Goal: Task Accomplishment & Management: Complete application form

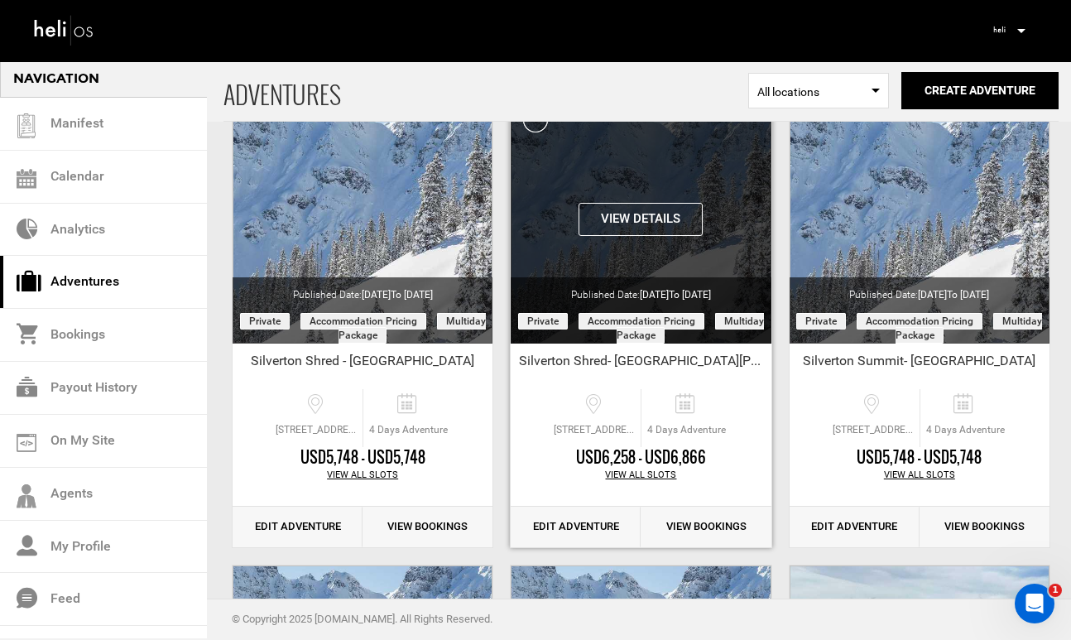
scroll to position [123, 0]
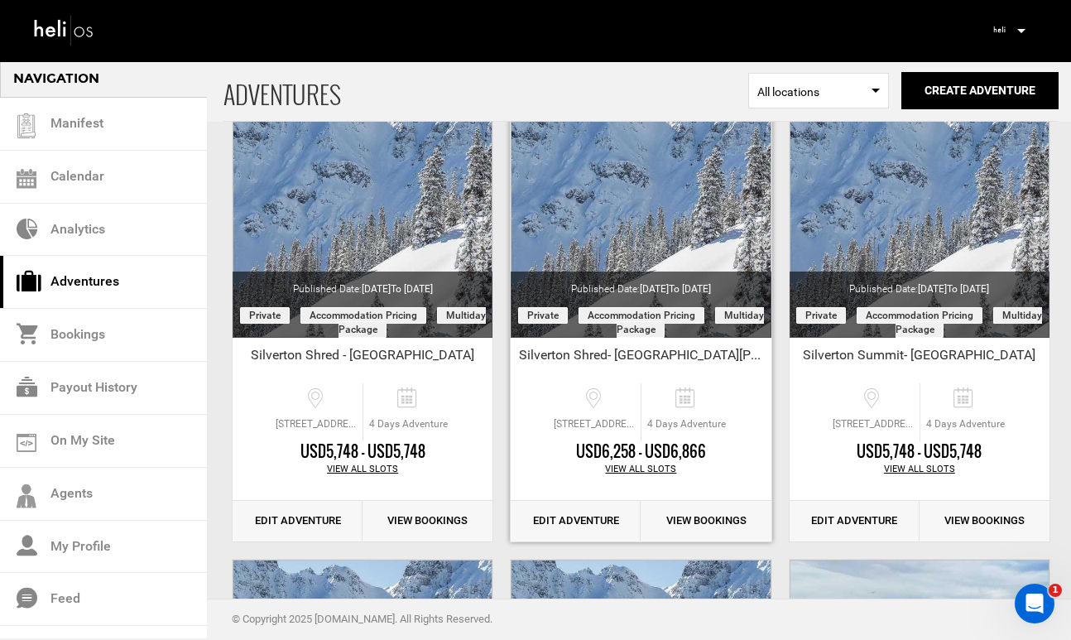
click at [597, 527] on link "Edit Adventure" at bounding box center [576, 521] width 130 height 41
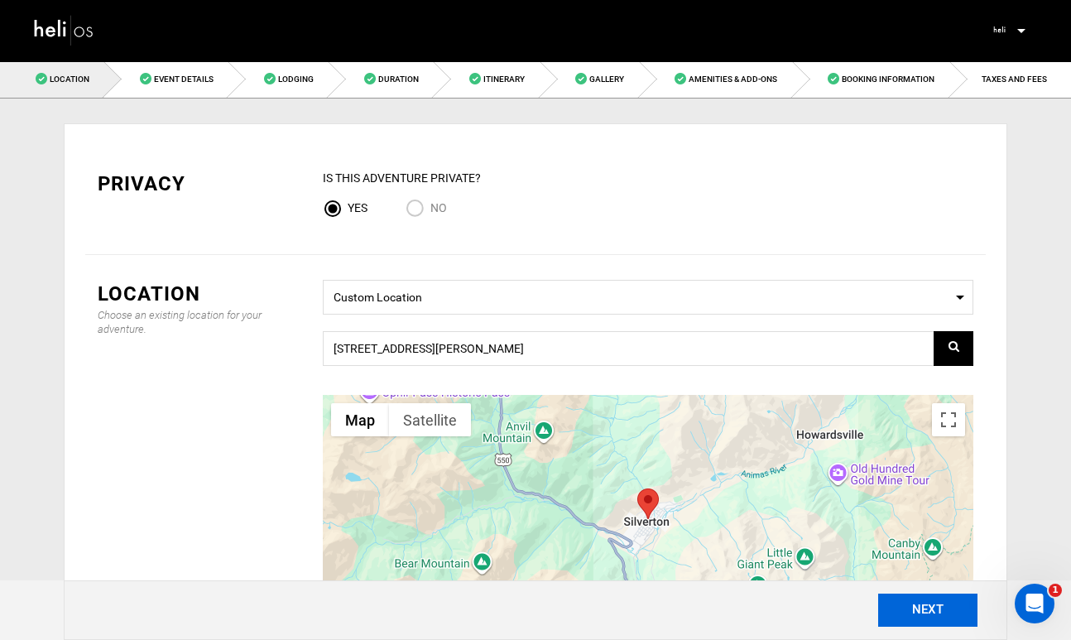
click at [929, 604] on button "NEXT" at bounding box center [927, 610] width 99 height 33
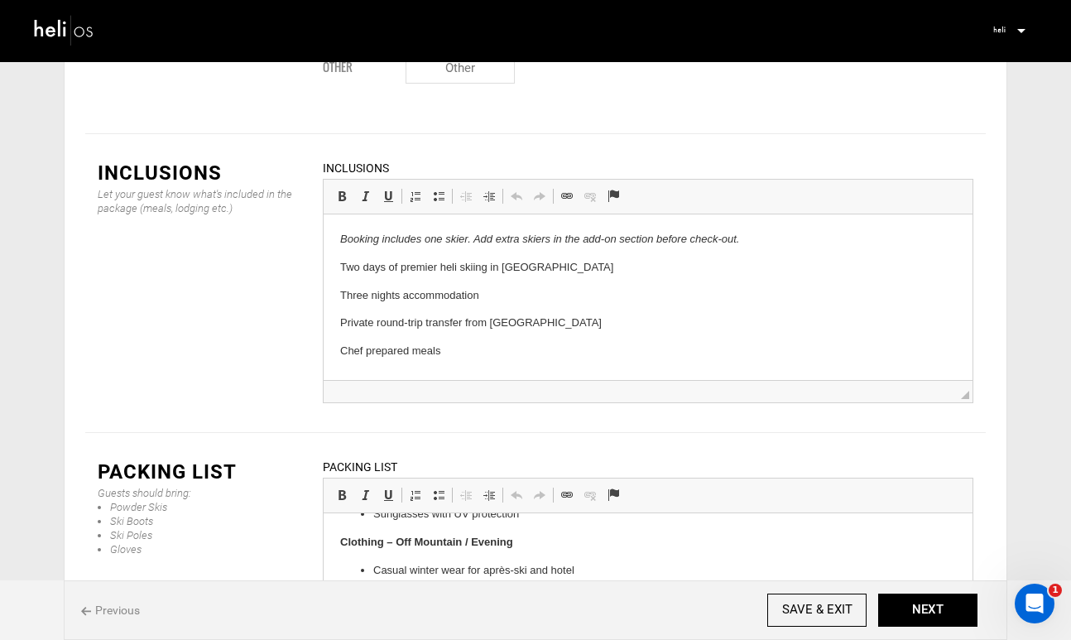
scroll to position [2132, 0]
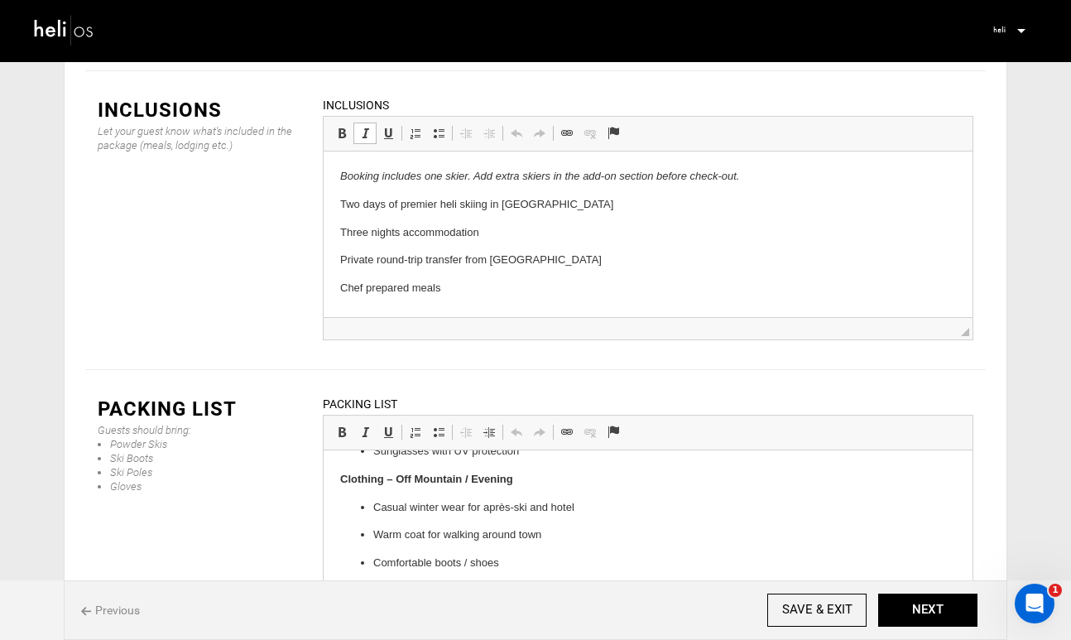
drag, startPoint x: 460, startPoint y: 291, endPoint x: 339, endPoint y: 263, distance: 124.7
drag, startPoint x: 453, startPoint y: 291, endPoint x: 312, endPoint y: 262, distance: 143.7
click at [324, 262] on html "Booking includes one skier. Add extra skiers in the add-on section before check…" at bounding box center [648, 232] width 649 height 162
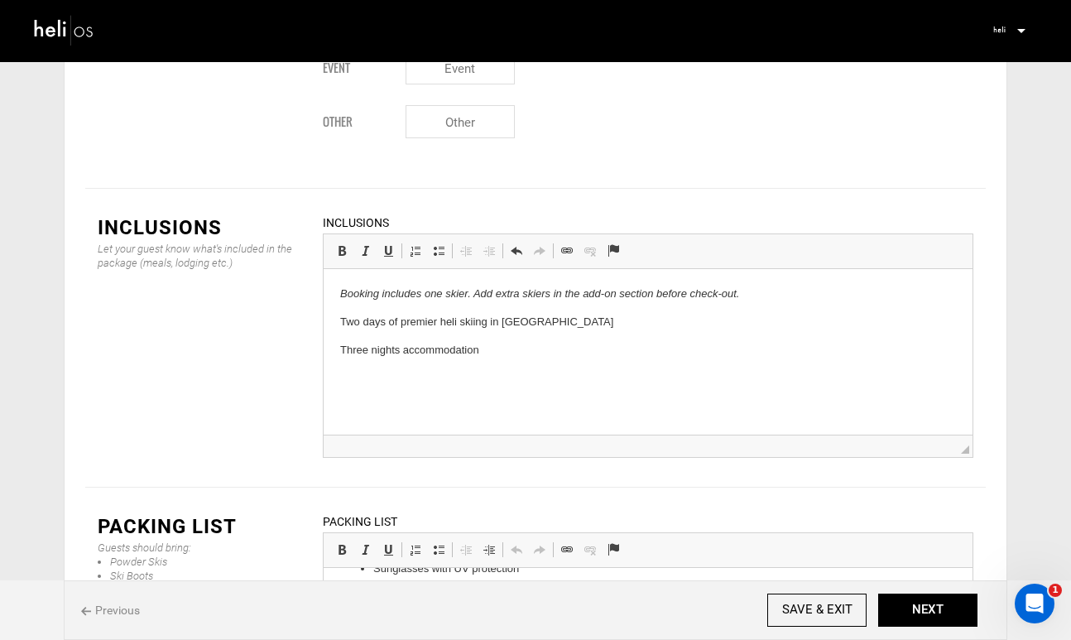
scroll to position [2013, 0]
click at [570, 329] on p "Two days of premier heli skiing in [GEOGRAPHIC_DATA]" at bounding box center [648, 323] width 616 height 17
drag, startPoint x: 570, startPoint y: 329, endPoint x: 336, endPoint y: 328, distance: 233.5
click at [336, 328] on html "Booking includes one skier. Add extra skiers in the add-on section before check…" at bounding box center [648, 323] width 649 height 106
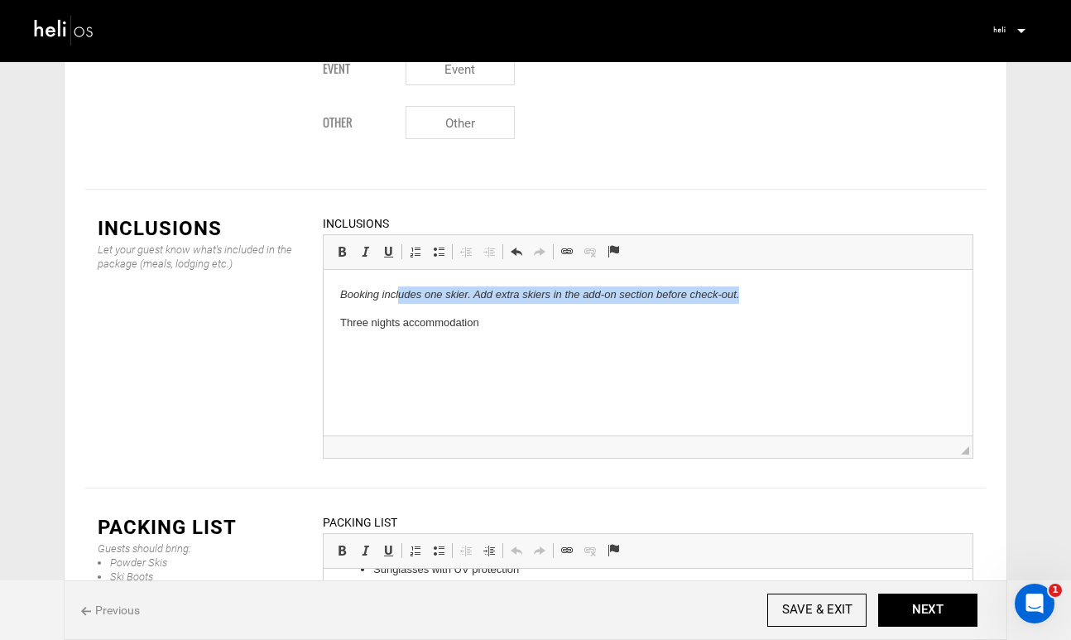
drag, startPoint x: 747, startPoint y: 295, endPoint x: 397, endPoint y: 295, distance: 350.2
click at [398, 295] on p "Booking includes one skier. Add extra skiers in the add-on section before check…" at bounding box center [648, 294] width 616 height 17
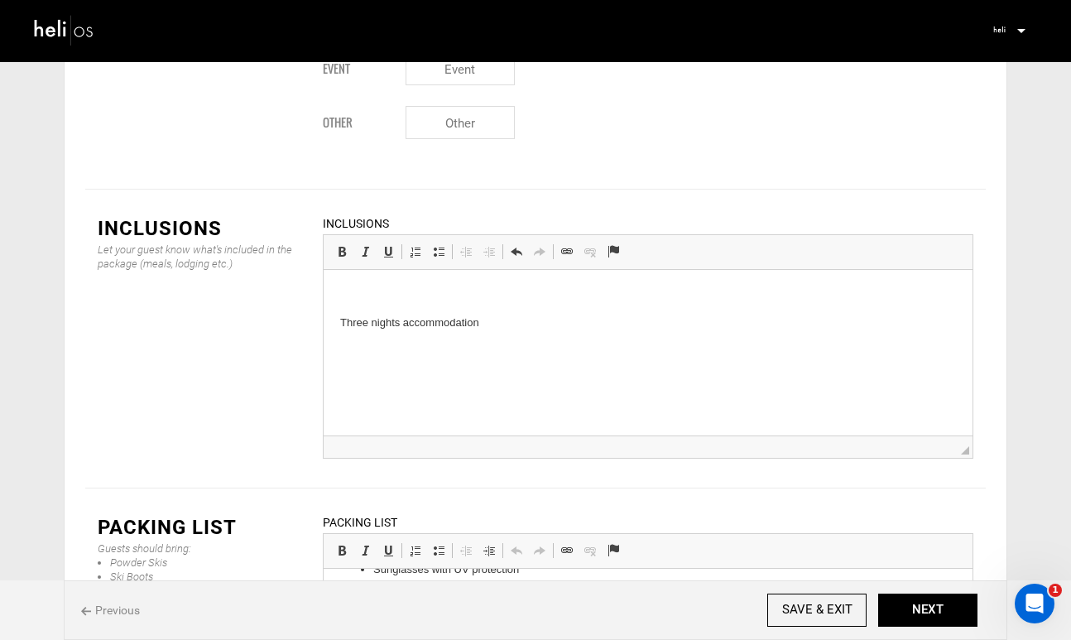
click at [344, 320] on p "Three nights accommodation" at bounding box center [648, 323] width 616 height 17
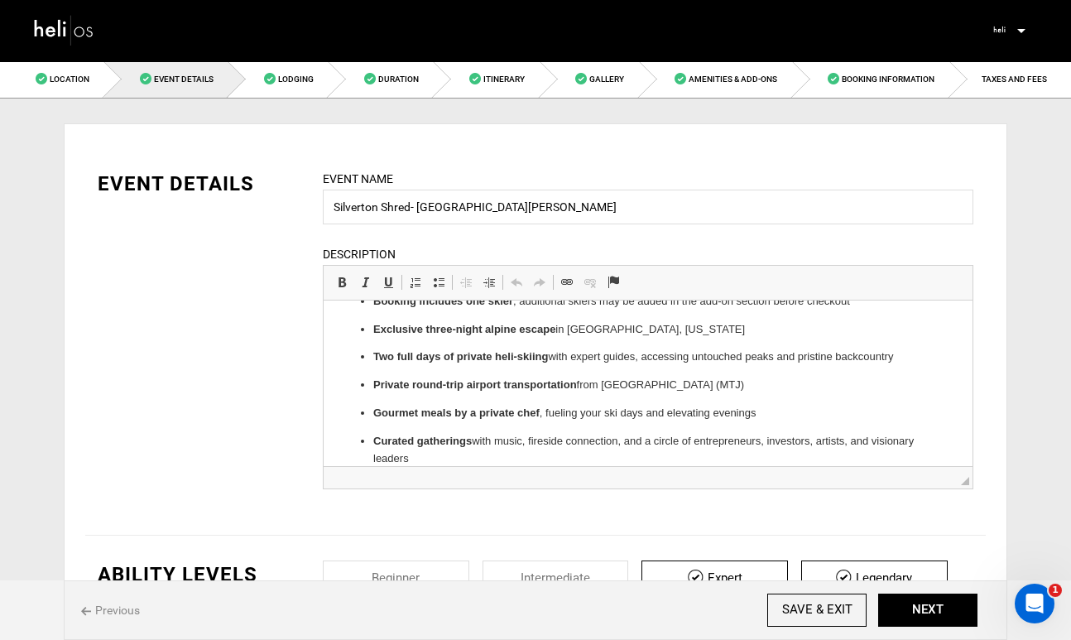
scroll to position [0, 0]
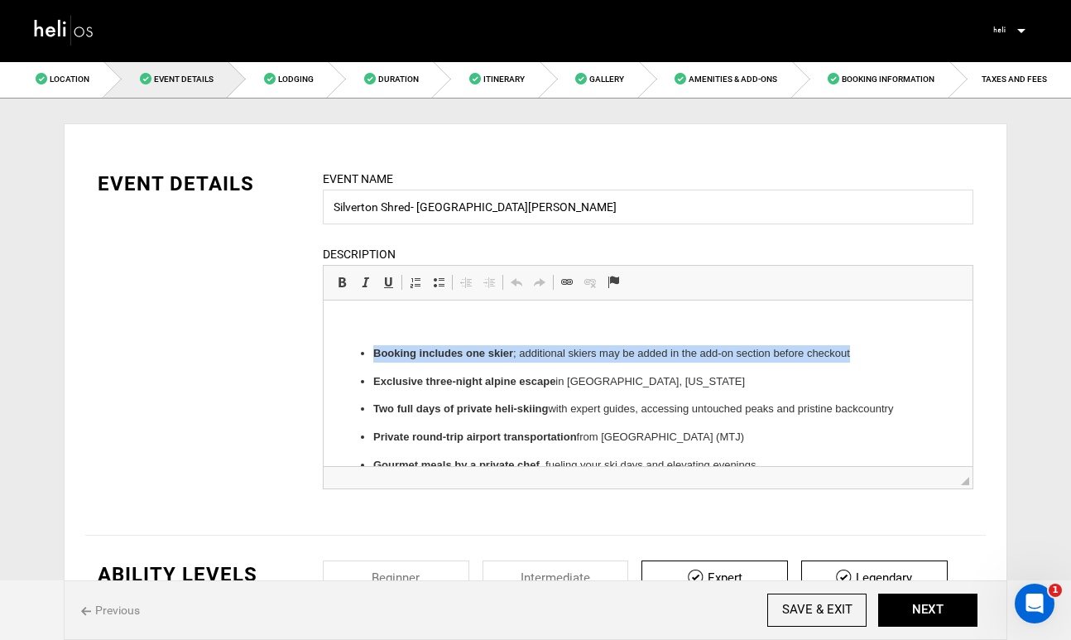
drag, startPoint x: 873, startPoint y: 355, endPoint x: 352, endPoint y: 354, distance: 520.7
click at [352, 354] on ul "Booking includes one skier ; additional skiers may be added in the add-on secti…" at bounding box center [648, 446] width 616 height 202
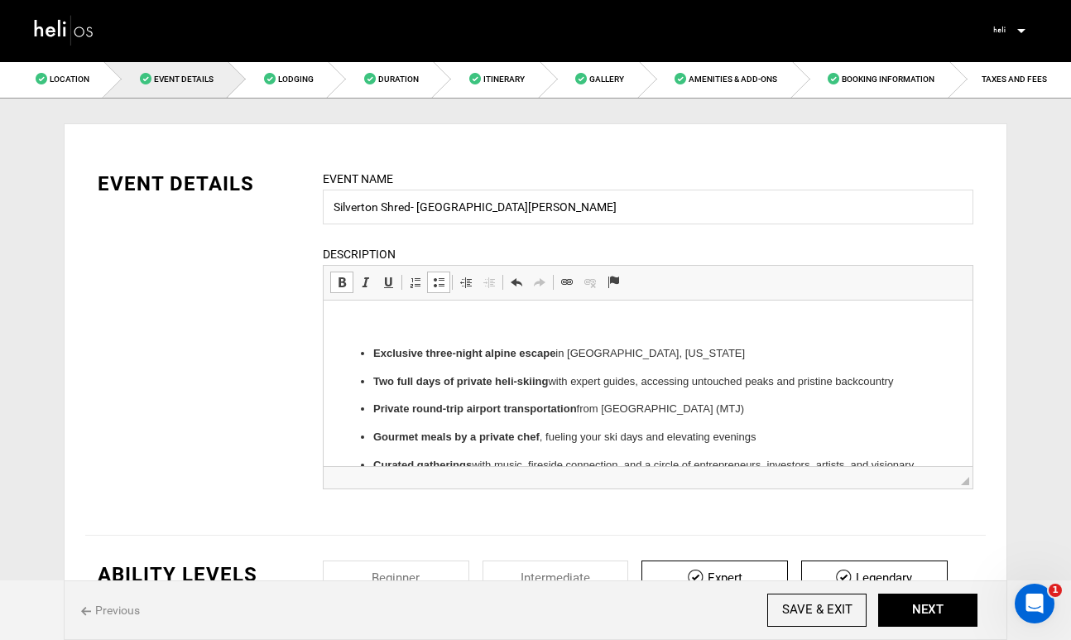
click at [922, 391] on ul "Exclusive three-night alpine escape in [GEOGRAPHIC_DATA], [US_STATE] Two full d…" at bounding box center [648, 432] width 616 height 175
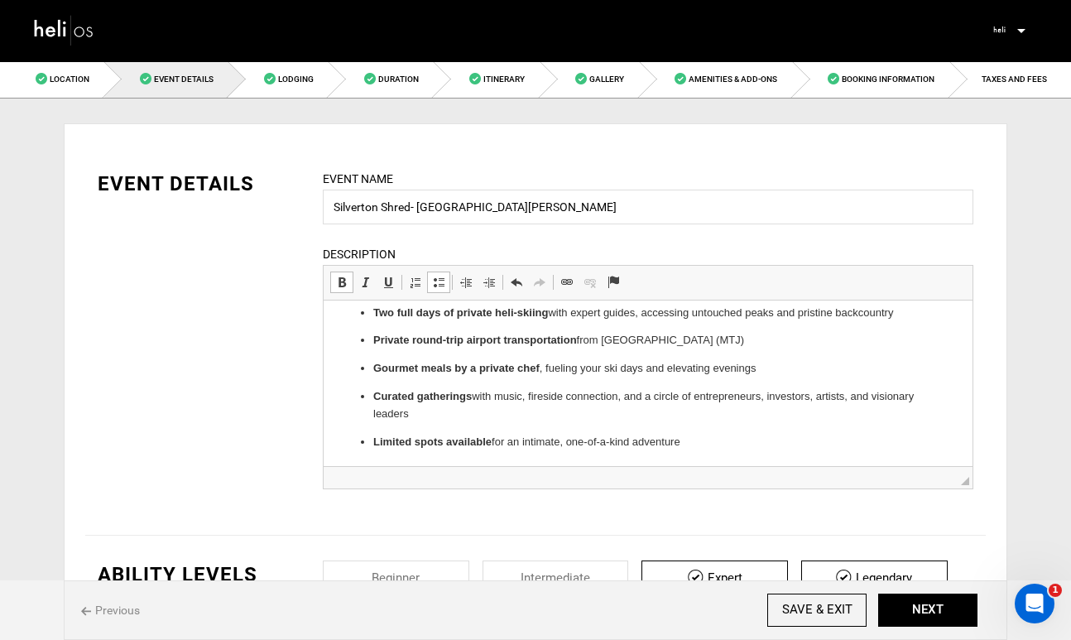
scroll to position [68, 0]
drag, startPoint x: 430, startPoint y: 420, endPoint x: 339, endPoint y: 344, distance: 118.7
click at [340, 344] on ul "Exclusive three-night alpine escape in [GEOGRAPHIC_DATA], [US_STATE] Two full d…" at bounding box center [648, 364] width 616 height 175
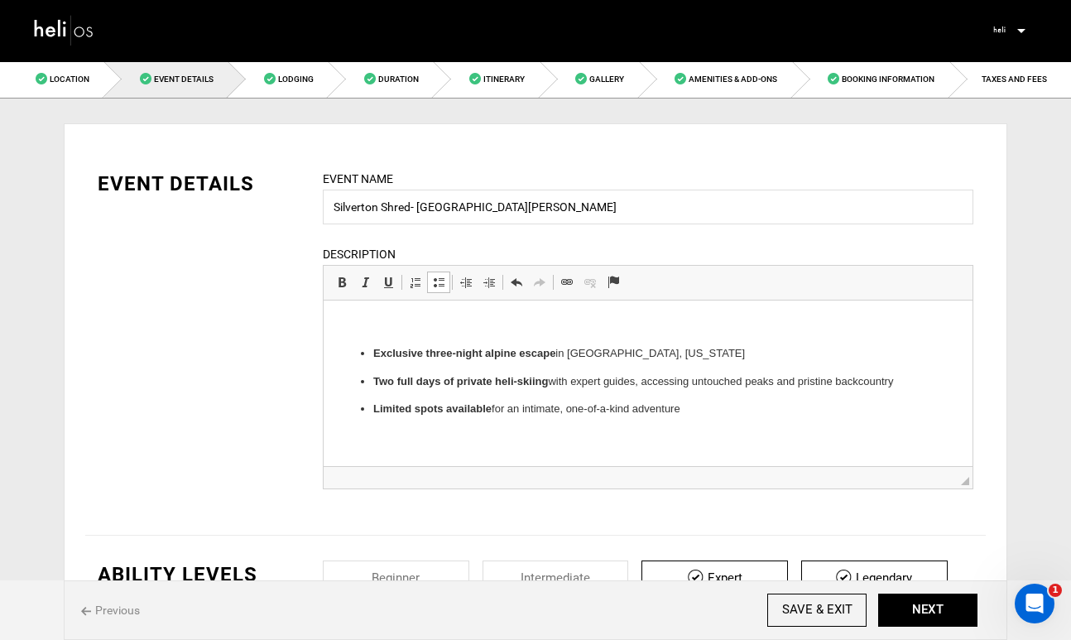
click at [390, 334] on p at bounding box center [648, 325] width 616 height 17
click at [923, 382] on ul "Exclusive three-night alpine escape in [GEOGRAPHIC_DATA], [US_STATE] Two full d…" at bounding box center [648, 381] width 616 height 73
drag, startPoint x: 905, startPoint y: 383, endPoint x: 355, endPoint y: 384, distance: 549.7
click at [355, 384] on ul "Exclusive three-night alpine escape in [GEOGRAPHIC_DATA], [US_STATE] Two full d…" at bounding box center [648, 381] width 616 height 73
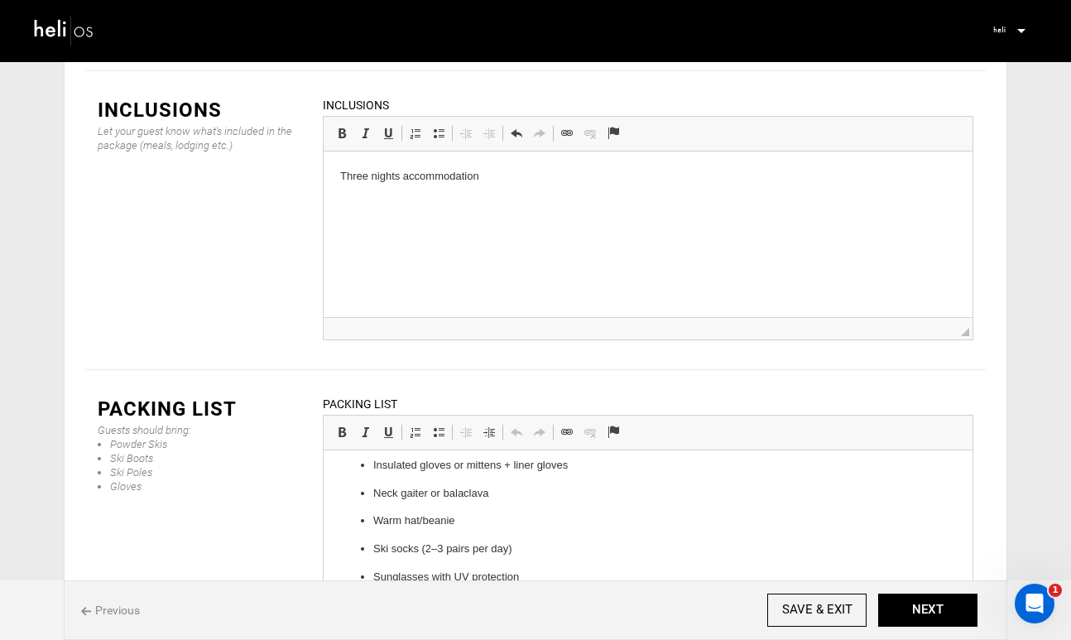
scroll to position [444, 0]
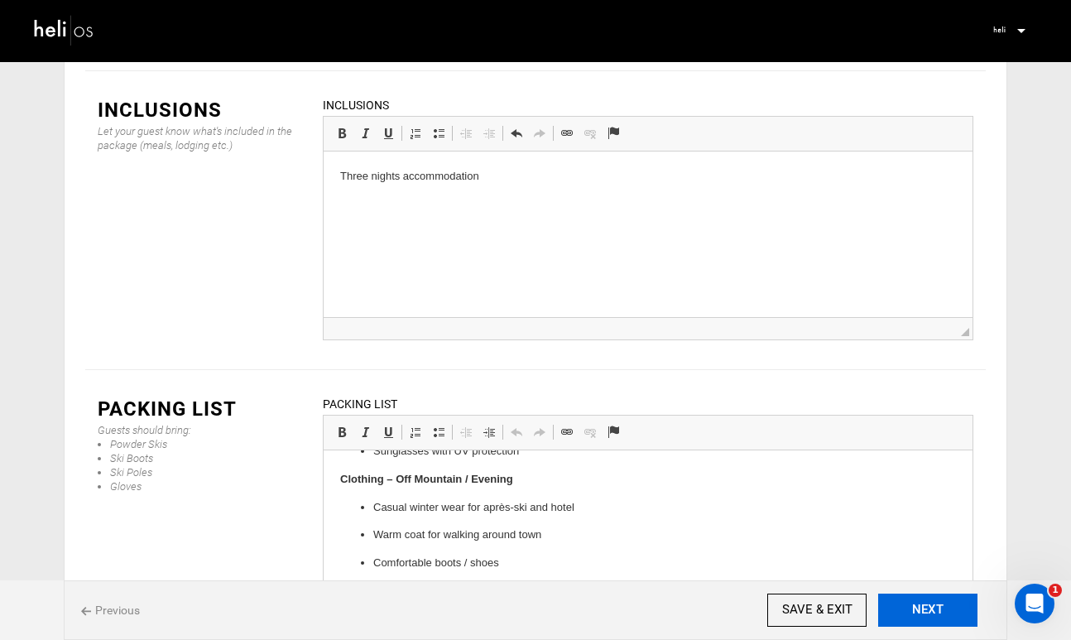
click at [930, 602] on button "NEXT" at bounding box center [927, 610] width 99 height 33
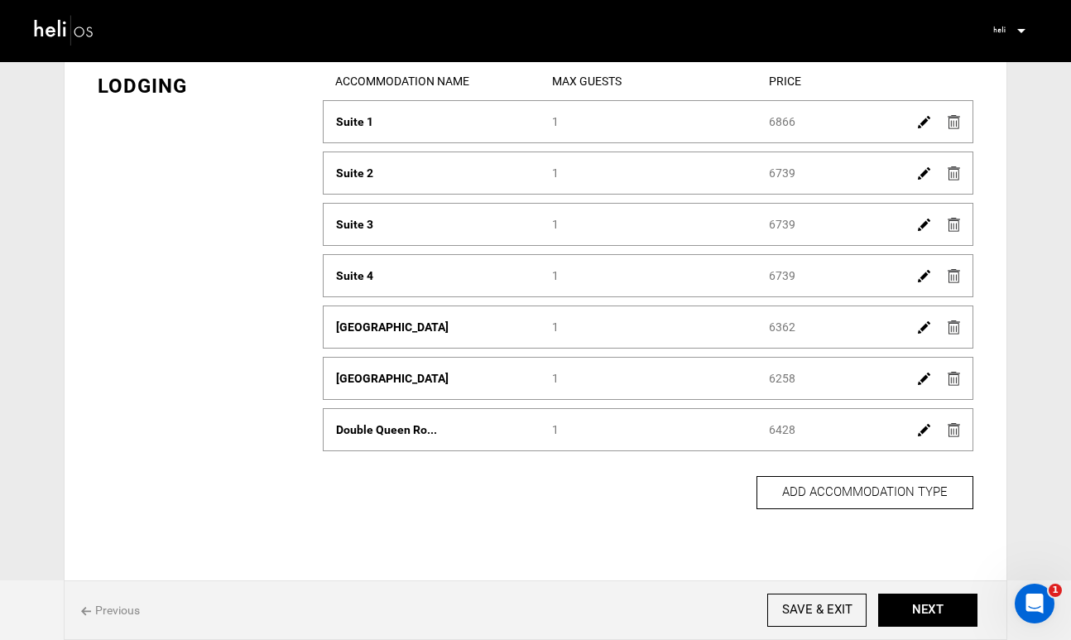
scroll to position [103, 0]
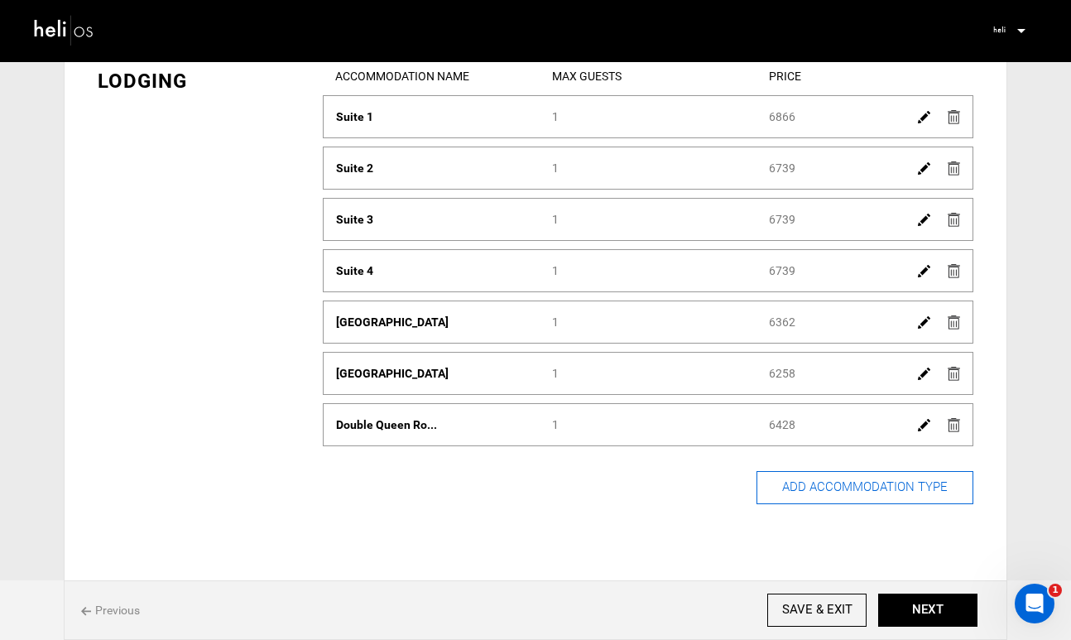
click at [826, 486] on button "ADD ACCOMMODATION TYPE" at bounding box center [865, 487] width 217 height 33
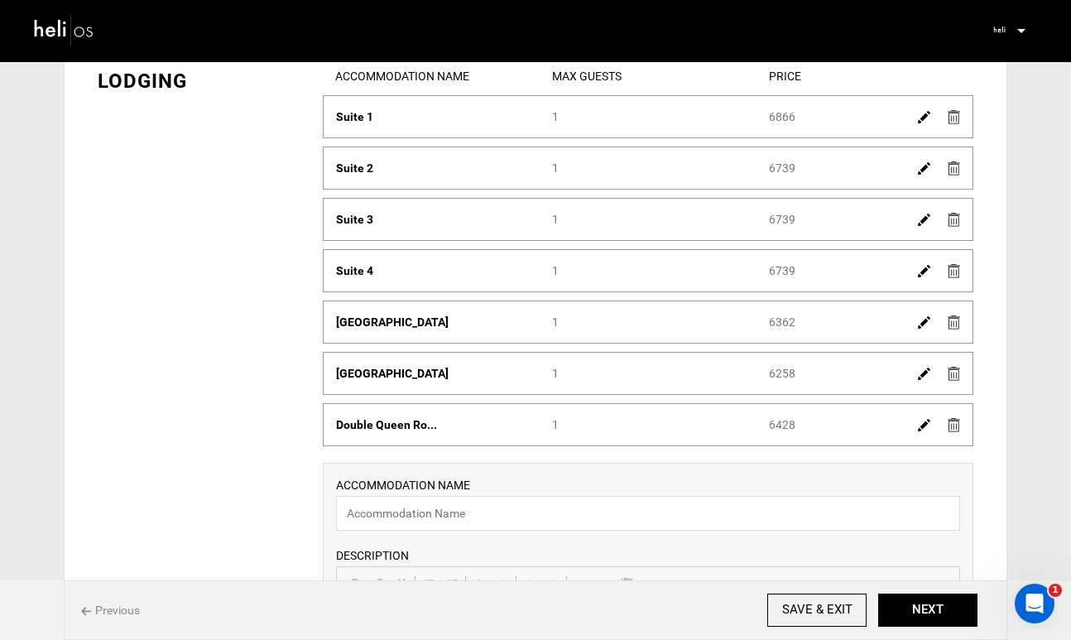
scroll to position [0, 0]
click at [723, 513] on input "text" at bounding box center [648, 513] width 624 height 35
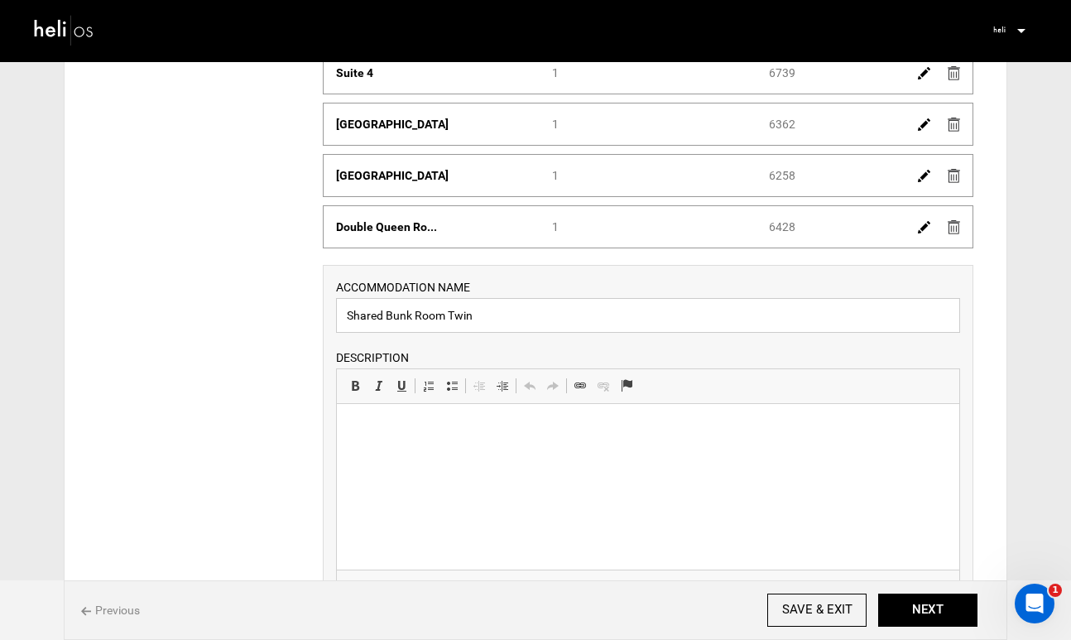
scroll to position [320, 0]
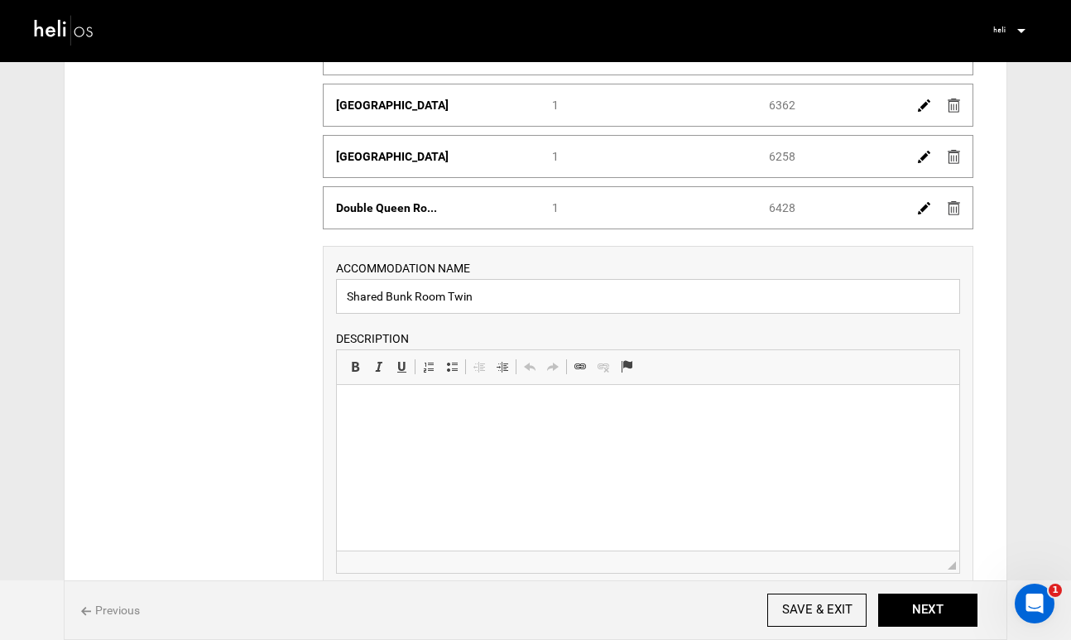
type input "Shared Bunk Room Twin"
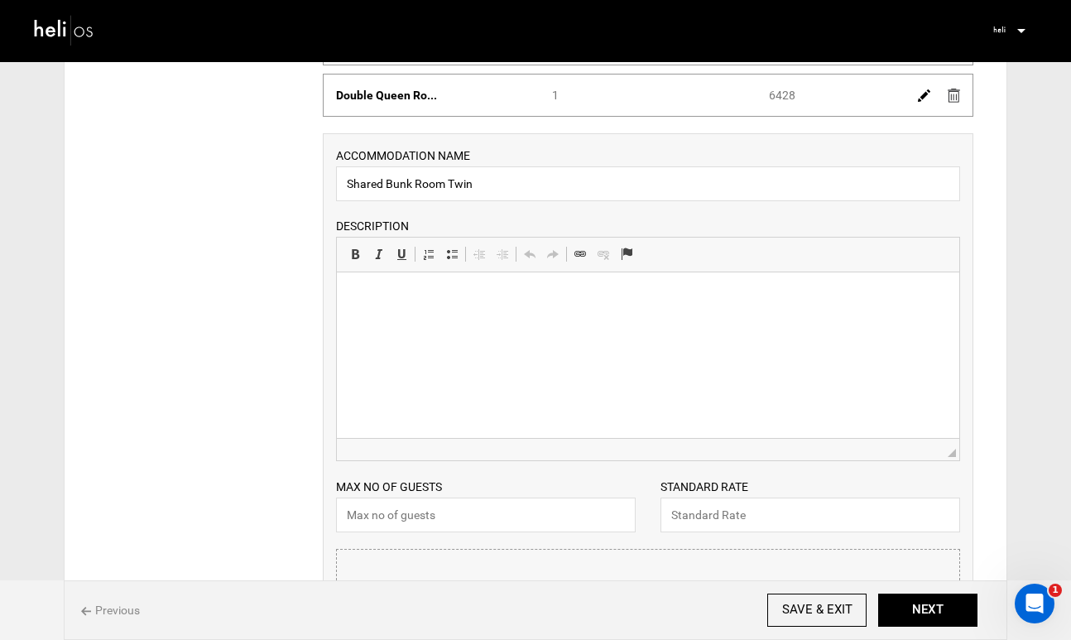
scroll to position [492, 0]
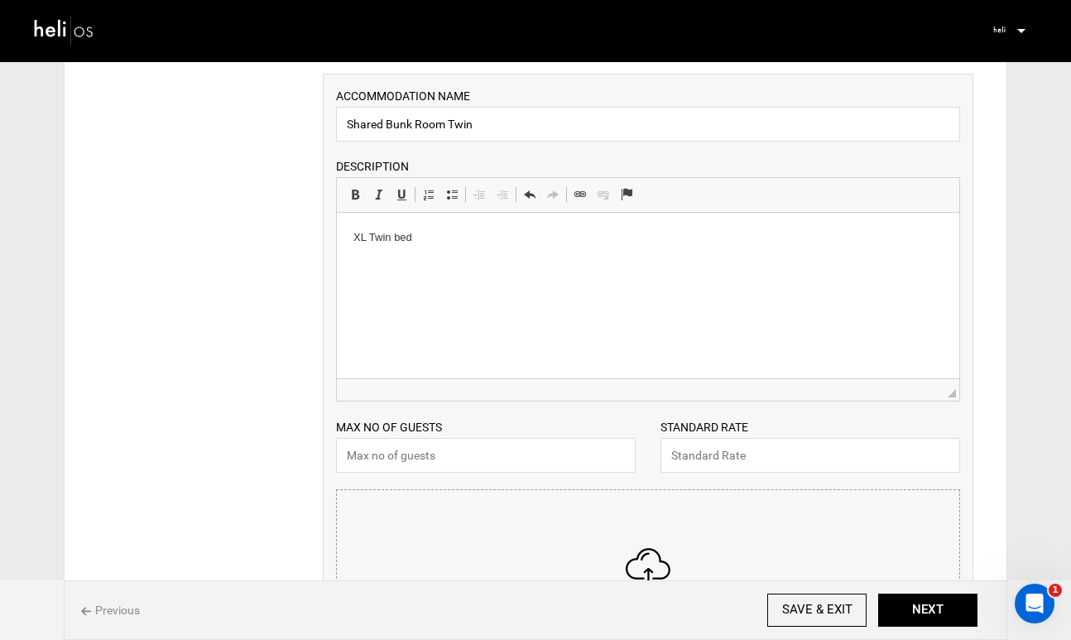
click at [399, 238] on p "XL Twin bed" at bounding box center [647, 237] width 589 height 17
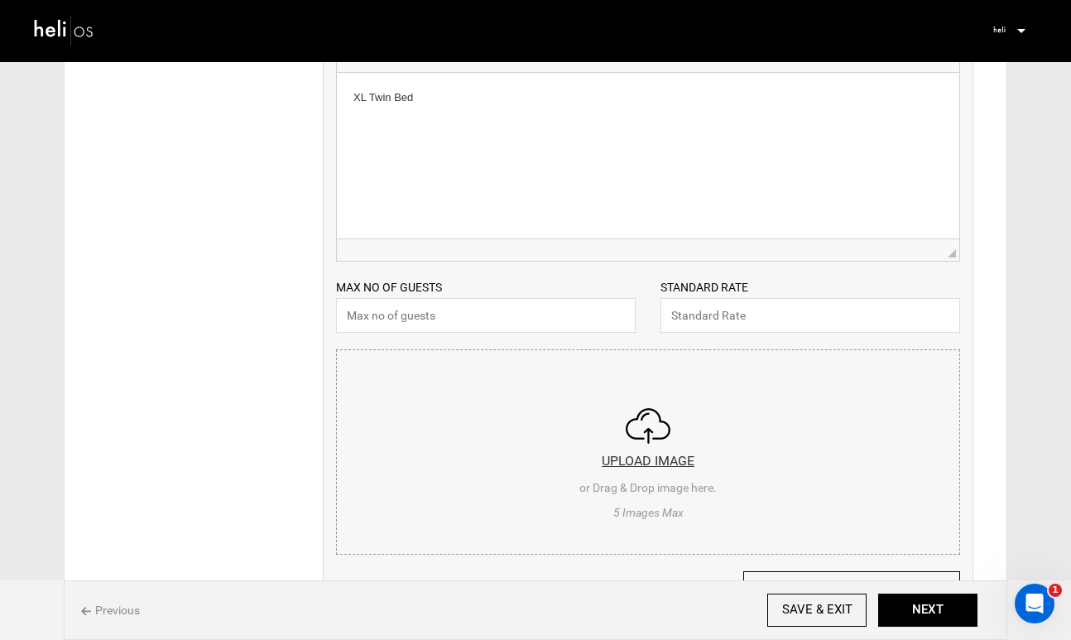
scroll to position [631, 0]
click at [581, 314] on input "text" at bounding box center [486, 316] width 300 height 35
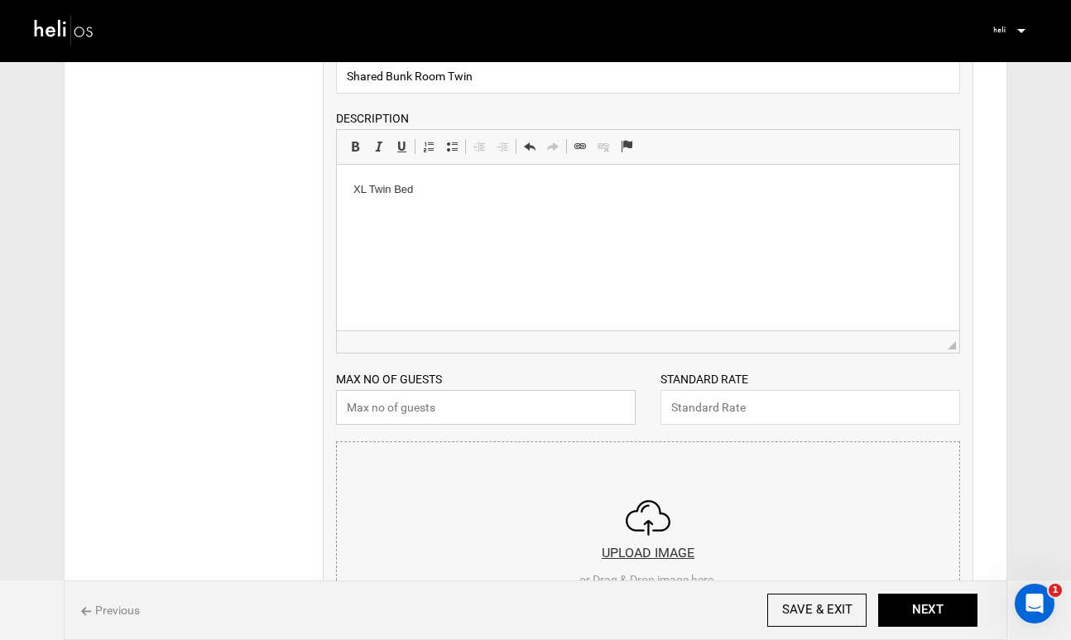
scroll to position [520, 0]
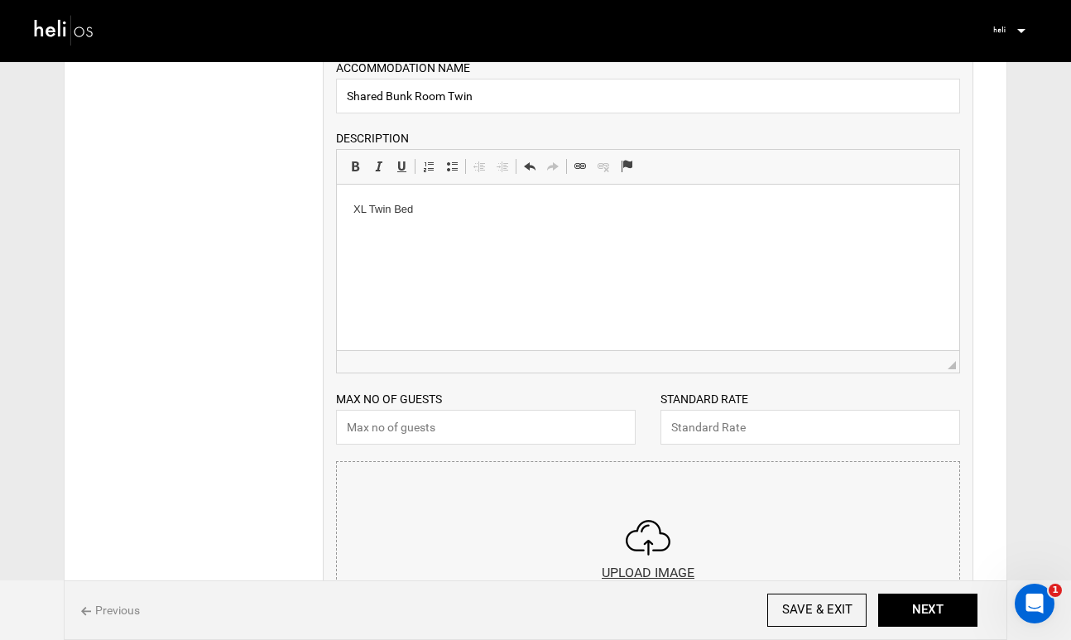
click at [351, 211] on html "XL Twin B ed" at bounding box center [648, 210] width 623 height 50
click at [417, 427] on input "text" at bounding box center [486, 427] width 300 height 35
type input "1"
click at [789, 427] on input "text" at bounding box center [811, 427] width 300 height 35
type input "87"
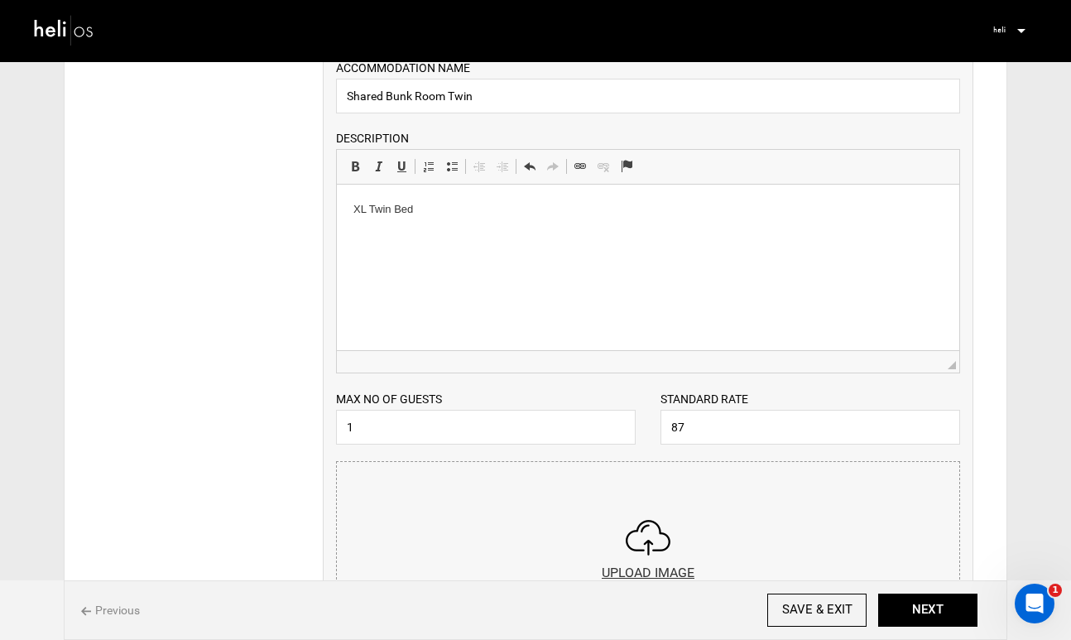
click at [941, 395] on div "STANDARD RATE 87 Please enter a valid Price." at bounding box center [810, 417] width 325 height 55
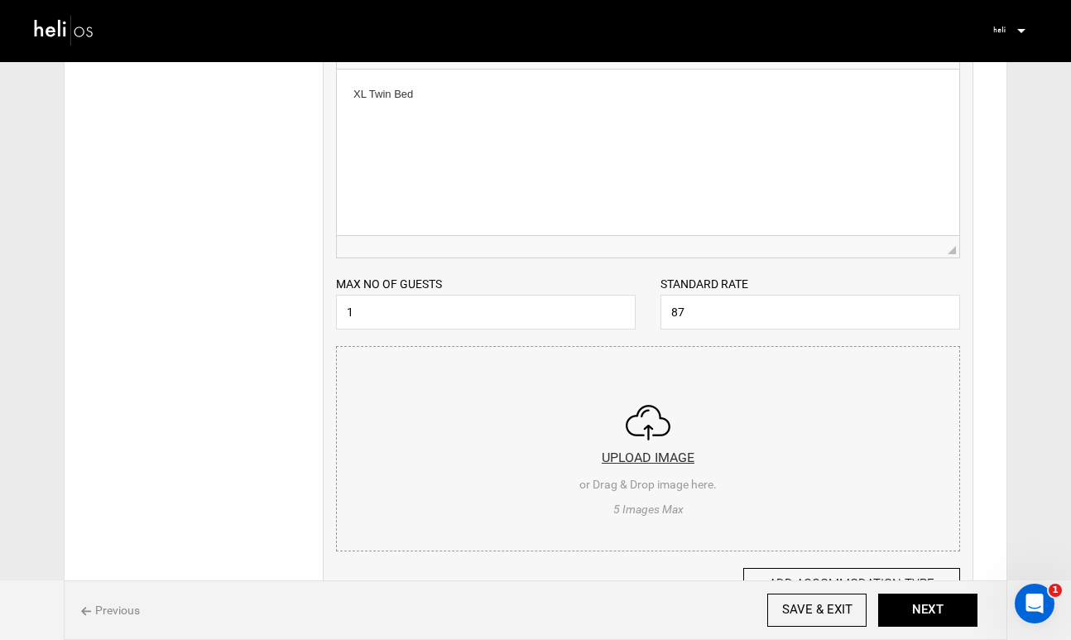
click at [648, 456] on input "file" at bounding box center [648, 446] width 623 height 199
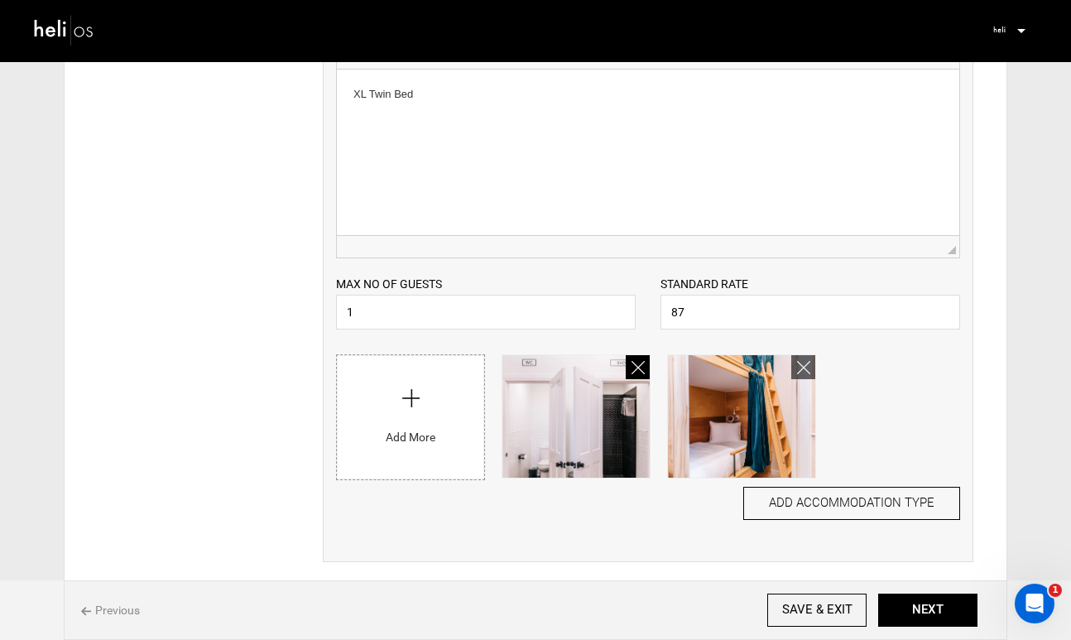
click at [634, 370] on icon at bounding box center [638, 367] width 13 height 19
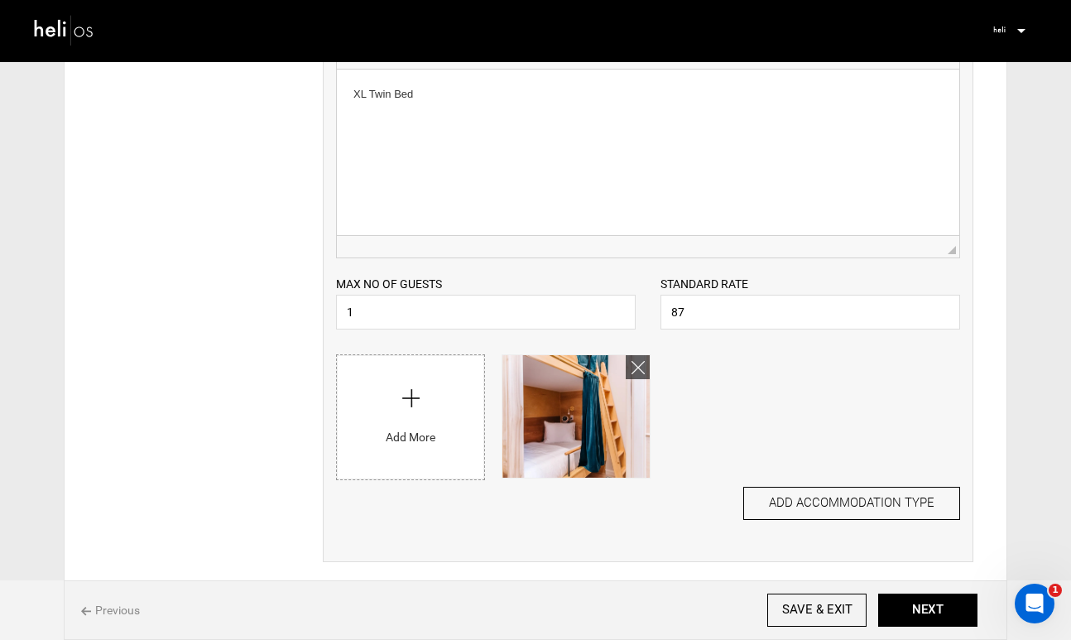
click at [409, 391] on input "file" at bounding box center [410, 413] width 147 height 116
type input "C:\fakepath\[PERSON_NAME]-17.jpeg"
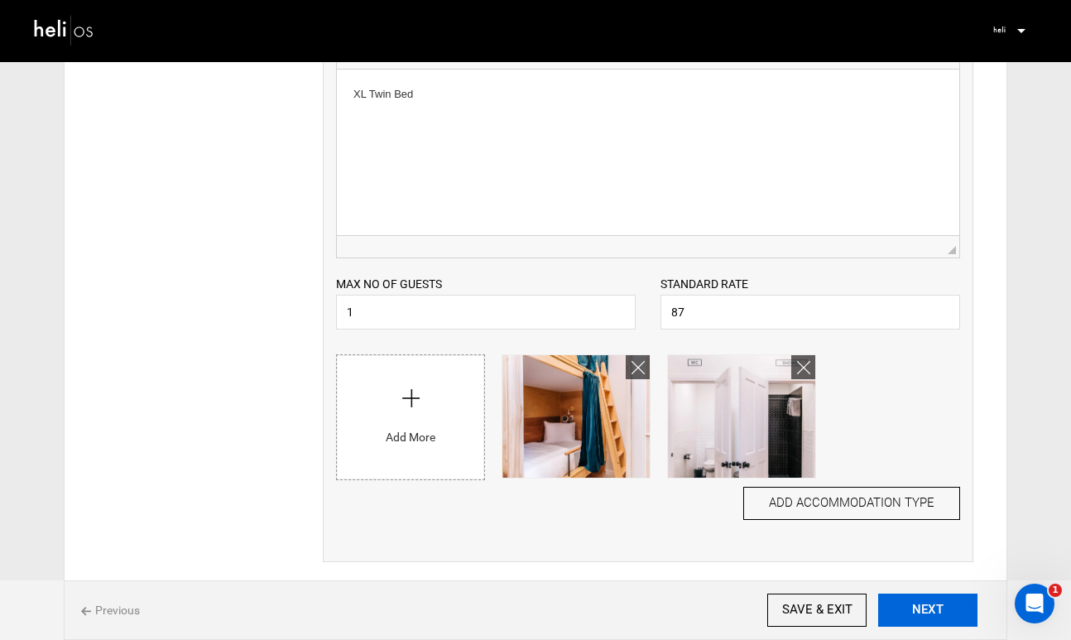
click at [931, 608] on button "NEXT" at bounding box center [927, 610] width 99 height 33
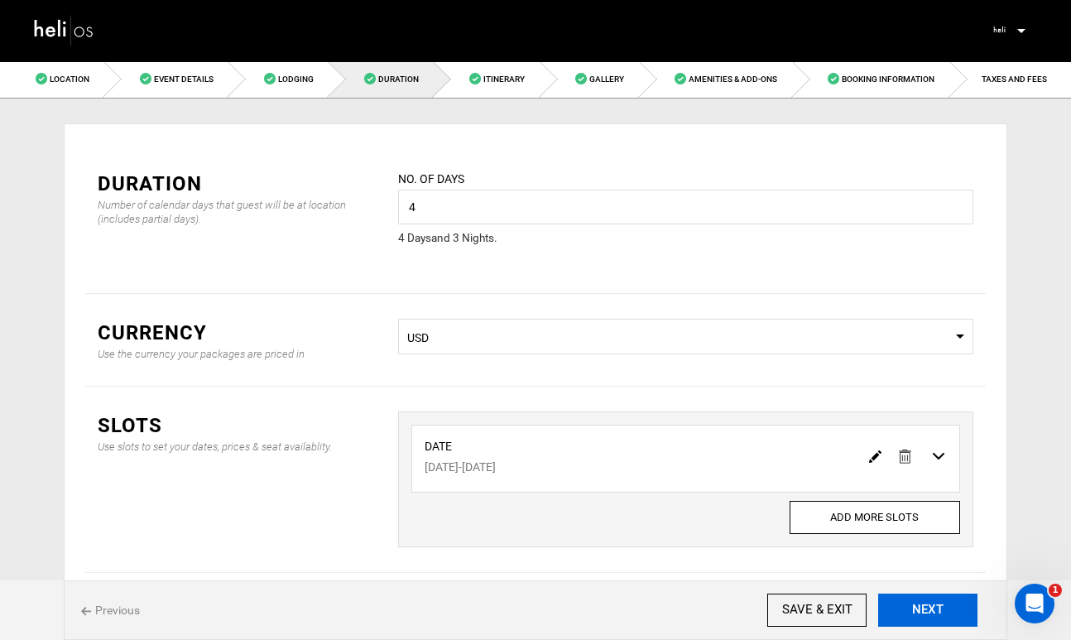
click at [931, 608] on button "NEXT" at bounding box center [927, 610] width 99 height 33
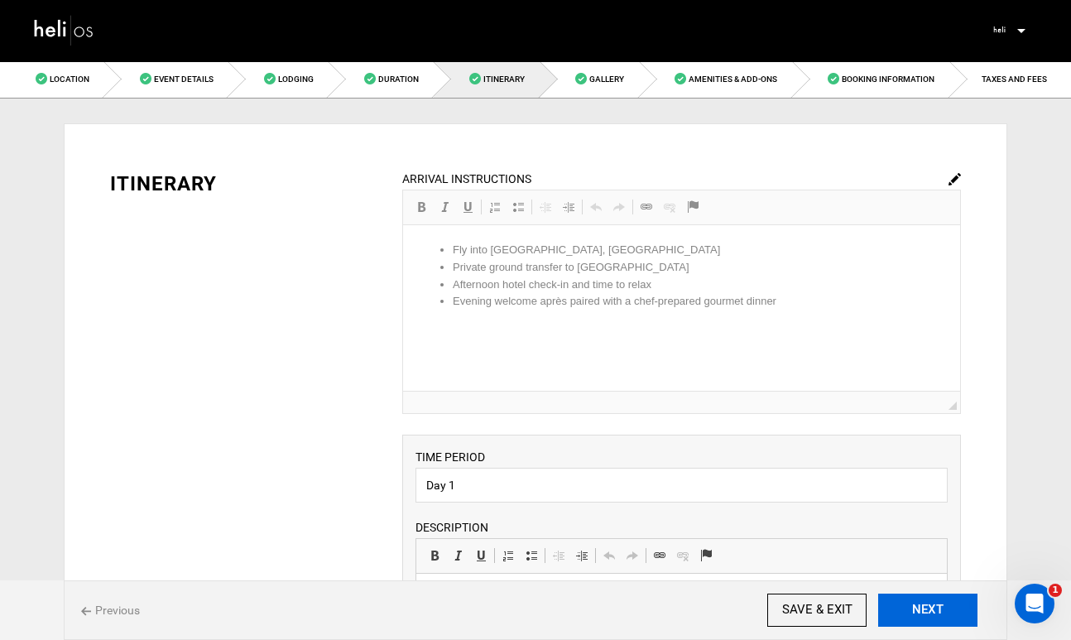
click at [931, 608] on button "NEXT" at bounding box center [927, 610] width 99 height 33
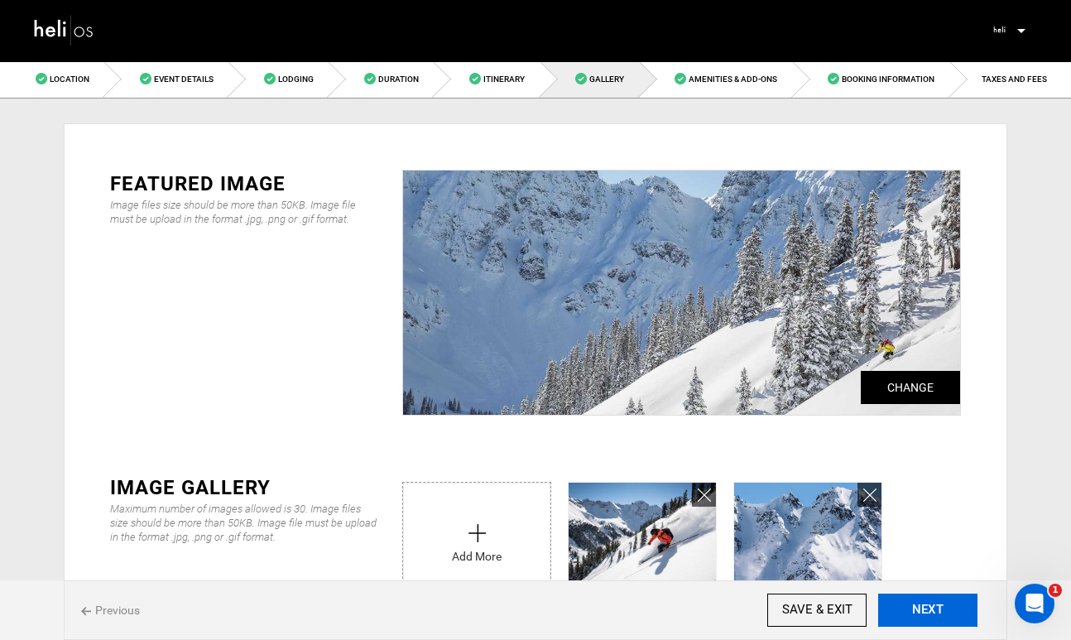
click at [931, 608] on button "NEXT" at bounding box center [927, 610] width 99 height 33
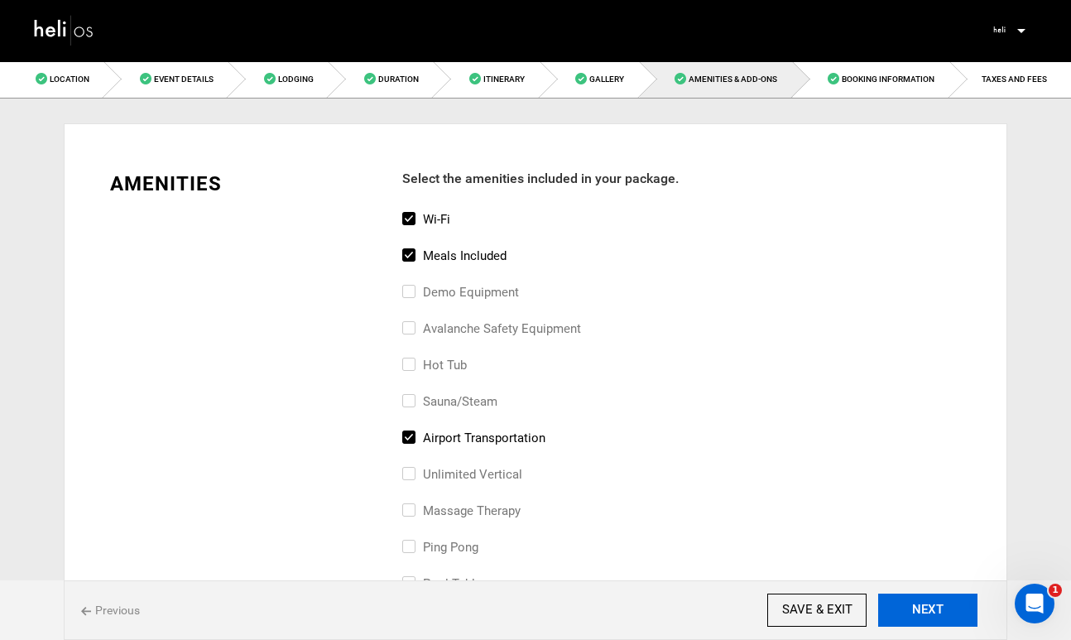
click at [931, 608] on button "NEXT" at bounding box center [927, 610] width 99 height 33
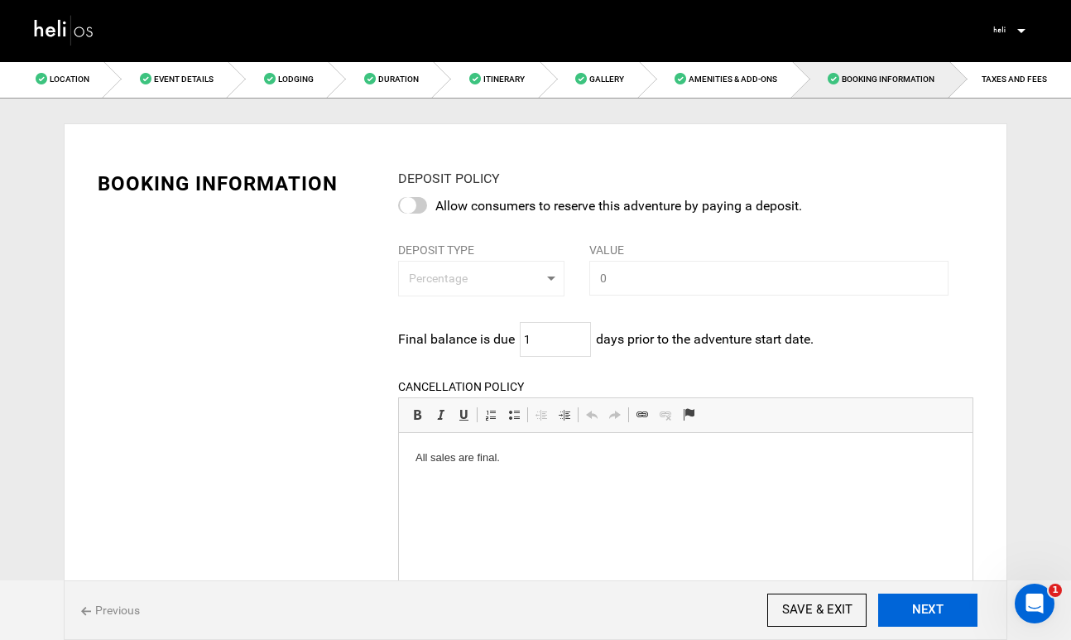
click at [931, 608] on button "NEXT" at bounding box center [927, 610] width 99 height 33
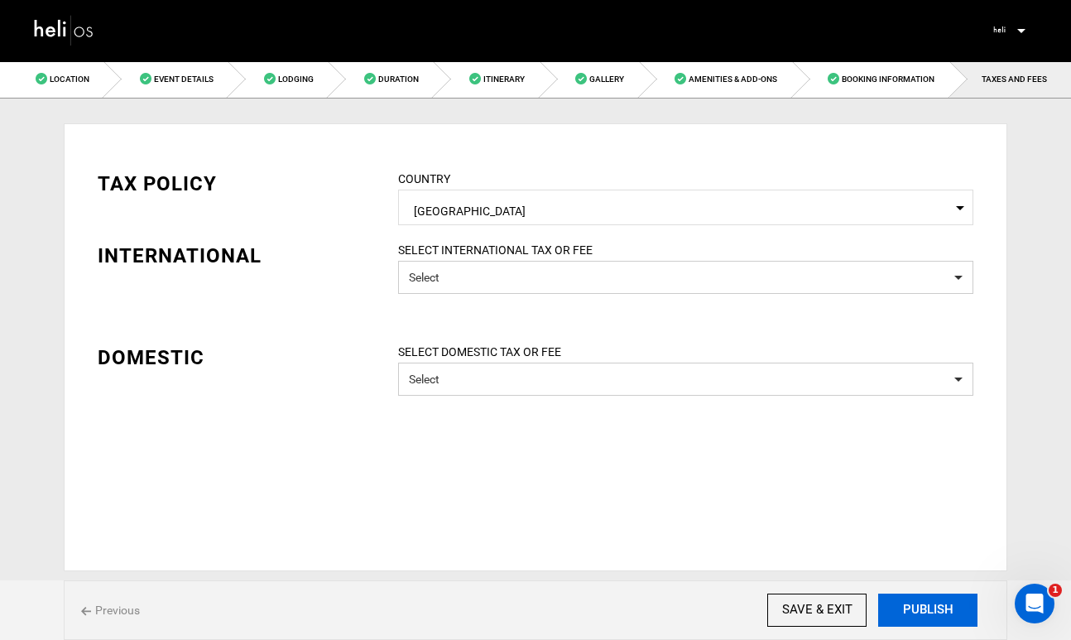
click at [931, 608] on button "PUBLISH" at bounding box center [927, 610] width 99 height 33
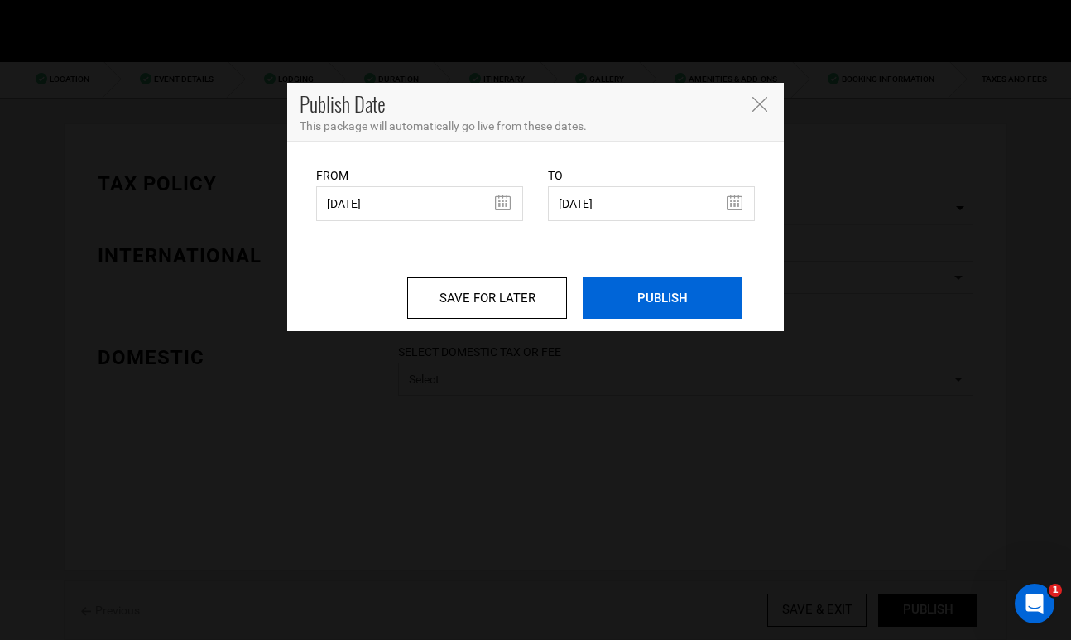
click at [666, 298] on input "PUBLISH" at bounding box center [663, 297] width 160 height 41
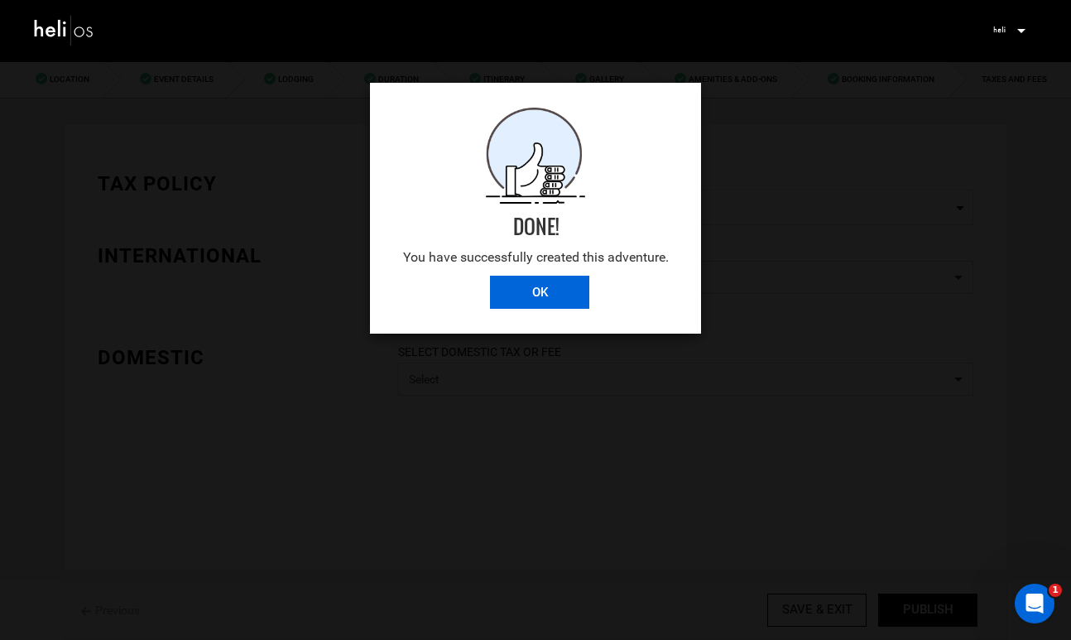
click at [553, 299] on input "OK" at bounding box center [539, 292] width 99 height 33
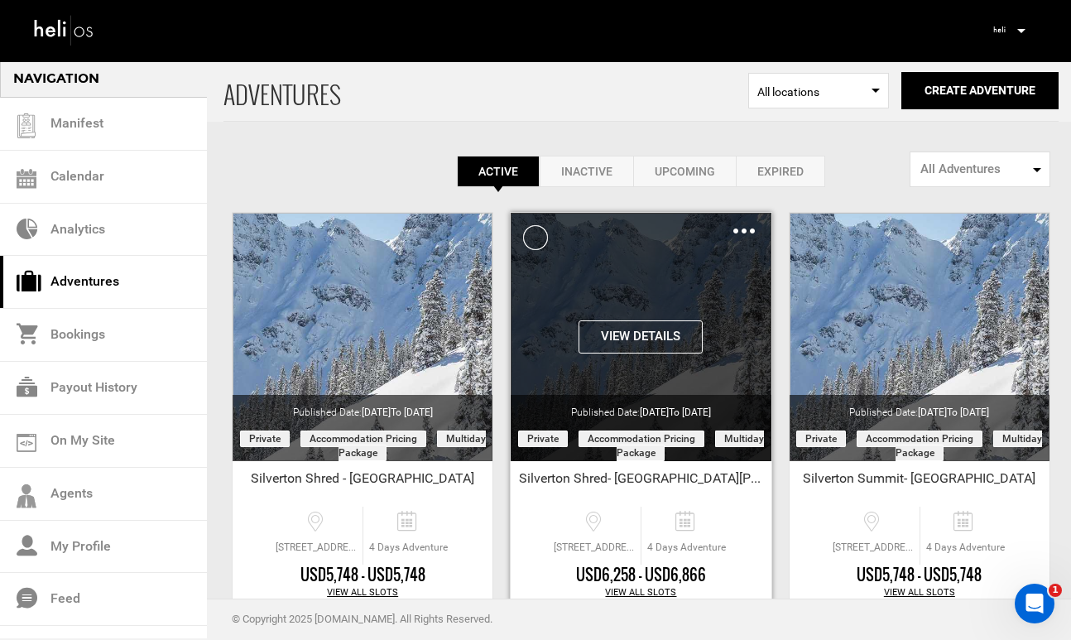
click at [646, 340] on button "View Details" at bounding box center [641, 336] width 124 height 33
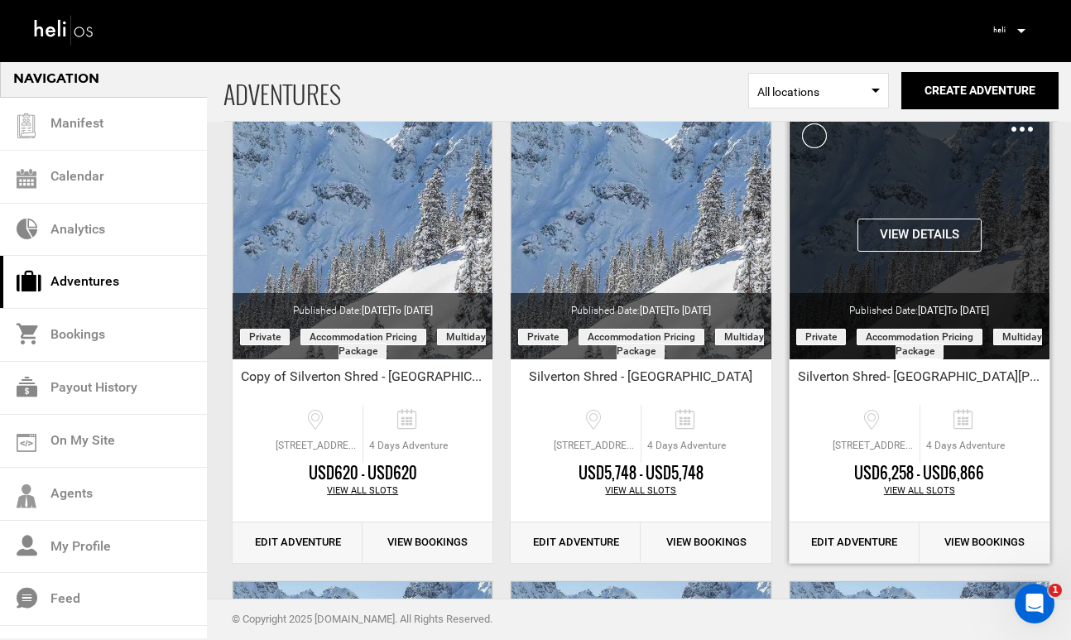
scroll to position [112, 0]
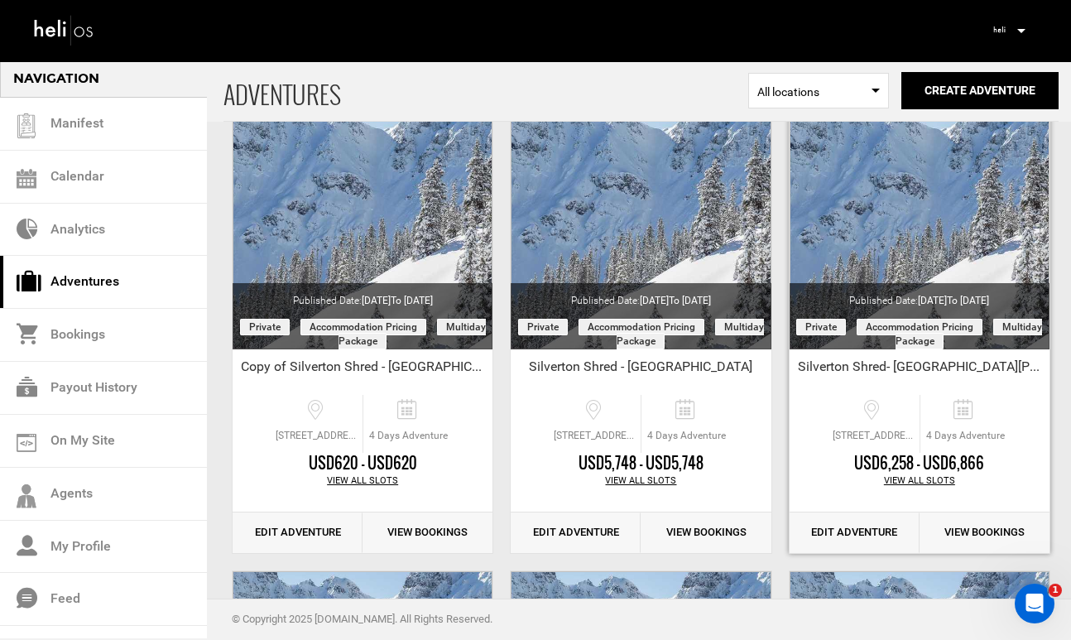
click at [866, 528] on link "Edit Adventure" at bounding box center [855, 532] width 130 height 41
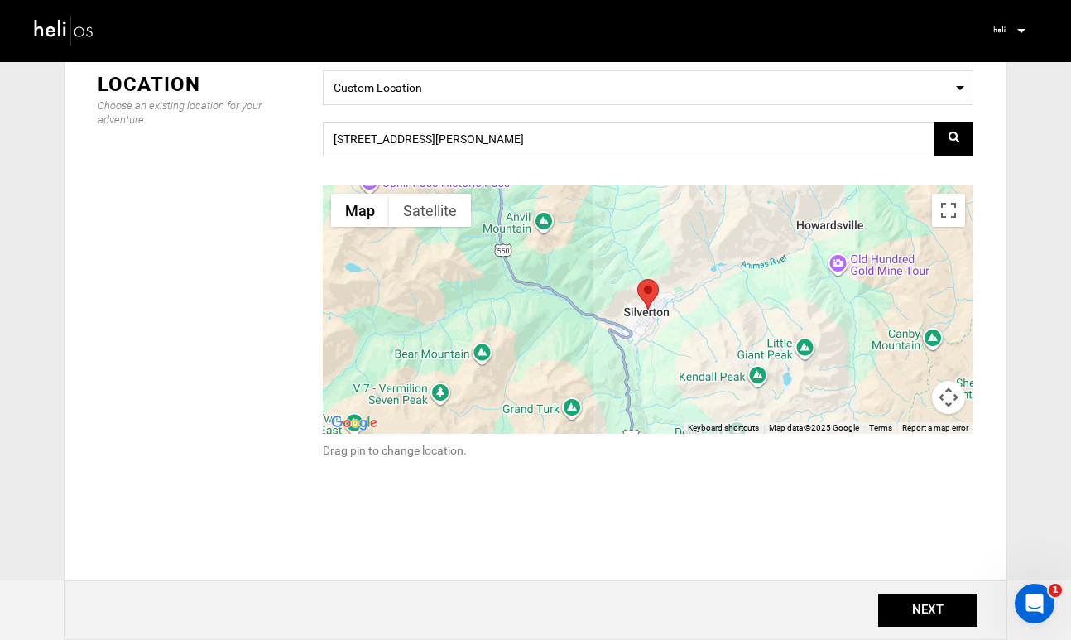
scroll to position [273, 0]
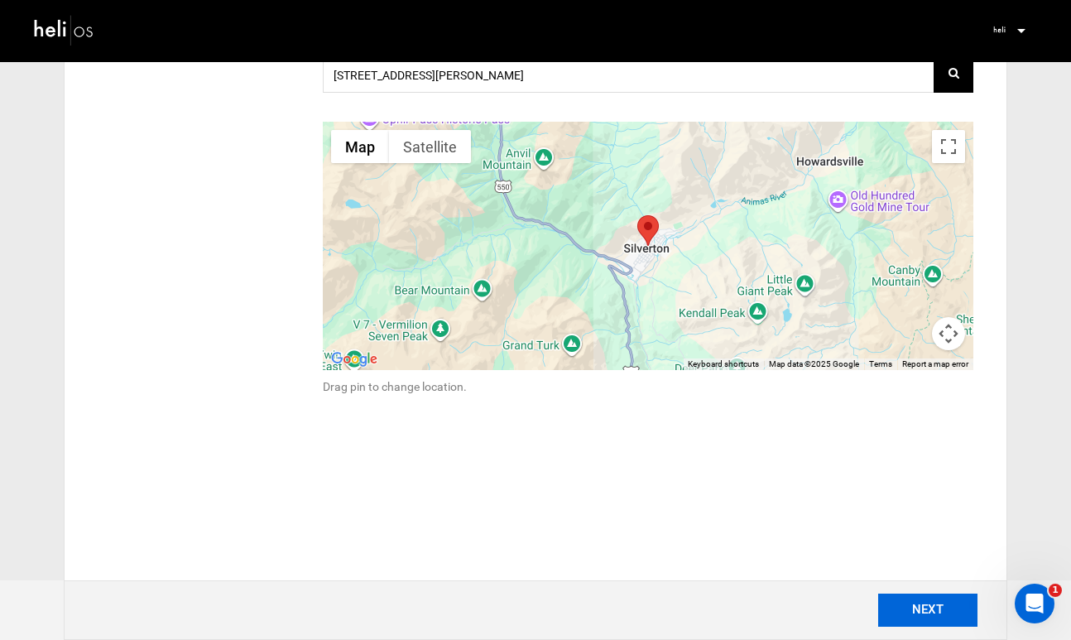
click at [933, 608] on button "NEXT" at bounding box center [927, 610] width 99 height 33
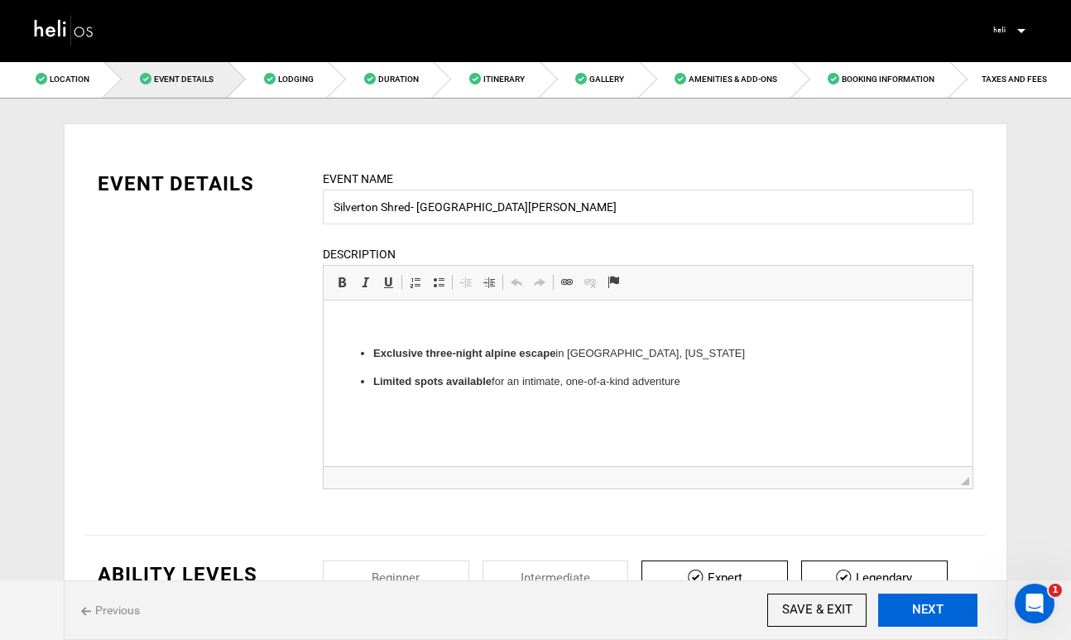
click at [933, 608] on button "NEXT" at bounding box center [927, 610] width 99 height 33
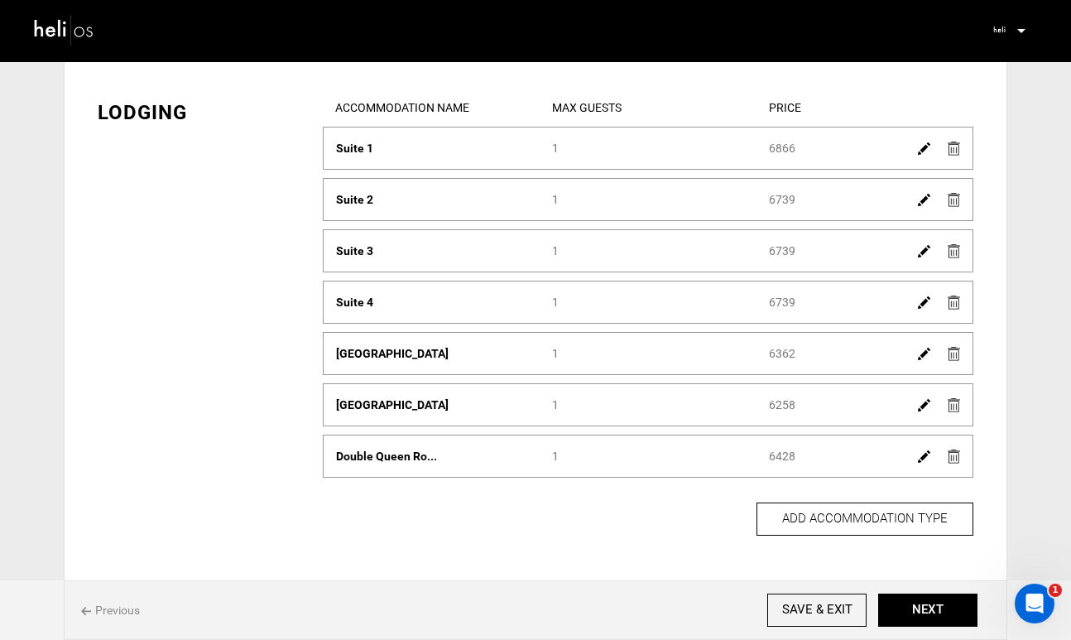
scroll to position [78, 0]
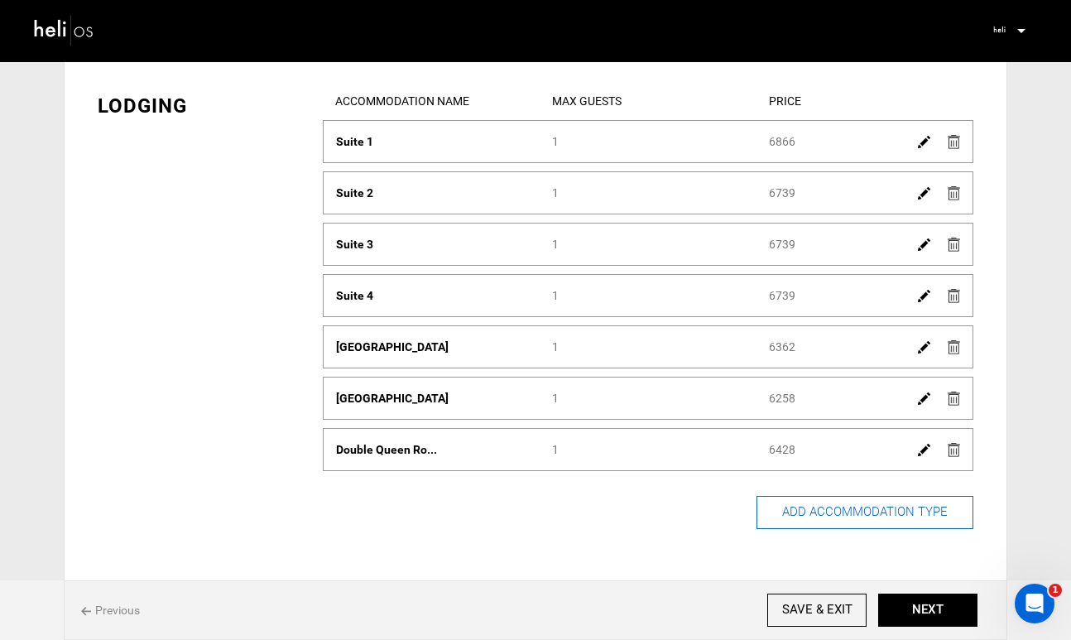
click at [848, 512] on button "ADD ACCOMMODATION TYPE" at bounding box center [865, 512] width 217 height 33
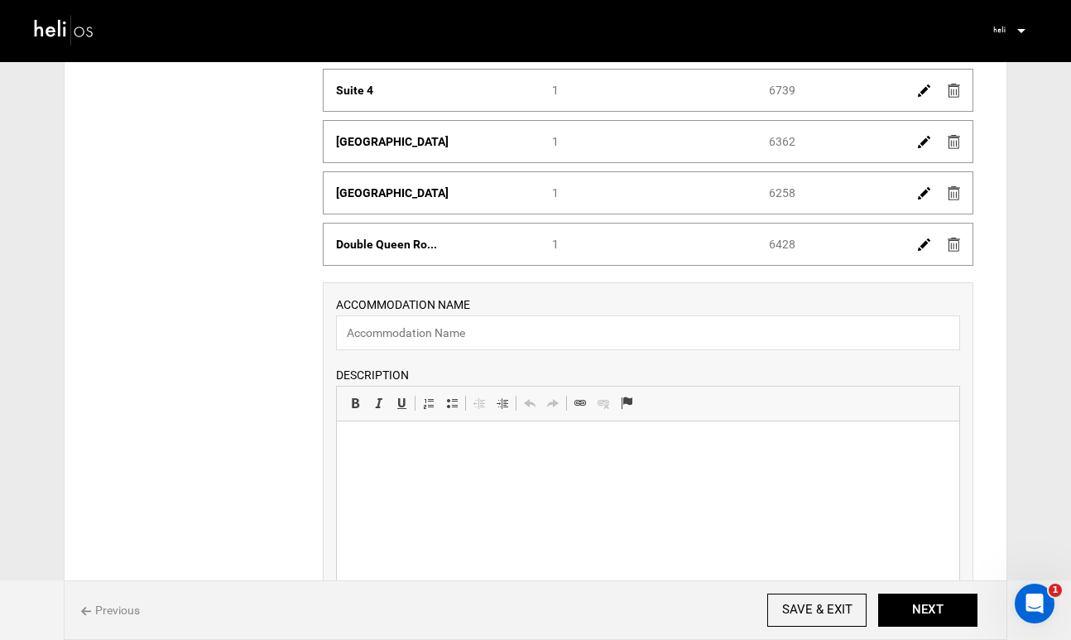
scroll to position [289, 0]
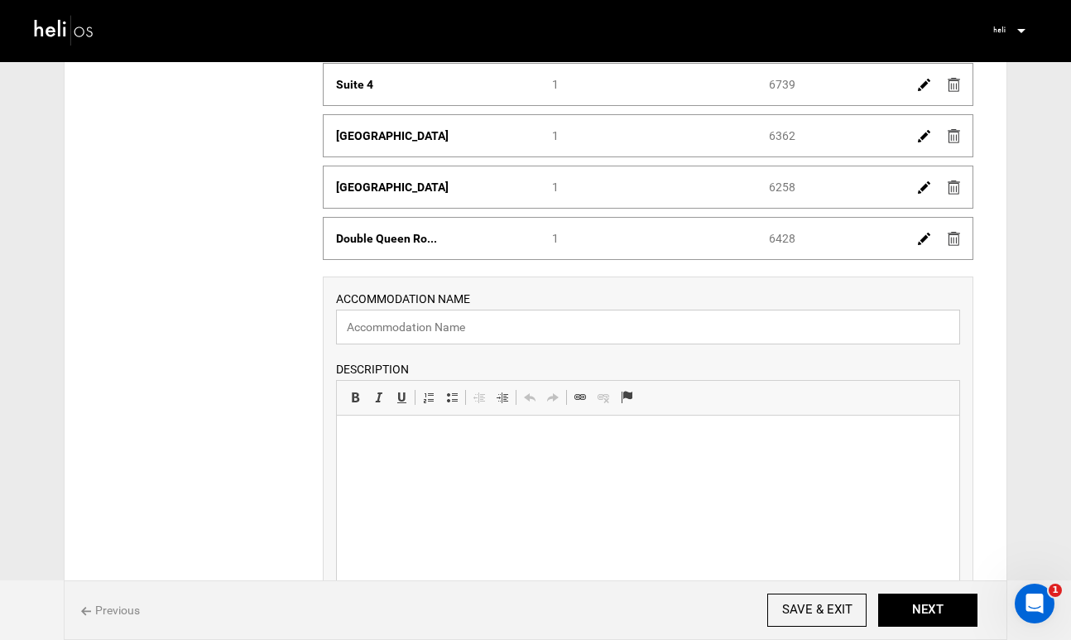
click at [598, 323] on input "text" at bounding box center [648, 327] width 624 height 35
type input "Shared Bunk Room Twin"
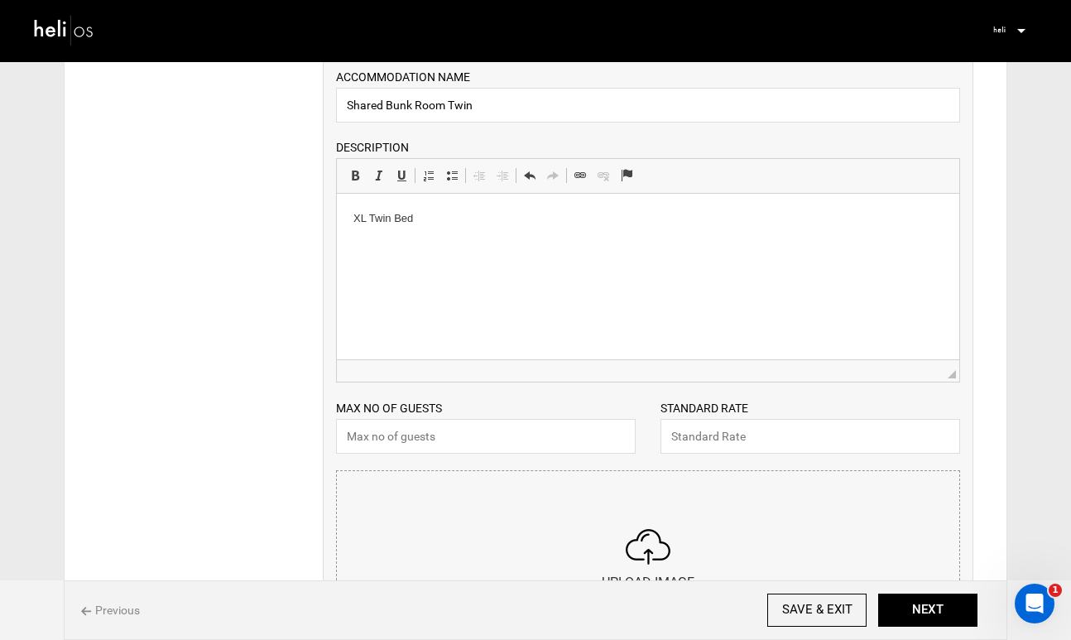
scroll to position [542, 0]
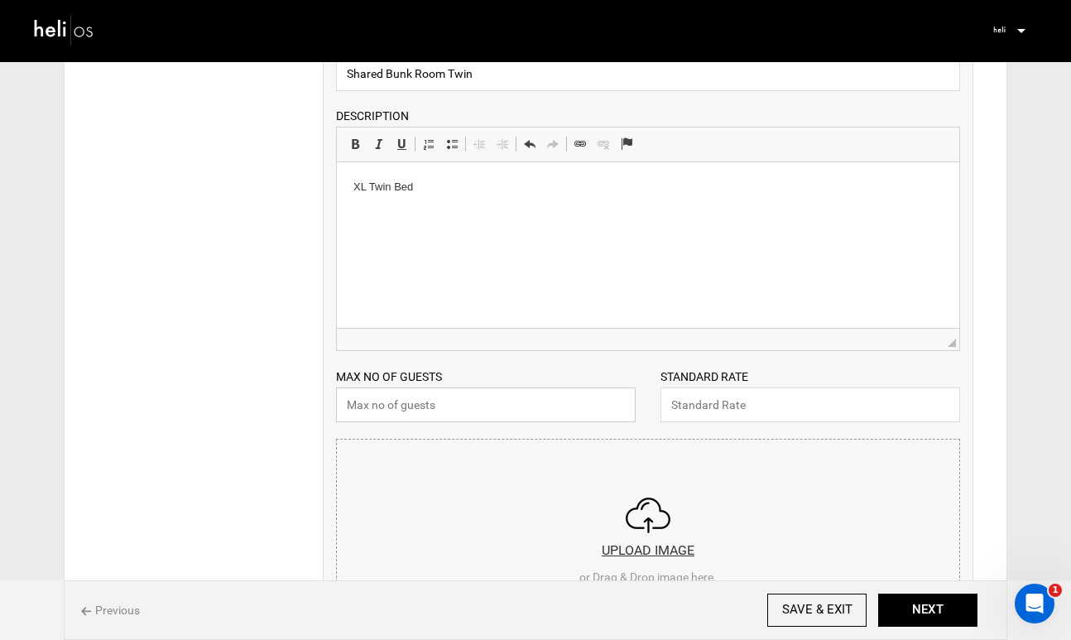
click at [578, 410] on input "text" at bounding box center [486, 404] width 300 height 35
type input "1"
click at [885, 421] on input "text" at bounding box center [811, 404] width 300 height 35
type input "87"
click at [667, 549] on input "file" at bounding box center [648, 539] width 623 height 199
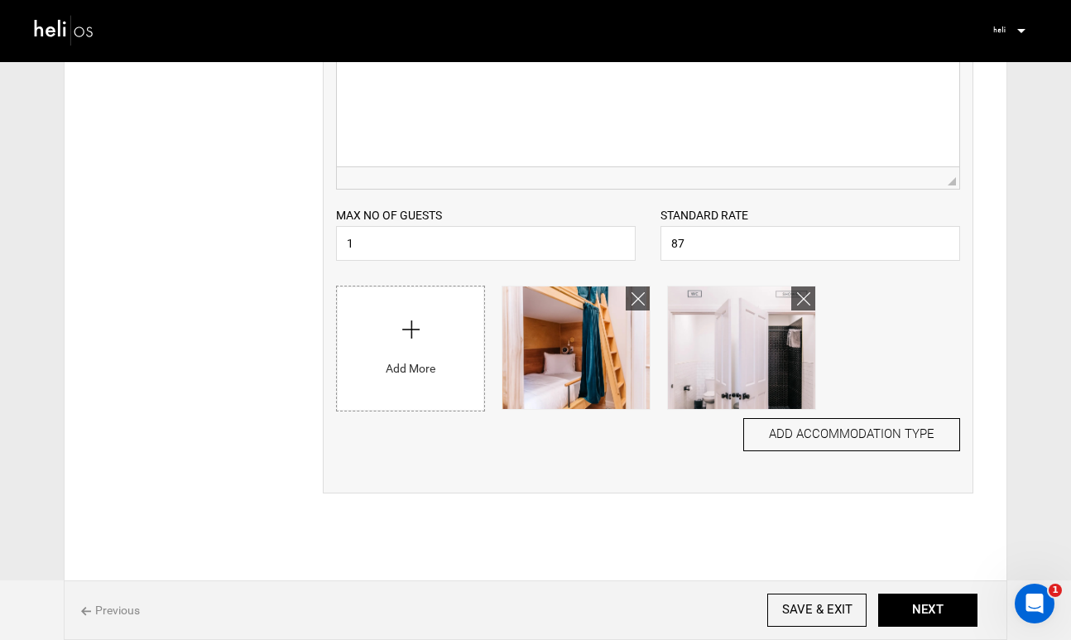
scroll to position [759, 0]
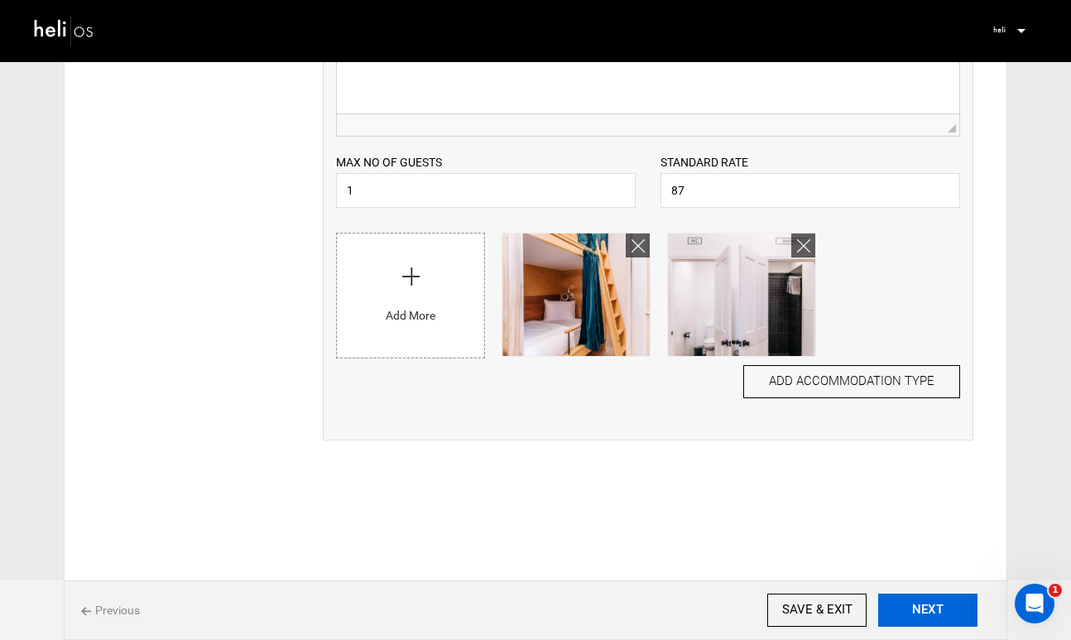
click at [916, 607] on button "NEXT" at bounding box center [927, 610] width 99 height 33
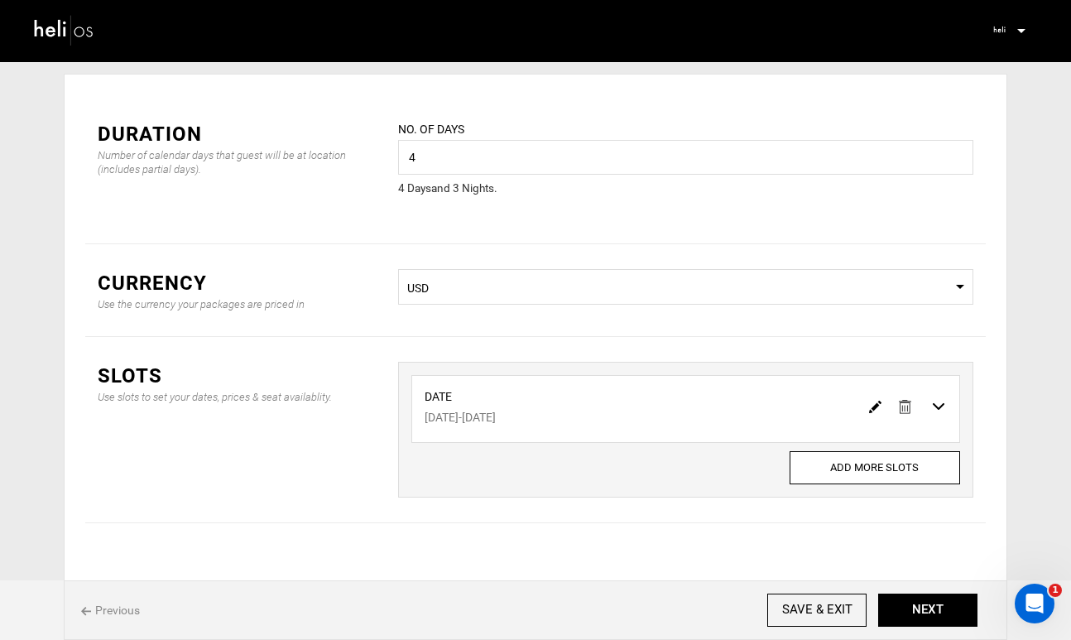
scroll to position [75, 0]
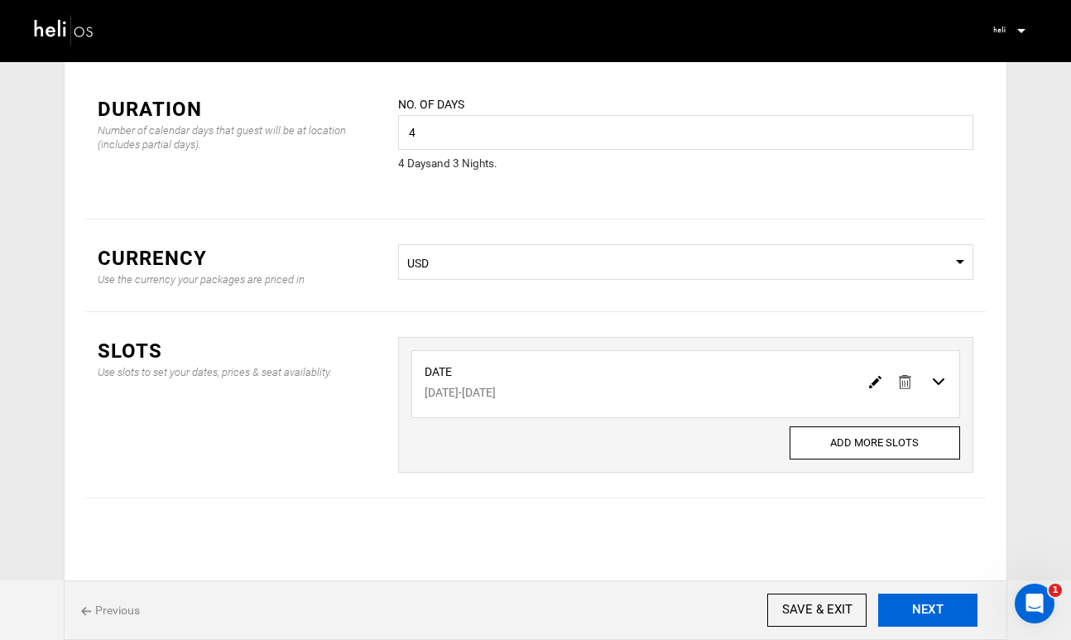
click at [927, 606] on button "NEXT" at bounding box center [927, 610] width 99 height 33
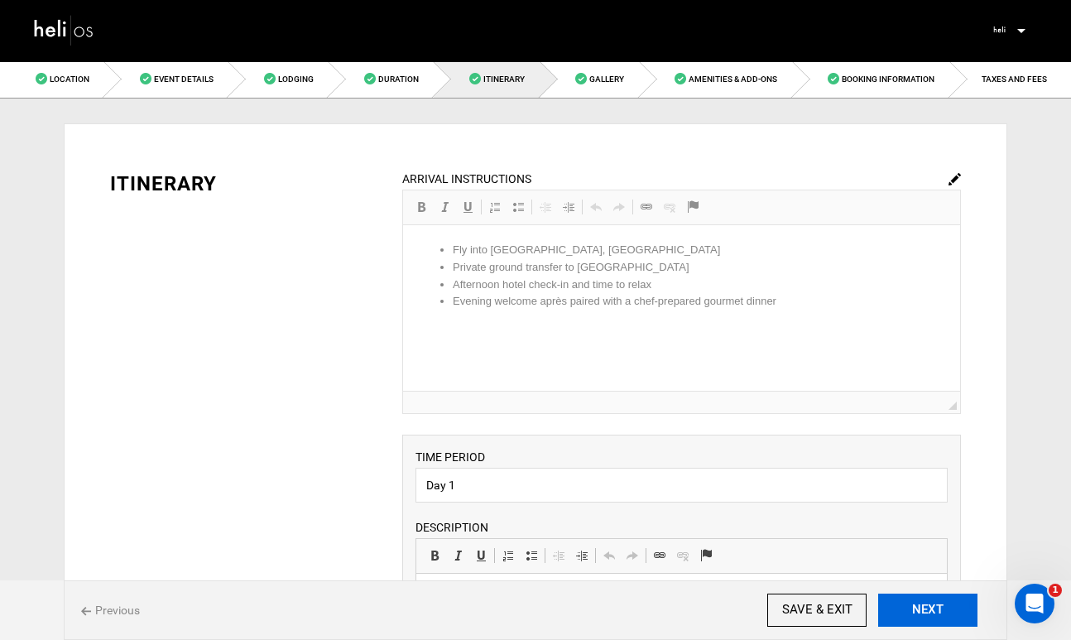
click at [927, 606] on button "NEXT" at bounding box center [927, 610] width 99 height 33
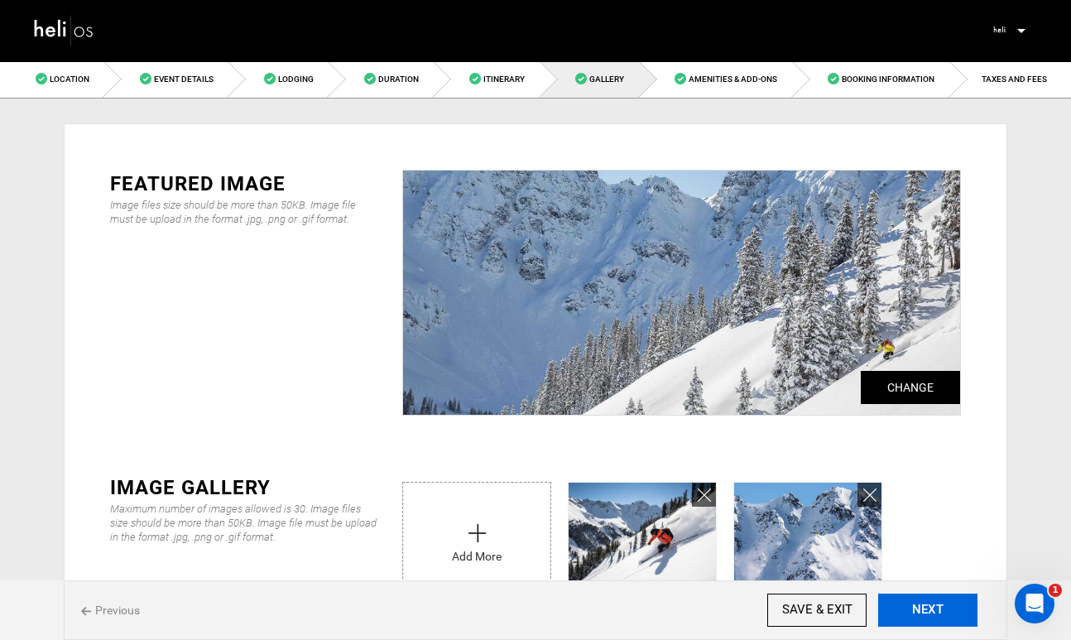
click at [927, 606] on button "NEXT" at bounding box center [927, 610] width 99 height 33
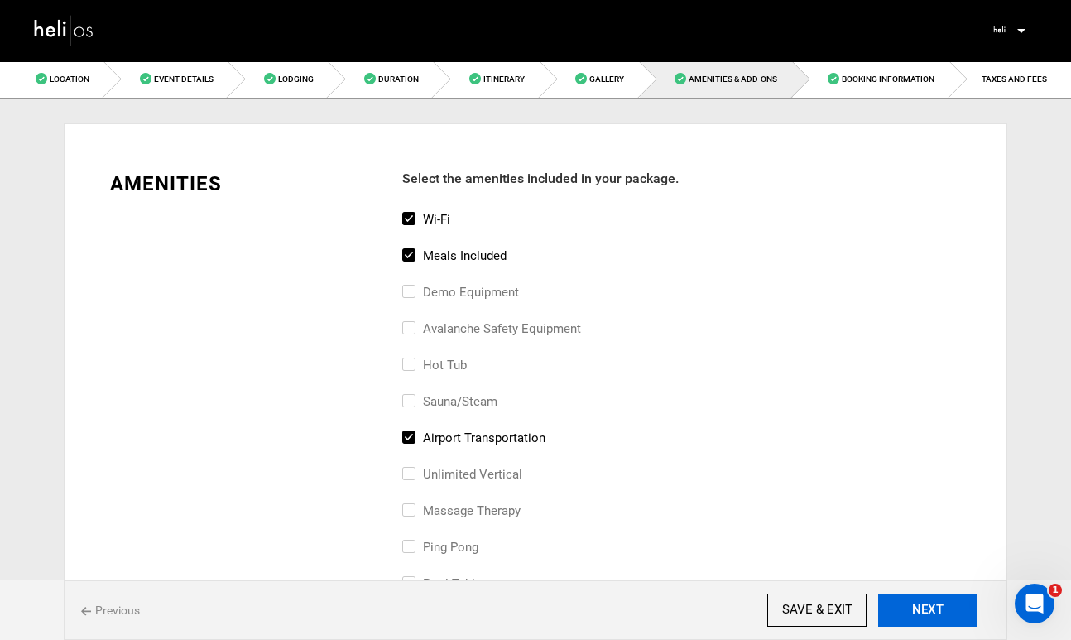
click at [927, 606] on button "NEXT" at bounding box center [927, 610] width 99 height 33
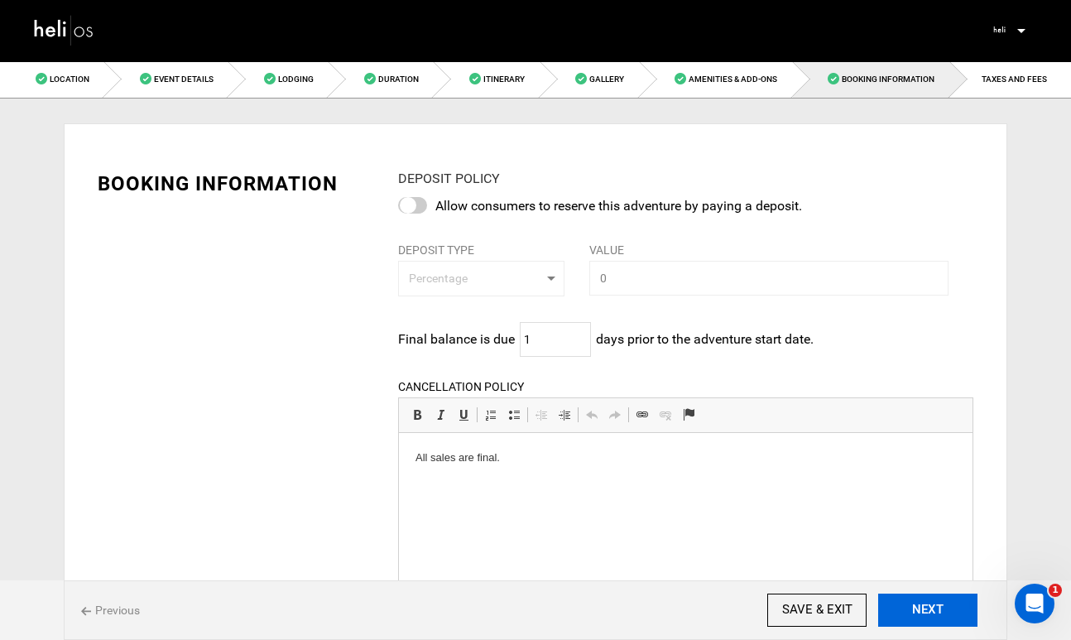
click at [927, 606] on button "NEXT" at bounding box center [927, 610] width 99 height 33
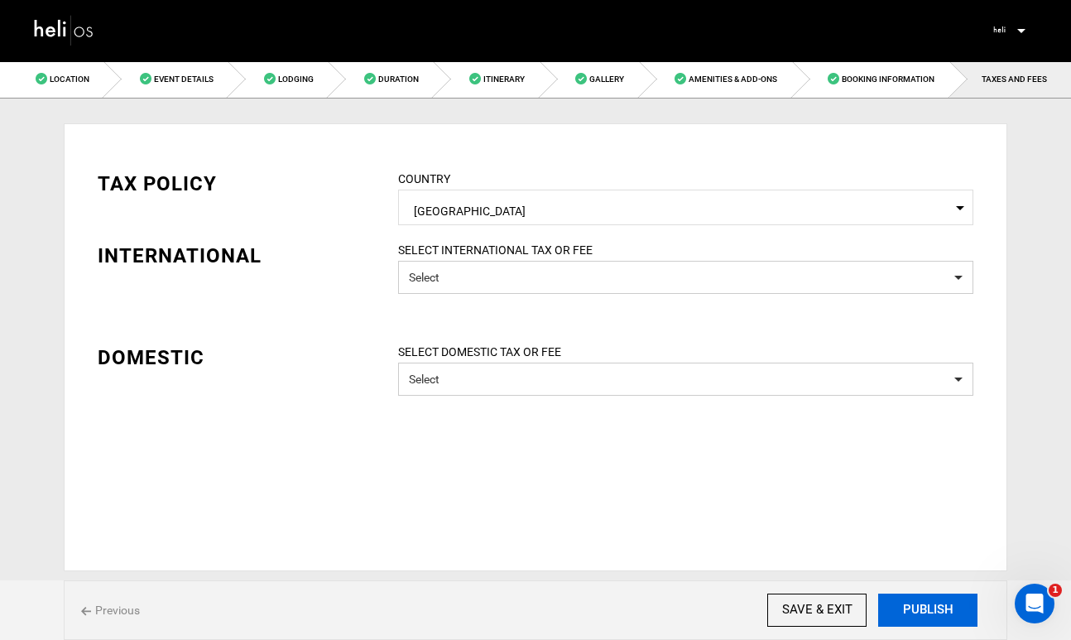
click at [927, 606] on button "PUBLISH" at bounding box center [927, 610] width 99 height 33
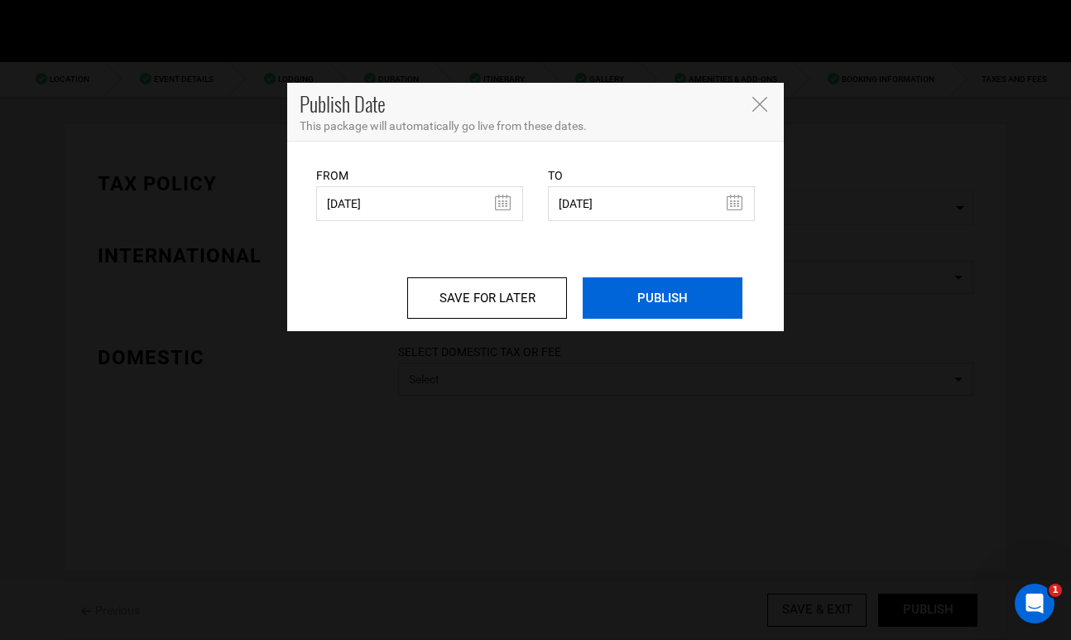
click at [674, 309] on input "PUBLISH" at bounding box center [663, 297] width 160 height 41
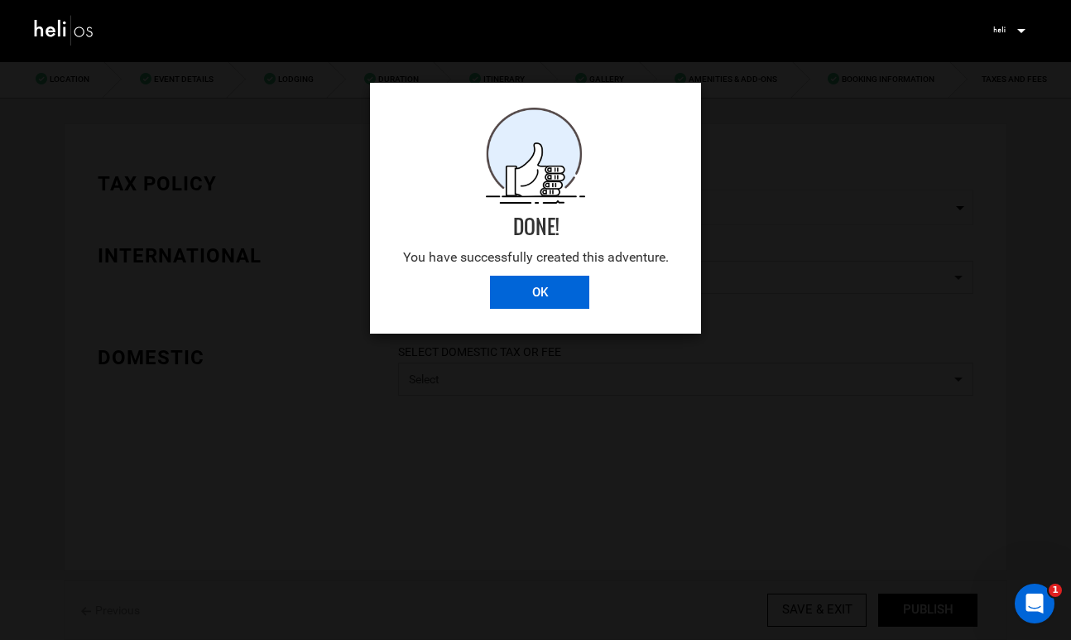
click at [540, 292] on input "OK" at bounding box center [539, 292] width 99 height 33
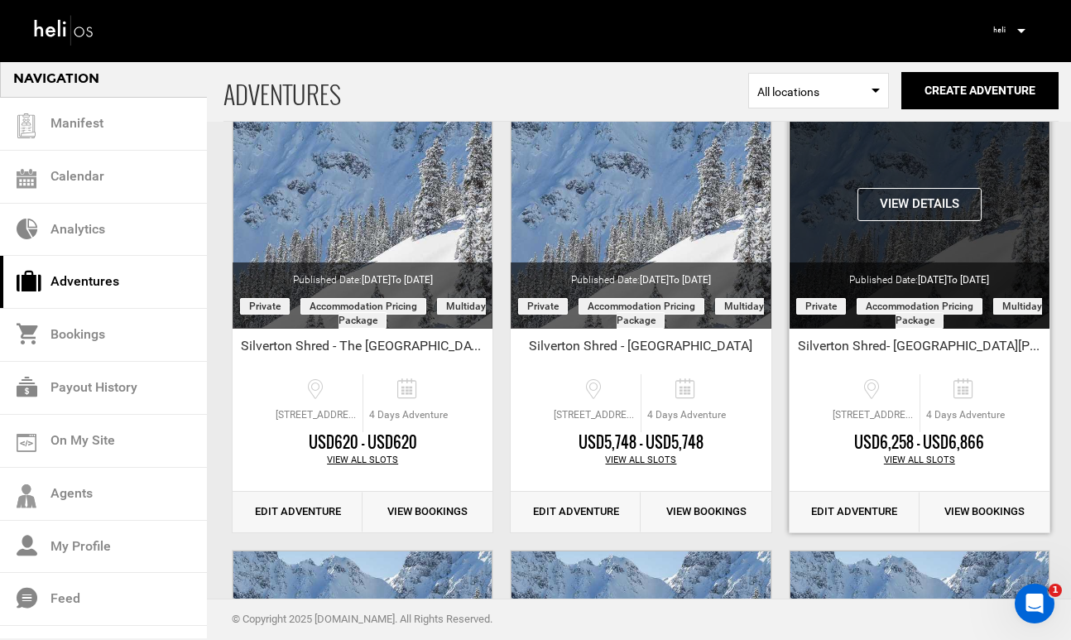
scroll to position [131, 0]
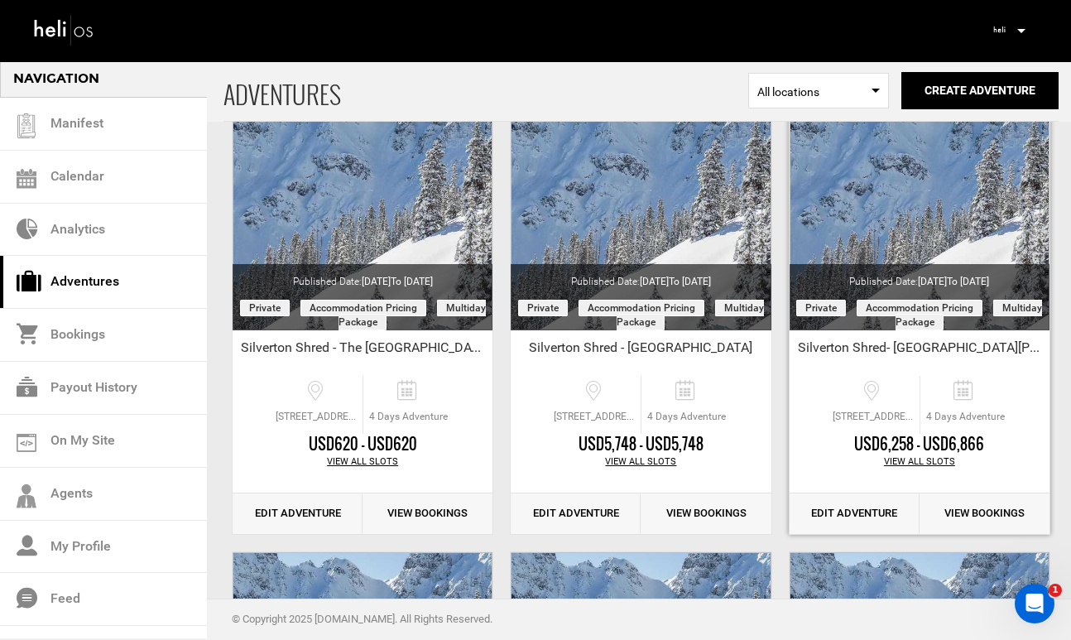
click at [869, 518] on link "Edit Adventure" at bounding box center [855, 513] width 130 height 41
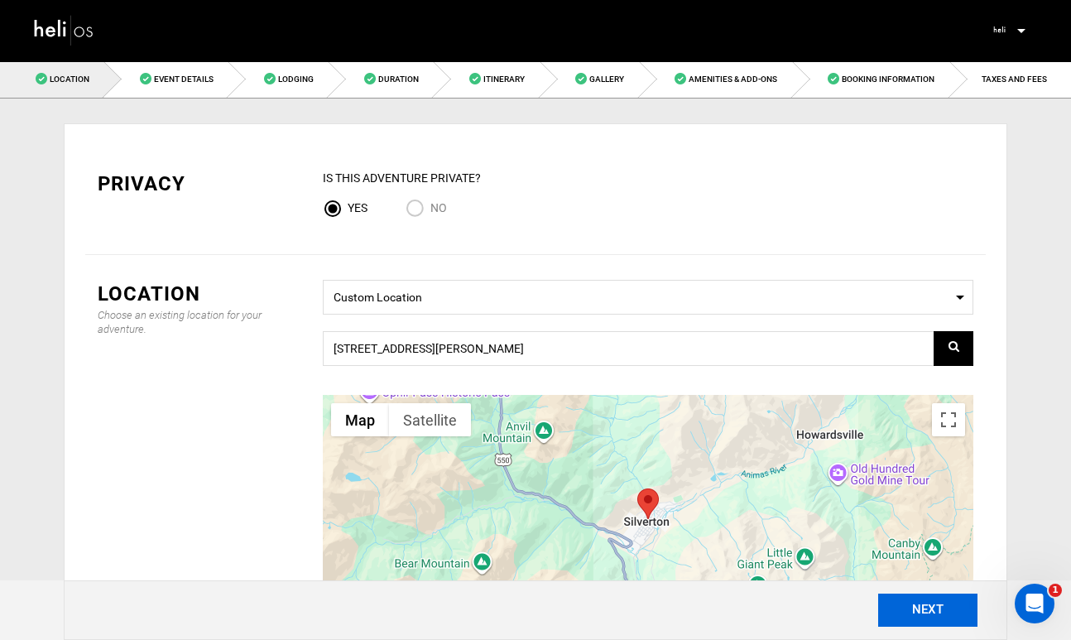
click at [916, 617] on button "NEXT" at bounding box center [927, 610] width 99 height 33
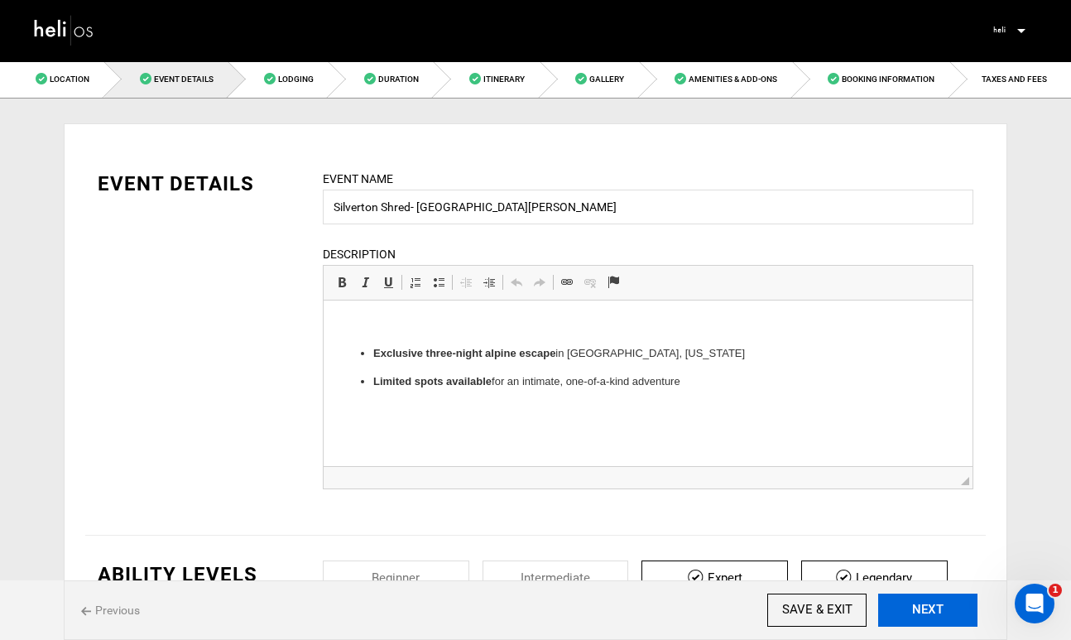
click at [916, 617] on button "NEXT" at bounding box center [927, 610] width 99 height 33
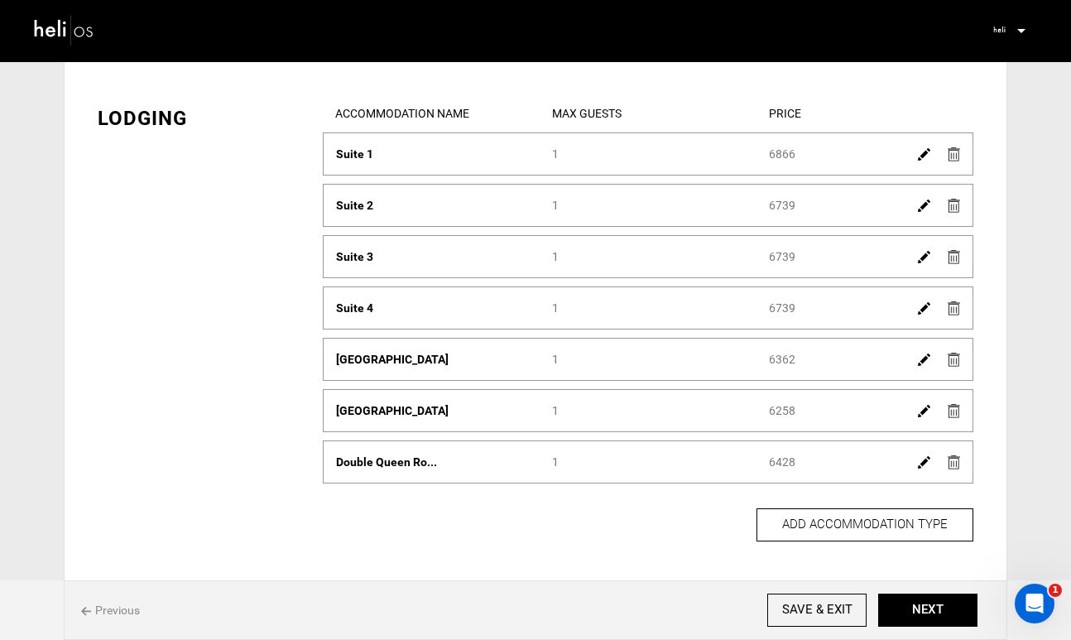
scroll to position [98, 0]
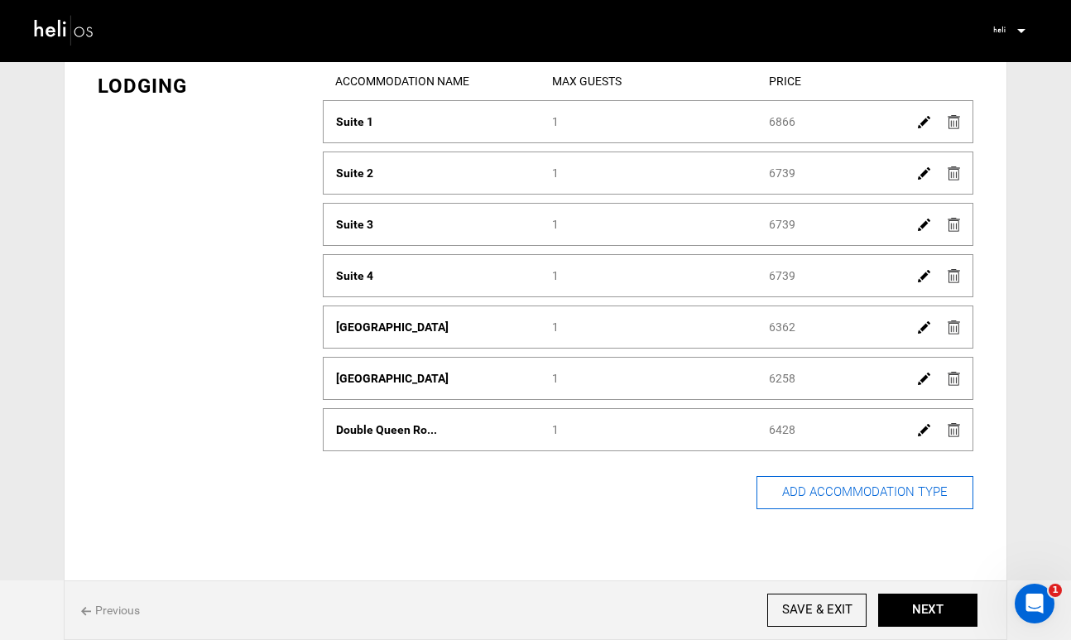
click at [868, 480] on button "ADD ACCOMMODATION TYPE" at bounding box center [865, 492] width 217 height 33
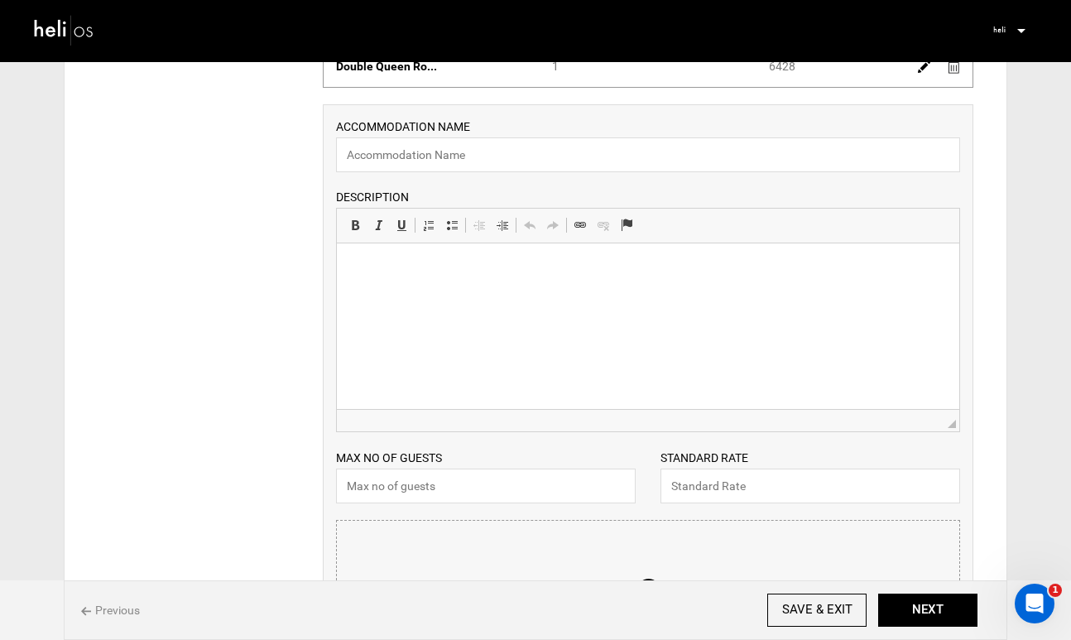
scroll to position [459, 0]
click at [635, 162] on input "text" at bounding box center [648, 157] width 624 height 35
type input "Shared Bunk Room Twin"
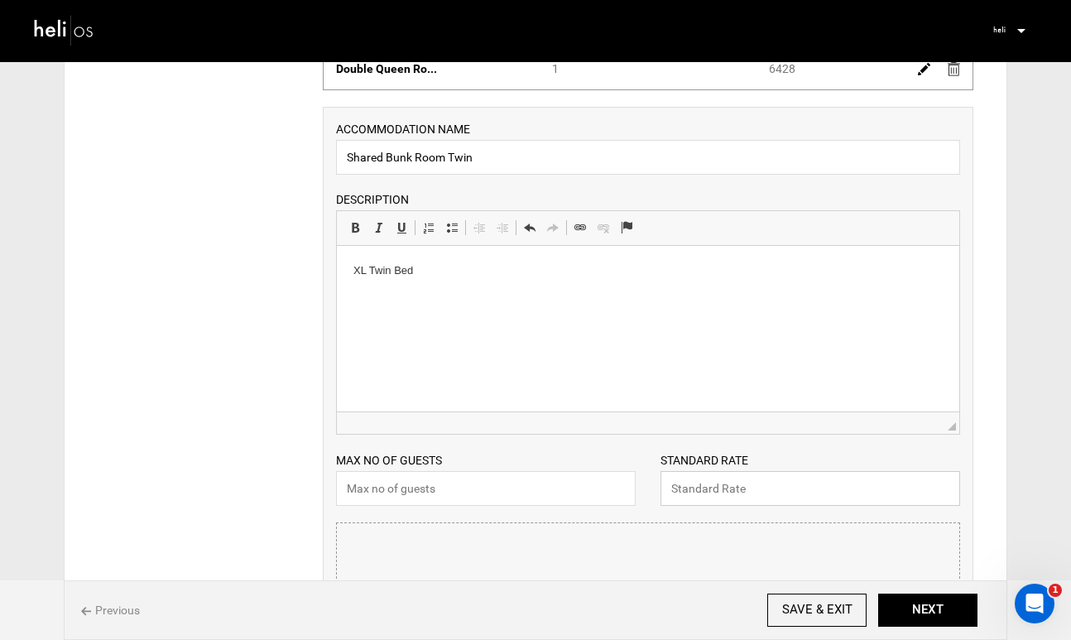
click at [756, 498] on input "text" at bounding box center [811, 488] width 300 height 35
type input "87"
click at [500, 488] on input "text" at bounding box center [486, 488] width 300 height 35
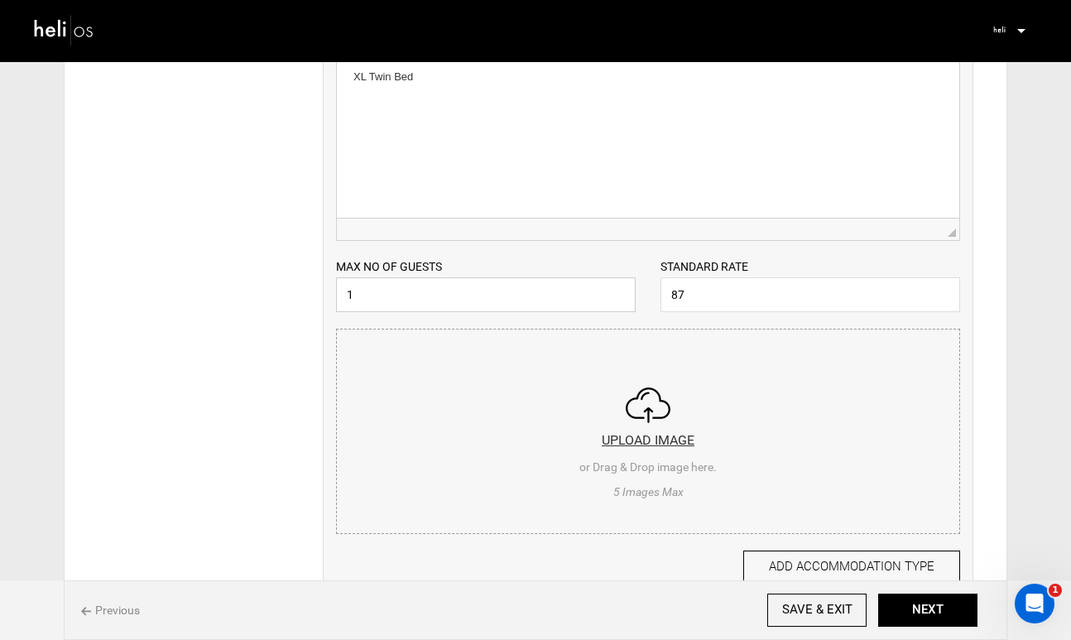
scroll to position [660, 0]
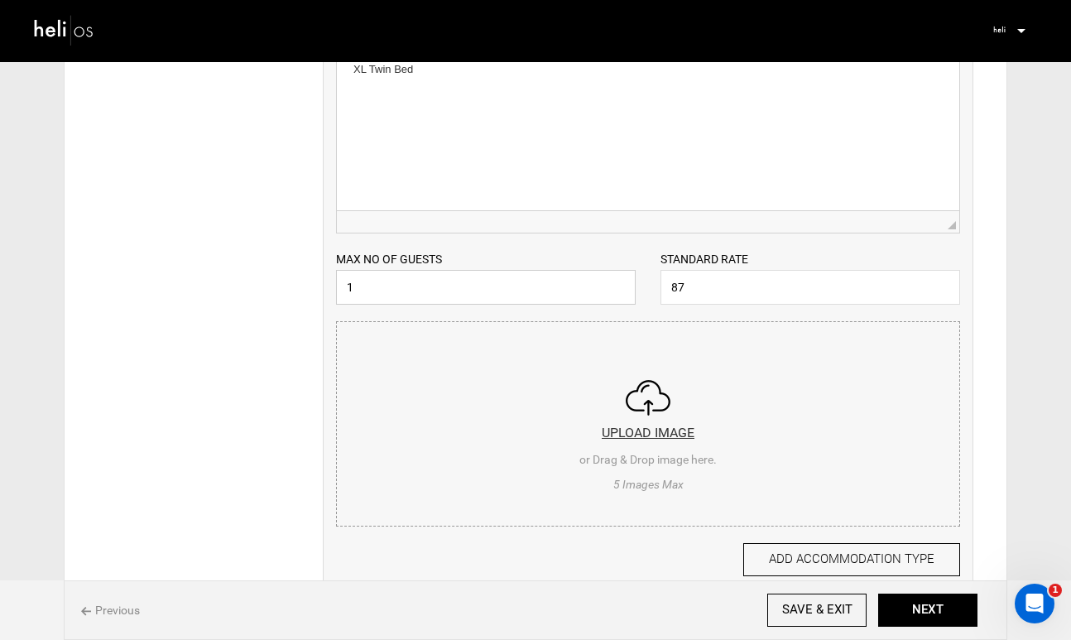
type input "1"
click at [629, 430] on input "file" at bounding box center [648, 421] width 623 height 199
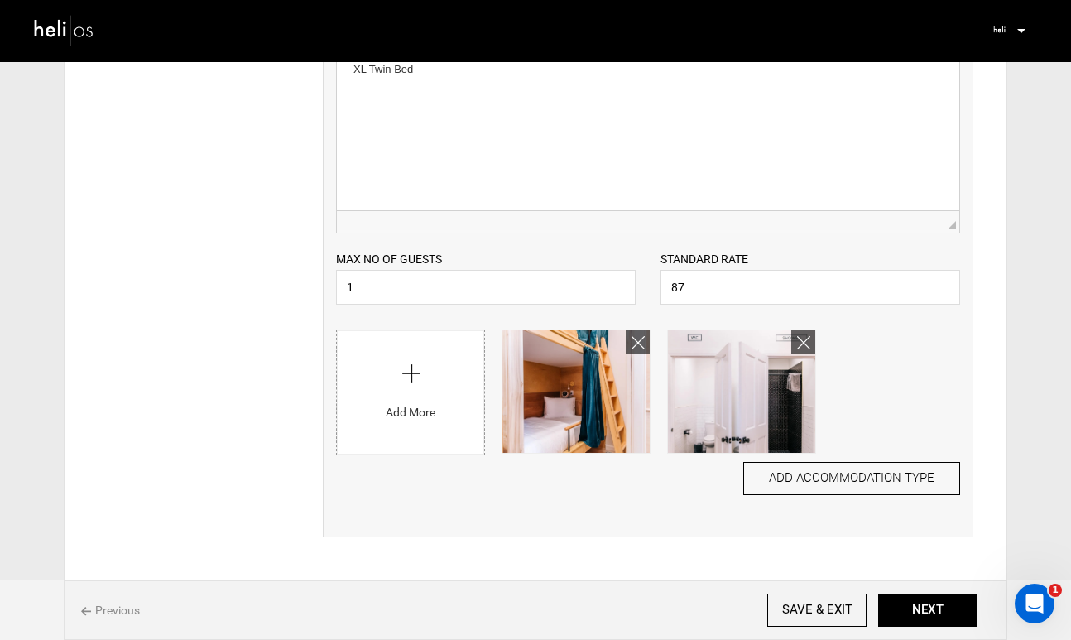
scroll to position [743, 0]
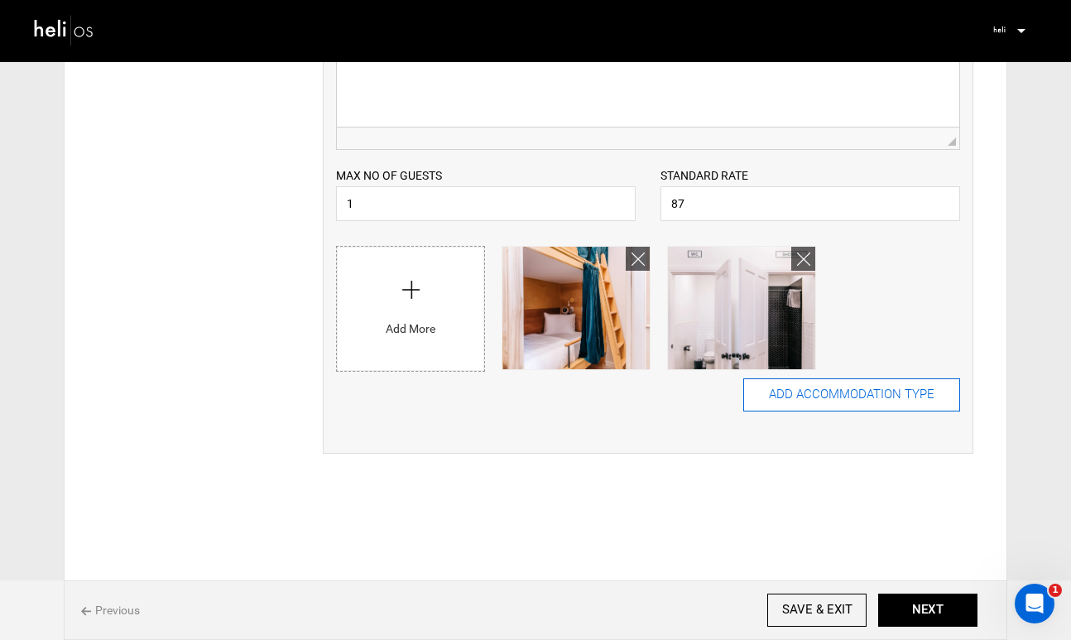
click at [856, 389] on button "ADD ACCOMMODATION TYPE" at bounding box center [851, 394] width 217 height 33
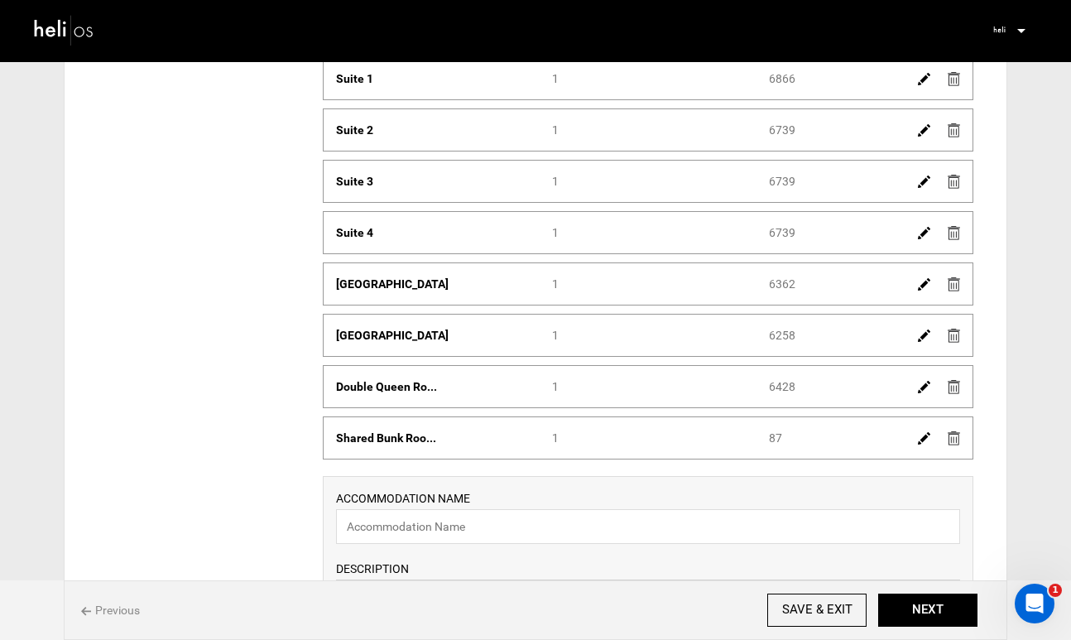
scroll to position [196, 0]
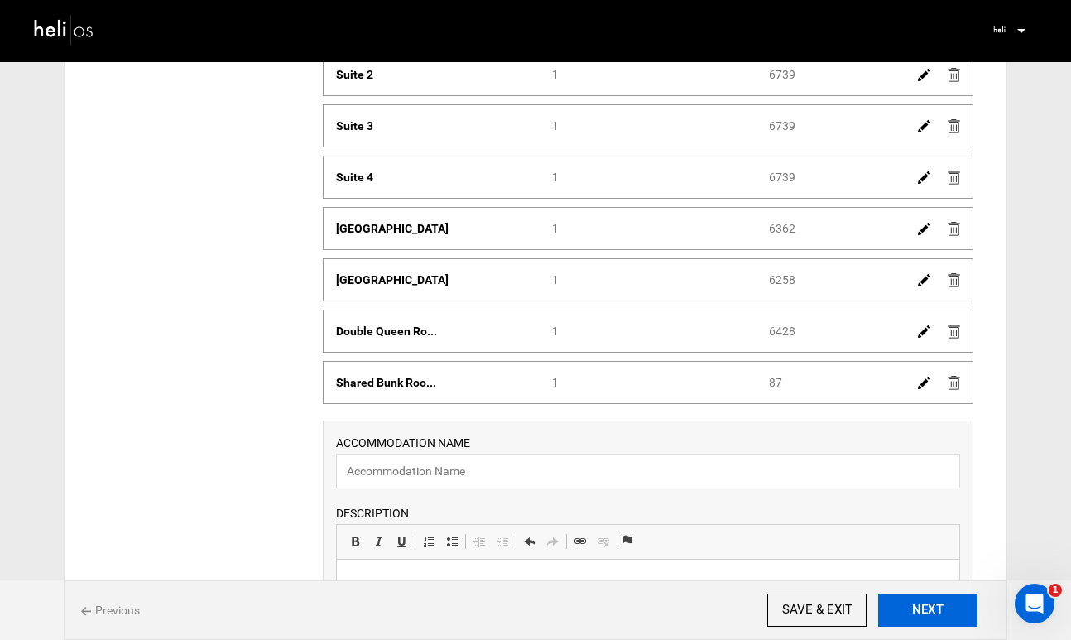
click at [924, 610] on button "NEXT" at bounding box center [927, 610] width 99 height 33
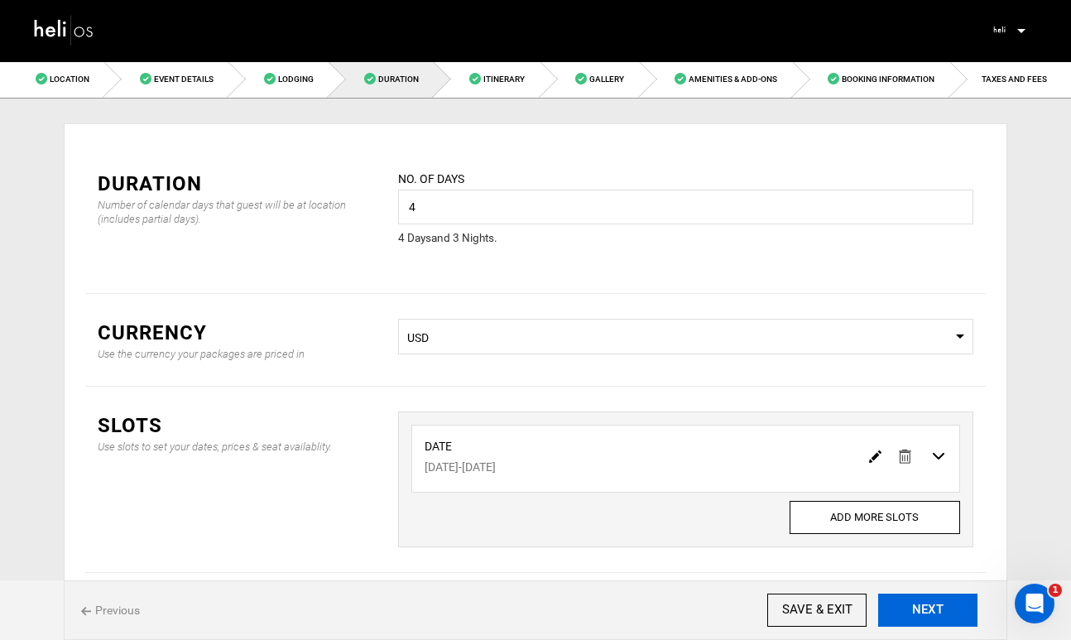
click at [924, 610] on button "NEXT" at bounding box center [927, 610] width 99 height 33
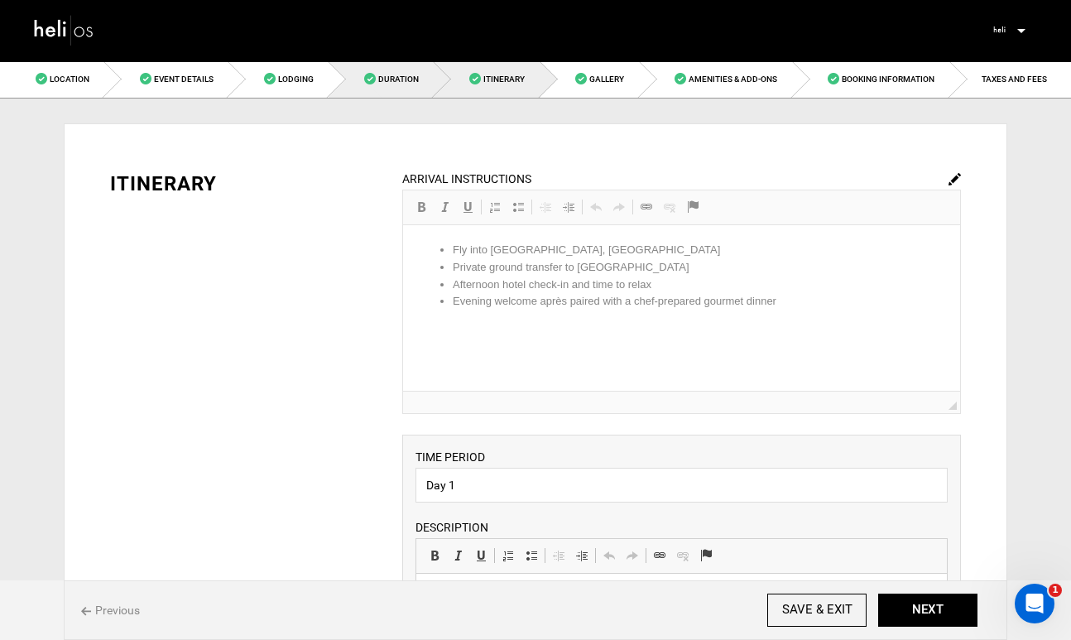
click at [403, 89] on link "Duration" at bounding box center [381, 78] width 105 height 37
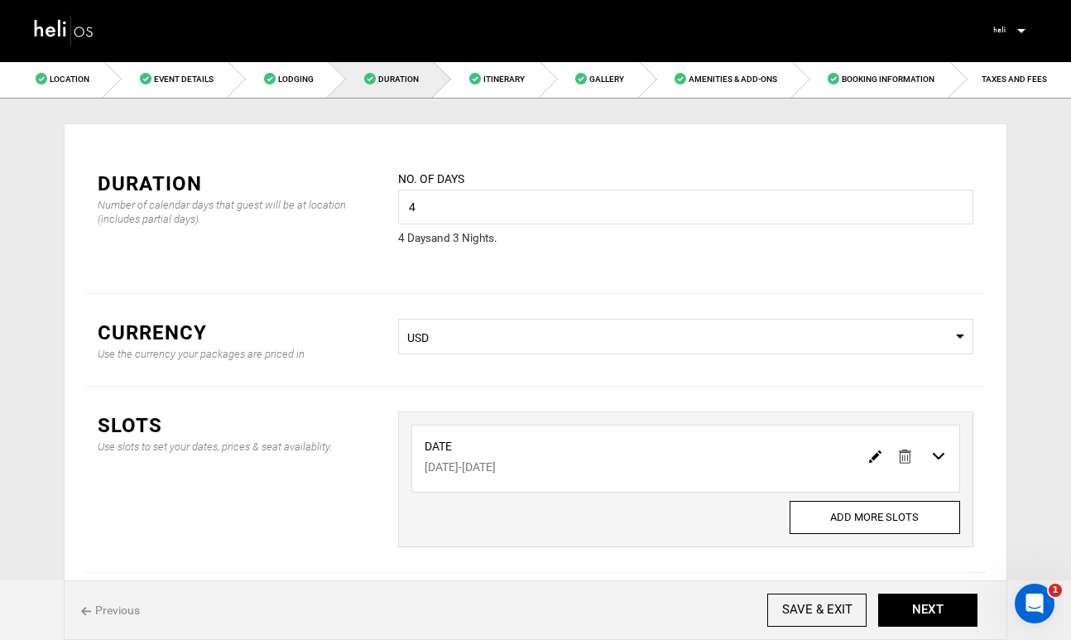
click at [872, 458] on img at bounding box center [875, 456] width 12 height 12
type input "[DATE]"
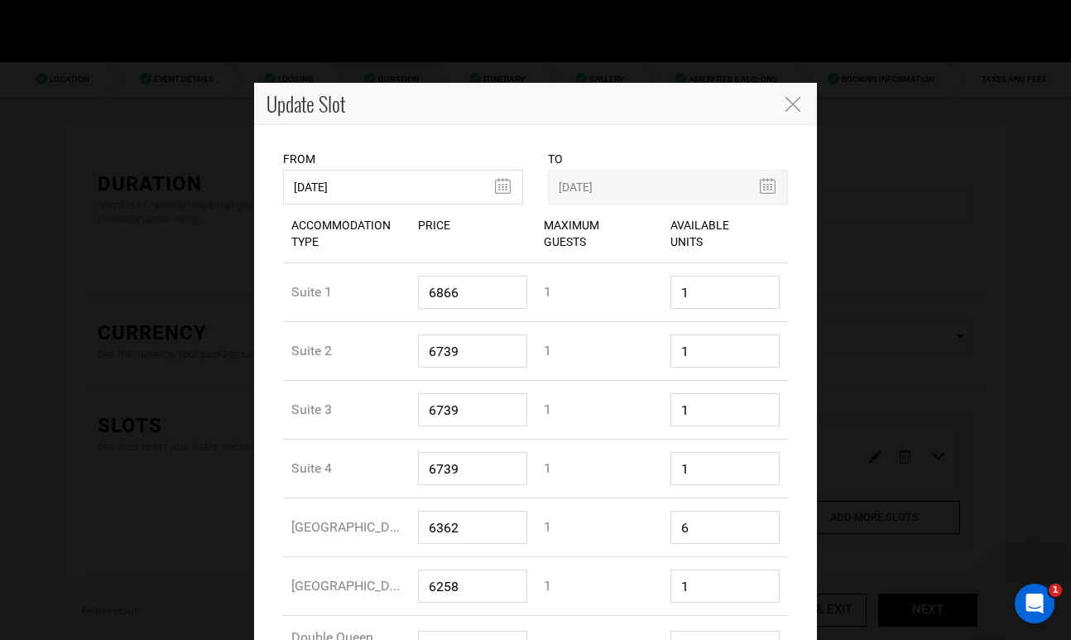
scroll to position [195, 0]
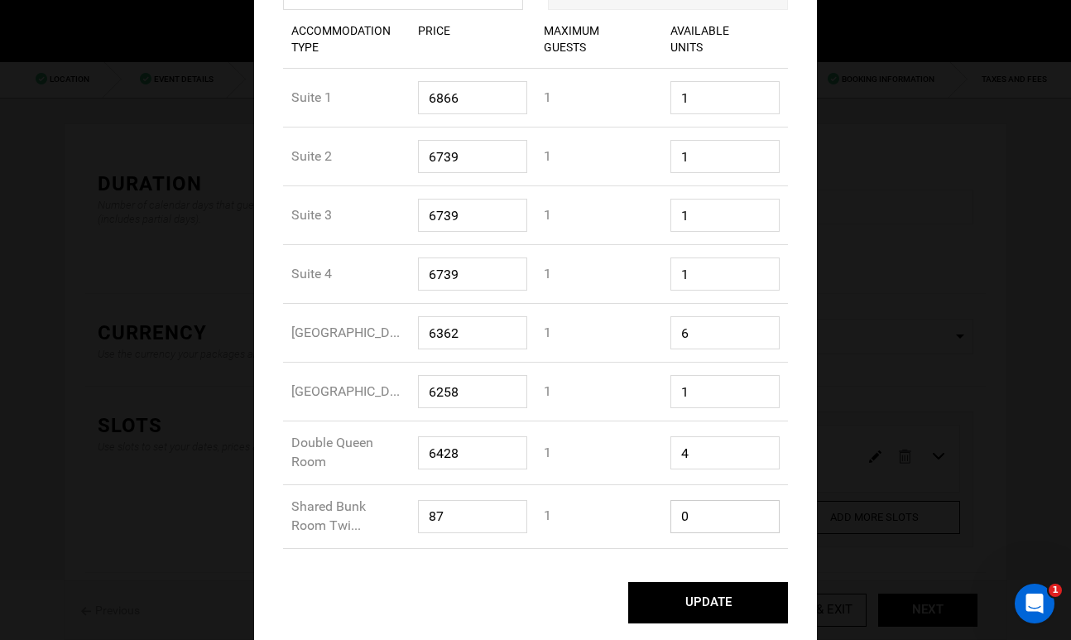
click at [741, 520] on input "0" at bounding box center [726, 516] width 110 height 33
type input "1"
click at [772, 608] on button "UPDATE" at bounding box center [708, 602] width 160 height 41
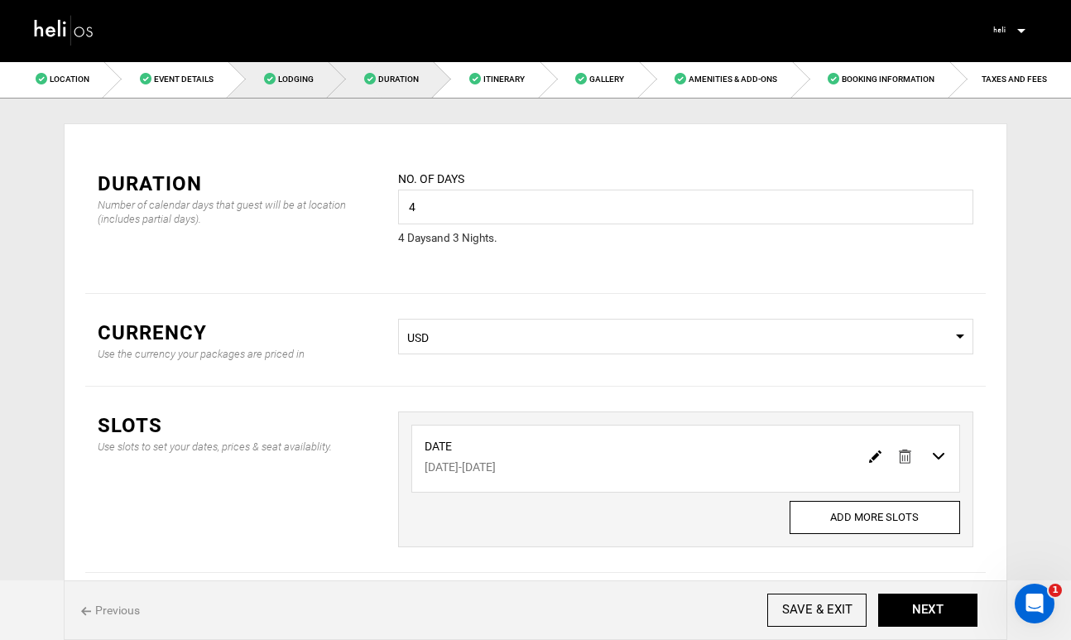
click at [307, 92] on link "Lodging" at bounding box center [278, 78] width 100 height 37
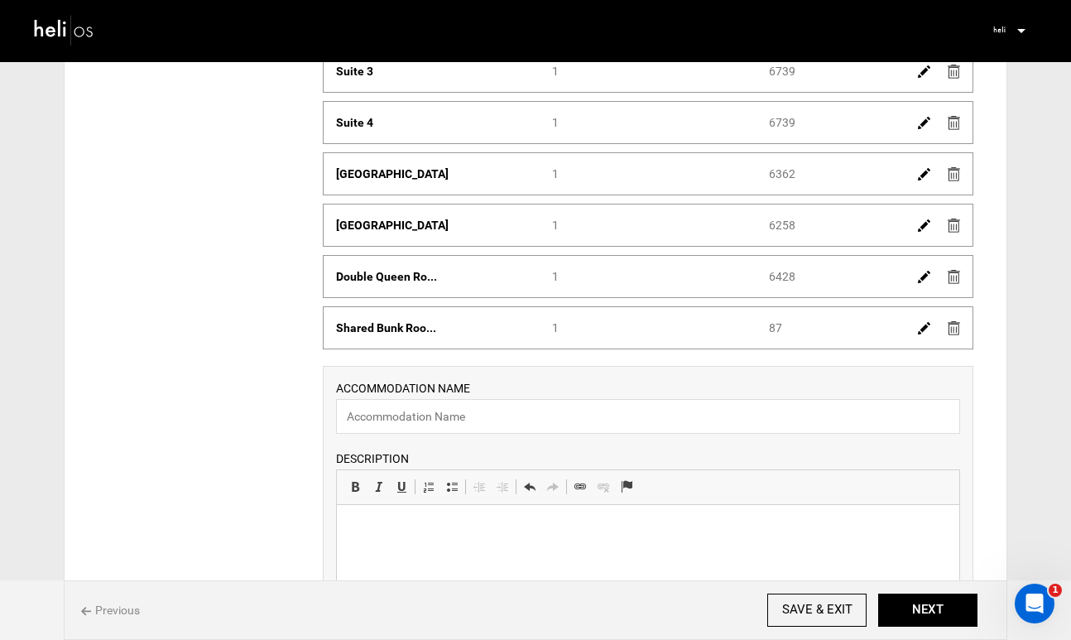
scroll to position [407, 0]
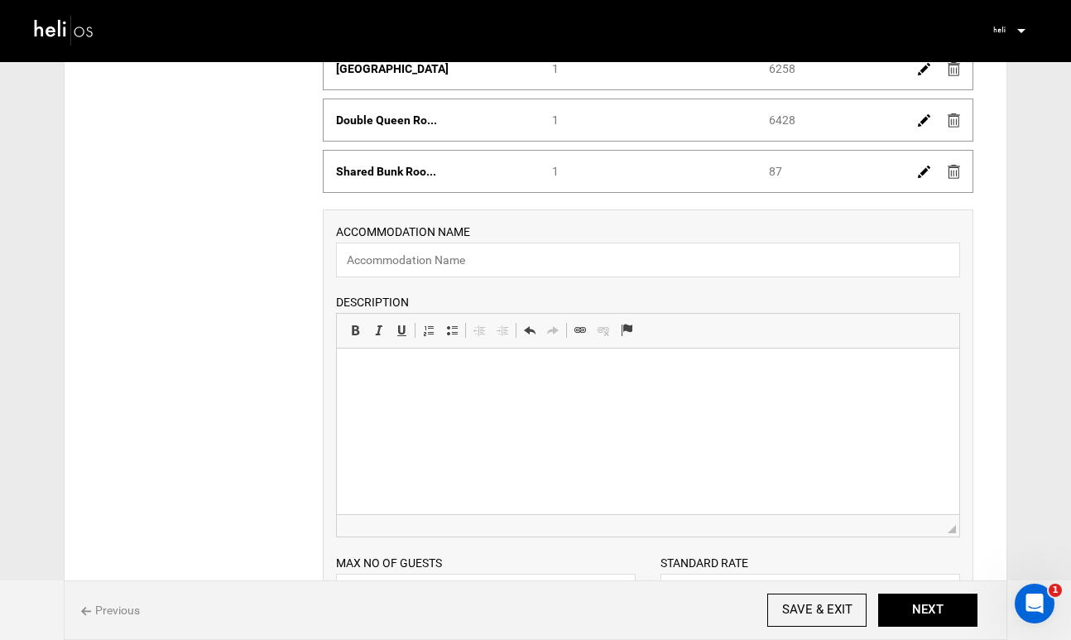
click at [923, 176] on img at bounding box center [924, 172] width 12 height 12
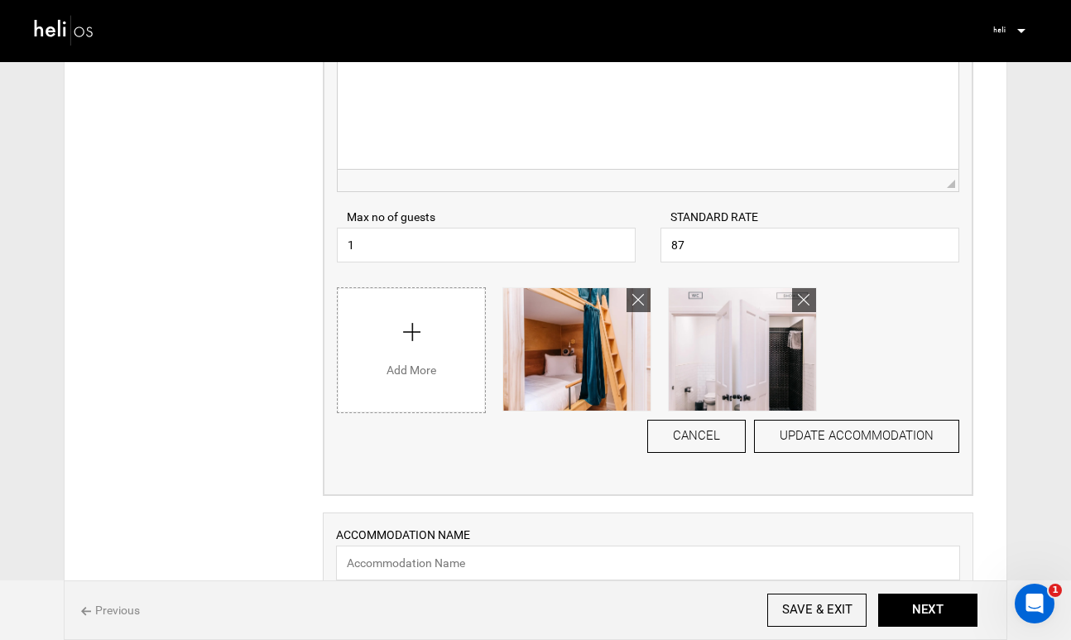
scroll to position [707, 0]
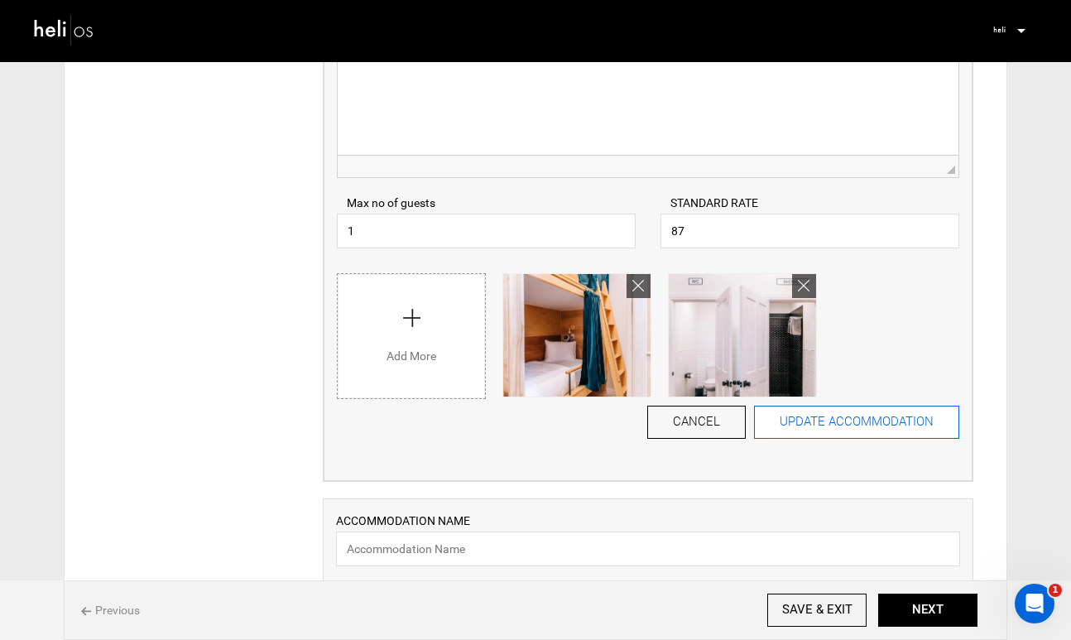
click at [857, 418] on button "UPDATE ACCOMMODATION" at bounding box center [856, 422] width 205 height 33
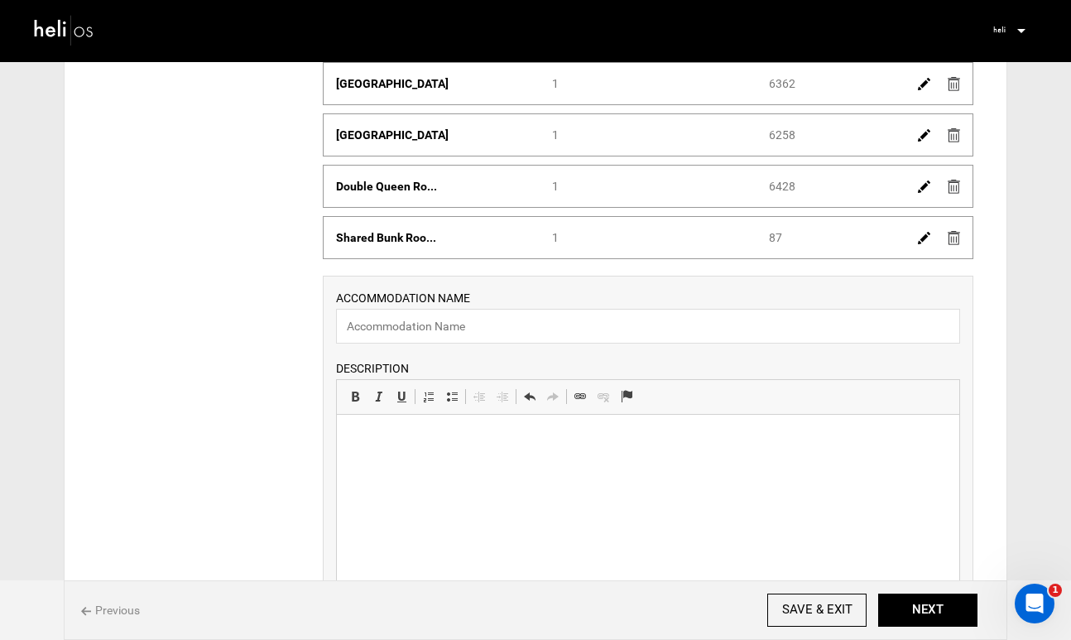
scroll to position [301, 0]
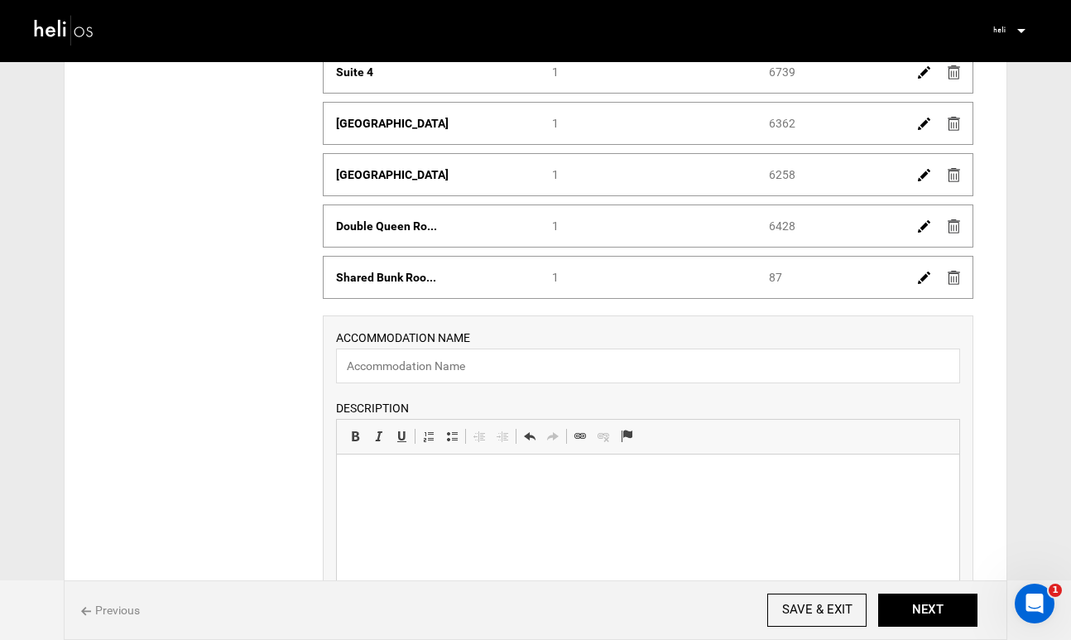
click at [918, 280] on img at bounding box center [924, 278] width 12 height 12
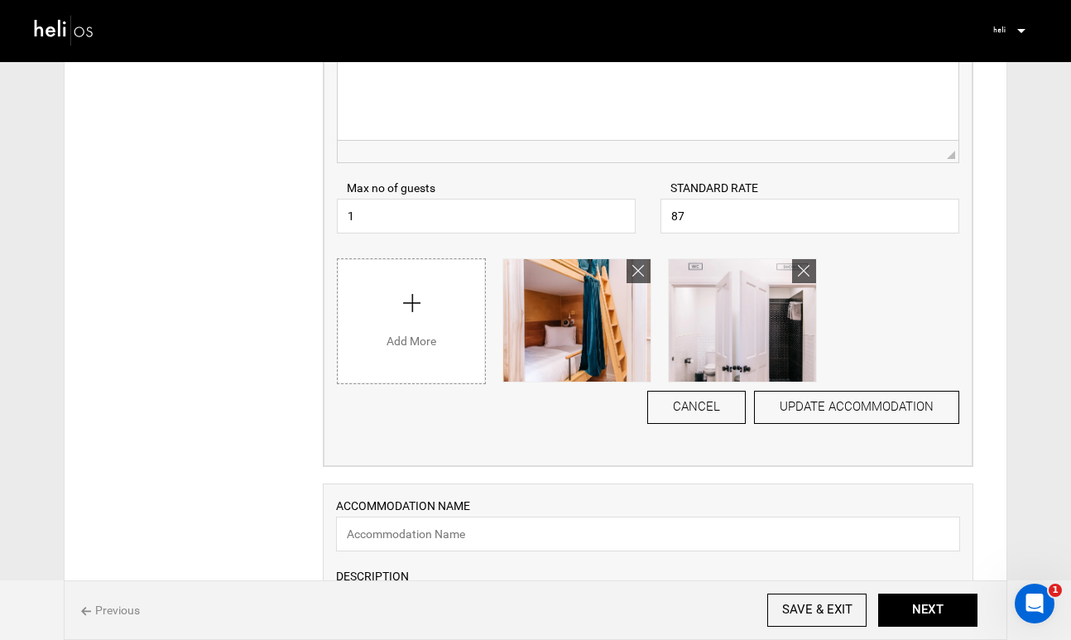
scroll to position [765, 0]
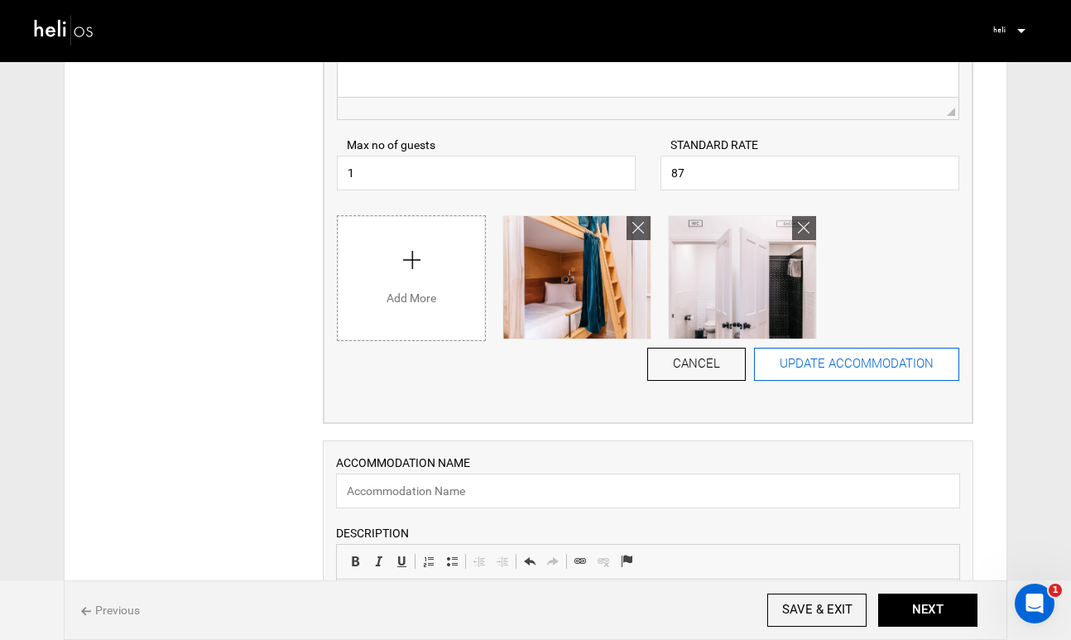
click at [834, 371] on button "UPDATE ACCOMMODATION" at bounding box center [856, 364] width 205 height 33
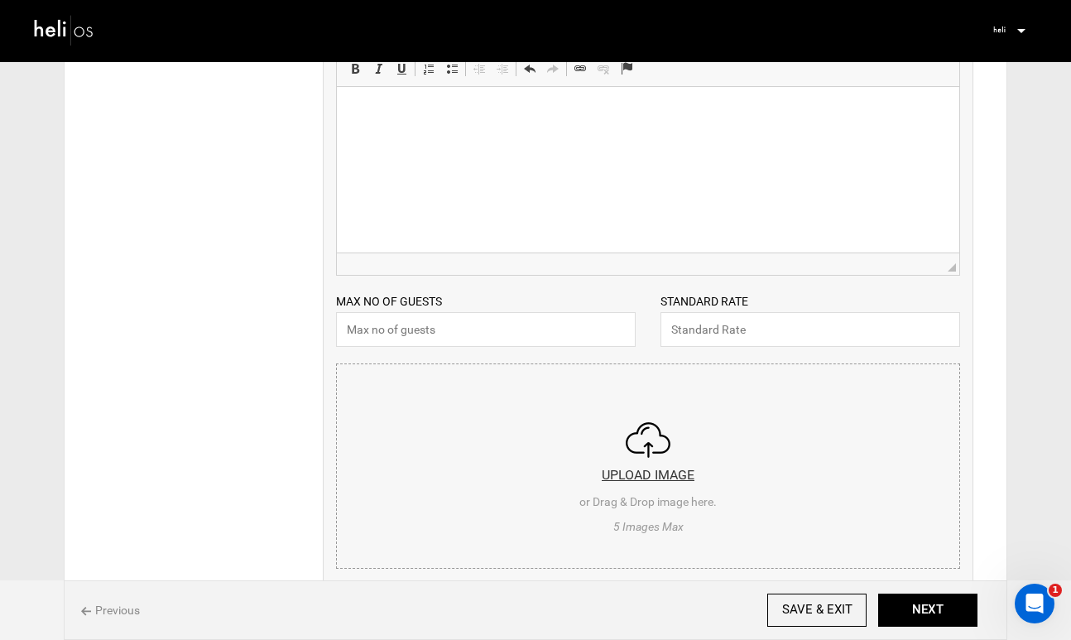
scroll to position [642, 0]
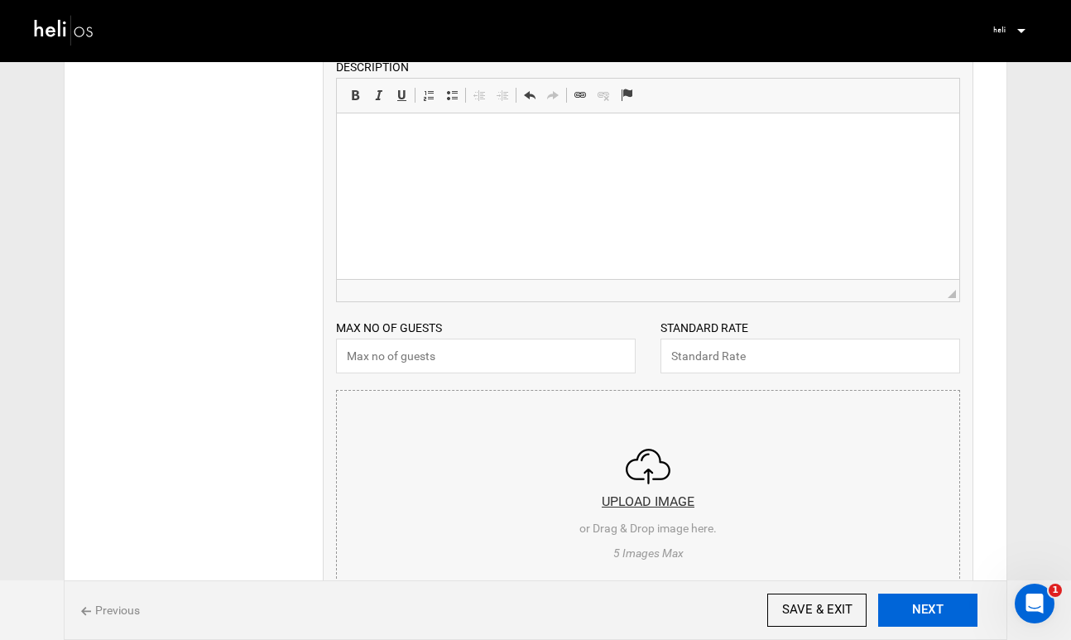
click at [930, 615] on button "NEXT" at bounding box center [927, 610] width 99 height 33
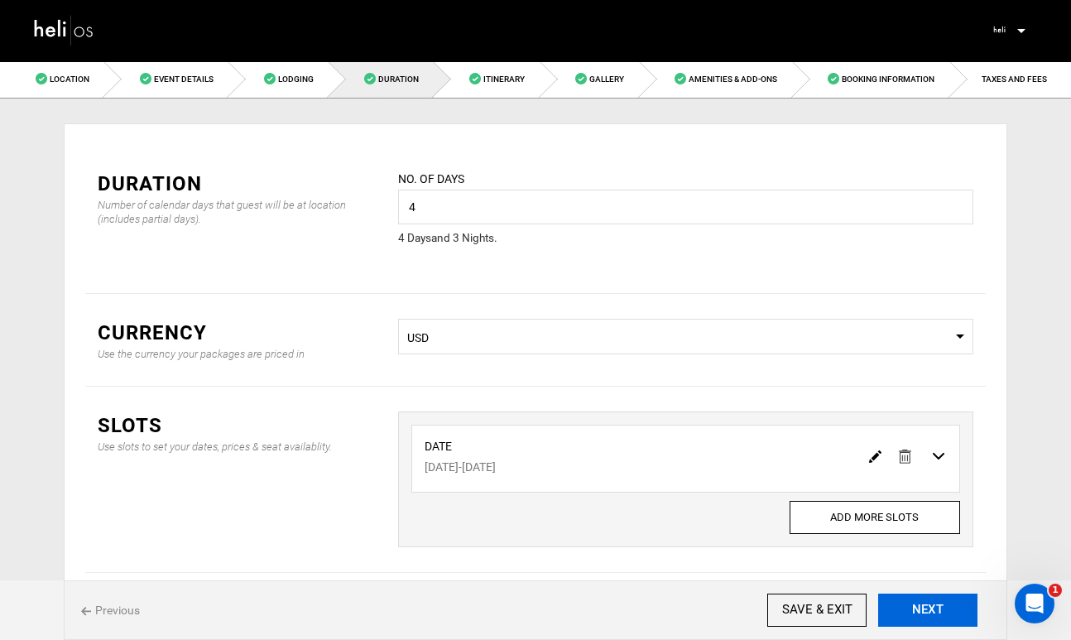
click at [913, 597] on button "NEXT" at bounding box center [927, 610] width 99 height 33
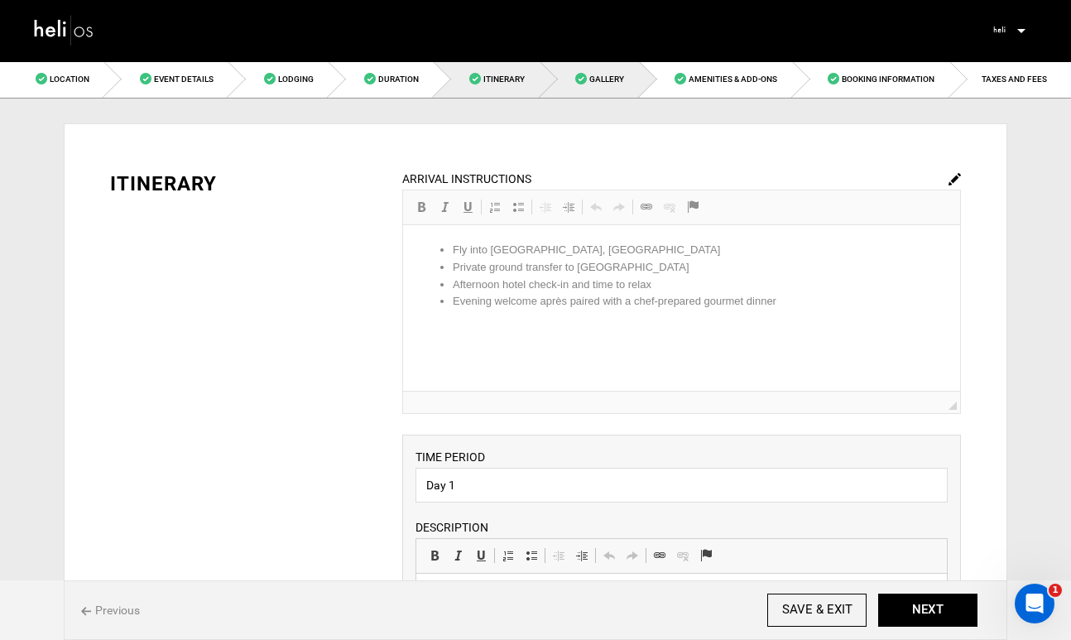
click at [623, 87] on link "Gallery" at bounding box center [590, 78] width 99 height 37
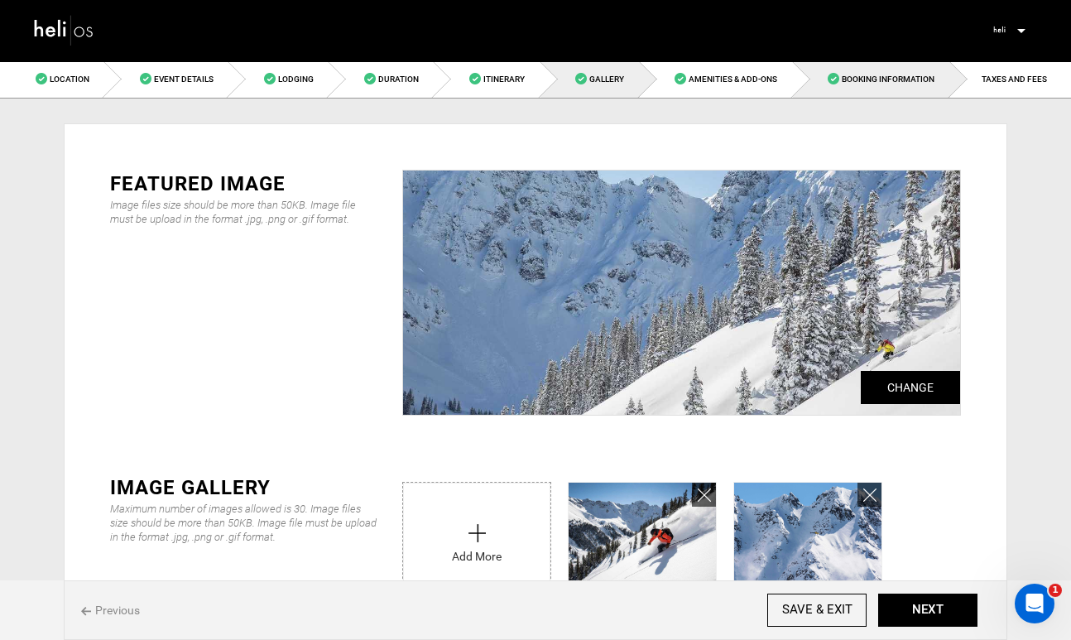
click at [901, 88] on link "Booking Information" at bounding box center [871, 78] width 157 height 37
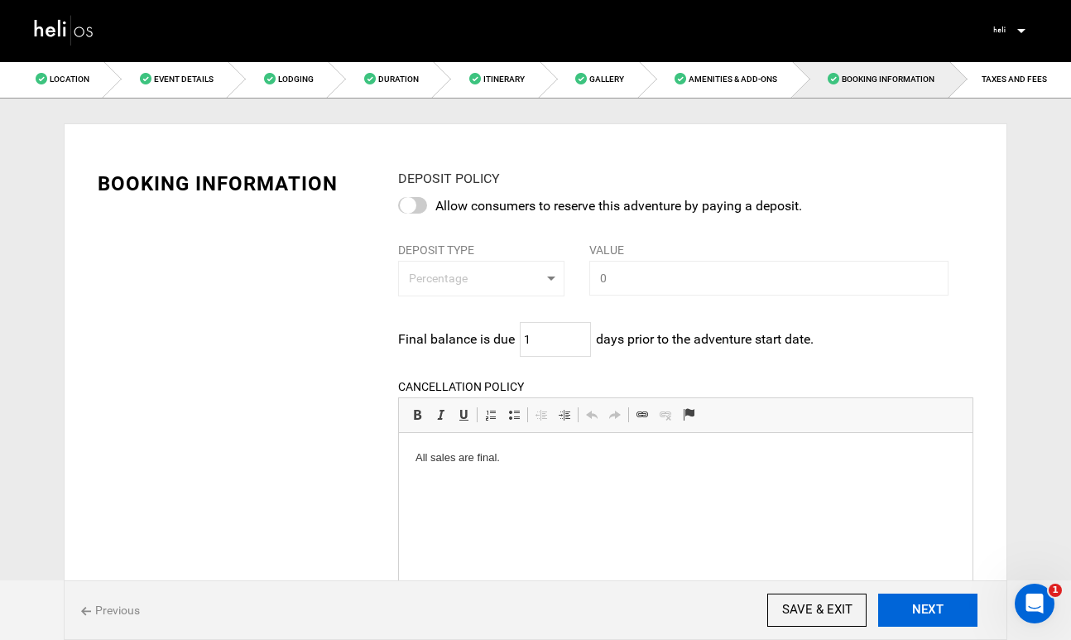
click at [932, 604] on button "NEXT" at bounding box center [927, 610] width 99 height 33
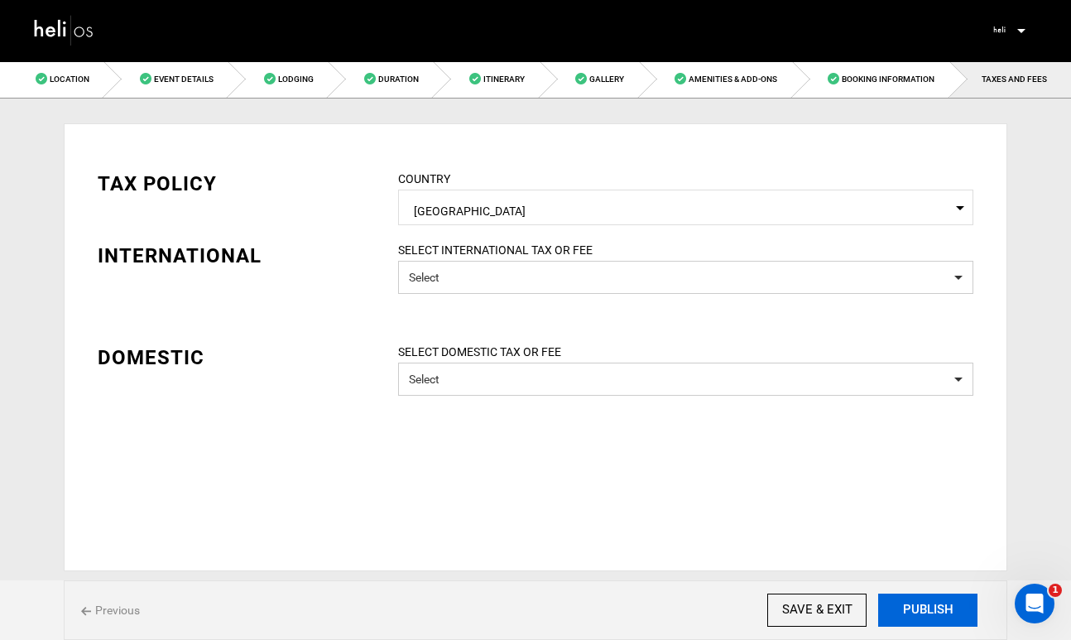
click at [932, 603] on button "PUBLISH" at bounding box center [927, 610] width 99 height 33
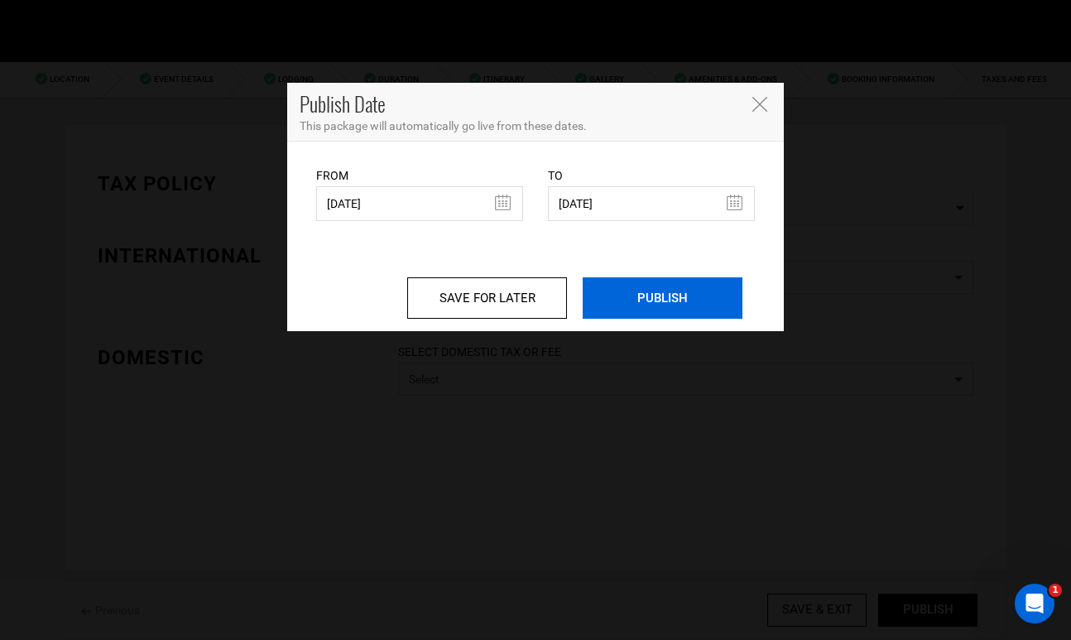
click at [680, 318] on input "PUBLISH" at bounding box center [663, 297] width 160 height 41
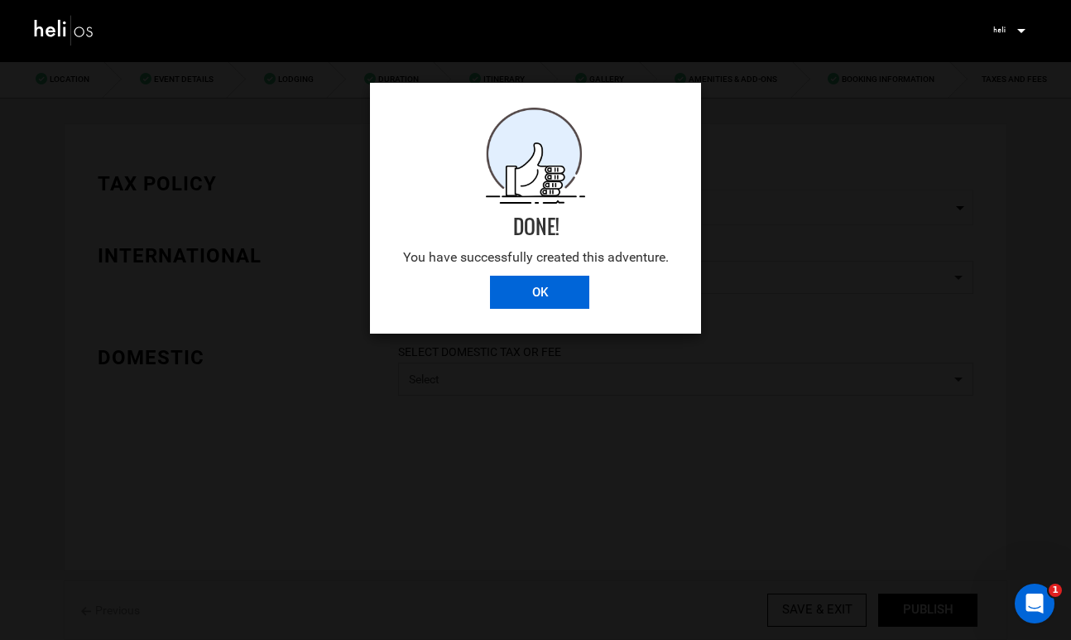
click at [527, 297] on input "OK" at bounding box center [539, 292] width 99 height 33
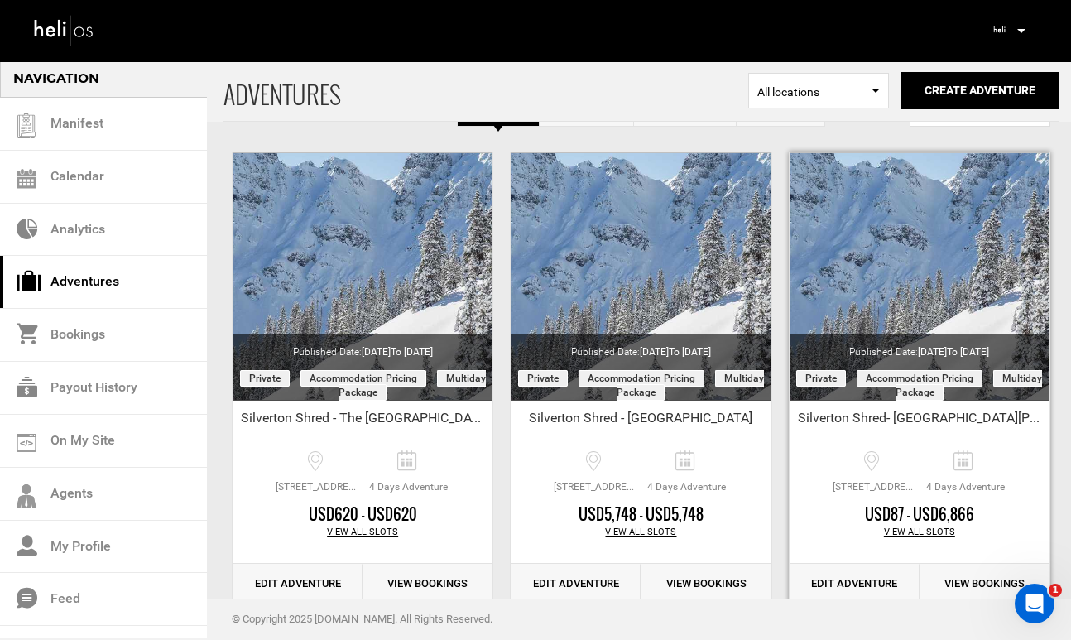
scroll to position [69, 0]
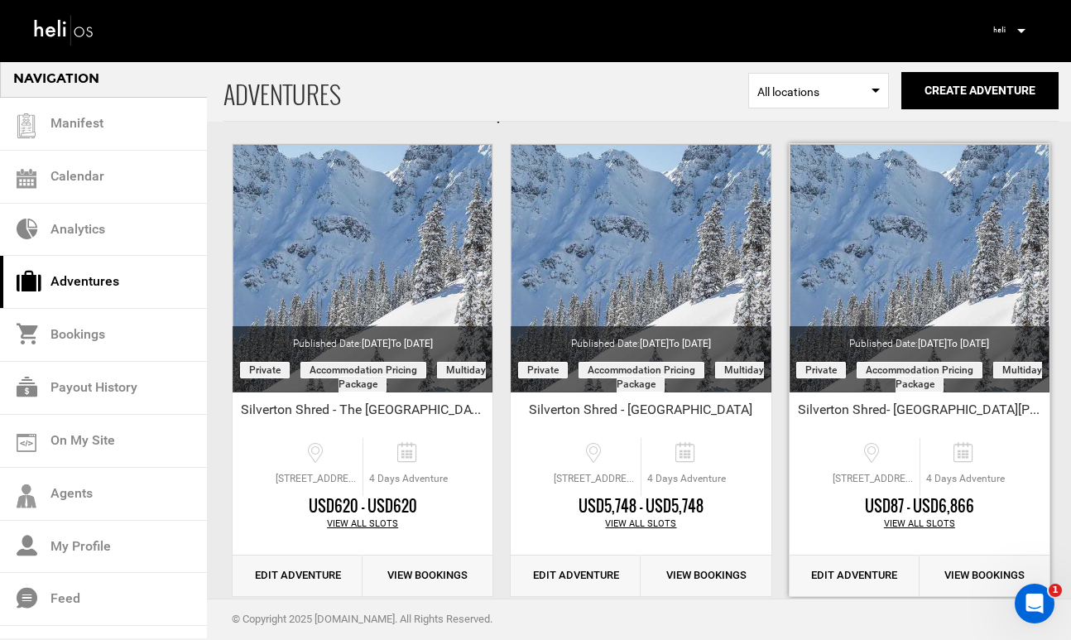
click at [851, 579] on link "Edit Adventure" at bounding box center [855, 575] width 130 height 41
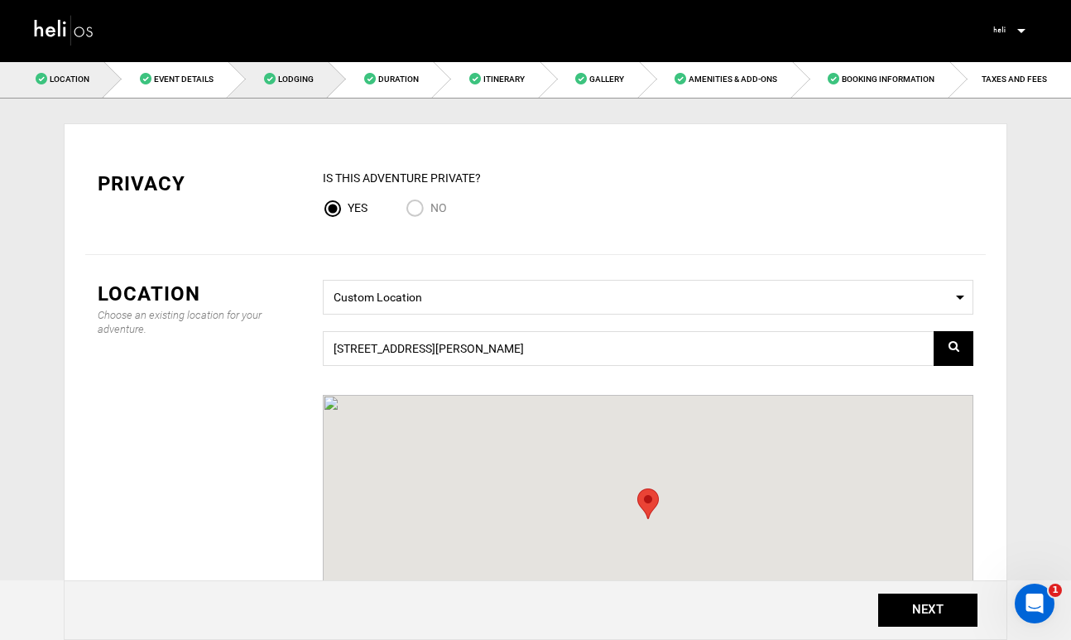
click at [292, 84] on link "Lodging" at bounding box center [278, 78] width 100 height 37
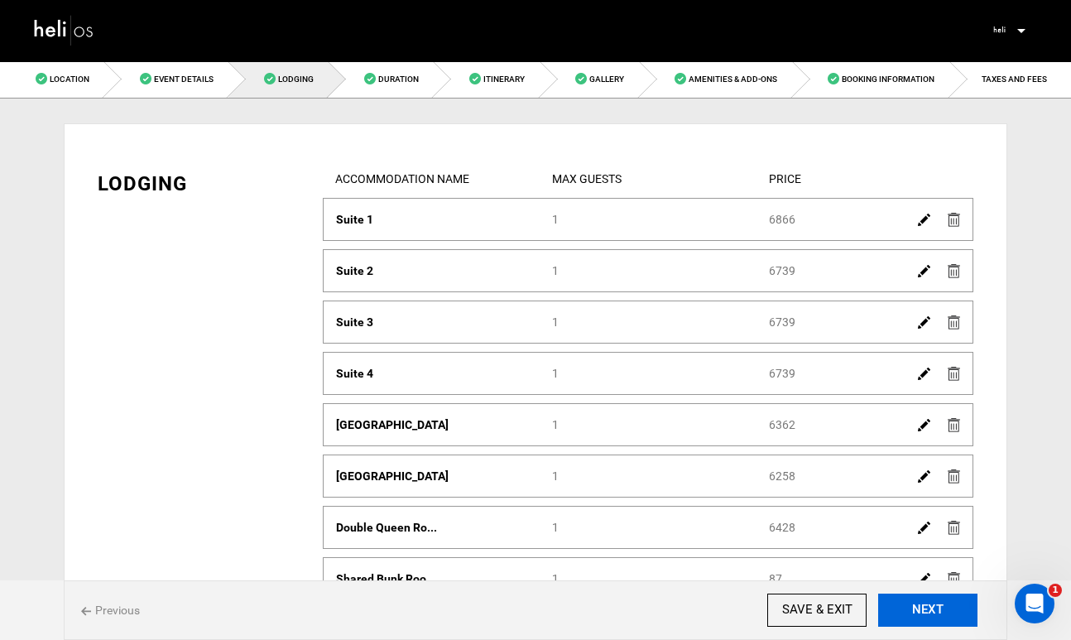
click at [931, 609] on button "NEXT" at bounding box center [927, 610] width 99 height 33
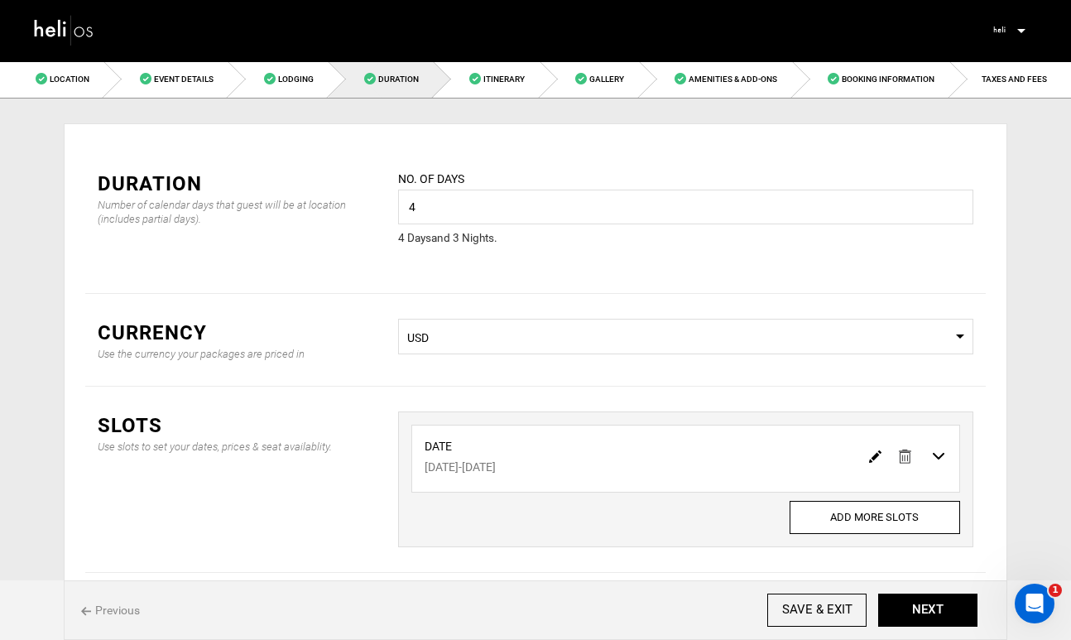
click at [877, 456] on img at bounding box center [875, 456] width 12 height 12
type input "[DATE]"
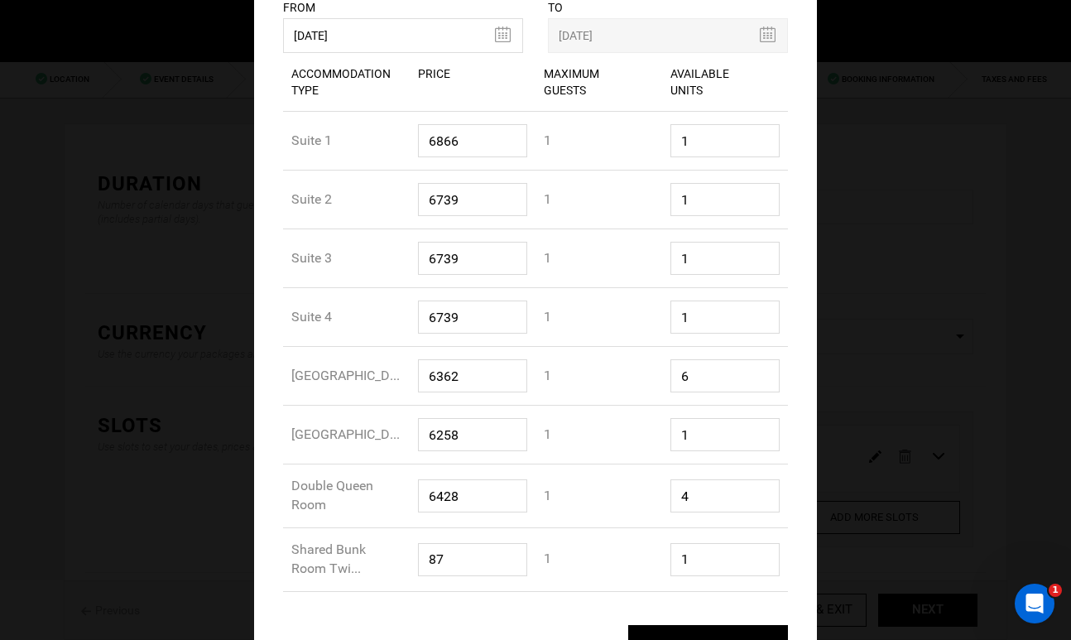
scroll to position [195, 0]
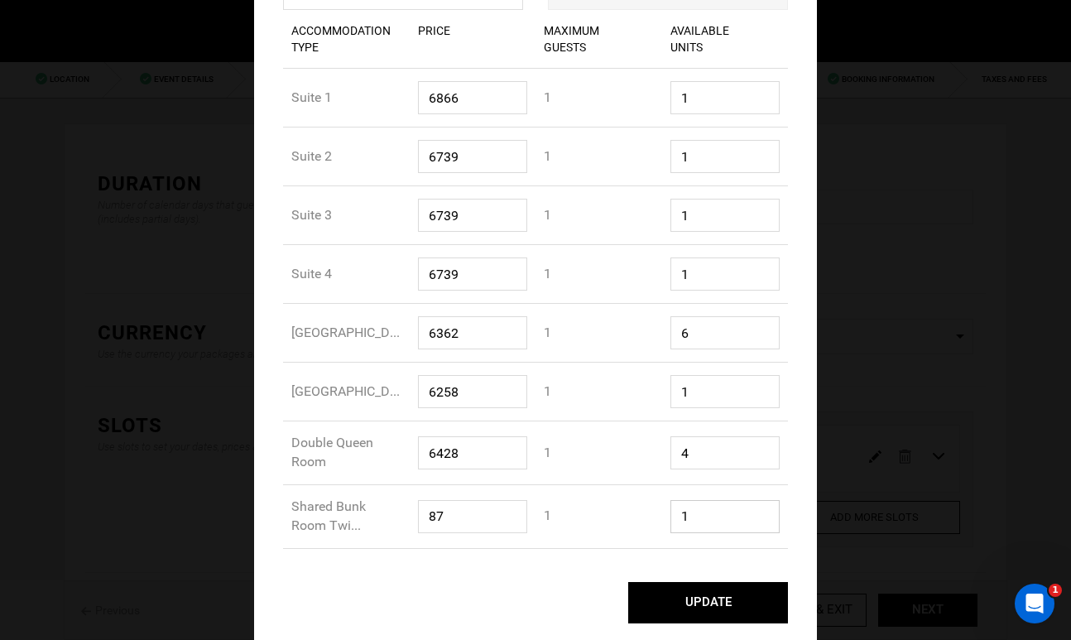
click at [718, 522] on input "1" at bounding box center [726, 516] width 110 height 33
type input "10"
click at [694, 597] on button "UPDATE" at bounding box center [708, 602] width 160 height 41
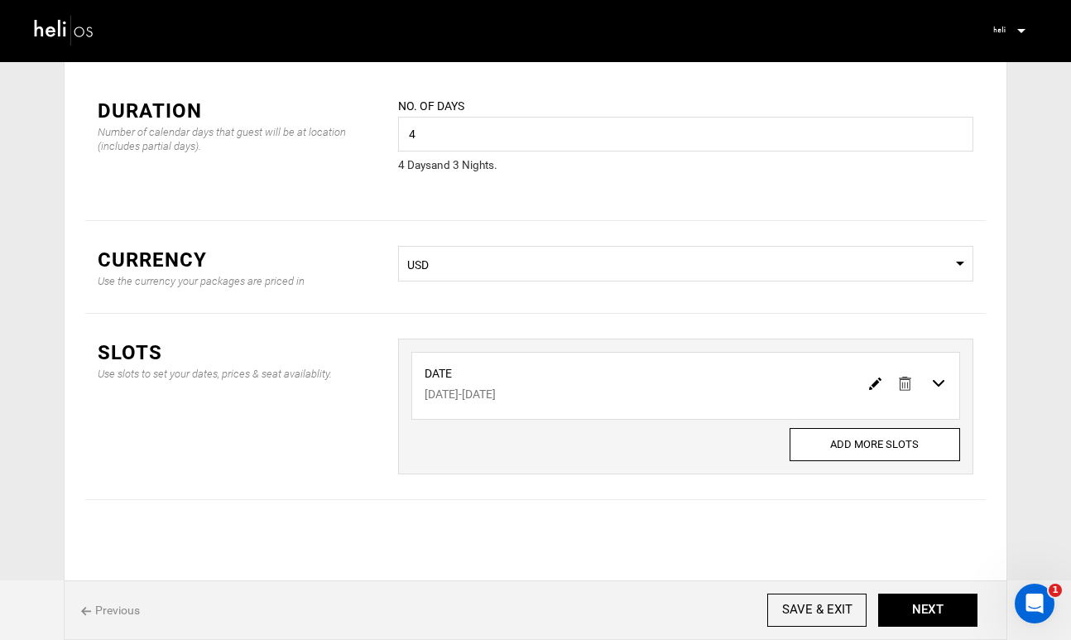
scroll to position [75, 0]
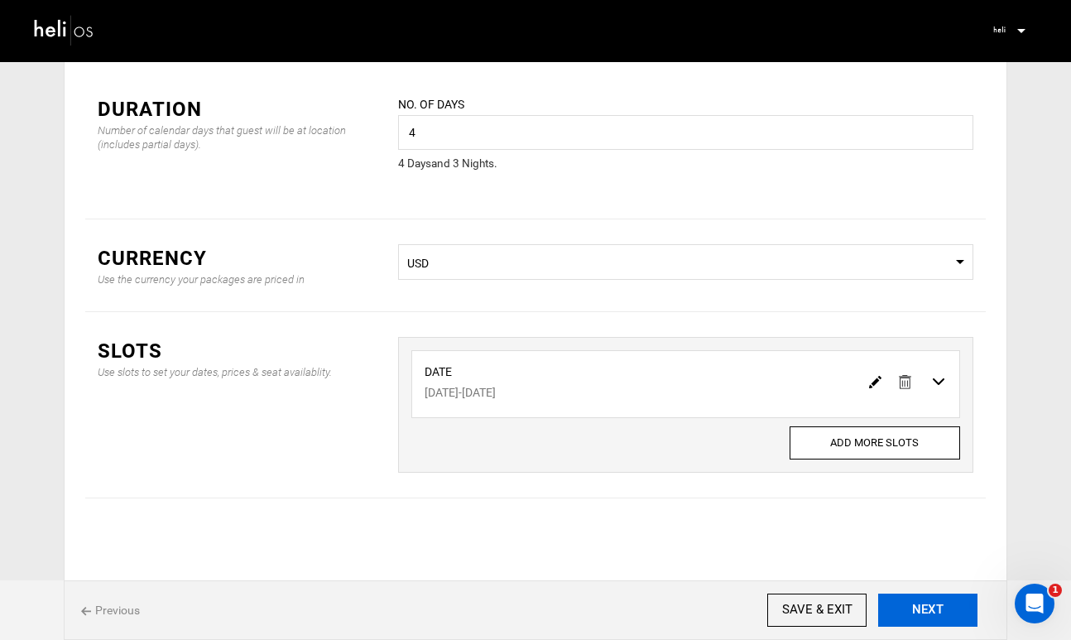
click at [915, 598] on button "NEXT" at bounding box center [927, 610] width 99 height 33
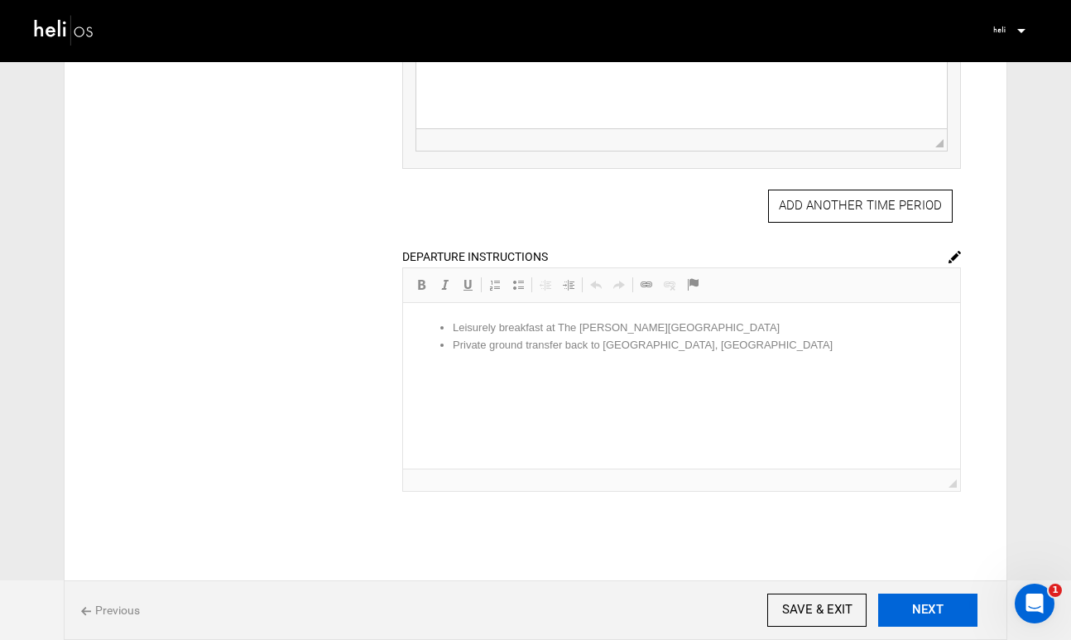
scroll to position [1065, 0]
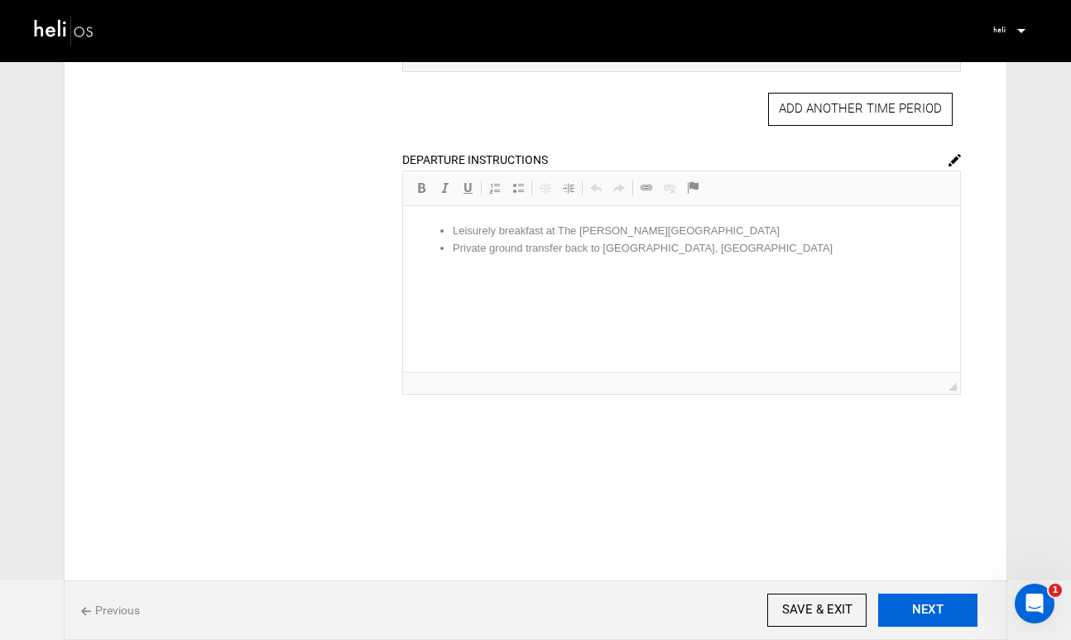
click at [917, 606] on button "NEXT" at bounding box center [927, 610] width 99 height 33
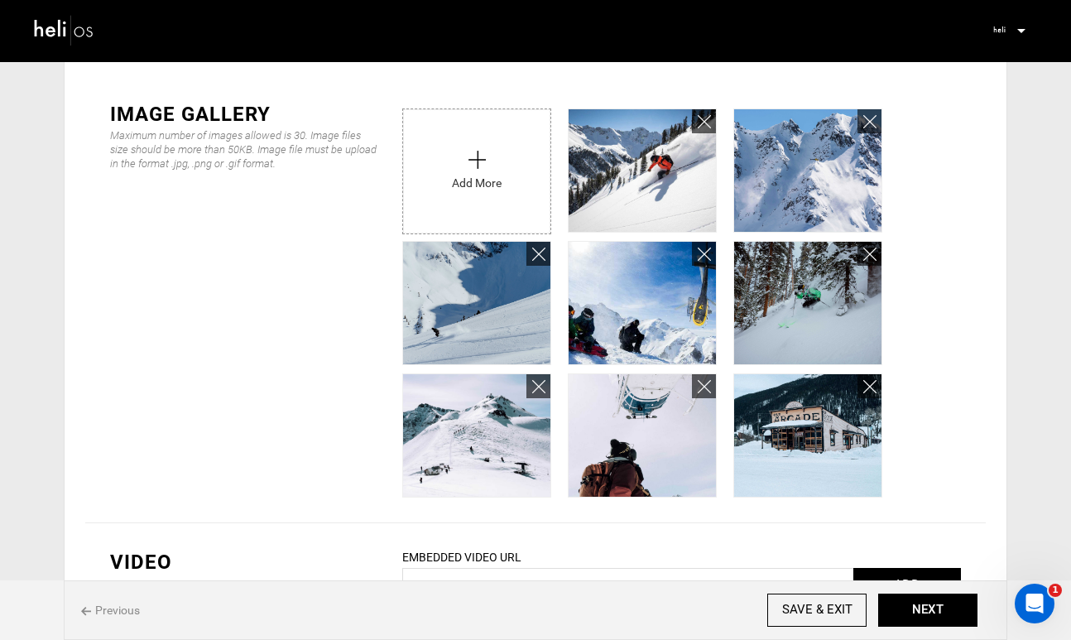
scroll to position [484, 0]
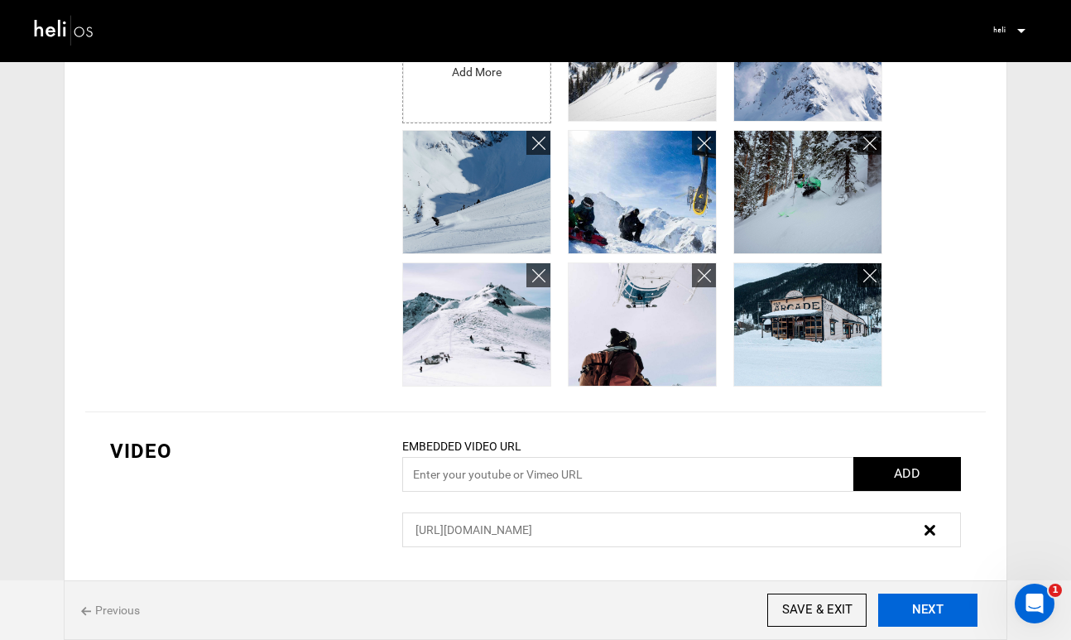
click at [926, 614] on button "NEXT" at bounding box center [927, 610] width 99 height 33
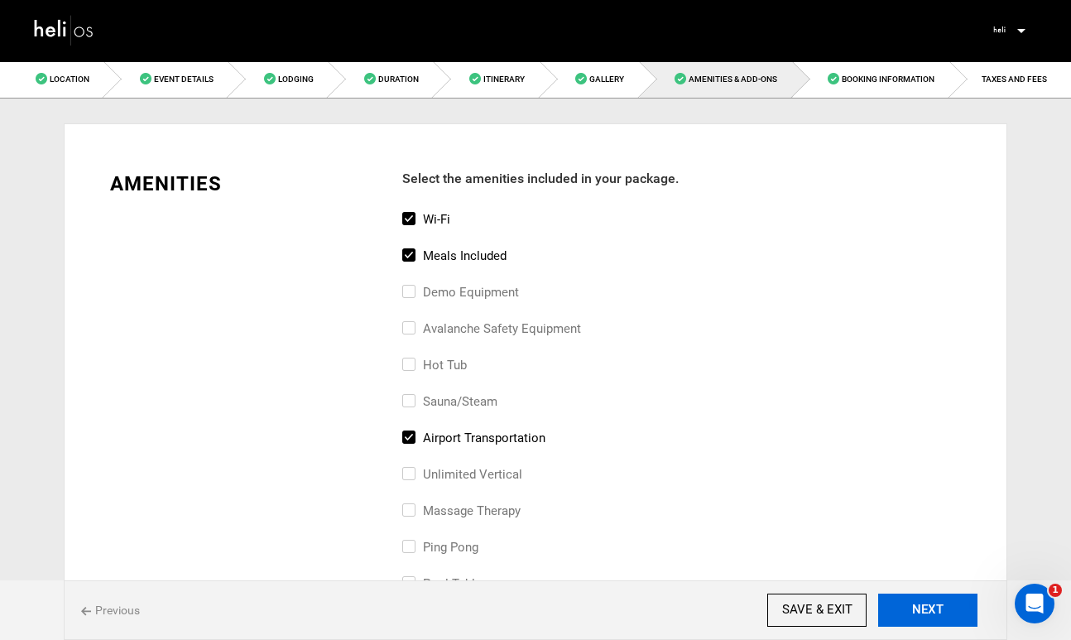
click at [933, 603] on button "NEXT" at bounding box center [927, 610] width 99 height 33
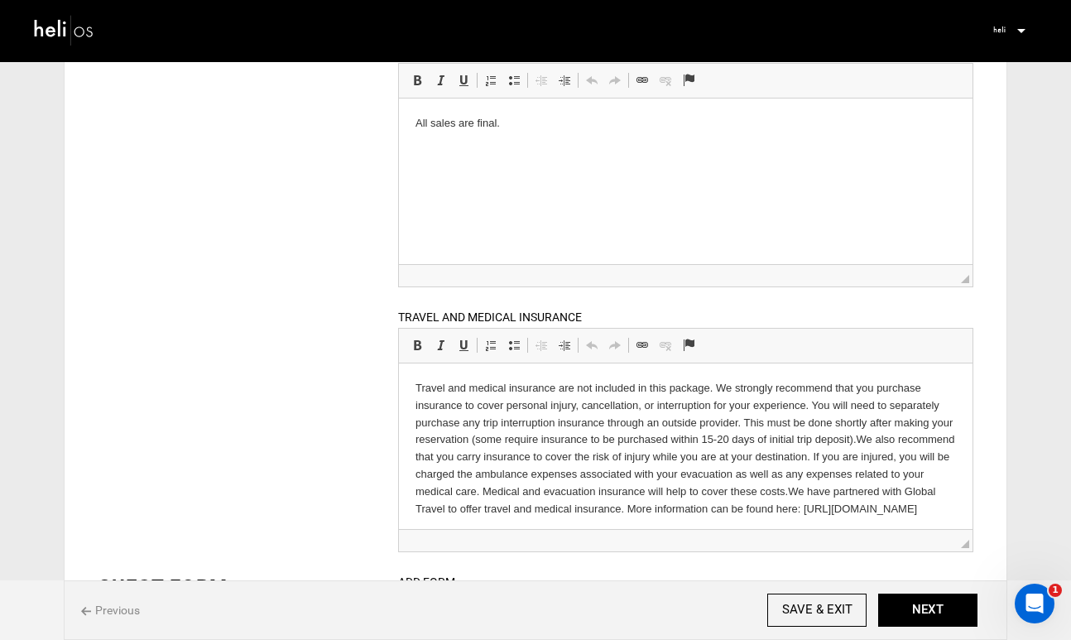
scroll to position [22, 0]
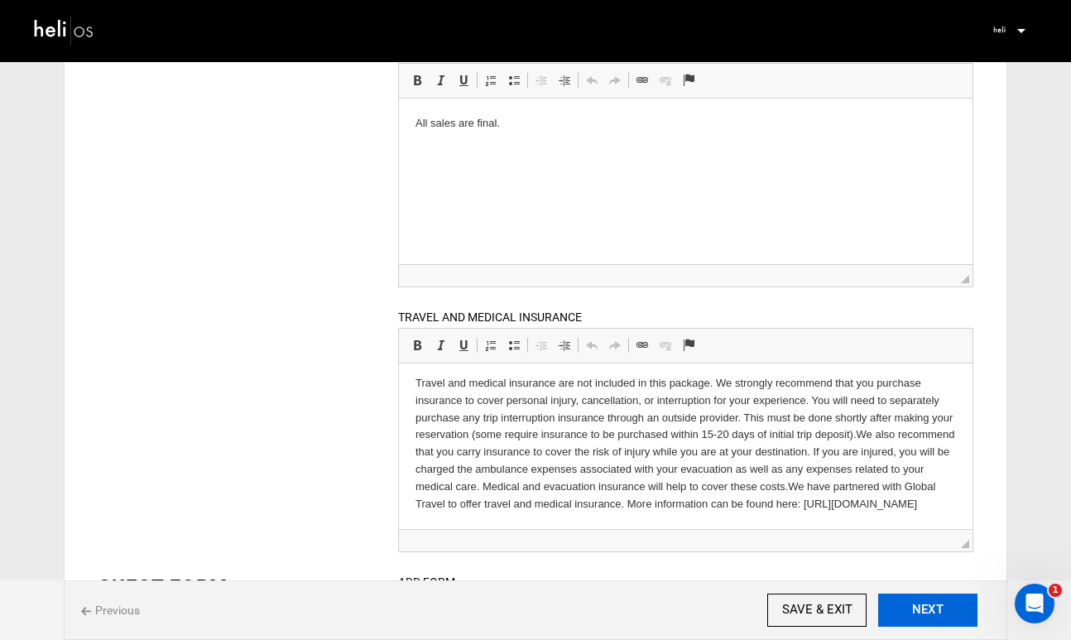
click at [913, 603] on button "NEXT" at bounding box center [927, 610] width 99 height 33
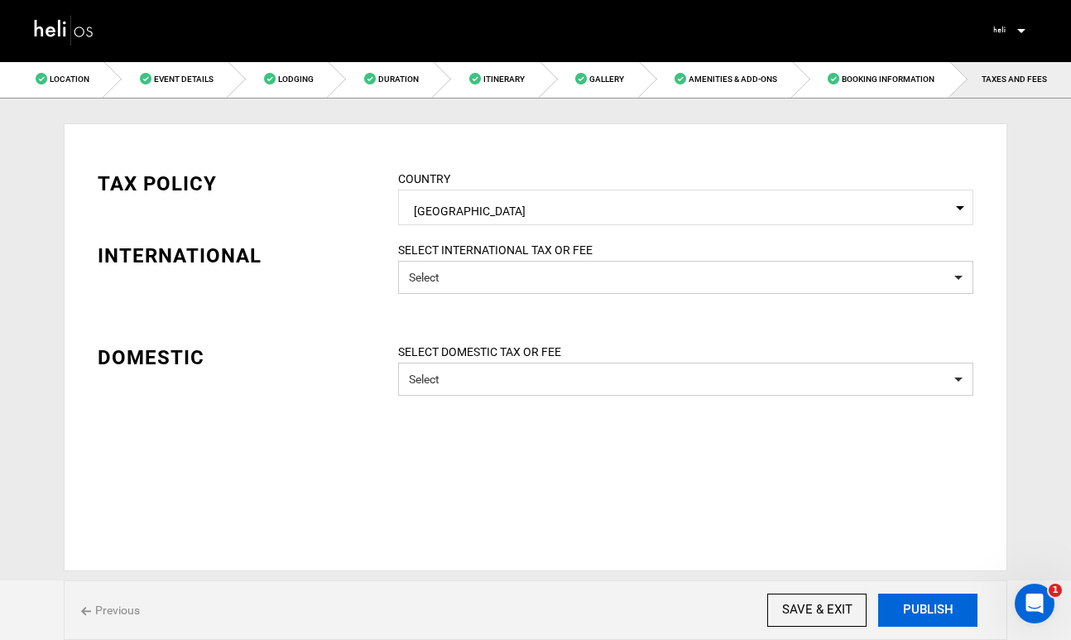
click at [913, 603] on button "PUBLISH" at bounding box center [927, 610] width 99 height 33
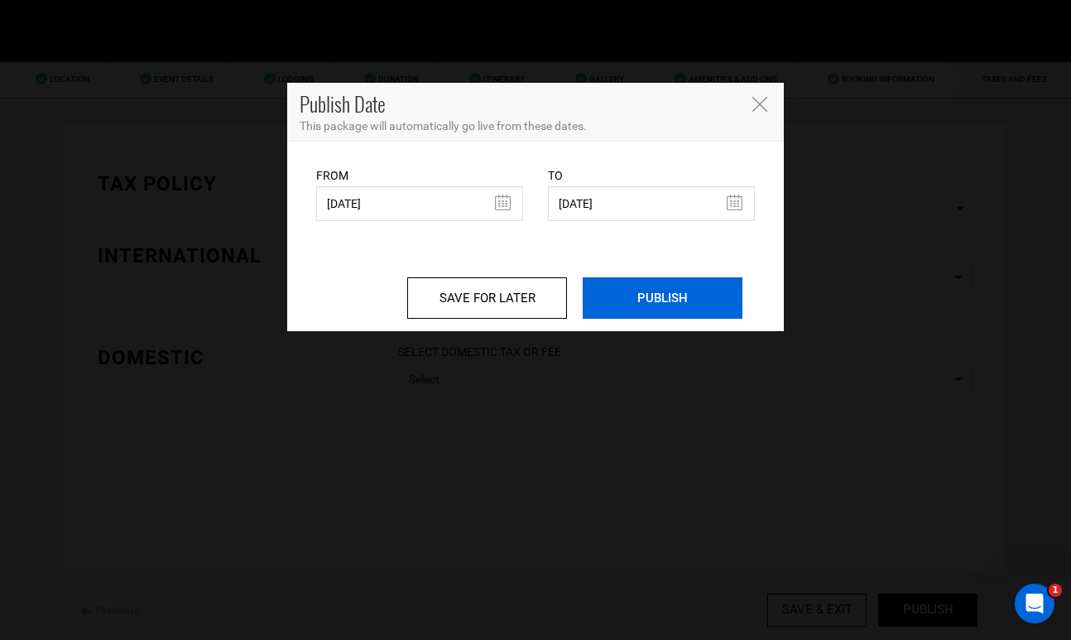
click at [677, 301] on input "PUBLISH" at bounding box center [663, 297] width 160 height 41
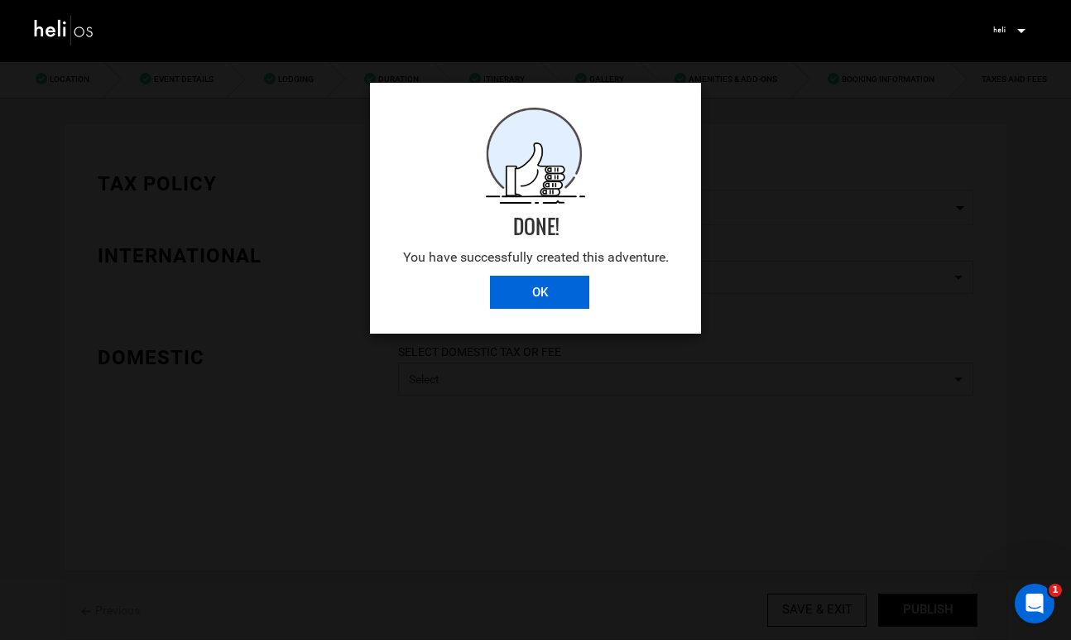
click at [546, 291] on input "OK" at bounding box center [539, 292] width 99 height 33
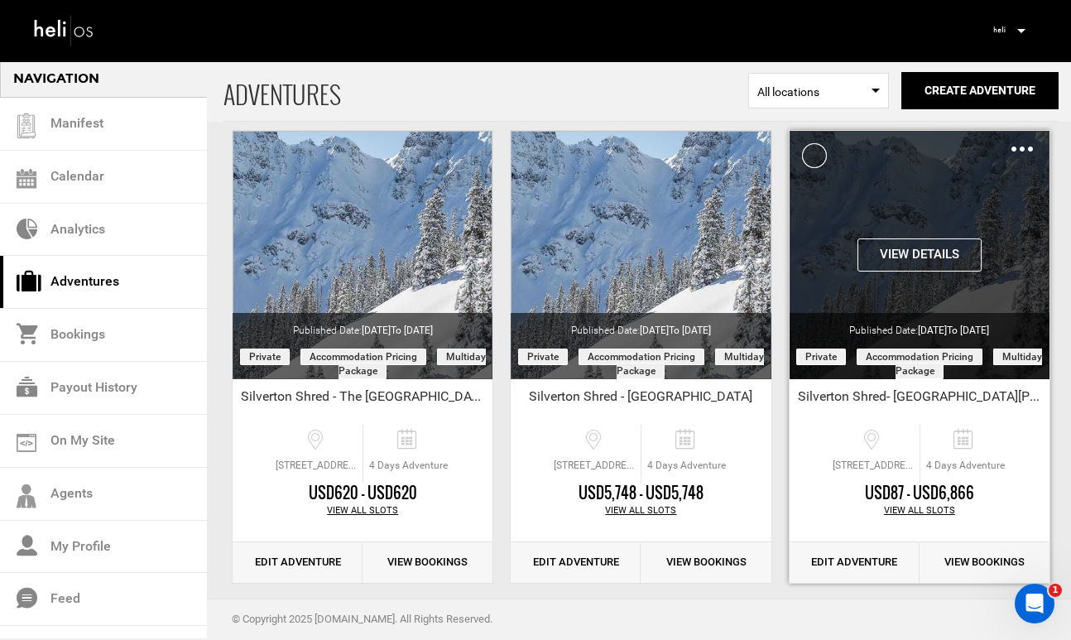
scroll to position [83, 0]
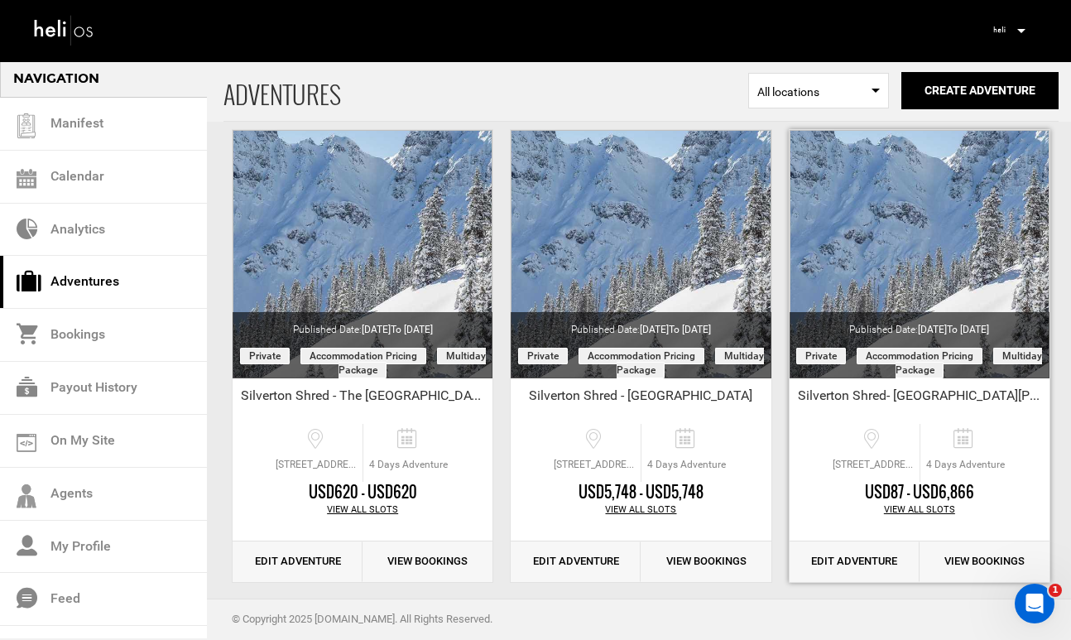
click at [862, 557] on link "Edit Adventure" at bounding box center [855, 561] width 130 height 41
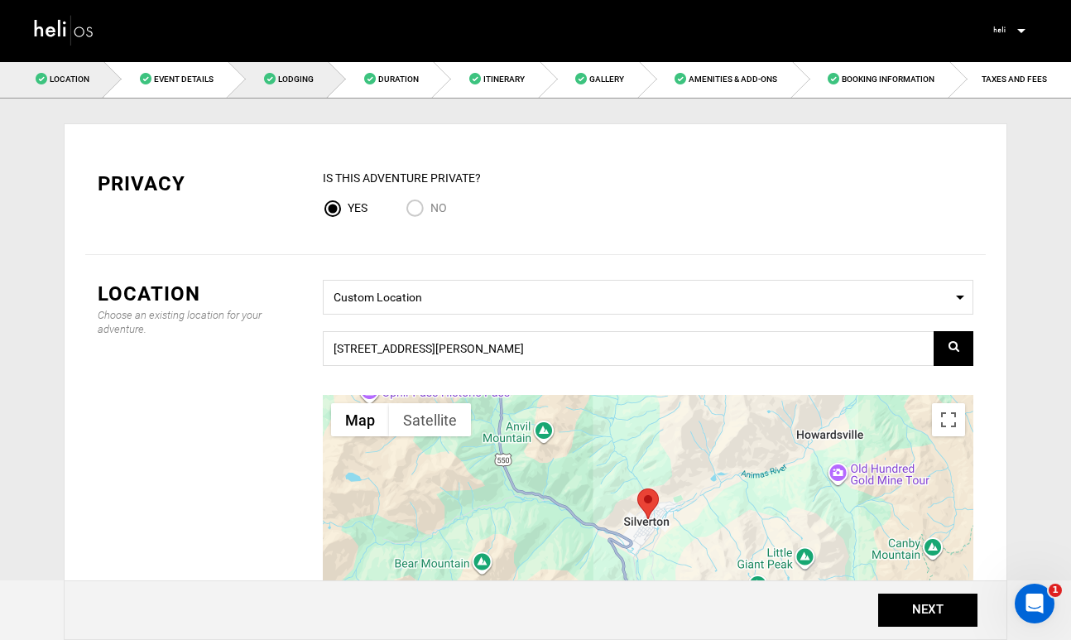
click at [291, 88] on link "Lodging" at bounding box center [278, 78] width 100 height 37
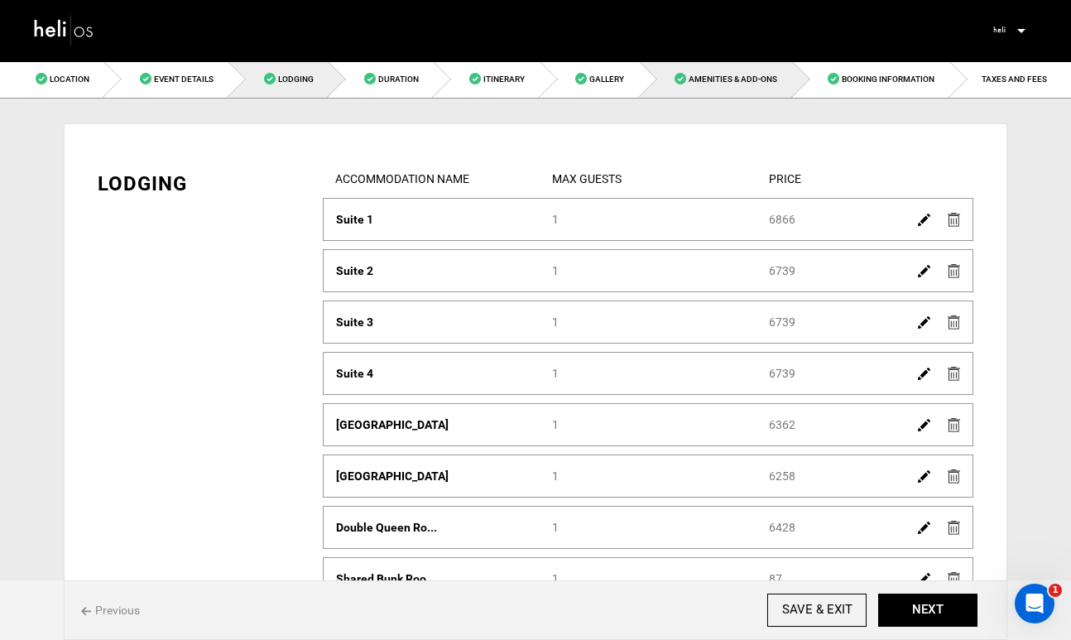
click at [738, 89] on link "Amenities & Add-Ons" at bounding box center [716, 78] width 153 height 37
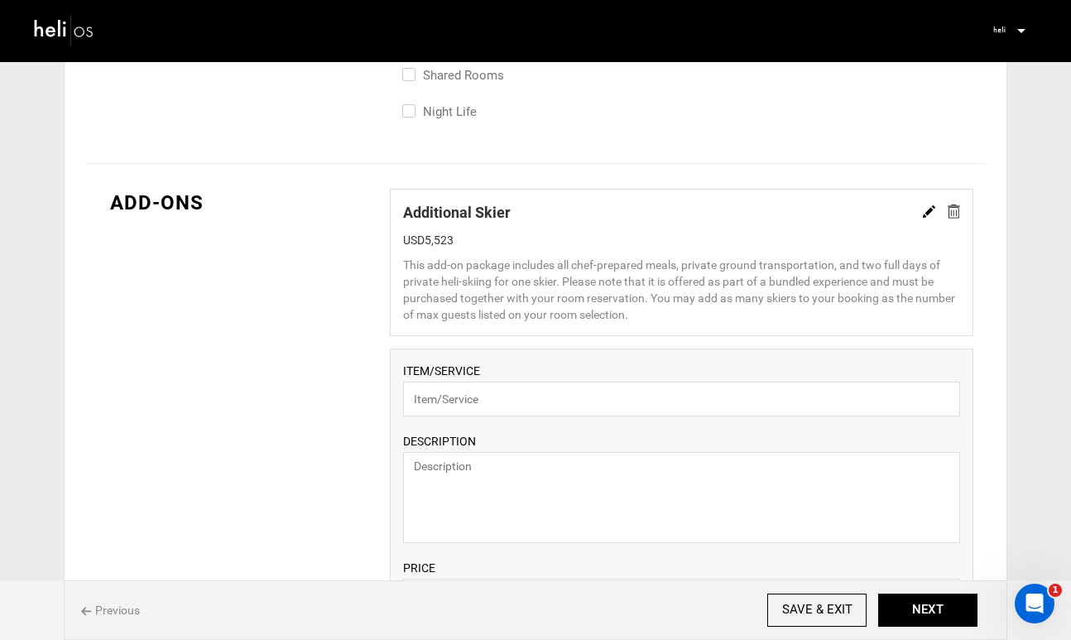
scroll to position [1095, 0]
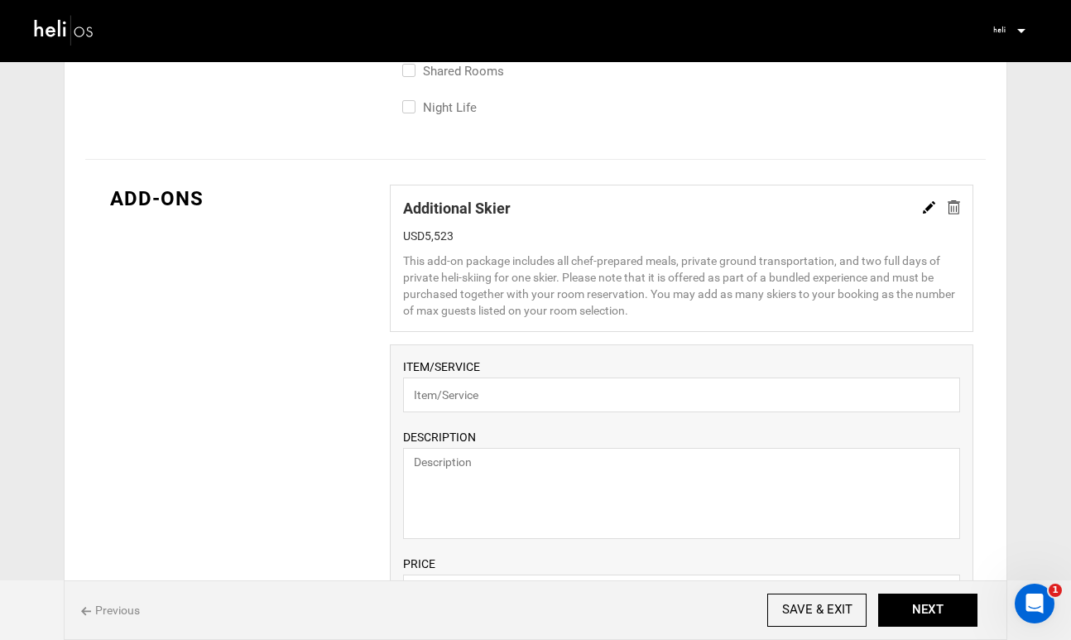
drag, startPoint x: 452, startPoint y: 236, endPoint x: 427, endPoint y: 235, distance: 24.8
click at [427, 235] on div "USD5,523" at bounding box center [681, 236] width 557 height 17
copy div "5,523"
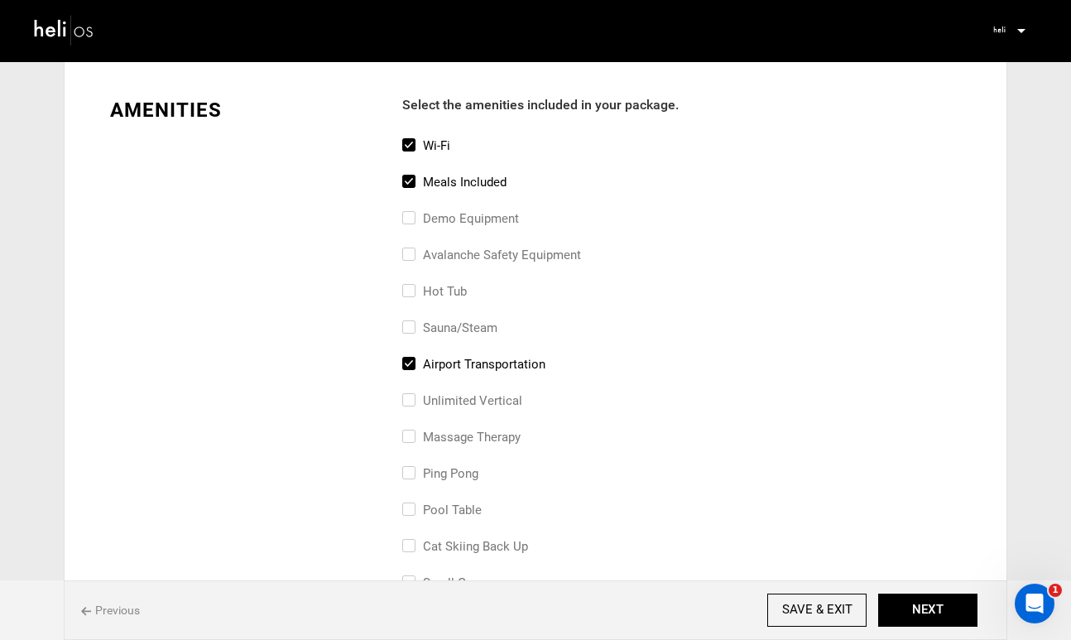
scroll to position [0, 0]
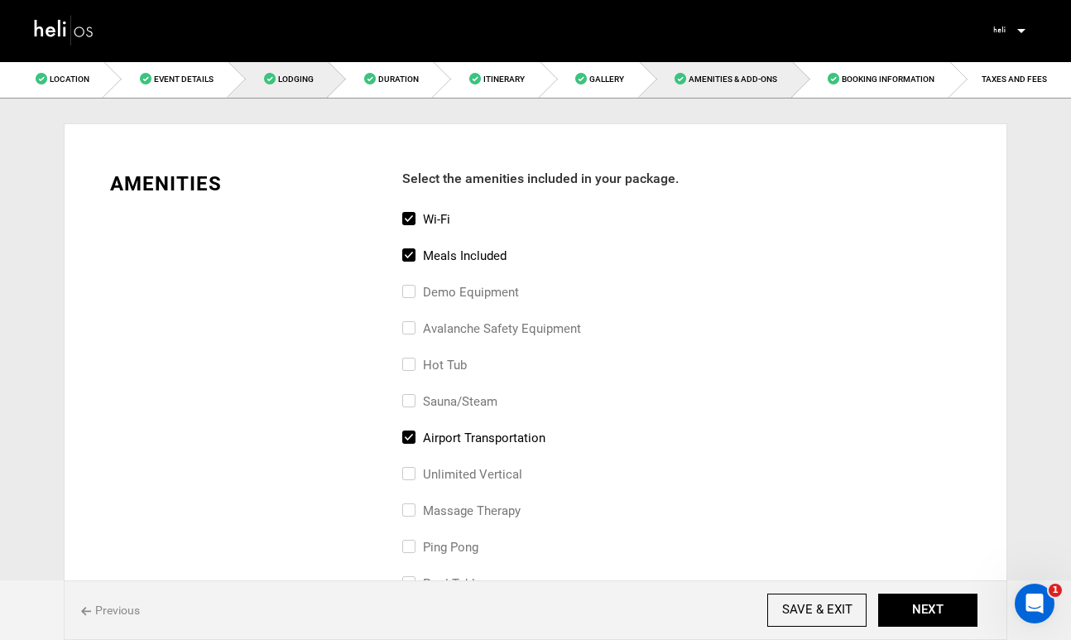
click at [299, 80] on span "Lodging" at bounding box center [296, 79] width 36 height 9
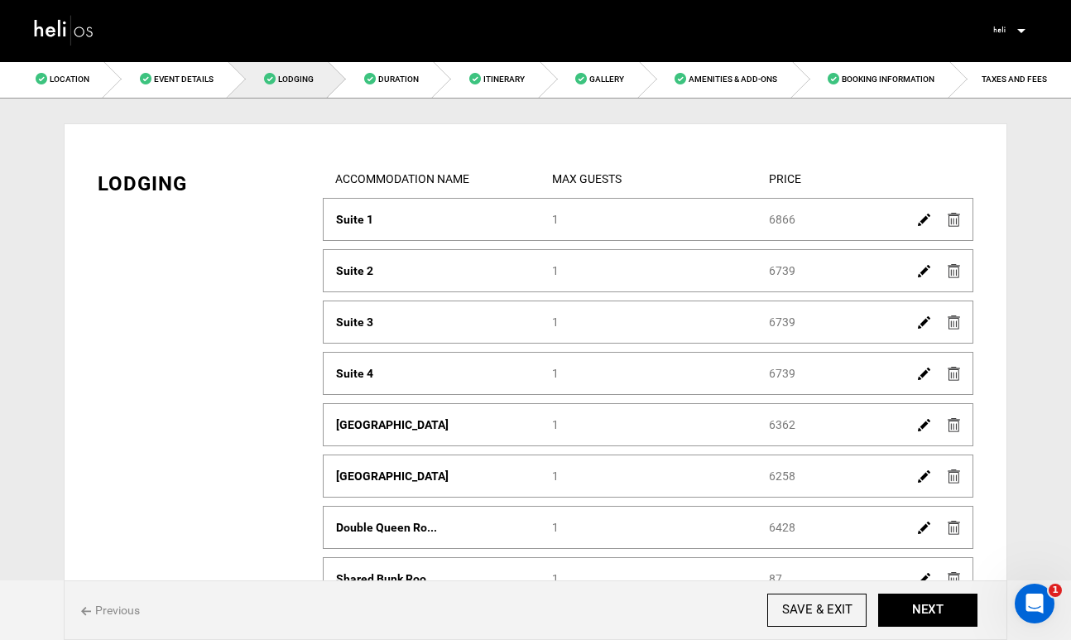
click at [921, 221] on img at bounding box center [924, 220] width 12 height 12
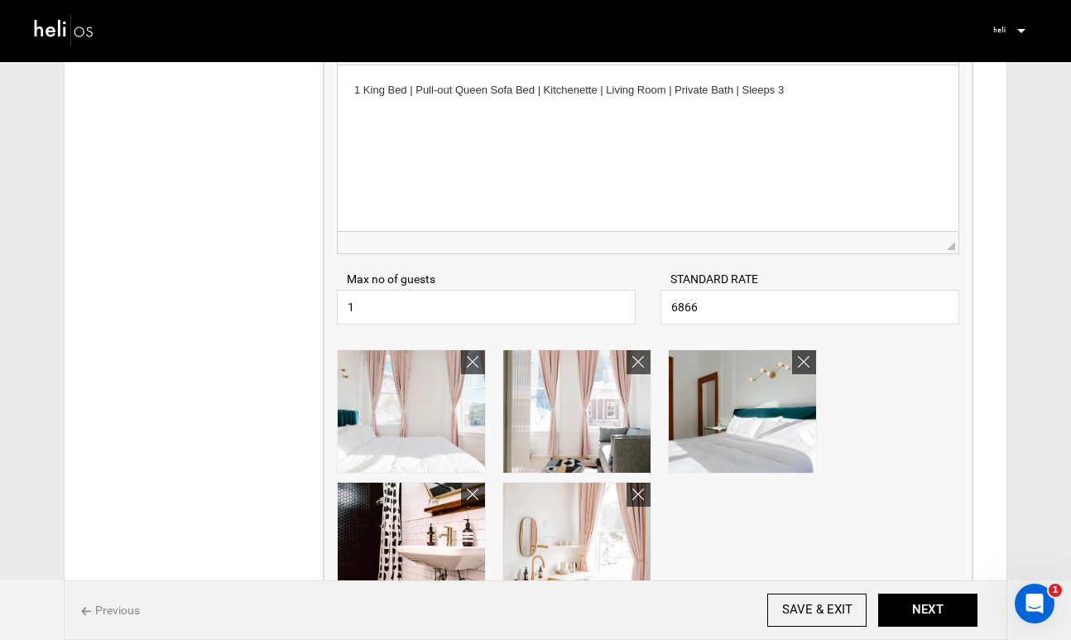
scroll to position [344, 0]
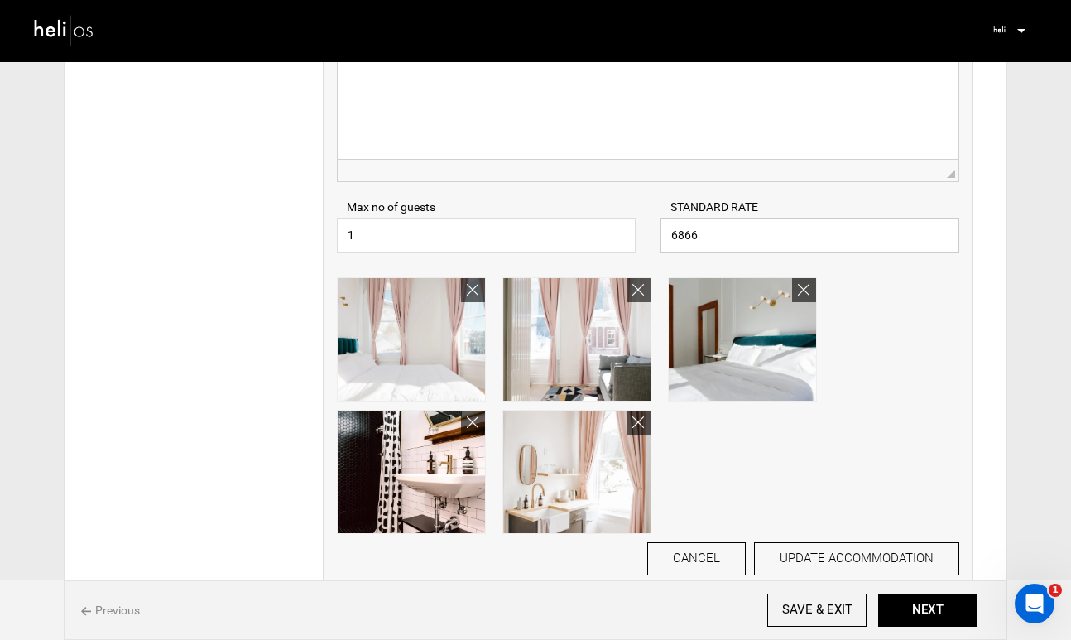
drag, startPoint x: 707, startPoint y: 235, endPoint x: 637, endPoint y: 222, distance: 71.6
click at [637, 225] on div "Max no of guests 1 Please enter a valid Guest no. STANDARD RATE 6866 Please ent…" at bounding box center [648, 217] width 647 height 70
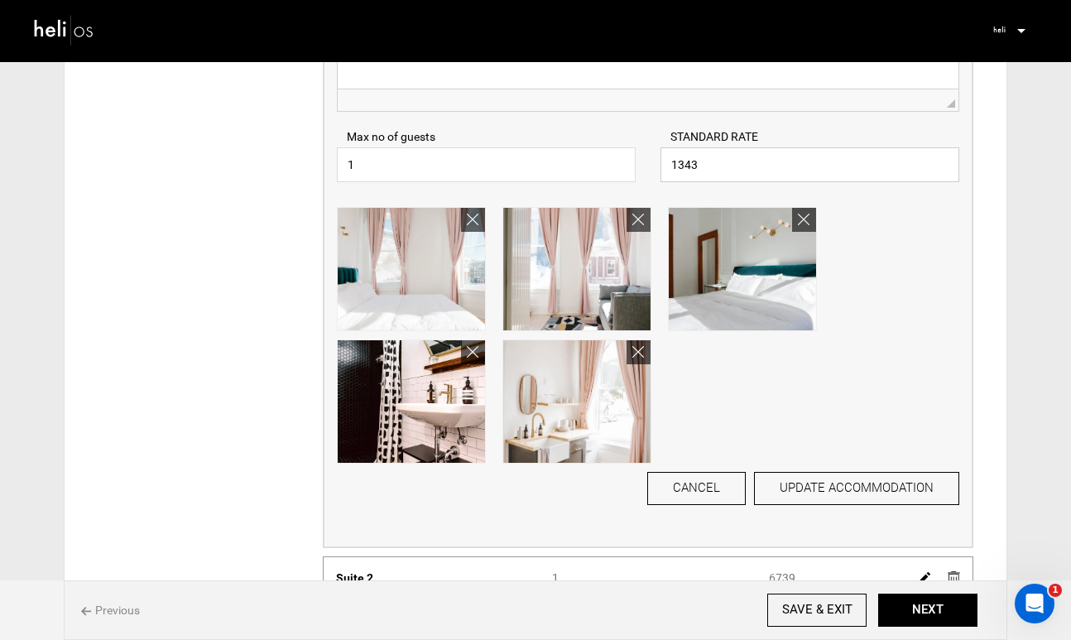
scroll to position [445, 0]
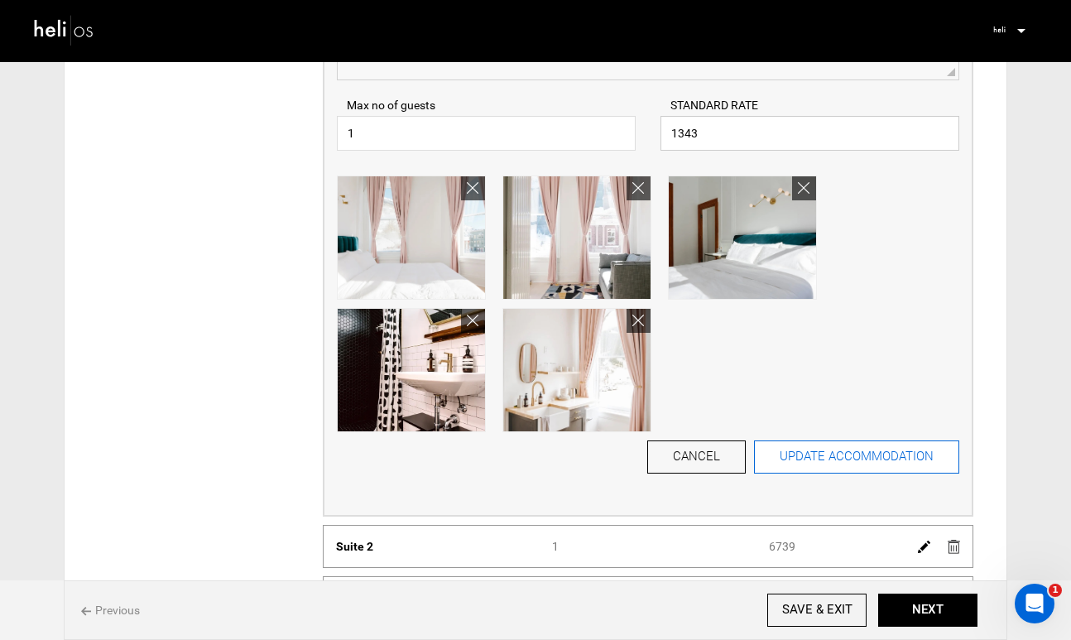
type input "1343"
click at [838, 460] on button "UPDATE ACCOMMODATION" at bounding box center [856, 456] width 205 height 33
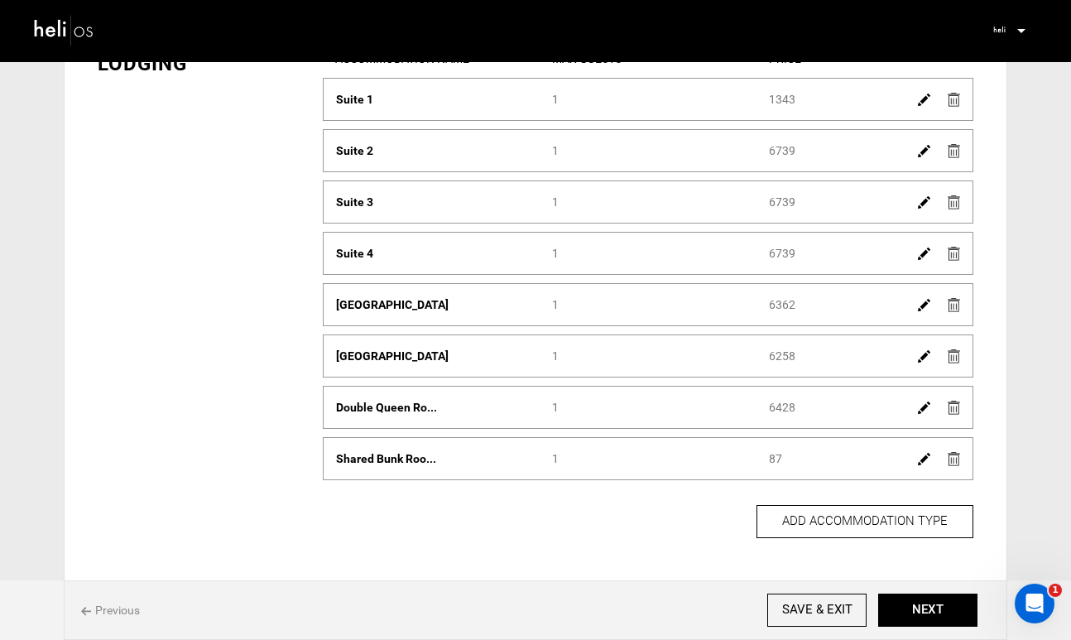
scroll to position [0, 0]
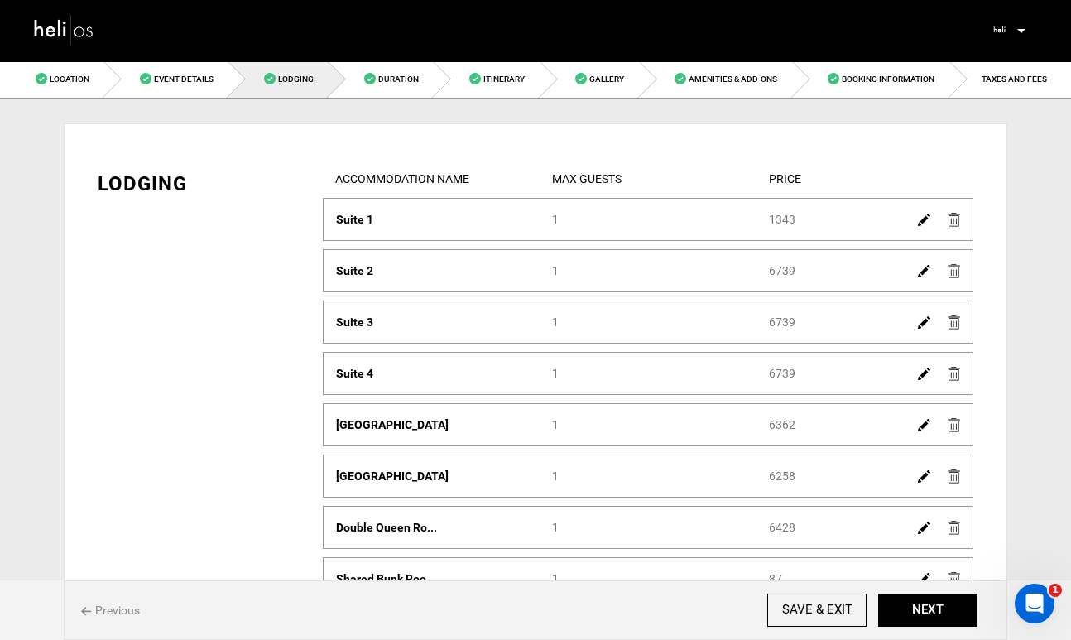
click at [924, 272] on img at bounding box center [924, 271] width 12 height 12
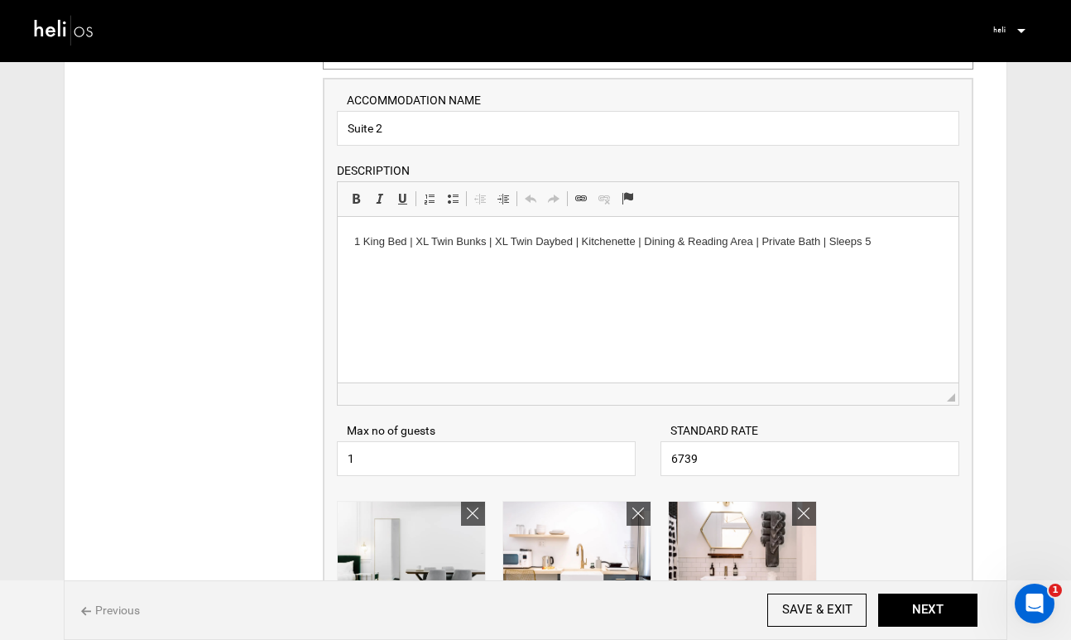
scroll to position [215, 0]
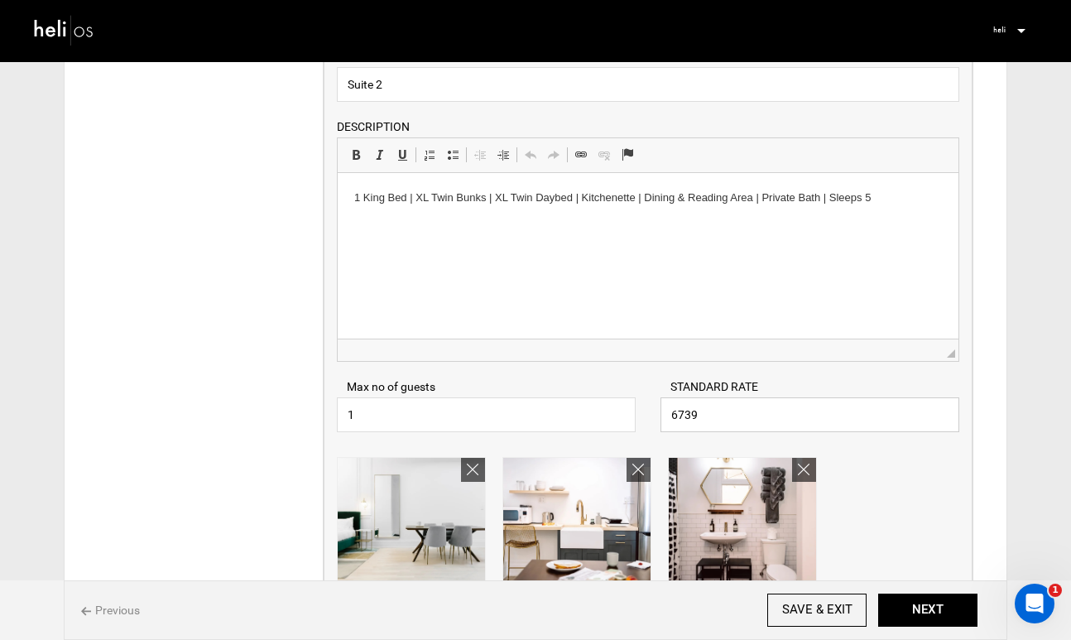
drag, startPoint x: 711, startPoint y: 411, endPoint x: 668, endPoint y: 411, distance: 43.0
click at [668, 411] on input "6739" at bounding box center [810, 414] width 299 height 35
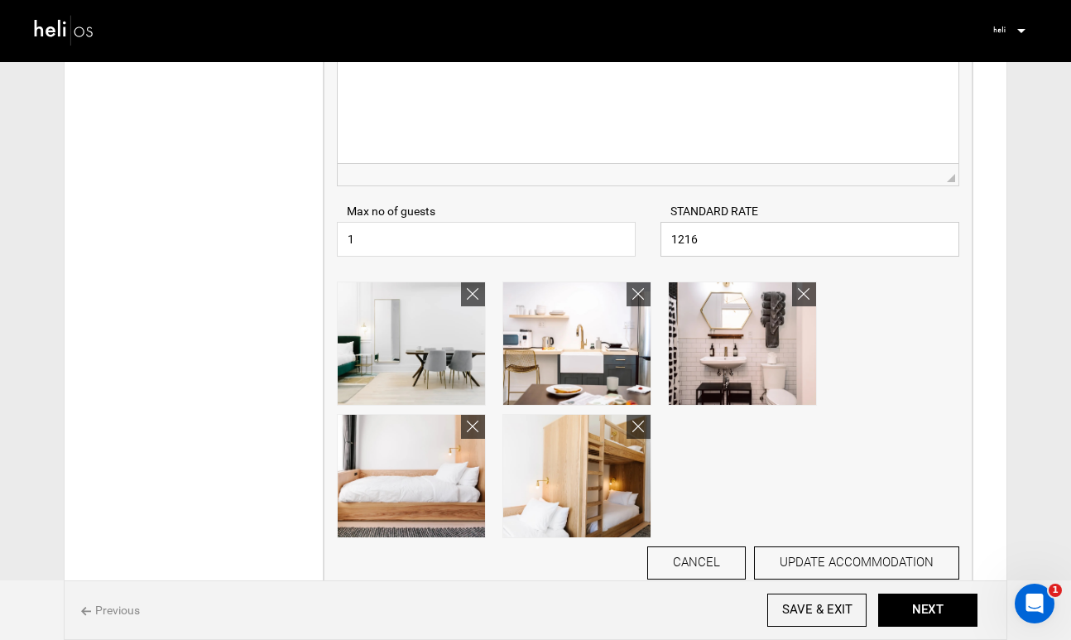
scroll to position [396, 0]
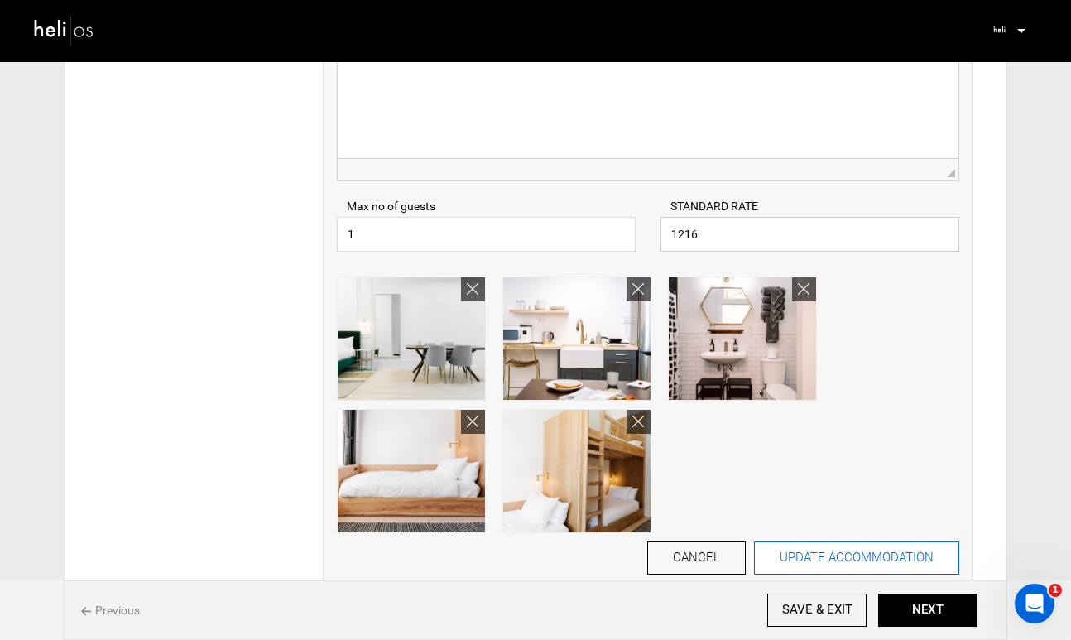
type input "1216"
click at [921, 557] on button "UPDATE ACCOMMODATION" at bounding box center [856, 557] width 205 height 33
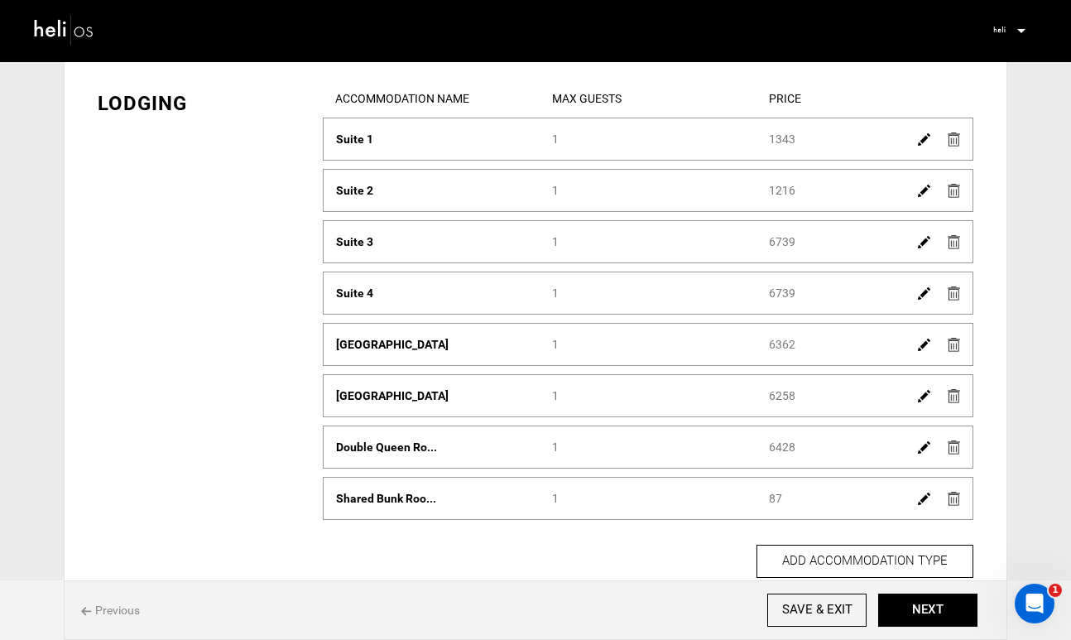
scroll to position [75, 0]
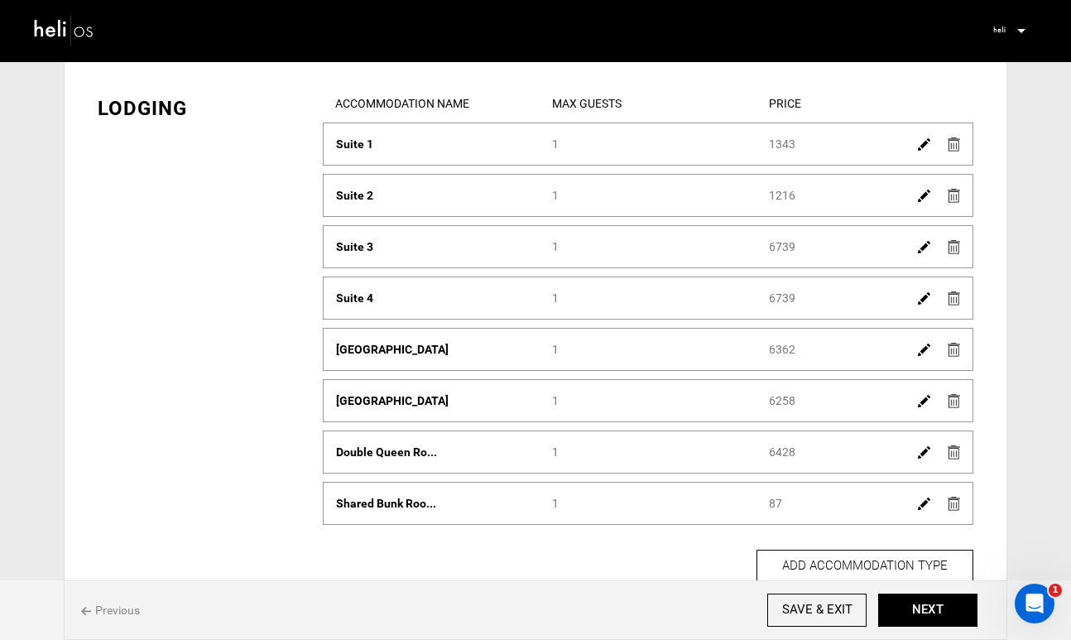
drag, startPoint x: 796, startPoint y: 247, endPoint x: 770, endPoint y: 244, distance: 25.8
click at [770, 244] on div "Price 6739" at bounding box center [865, 246] width 216 height 17
copy div "6739"
click at [922, 252] on img at bounding box center [924, 247] width 12 height 12
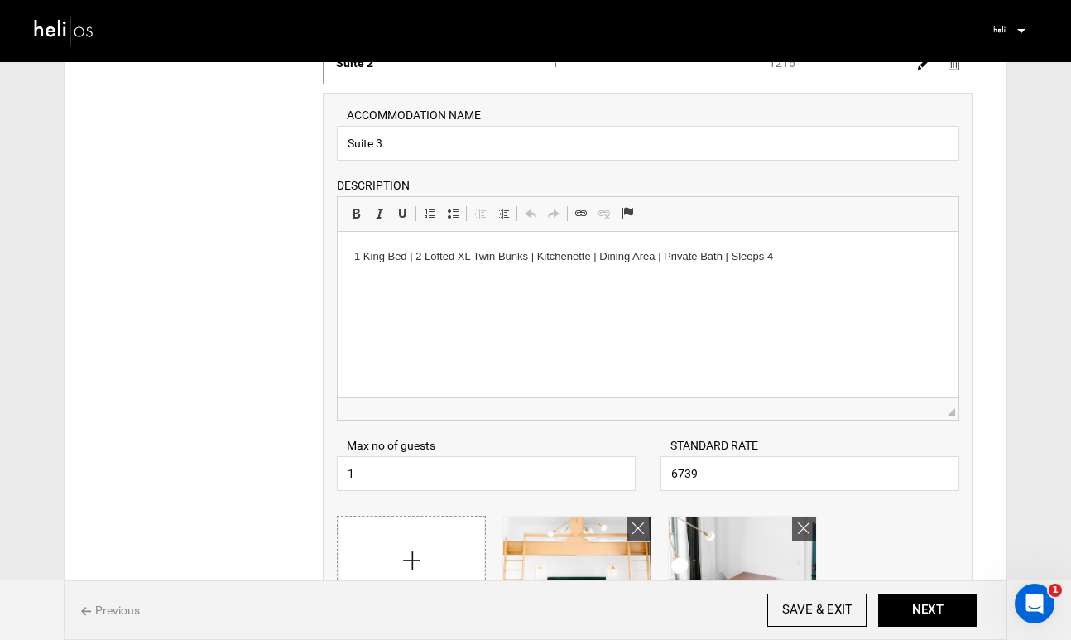
scroll to position [250, 0]
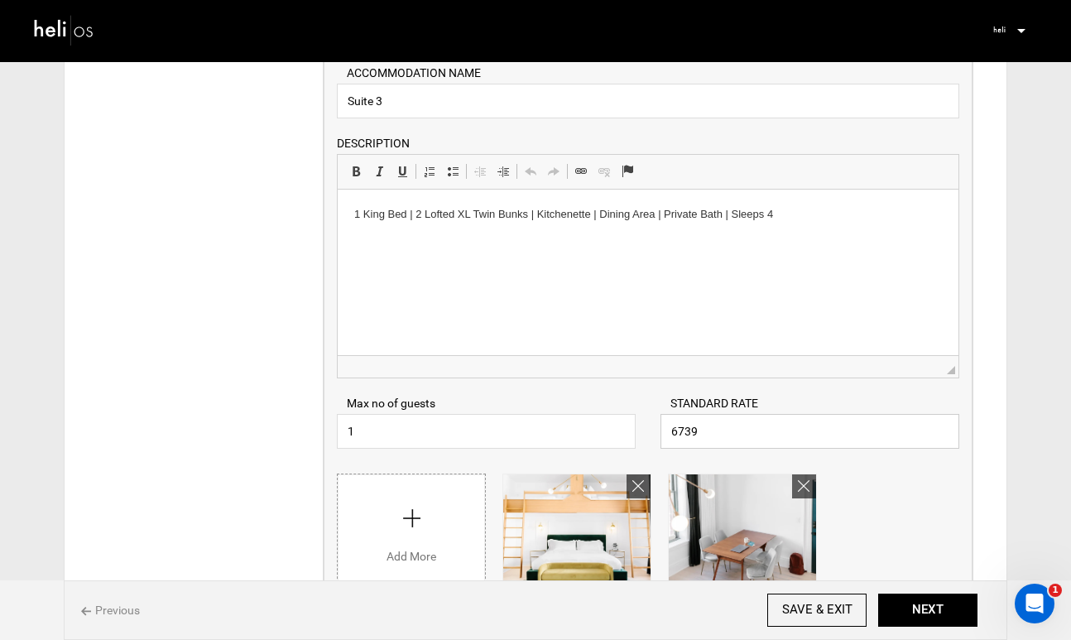
drag, startPoint x: 714, startPoint y: 439, endPoint x: 647, endPoint y: 424, distance: 67.9
click at [648, 426] on div "STANDARD RATE 6739 Please enter a valid Price." at bounding box center [810, 422] width 324 height 54
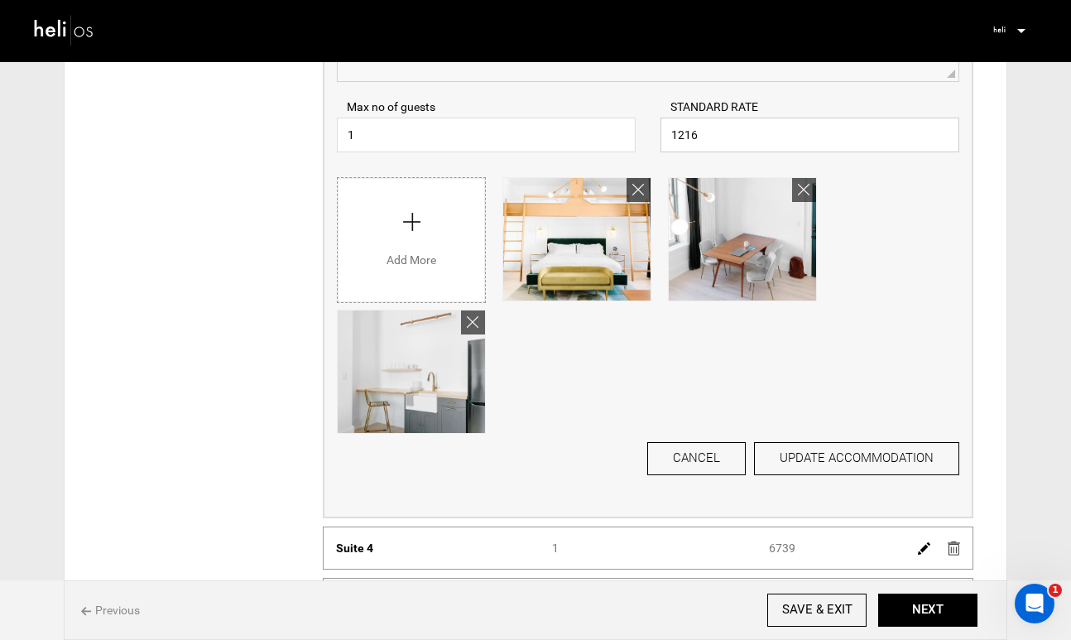
scroll to position [552, 0]
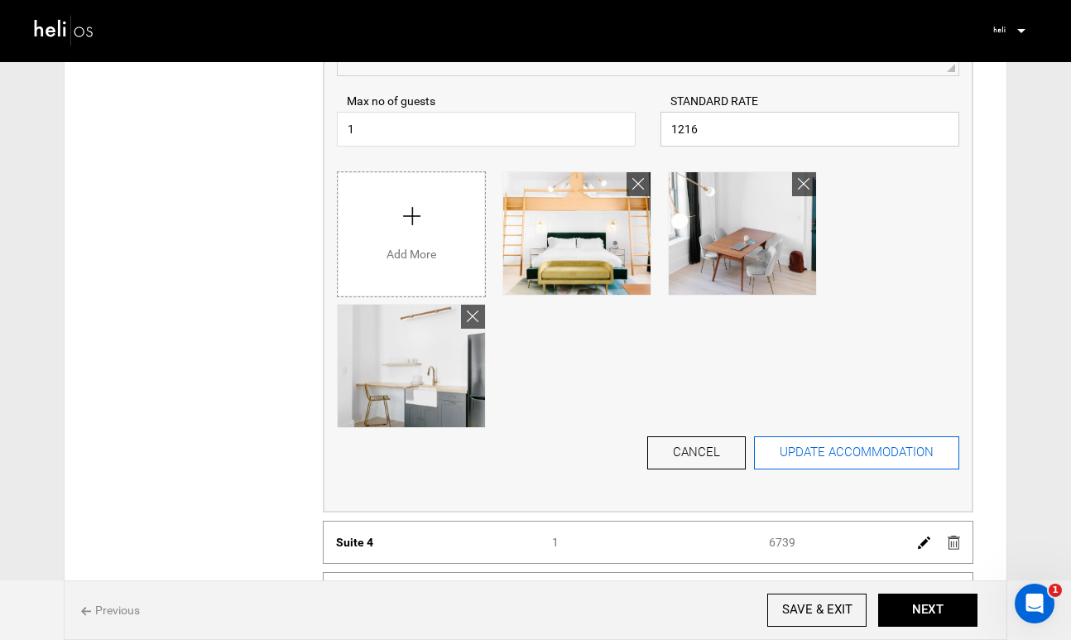
type input "1216"
click at [866, 452] on button "UPDATE ACCOMMODATION" at bounding box center [856, 452] width 205 height 33
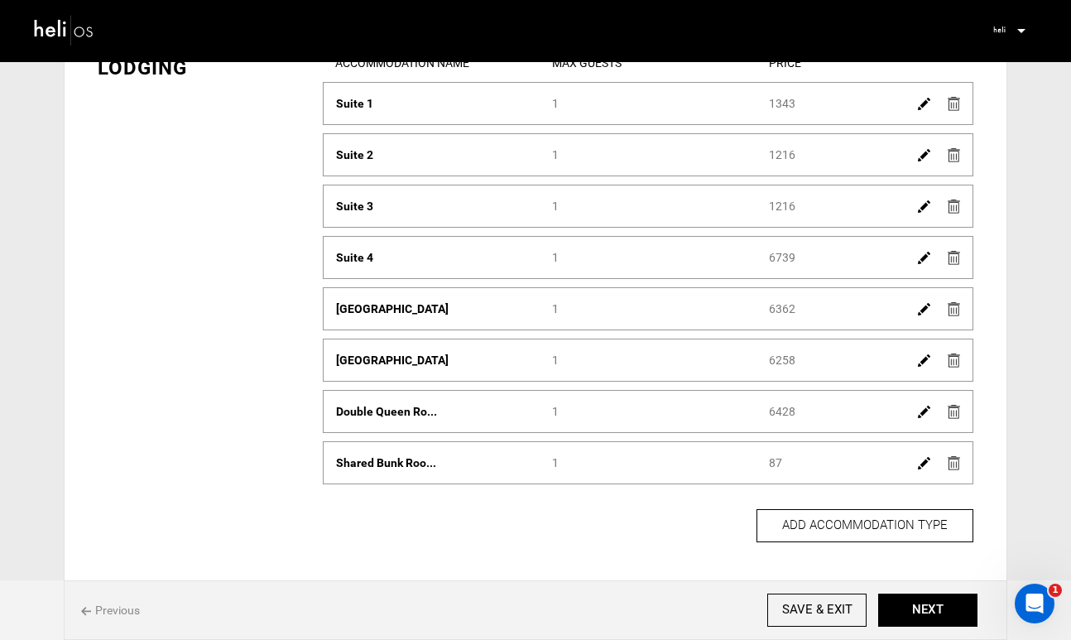
scroll to position [113, 0]
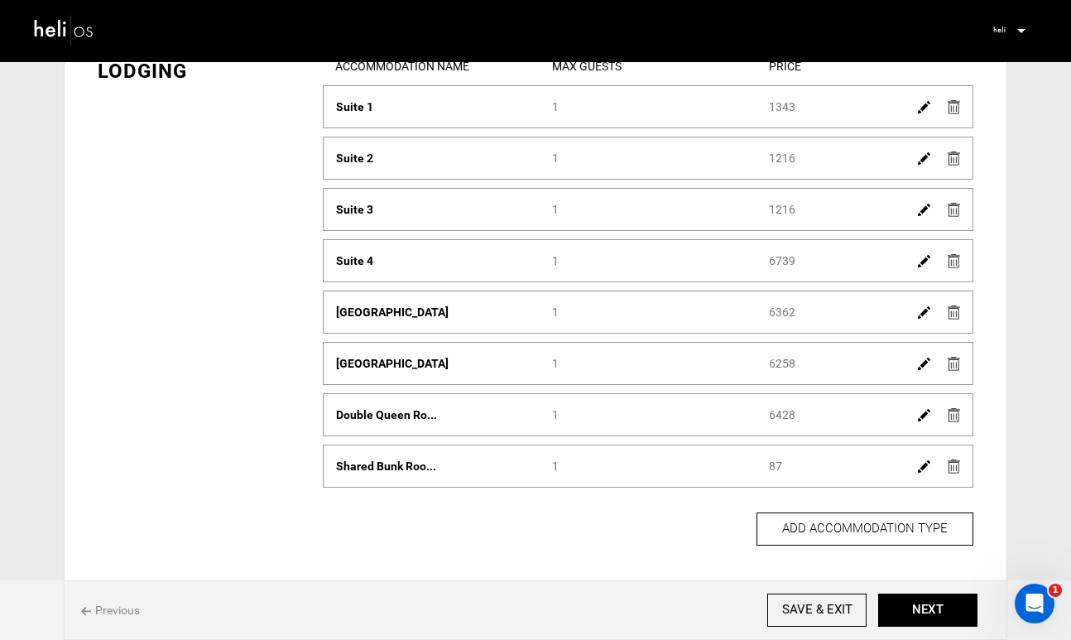
click at [922, 261] on img at bounding box center [924, 261] width 12 height 12
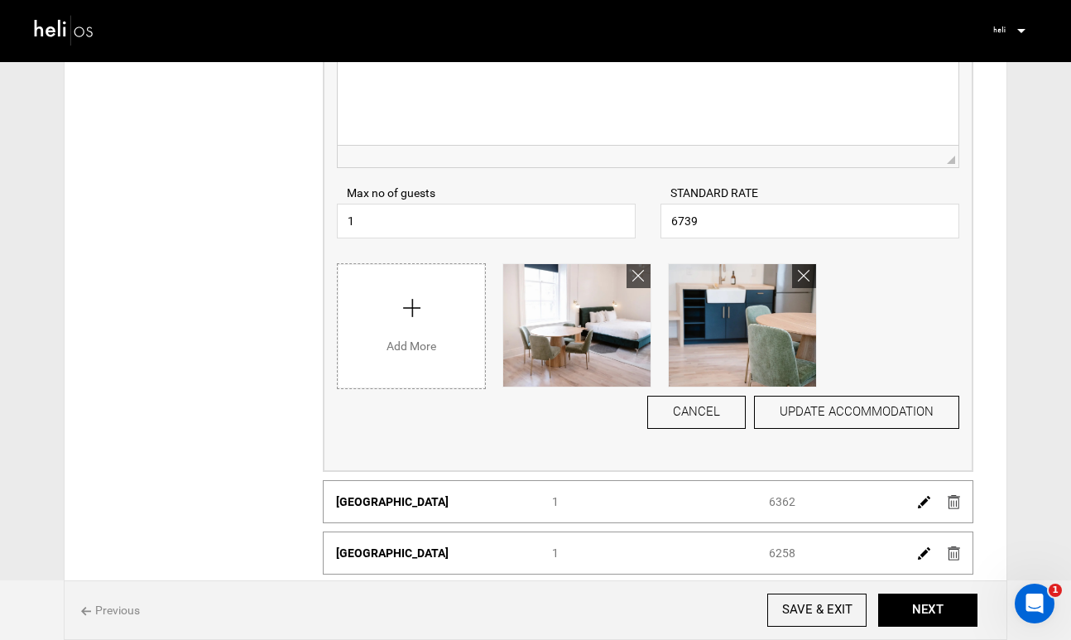
scroll to position [385, 0]
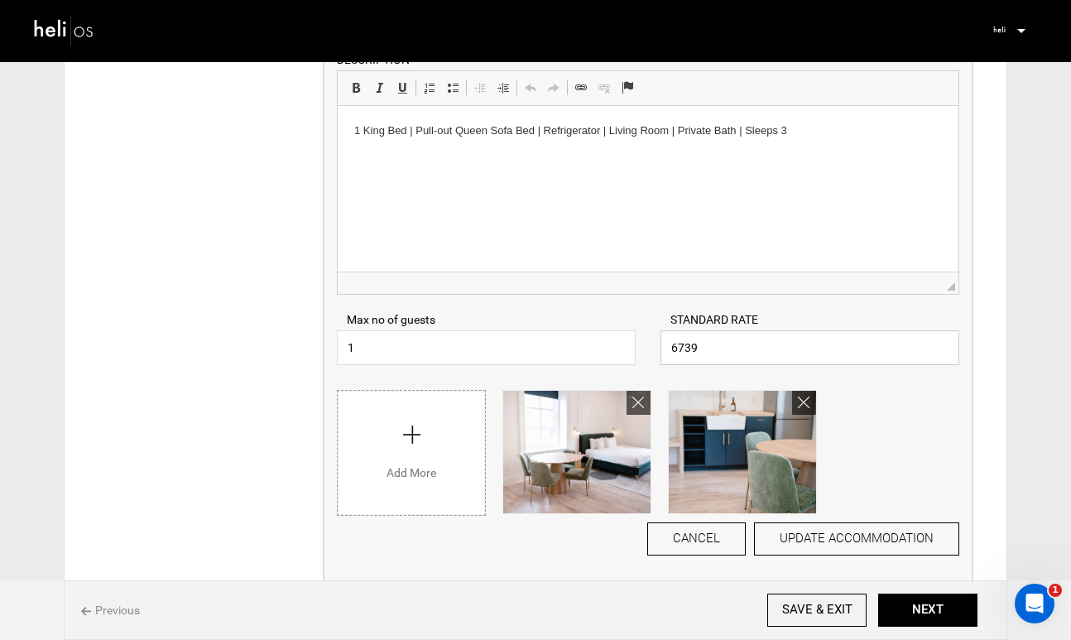
drag, startPoint x: 716, startPoint y: 354, endPoint x: 624, endPoint y: 340, distance: 93.0
click at [625, 343] on div "Max no of guests 1 Please enter a valid Guest no. STANDARD RATE 6739 Please ent…" at bounding box center [648, 330] width 647 height 70
paste input "5523"
drag, startPoint x: 707, startPoint y: 347, endPoint x: 653, endPoint y: 346, distance: 53.8
click at [653, 347] on div "STANDARD RATE 5523 Please enter a valid Price." at bounding box center [810, 338] width 324 height 54
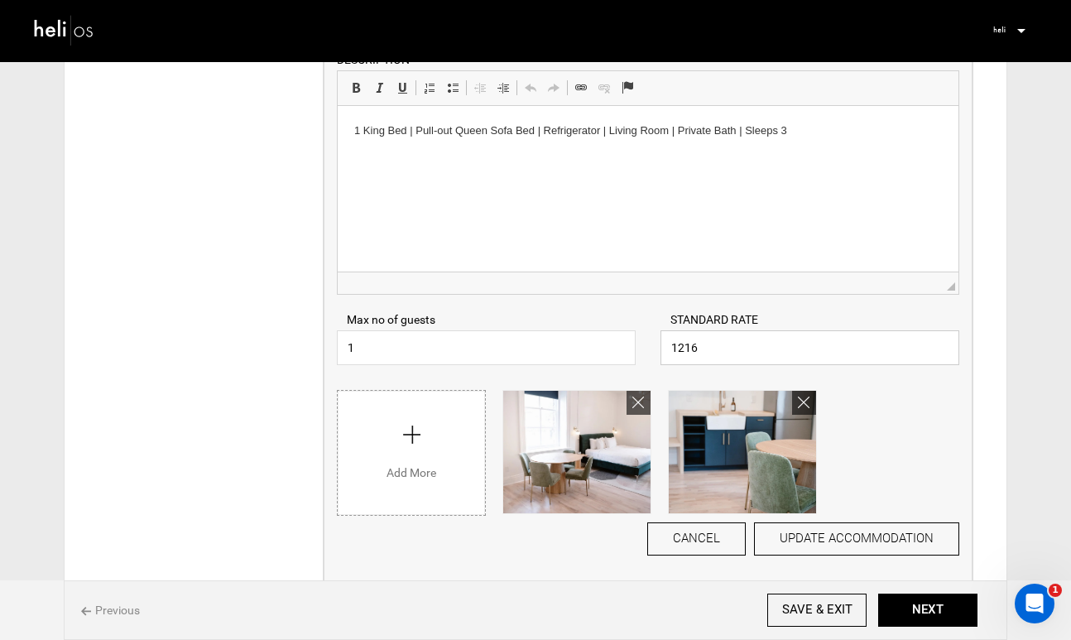
type input "1216"
click at [937, 414] on div "UPLOAD IMAGE or Drag & Drop image here. 5 Images Max Please select at least one…" at bounding box center [648, 448] width 623 height 132
click at [874, 542] on button "UPDATE ACCOMMODATION" at bounding box center [856, 538] width 205 height 33
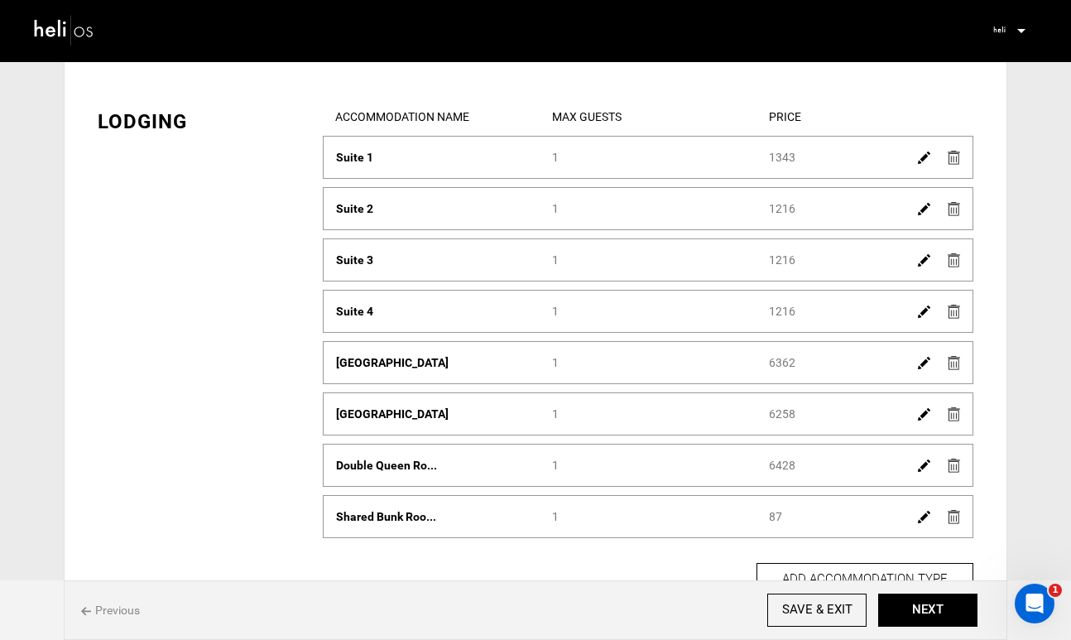
scroll to position [60, 0]
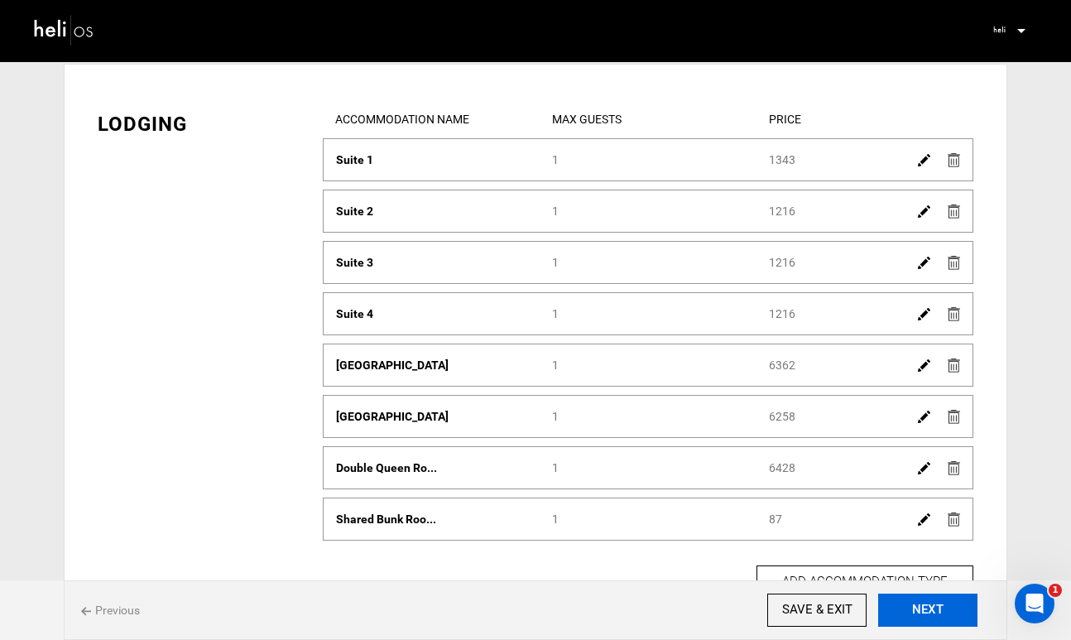
click at [910, 606] on button "NEXT" at bounding box center [927, 610] width 99 height 33
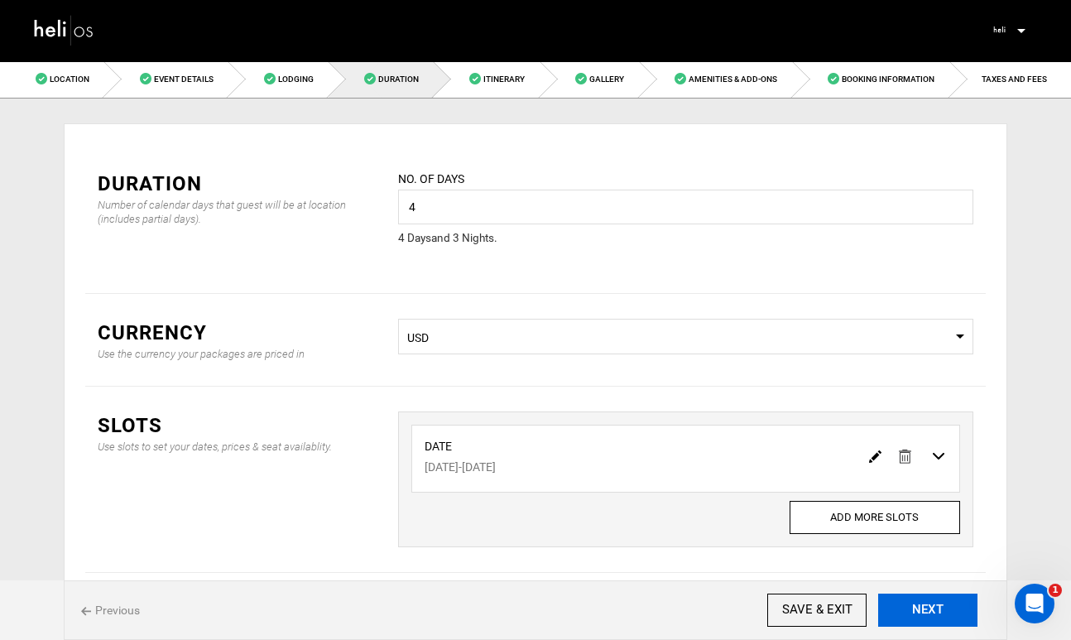
click at [910, 606] on button "NEXT" at bounding box center [927, 610] width 99 height 33
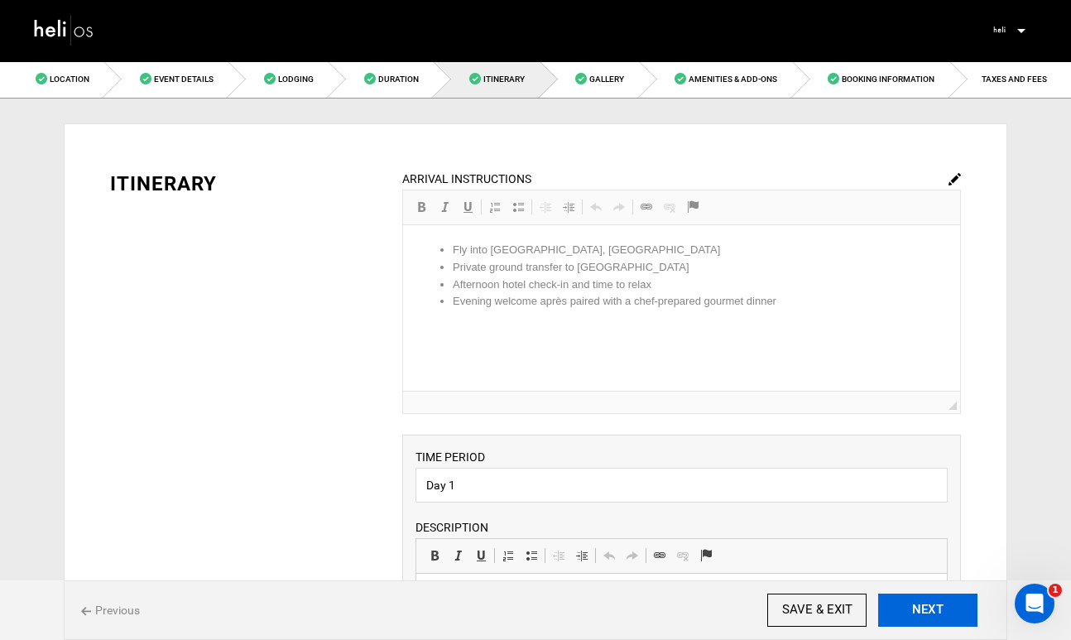
click at [910, 606] on button "NEXT" at bounding box center [927, 610] width 99 height 33
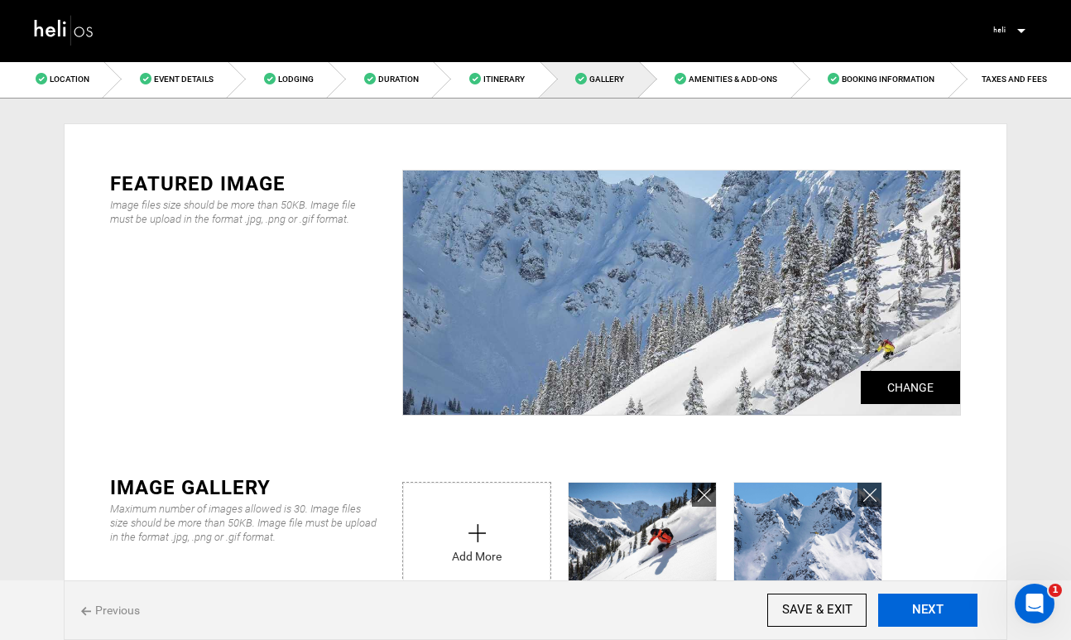
click at [910, 606] on button "NEXT" at bounding box center [927, 610] width 99 height 33
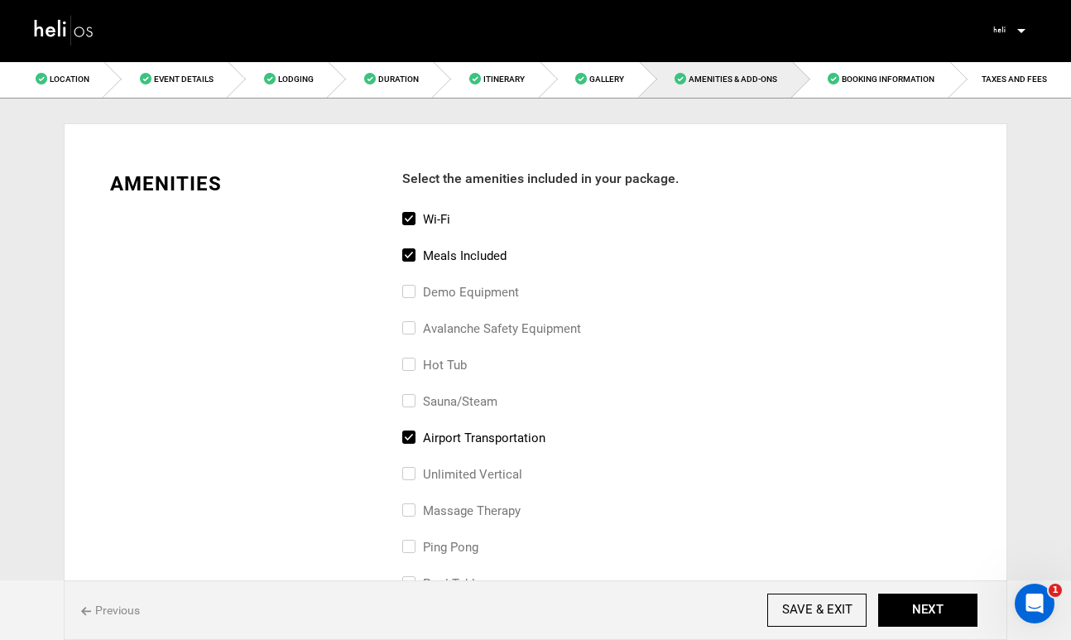
click at [930, 219] on div "Wi-Fi" at bounding box center [681, 227] width 559 height 36
click at [935, 613] on button "NEXT" at bounding box center [927, 610] width 99 height 33
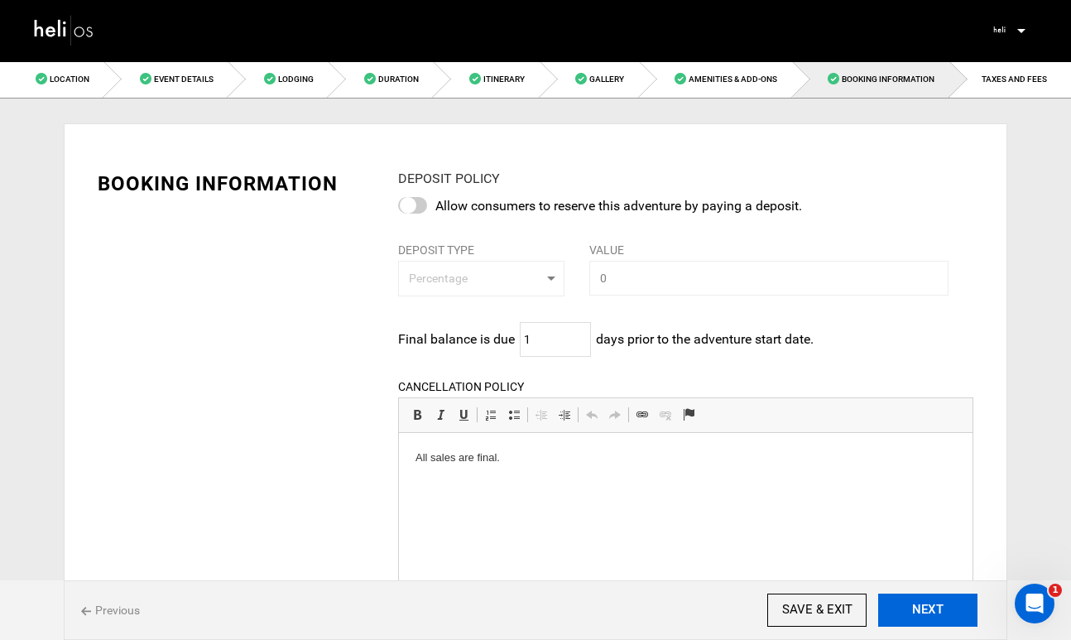
click at [935, 613] on button "NEXT" at bounding box center [927, 610] width 99 height 33
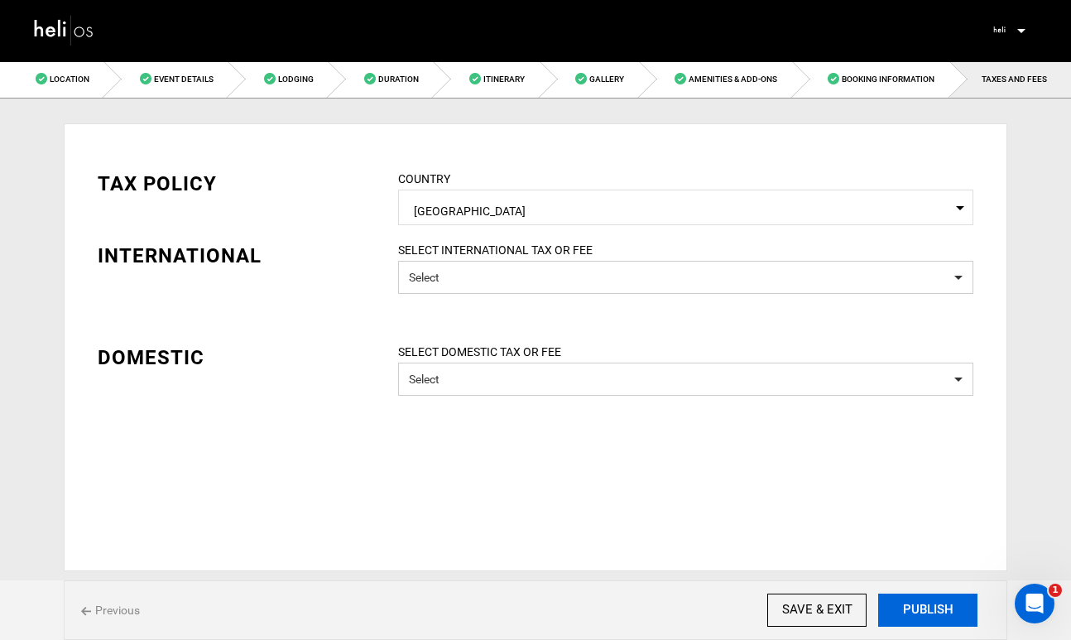
click at [935, 613] on button "PUBLISH" at bounding box center [927, 610] width 99 height 33
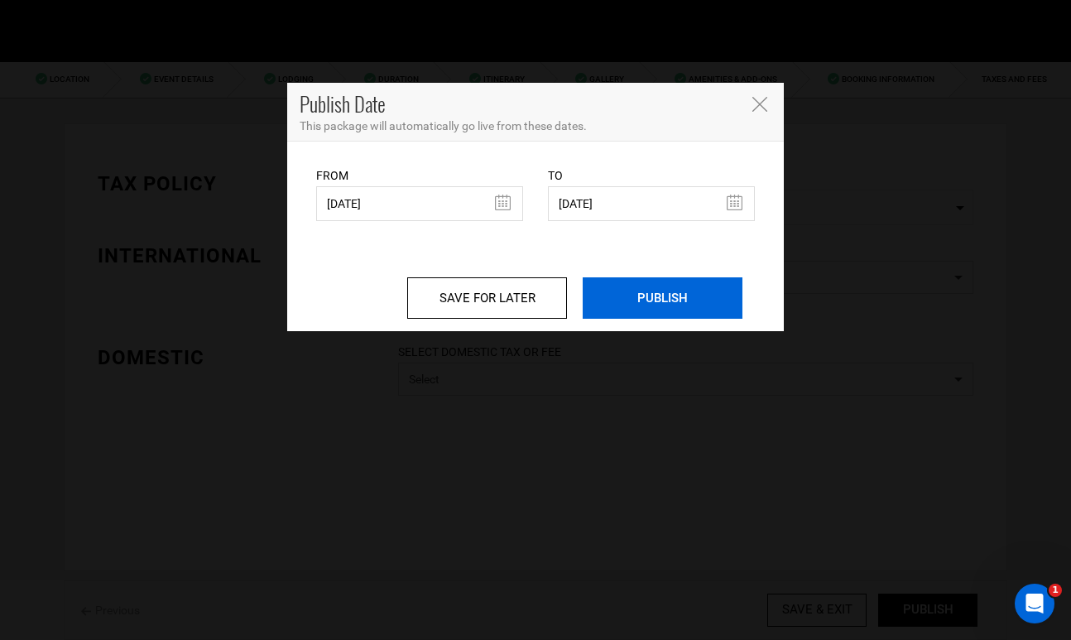
click at [665, 306] on input "PUBLISH" at bounding box center [663, 297] width 160 height 41
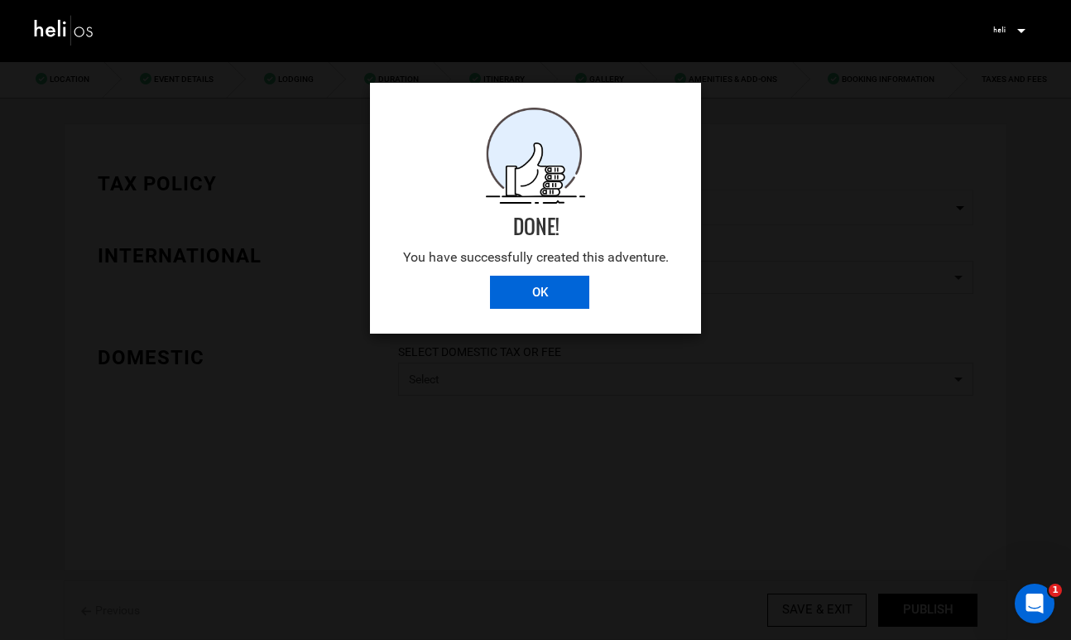
click at [570, 291] on input "OK" at bounding box center [539, 292] width 99 height 33
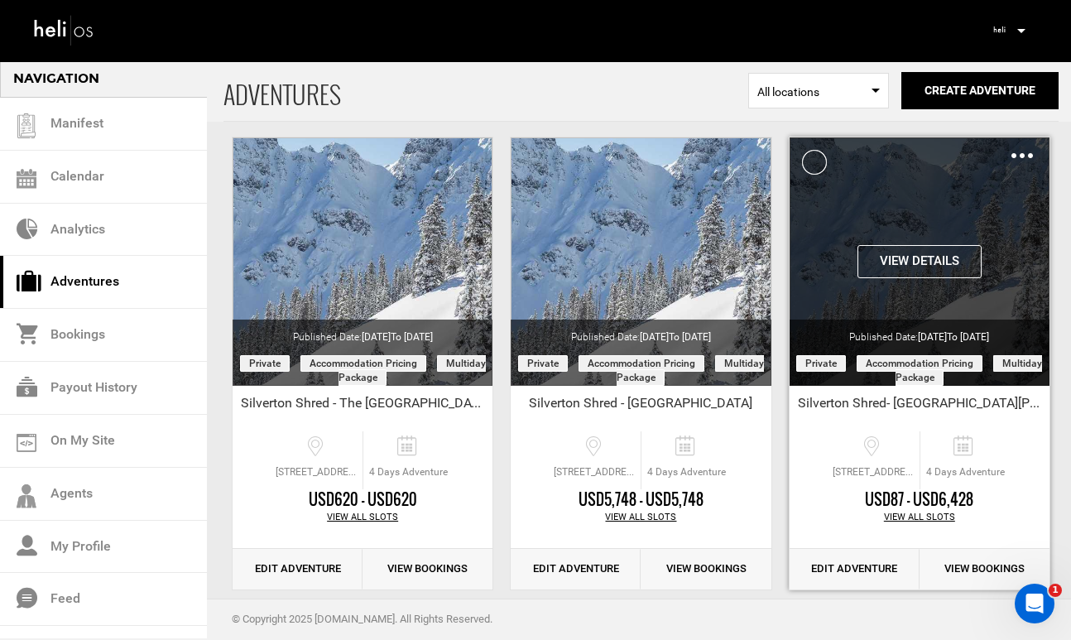
scroll to position [123, 0]
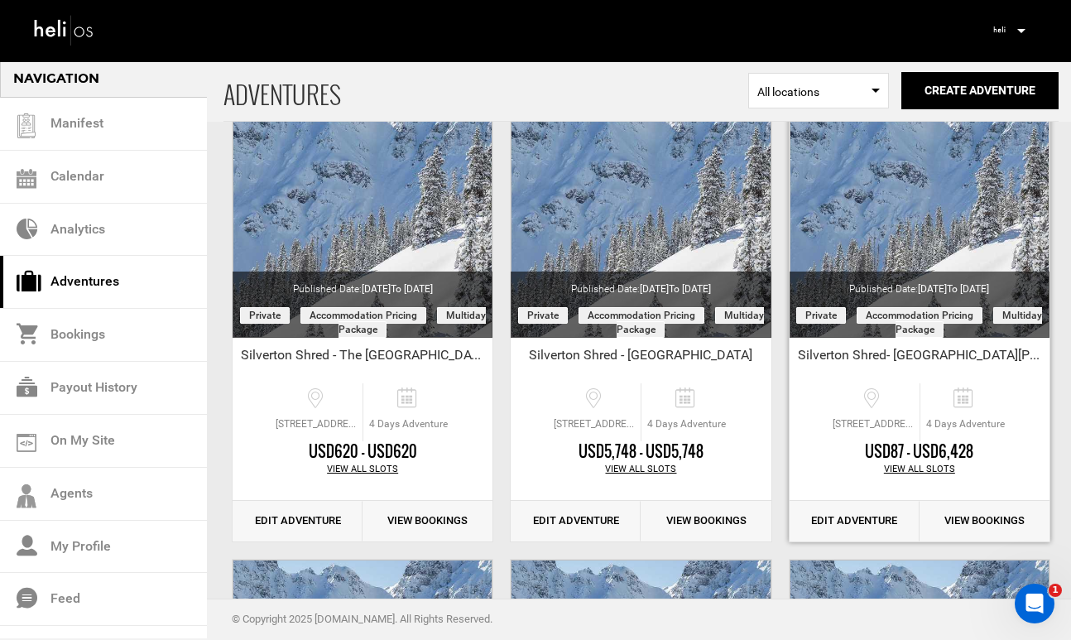
click at [849, 523] on link "Edit Adventure" at bounding box center [855, 521] width 130 height 41
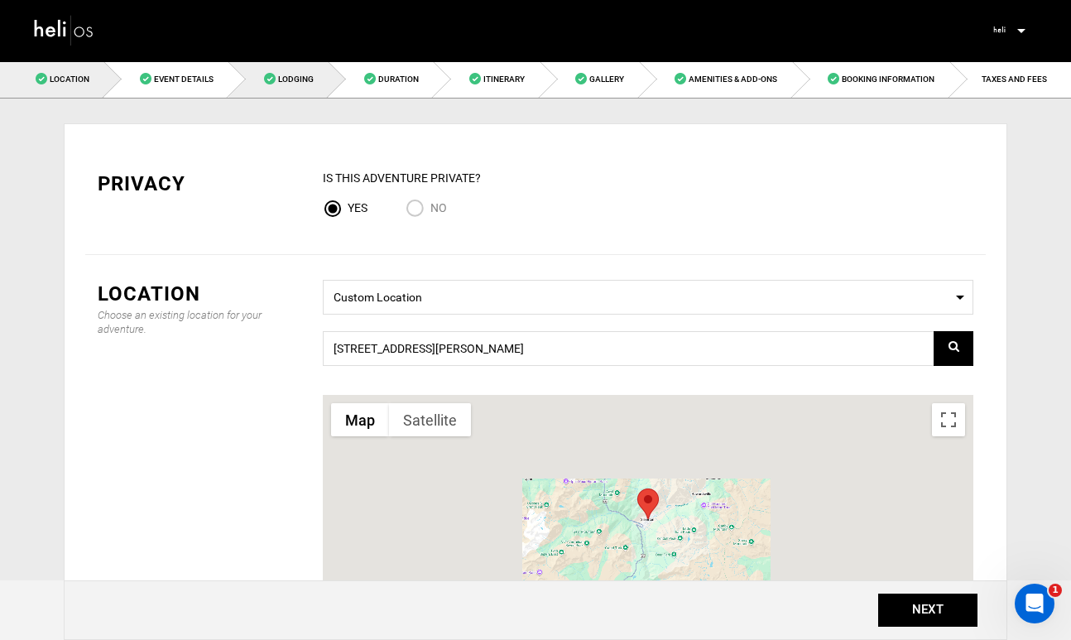
click at [288, 84] on link "Lodging" at bounding box center [278, 78] width 100 height 37
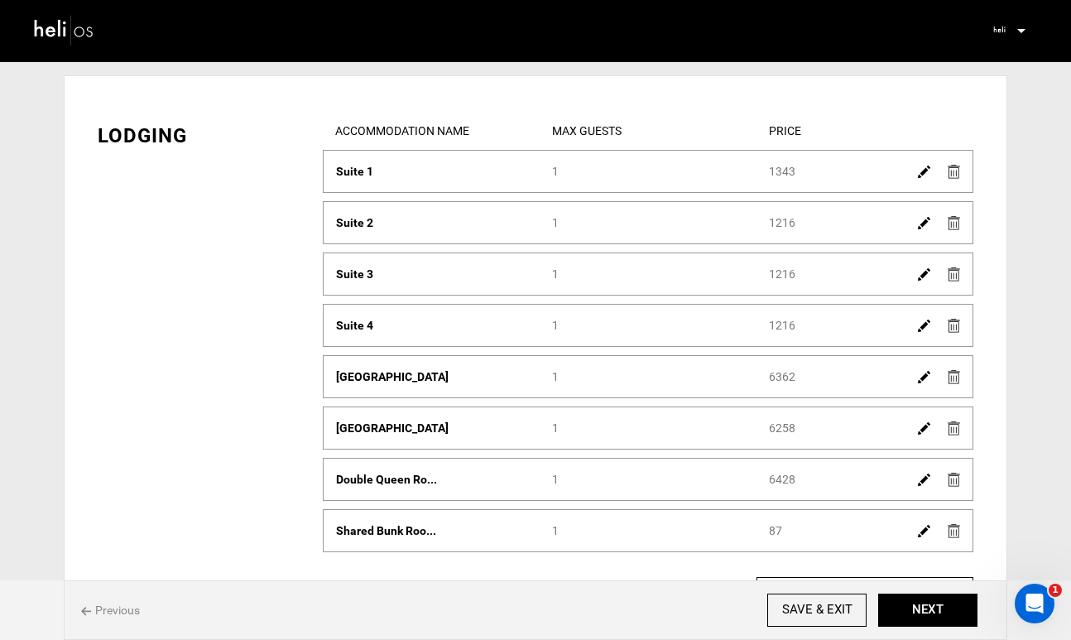
scroll to position [68, 0]
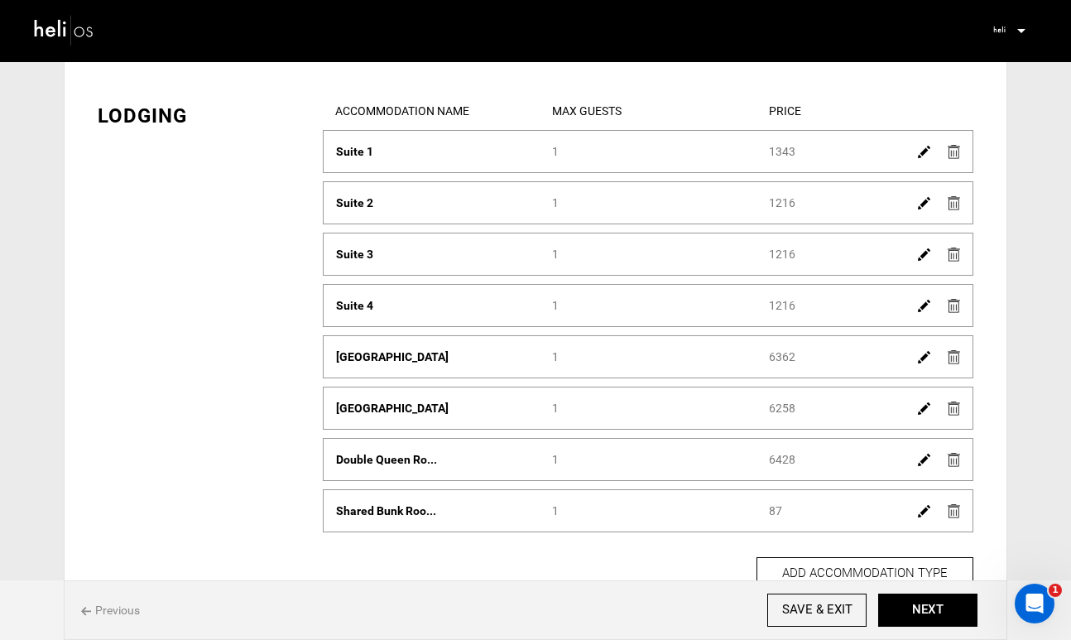
drag, startPoint x: 798, startPoint y: 356, endPoint x: 767, endPoint y: 355, distance: 30.6
click at [767, 355] on div "Price 6362" at bounding box center [865, 357] width 216 height 17
copy div "6362"
click at [926, 358] on img at bounding box center [924, 357] width 12 height 12
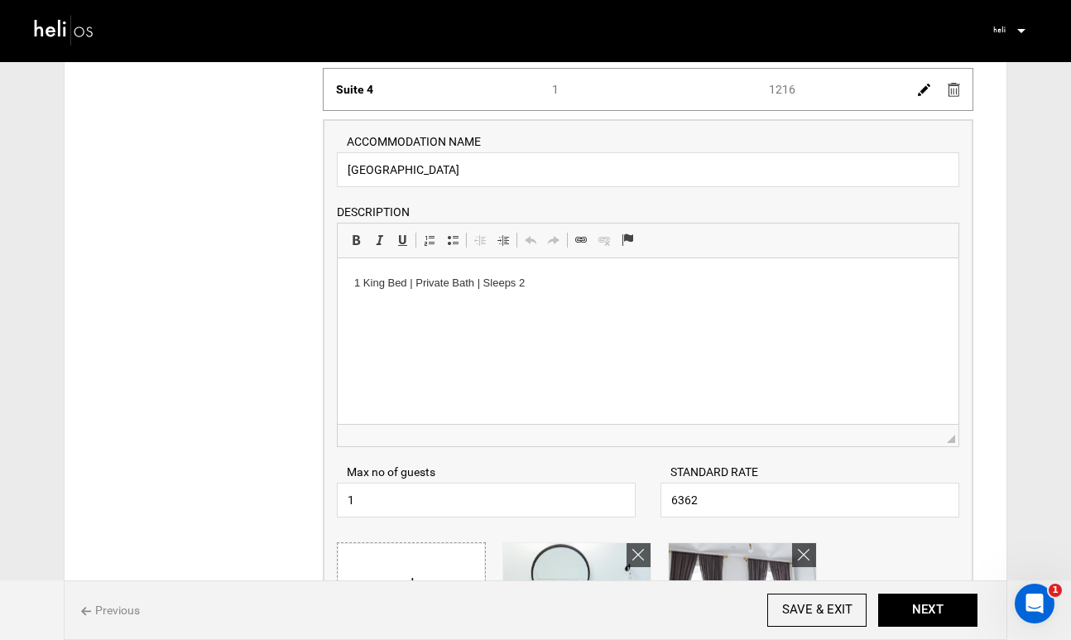
scroll to position [369, 0]
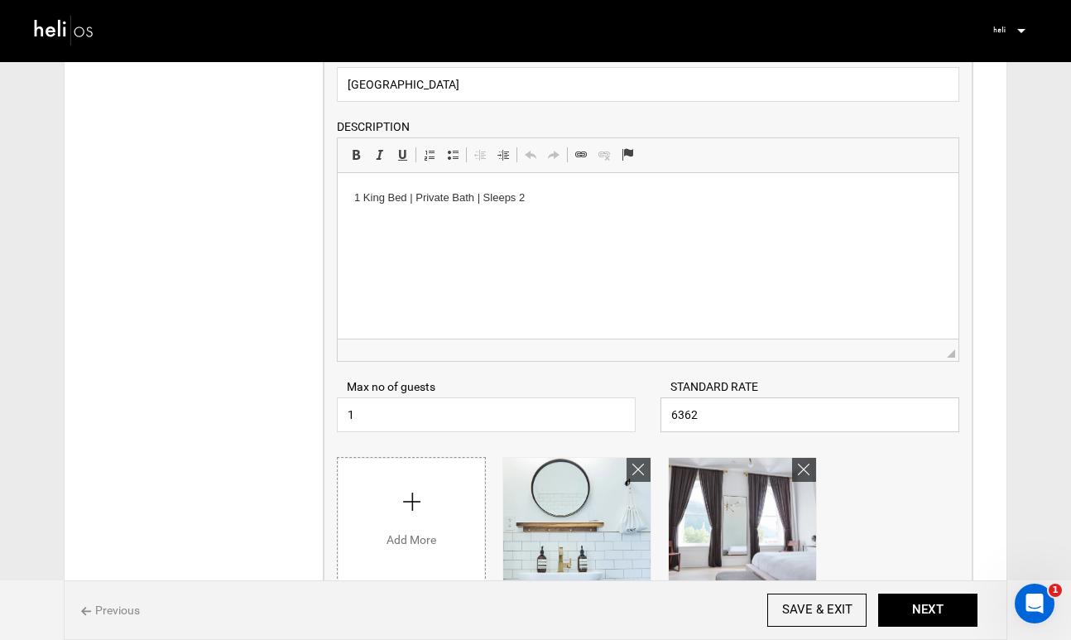
drag, startPoint x: 709, startPoint y: 423, endPoint x: 618, endPoint y: 406, distance: 93.5
click at [618, 409] on div "Max no of guests 1 Please enter a valid Guest no. STANDARD RATE 6362 Please ent…" at bounding box center [648, 397] width 647 height 70
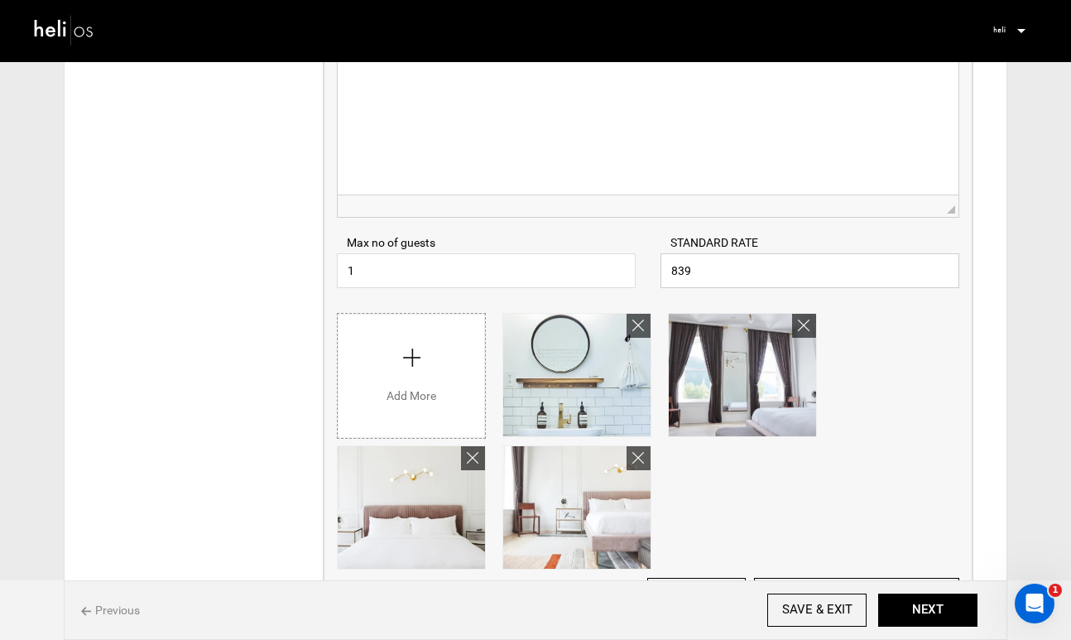
scroll to position [568, 0]
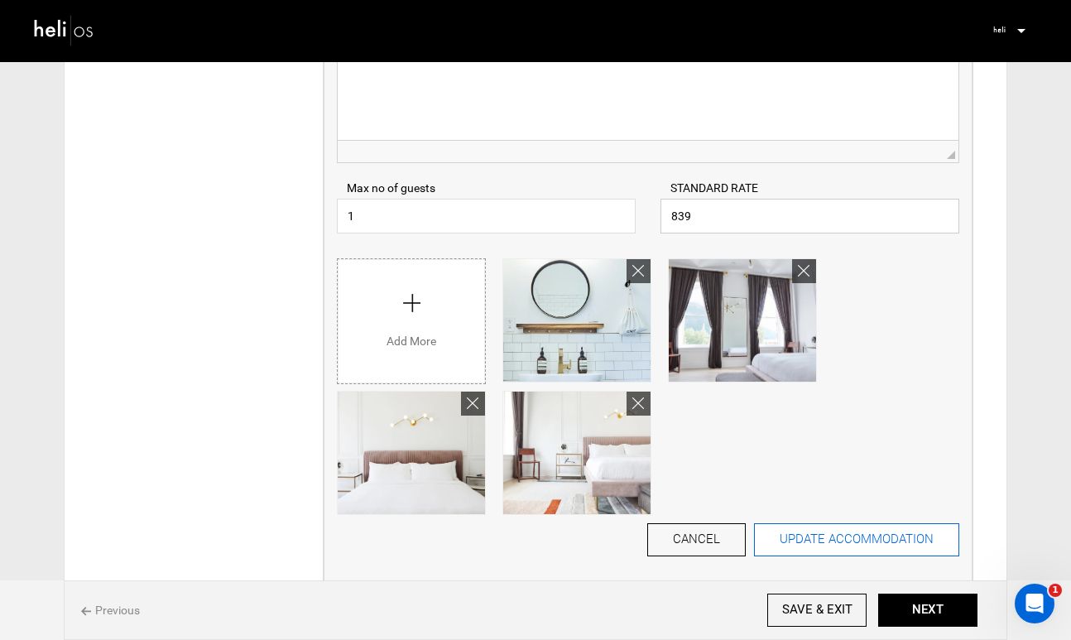
type input "839"
click at [880, 544] on button "UPDATE ACCOMMODATION" at bounding box center [856, 539] width 205 height 33
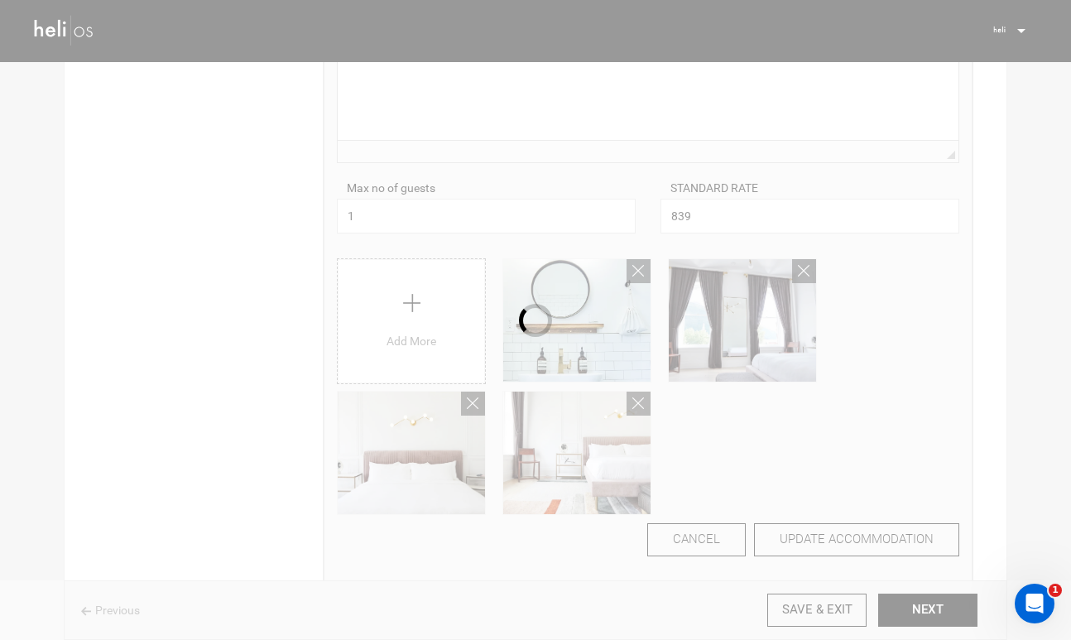
scroll to position [210, 0]
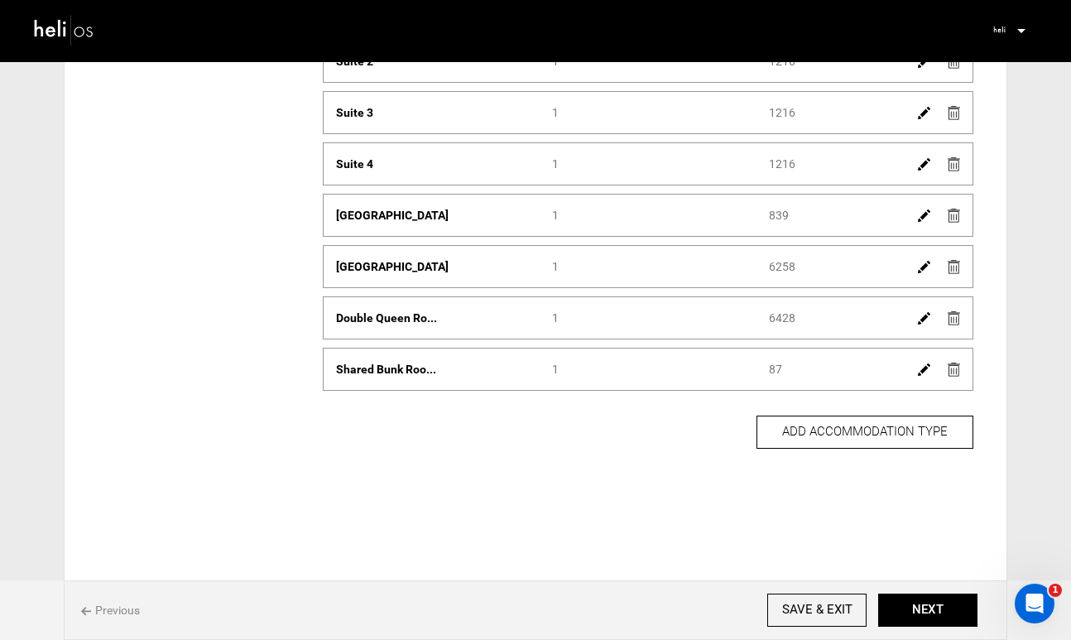
drag, startPoint x: 797, startPoint y: 269, endPoint x: 762, endPoint y: 267, distance: 35.7
click at [762, 267] on div "Price 6258" at bounding box center [865, 266] width 216 height 17
copy div "6258"
click at [923, 264] on img at bounding box center [924, 267] width 12 height 12
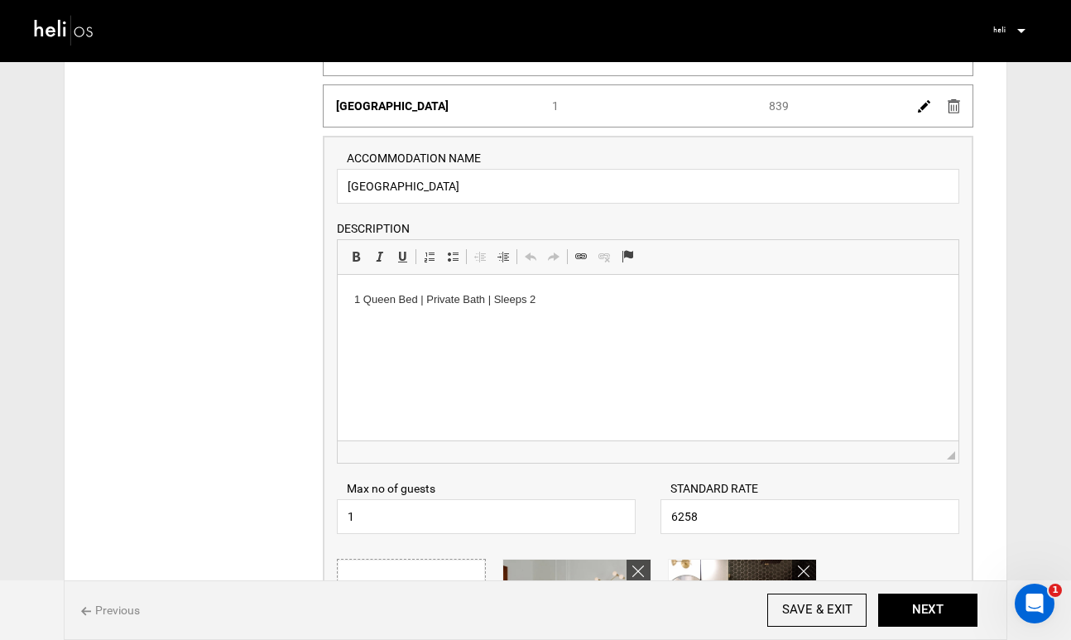
scroll to position [338, 0]
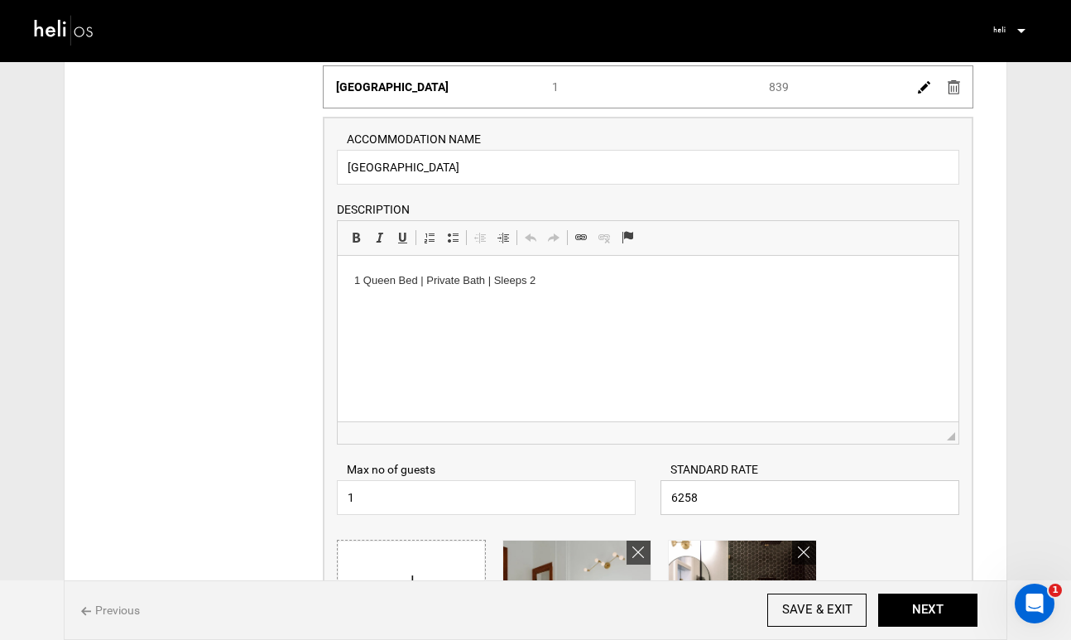
drag, startPoint x: 762, startPoint y: 496, endPoint x: 635, endPoint y: 485, distance: 127.1
click at [636, 487] on div "Max no of guests 1 Please enter a valid Guest no. STANDARD RATE 6258 Please ent…" at bounding box center [648, 480] width 647 height 70
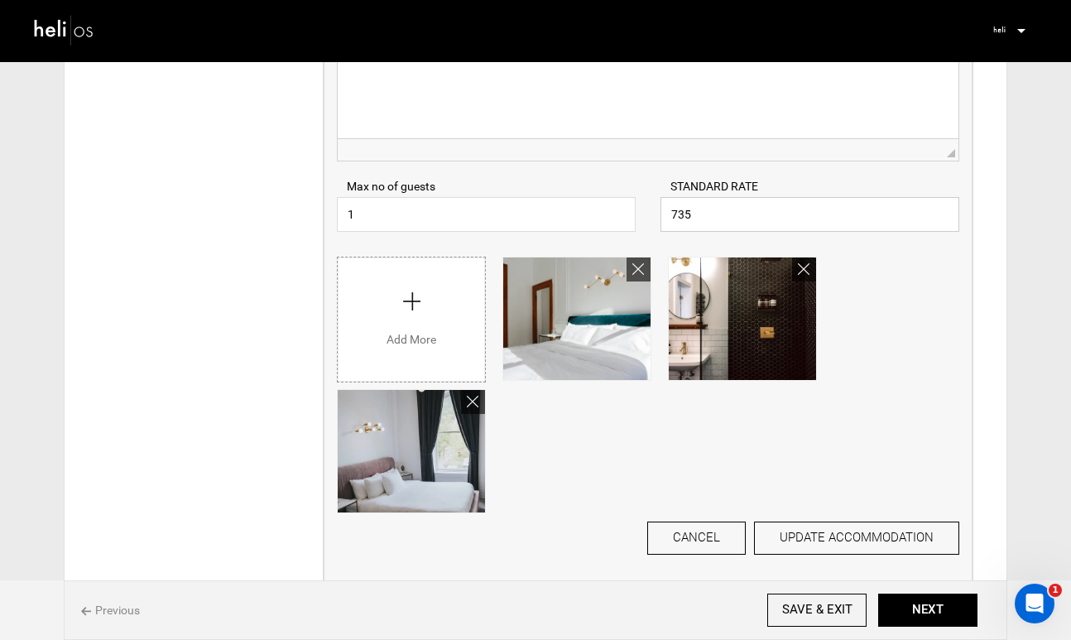
scroll to position [653, 0]
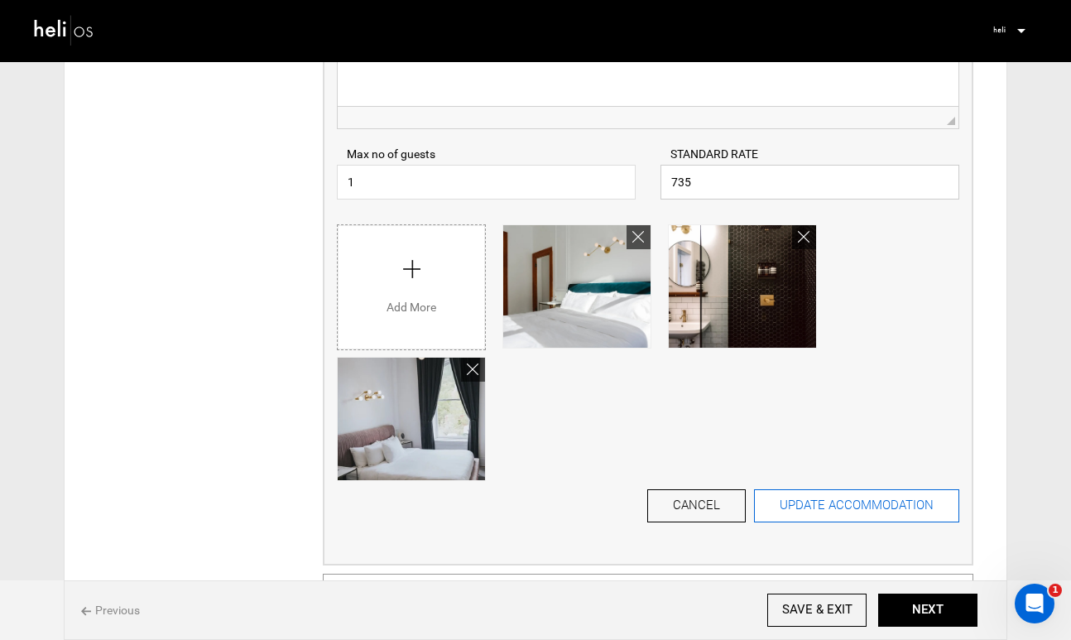
type input "735"
click at [893, 505] on button "UPDATE ACCOMMODATION" at bounding box center [856, 505] width 205 height 33
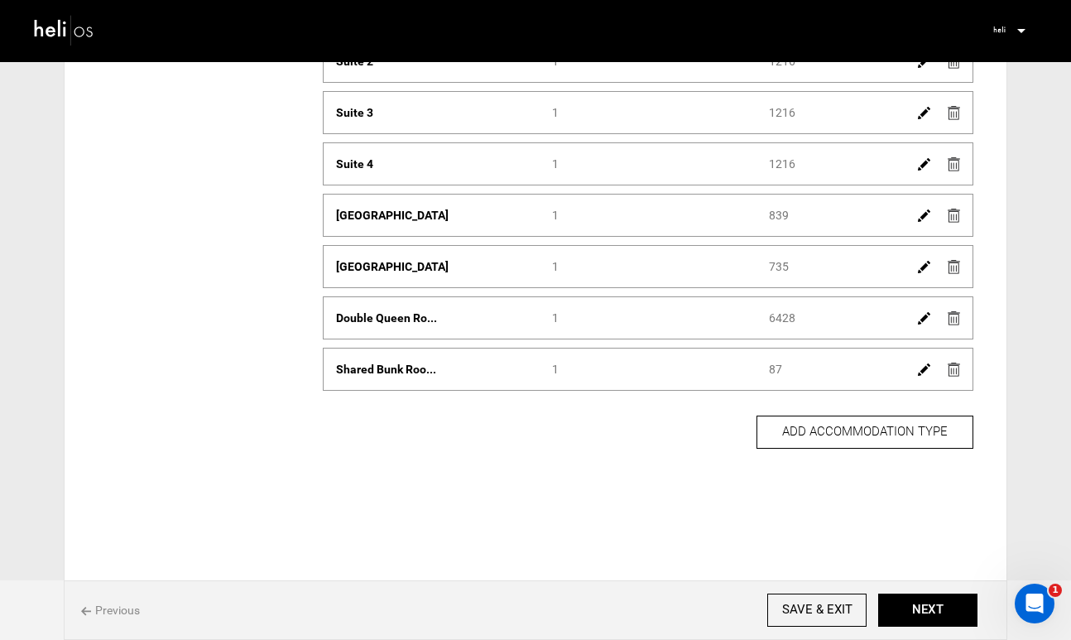
scroll to position [210, 0]
drag, startPoint x: 796, startPoint y: 321, endPoint x: 770, endPoint y: 320, distance: 26.5
click at [770, 320] on div "Price 6428" at bounding box center [865, 318] width 216 height 17
copy div "6428"
click at [921, 320] on img at bounding box center [924, 318] width 12 height 12
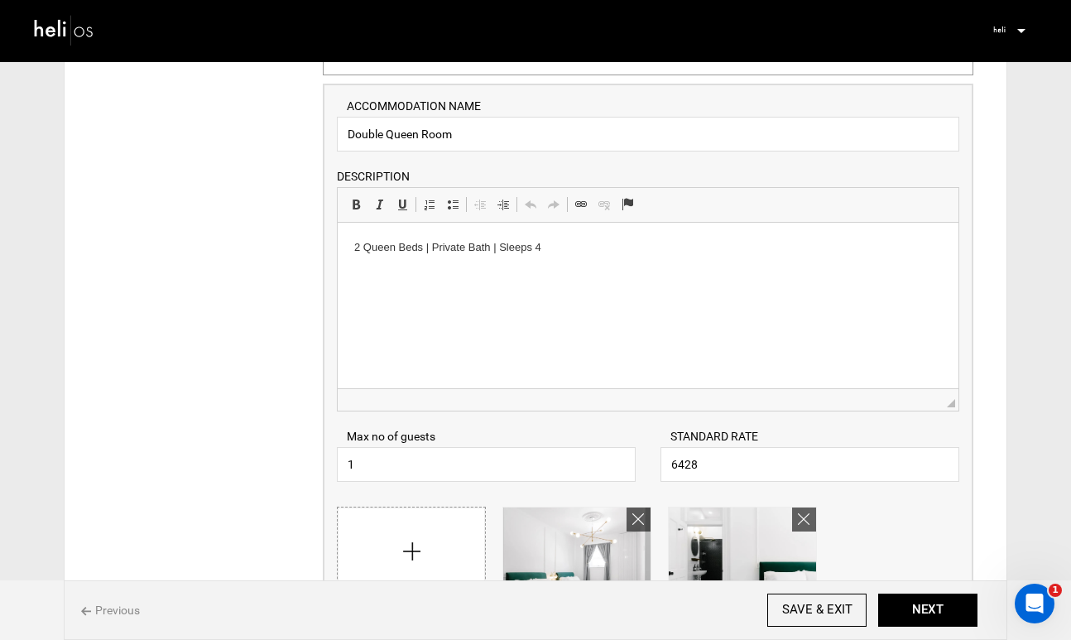
scroll to position [473, 0]
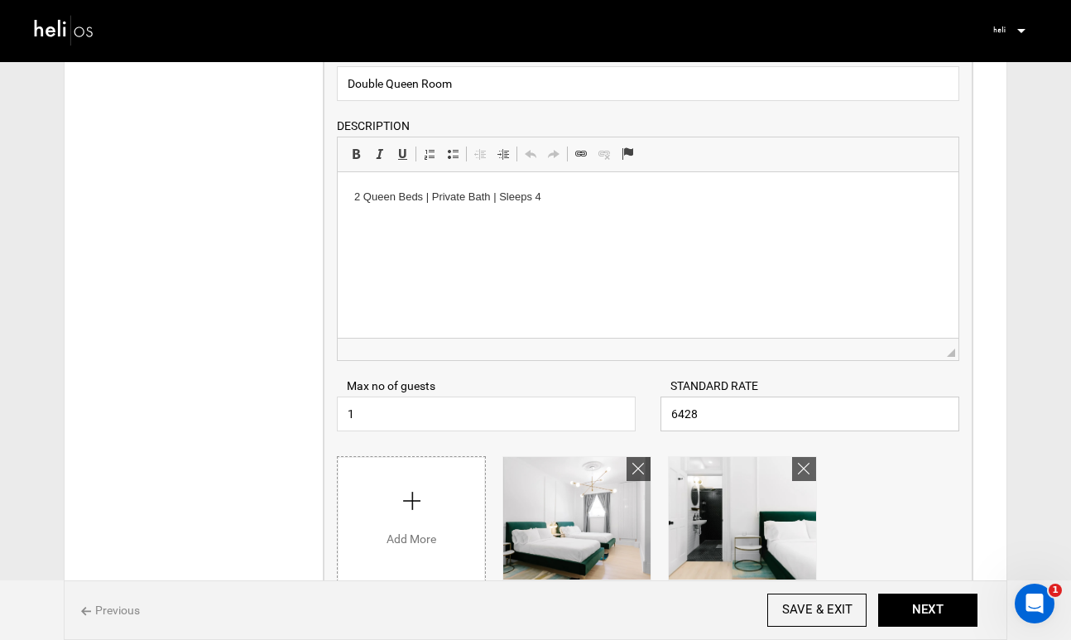
drag, startPoint x: 721, startPoint y: 410, endPoint x: 644, endPoint y: 397, distance: 78.0
click at [645, 398] on div "Max no of guests 1 Please enter a valid Guest no. STANDARD RATE 6428 Please ent…" at bounding box center [648, 396] width 647 height 70
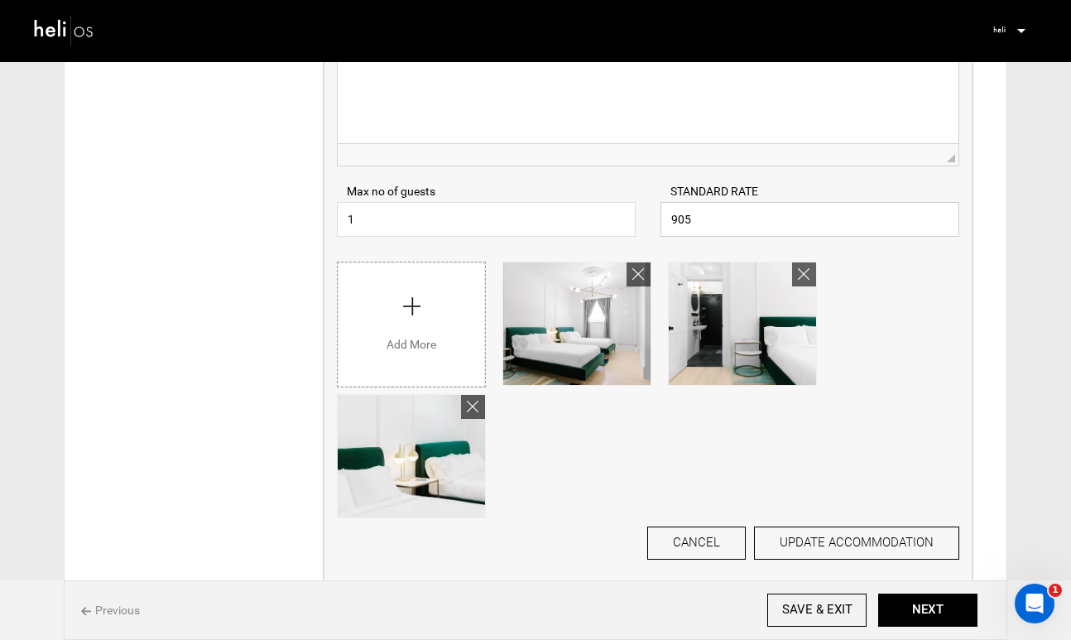
scroll to position [744, 0]
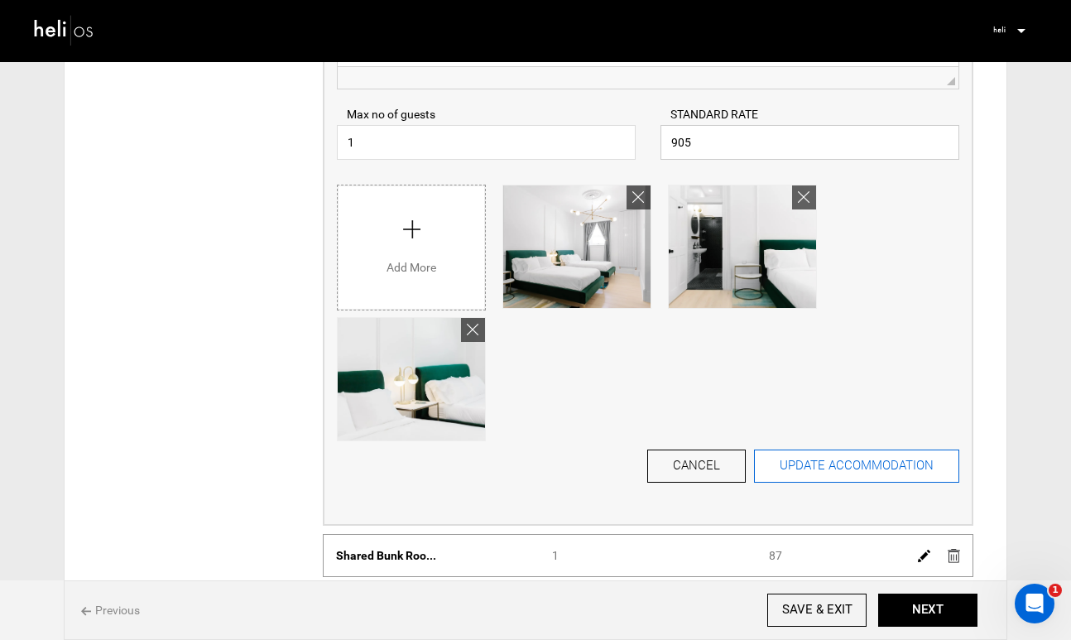
type input "905"
click at [882, 464] on button "UPDATE ACCOMMODATION" at bounding box center [856, 466] width 205 height 33
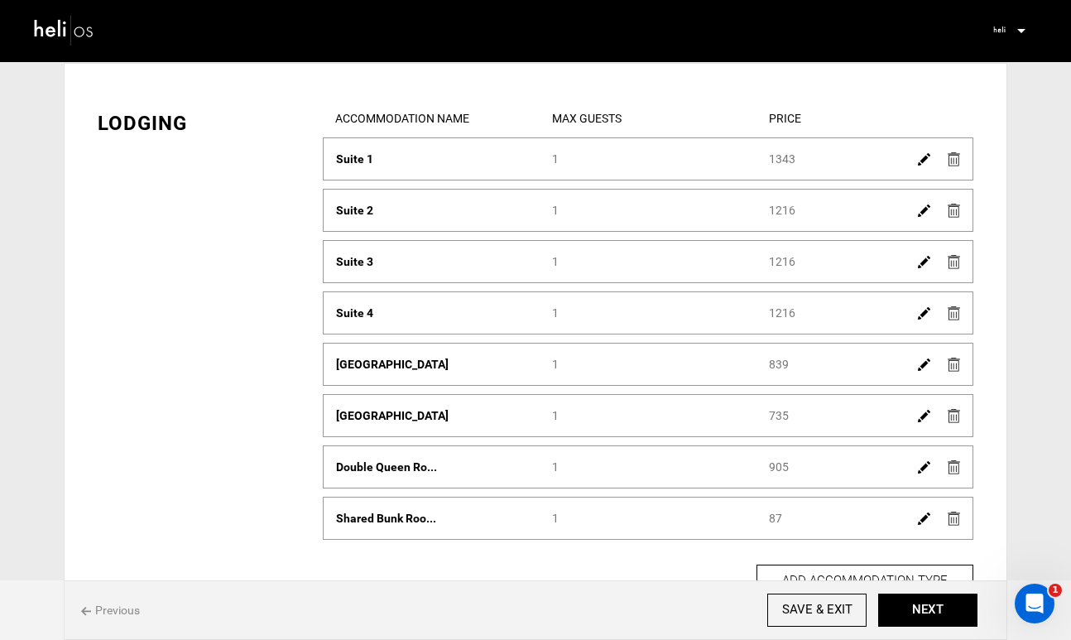
scroll to position [210, 0]
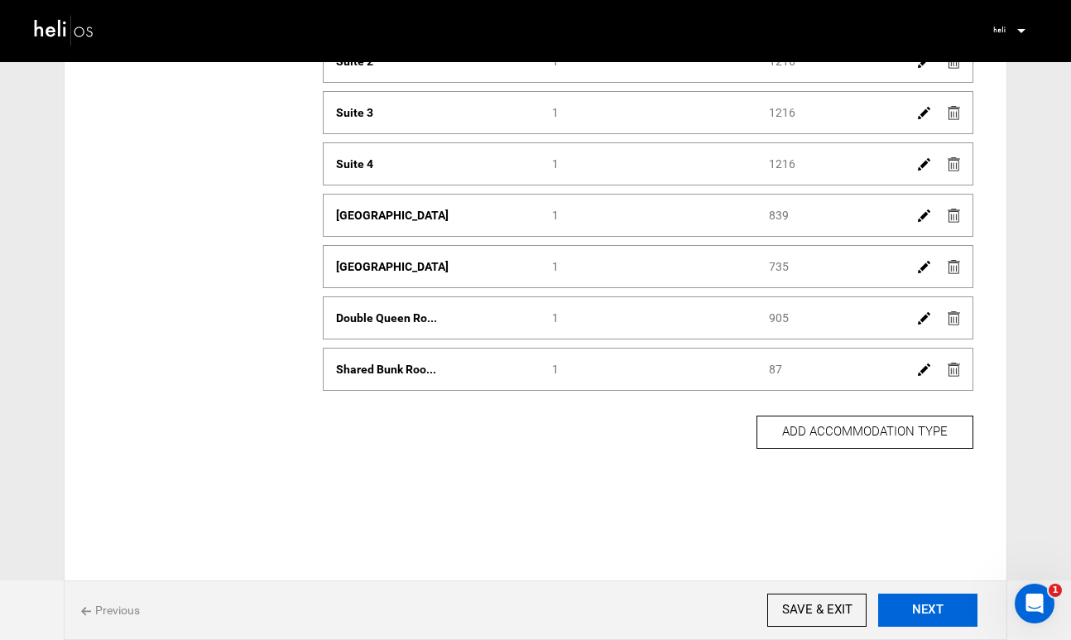
click at [916, 608] on button "NEXT" at bounding box center [927, 610] width 99 height 33
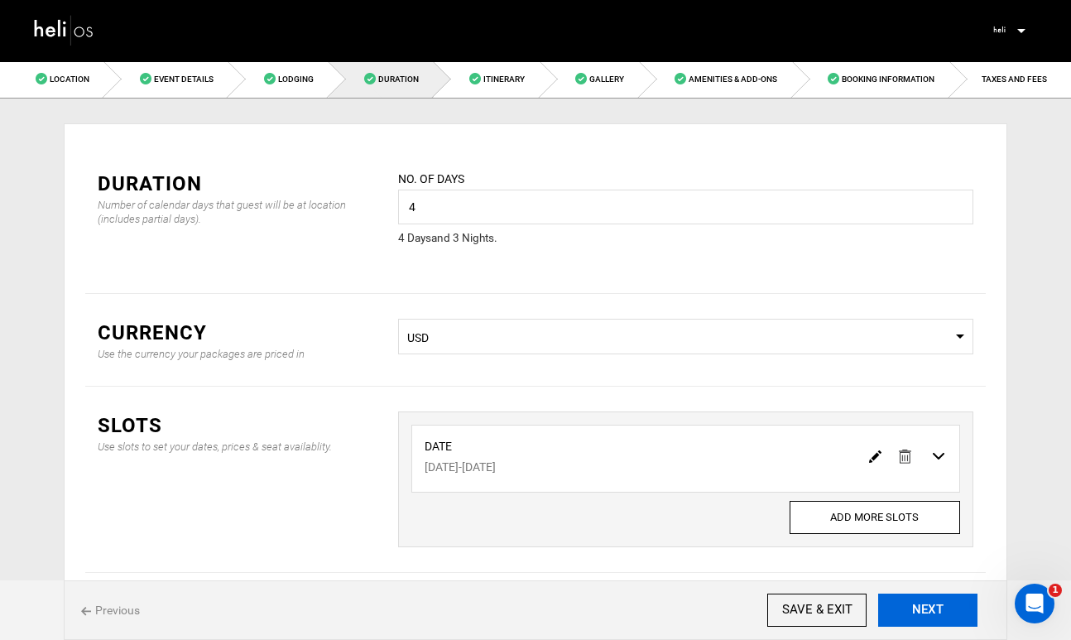
click at [916, 608] on button "NEXT" at bounding box center [927, 610] width 99 height 33
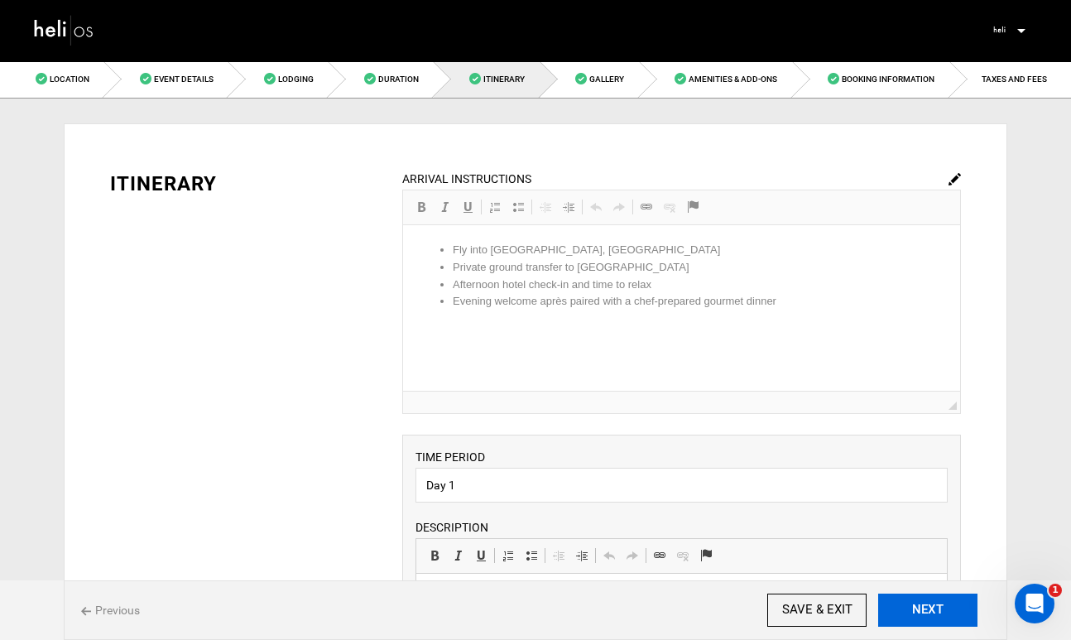
click at [916, 608] on button "NEXT" at bounding box center [927, 610] width 99 height 33
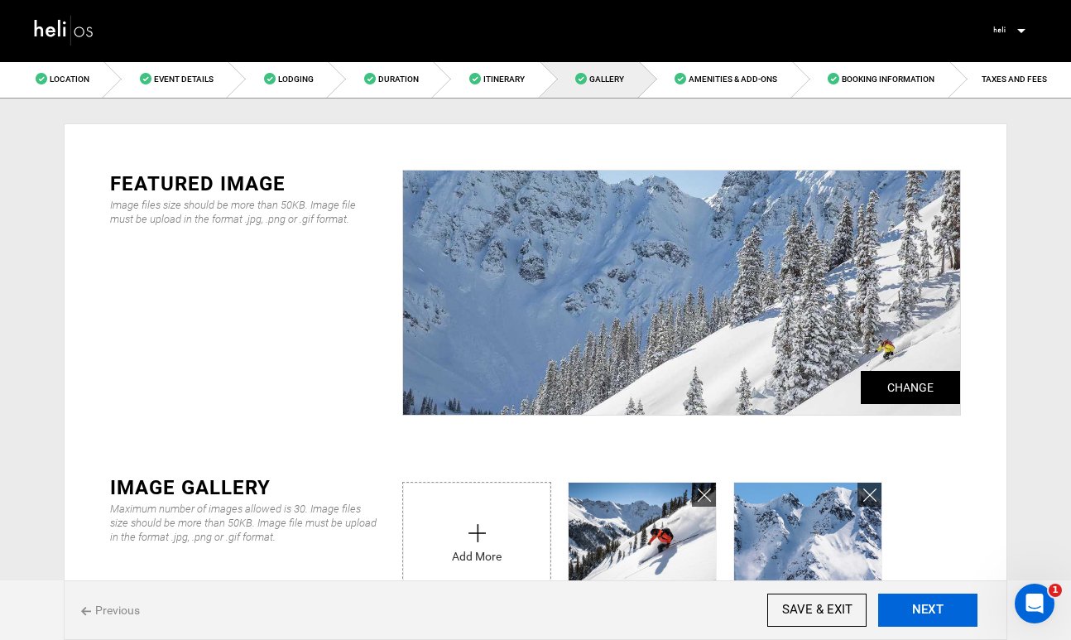
click at [916, 608] on button "NEXT" at bounding box center [927, 610] width 99 height 33
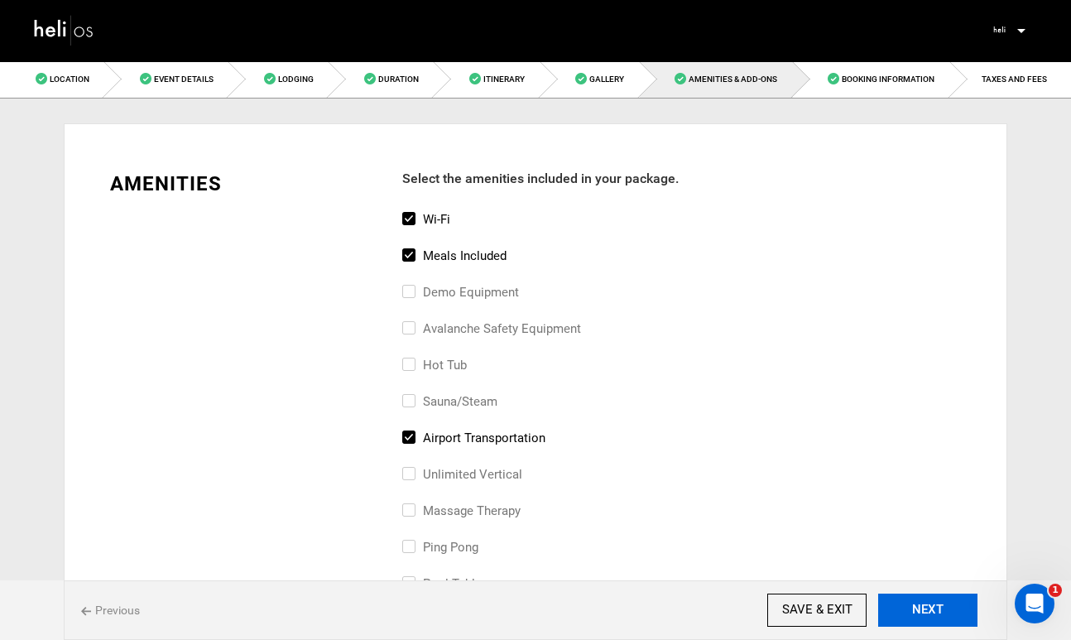
click at [916, 608] on button "NEXT" at bounding box center [927, 610] width 99 height 33
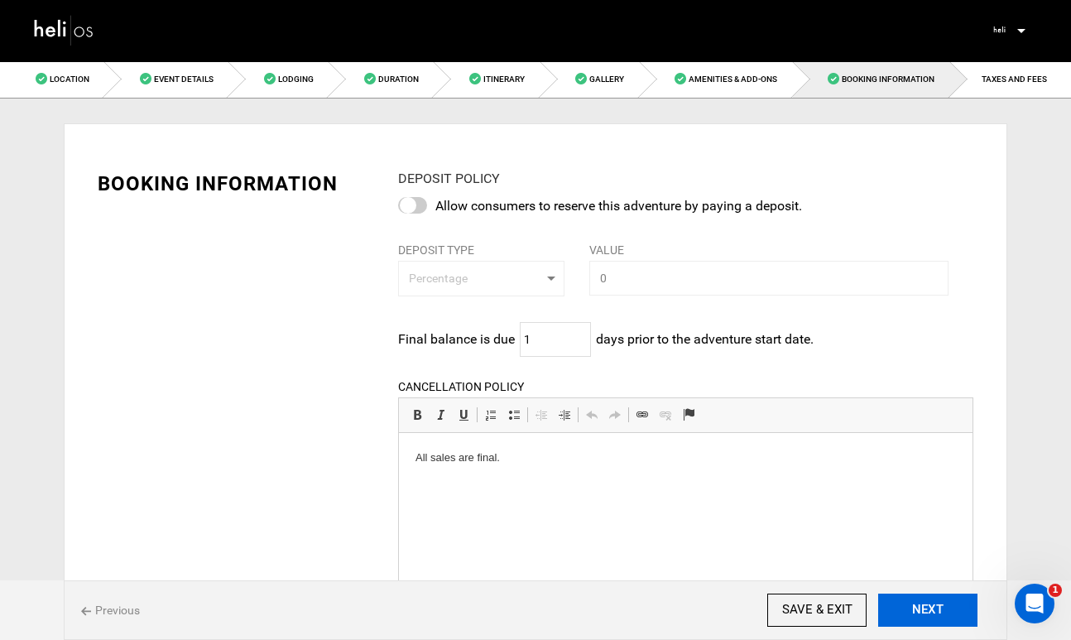
click at [916, 608] on button "NEXT" at bounding box center [927, 610] width 99 height 33
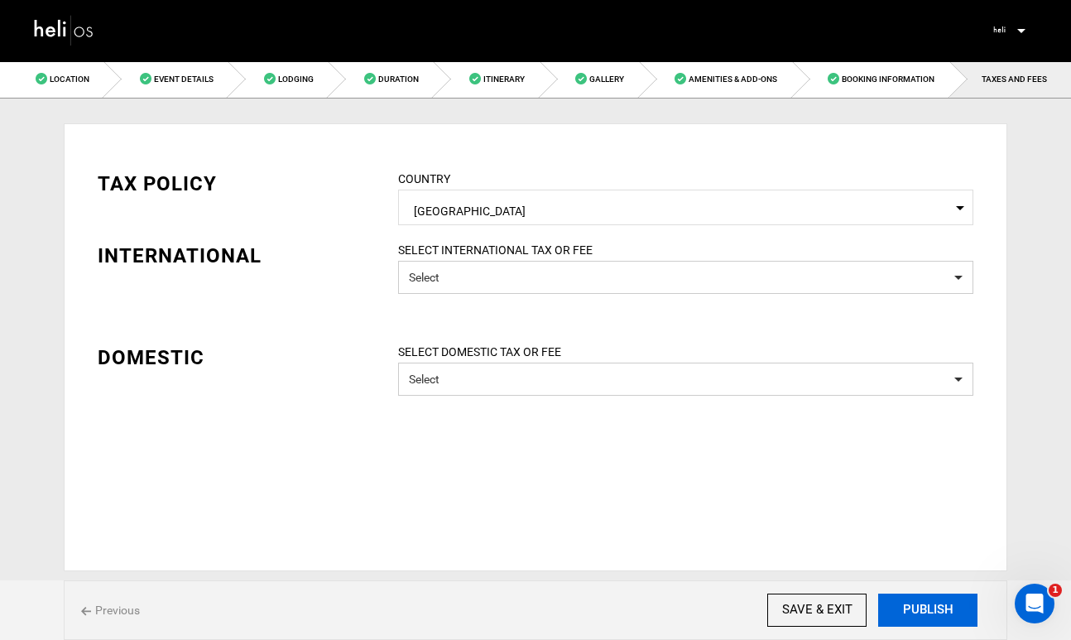
click at [916, 608] on button "PUBLISH" at bounding box center [927, 610] width 99 height 33
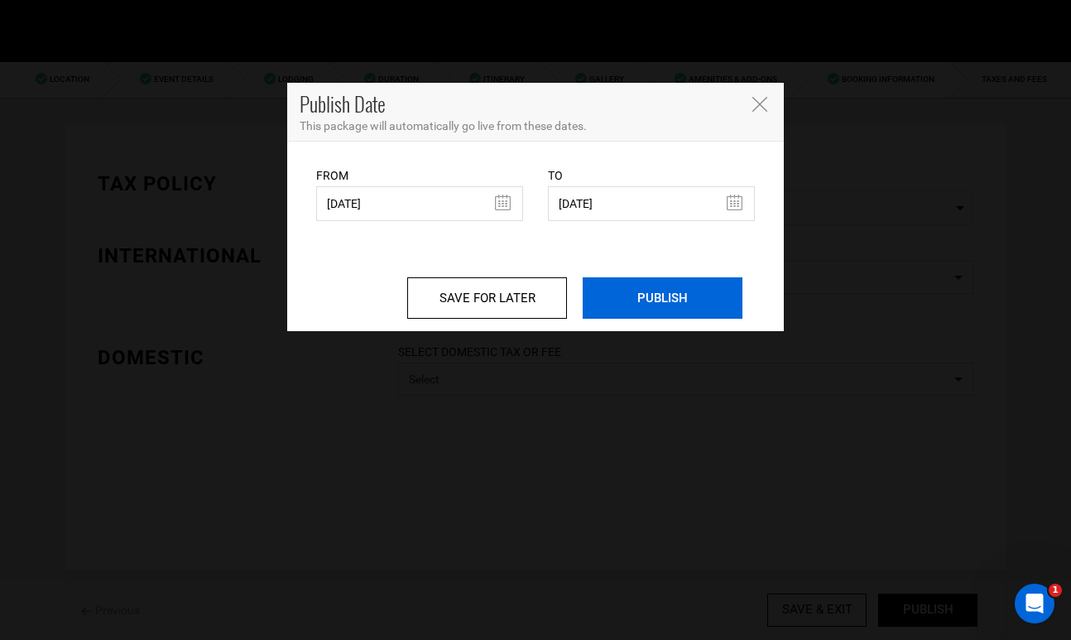
click at [677, 301] on input "PUBLISH" at bounding box center [663, 297] width 160 height 41
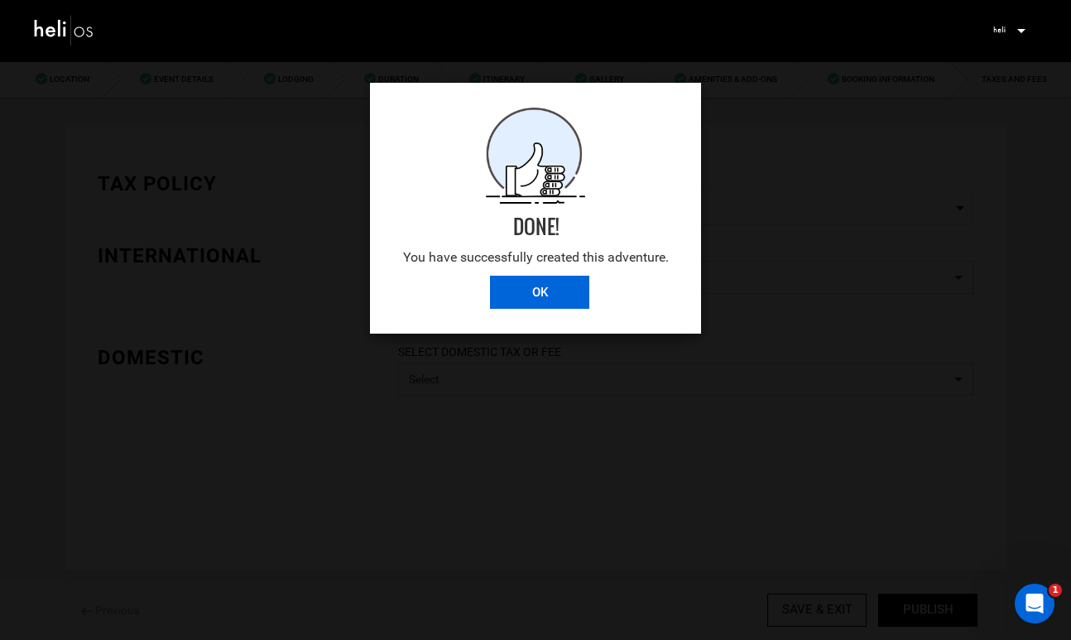
click at [549, 296] on input "OK" at bounding box center [539, 292] width 99 height 33
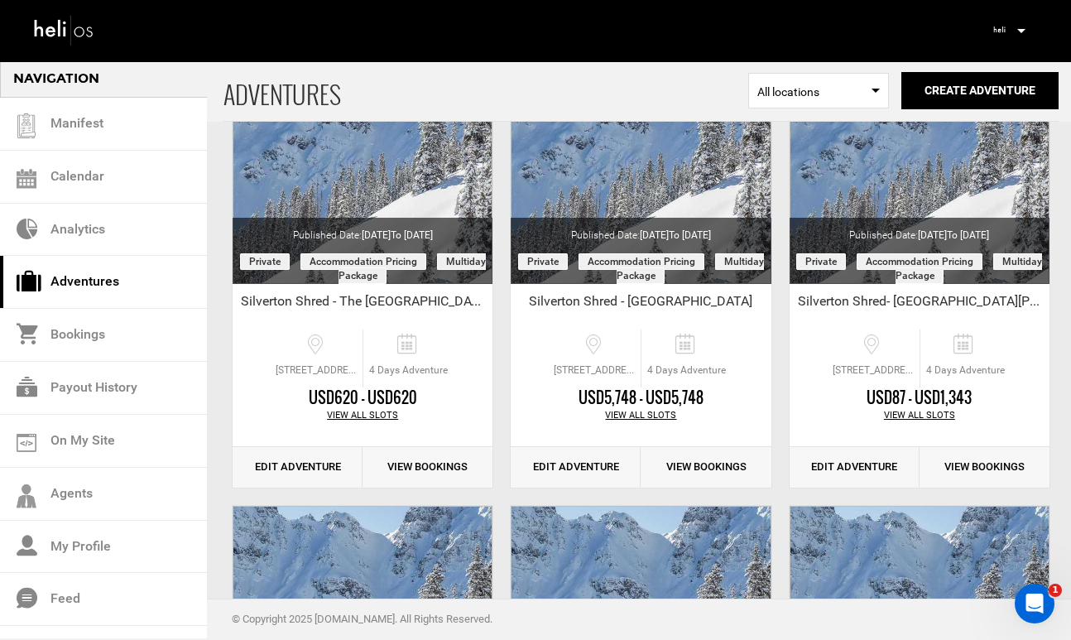
scroll to position [180, 0]
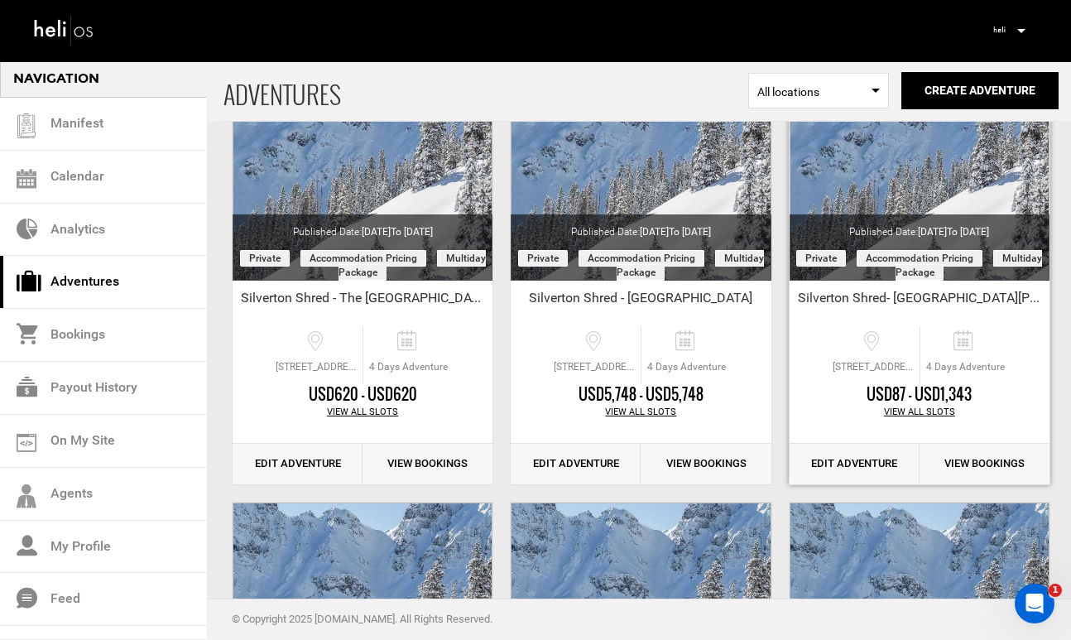
click at [868, 459] on link "Edit Adventure" at bounding box center [855, 464] width 130 height 41
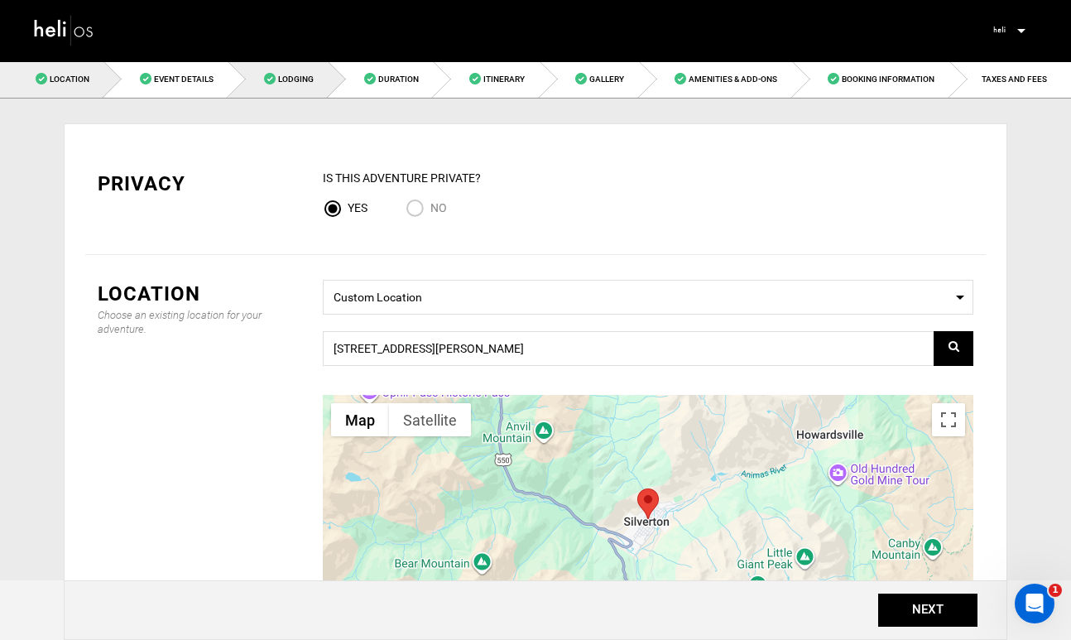
click at [301, 94] on link "Lodging" at bounding box center [278, 78] width 100 height 37
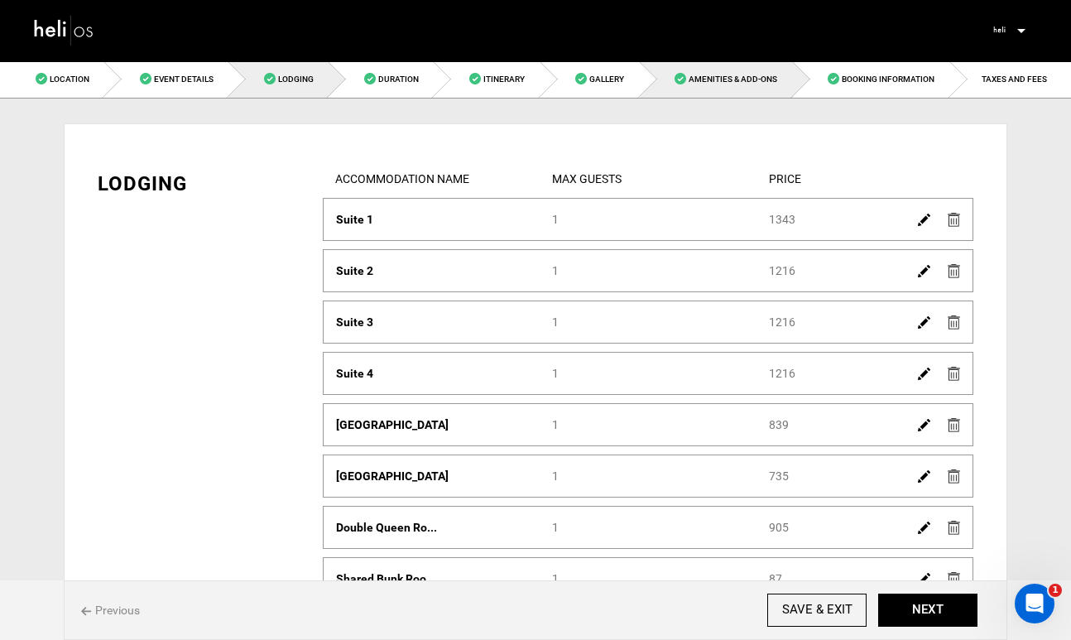
click at [728, 85] on link "Amenities & Add-Ons" at bounding box center [716, 78] width 153 height 37
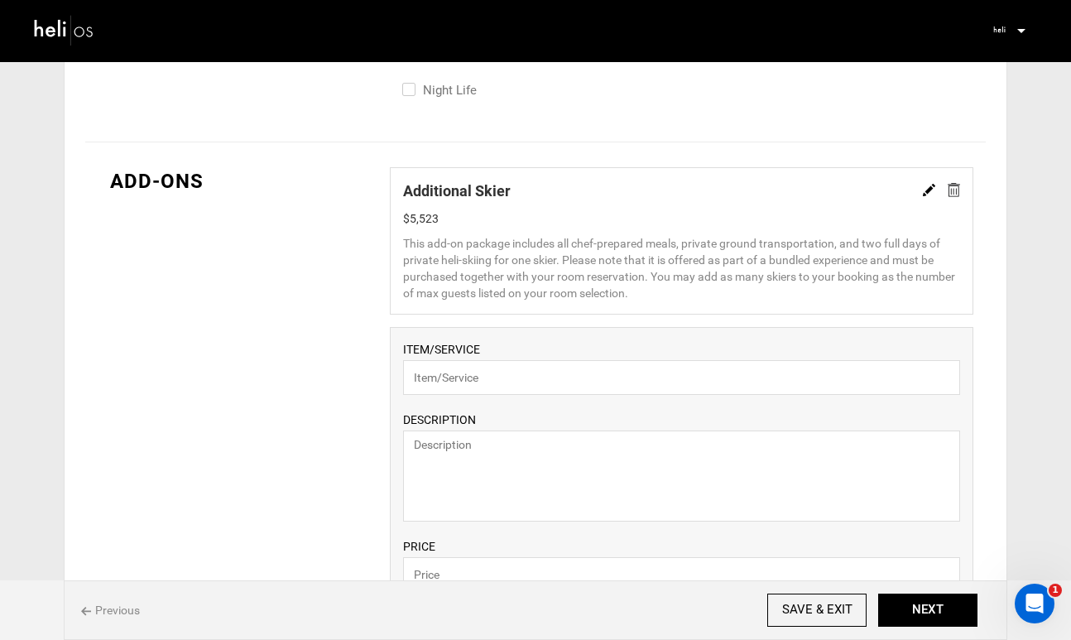
scroll to position [1066, 0]
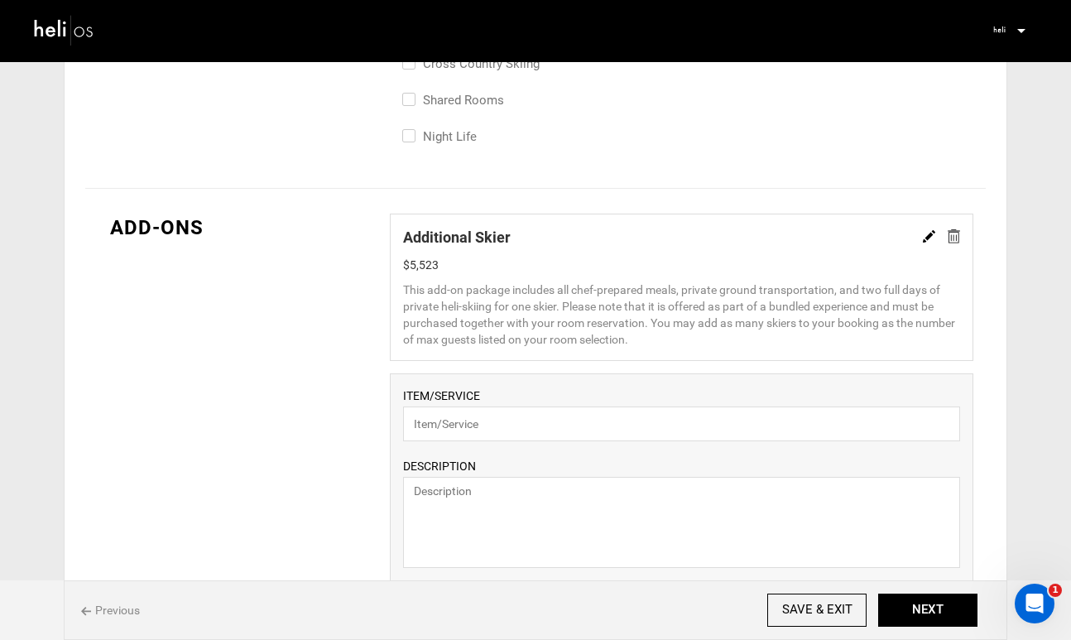
click at [925, 238] on img at bounding box center [929, 236] width 12 height 12
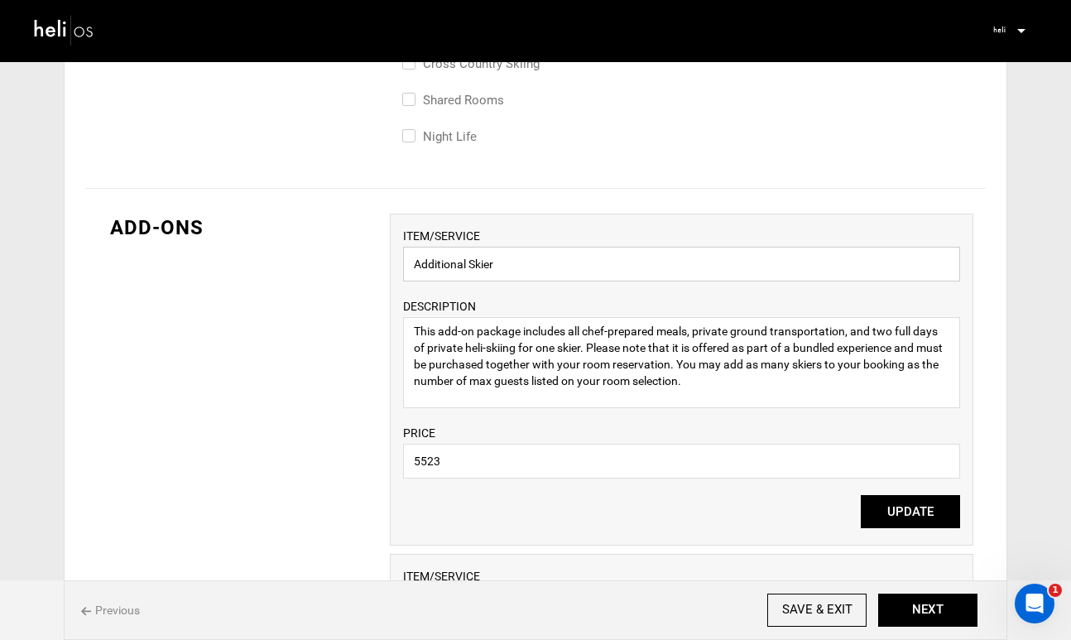
drag, startPoint x: 515, startPoint y: 259, endPoint x: 402, endPoint y: 255, distance: 112.7
click at [403, 256] on input "Additional Skier" at bounding box center [681, 264] width 557 height 35
paste input "Two Day Guided Skiing Ticket"
type input "Two Day Guided Skiing Ticket"
drag, startPoint x: 476, startPoint y: 459, endPoint x: 376, endPoint y: 446, distance: 101.0
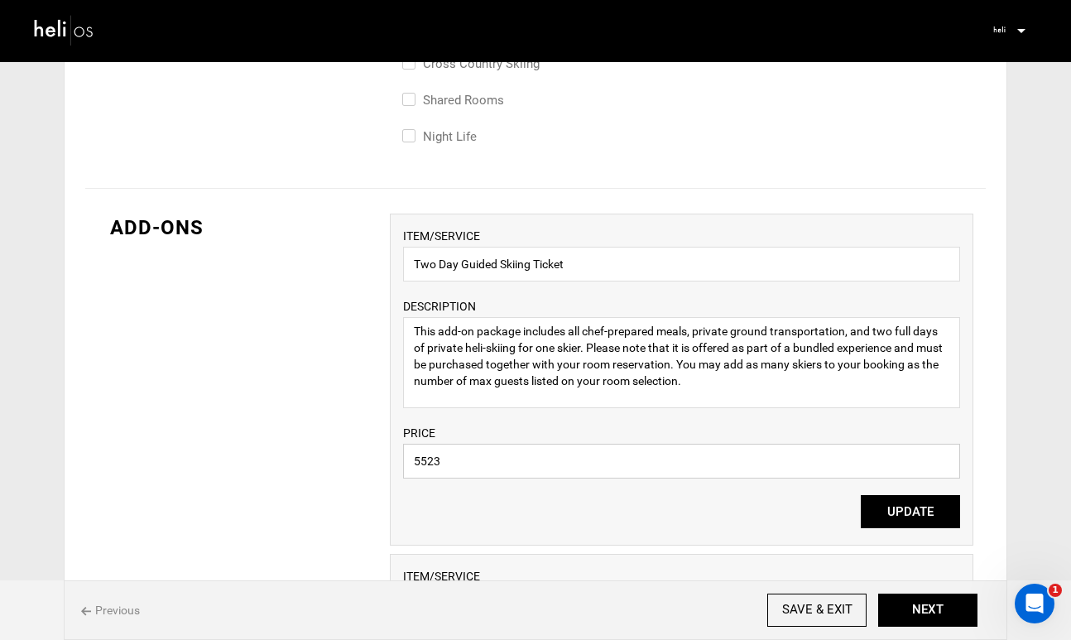
click at [377, 454] on div "ADD-ONS ITEM/SERVICE Two Day Guided Skiing Ticket DESCRIPTION This add-on packa…" at bounding box center [535, 583] width 901 height 788
type input "1100"
drag, startPoint x: 733, startPoint y: 382, endPoint x: 367, endPoint y: 325, distance: 370.2
click at [367, 325] on div "ADD-ONS ITEM/SERVICE Two Day Guided Skiing Ticket DESCRIPTION This add-on packa…" at bounding box center [535, 583] width 901 height 788
paste textarea "Silverton Mountain's world-class terrain is serviced by its one iconic chairlif…"
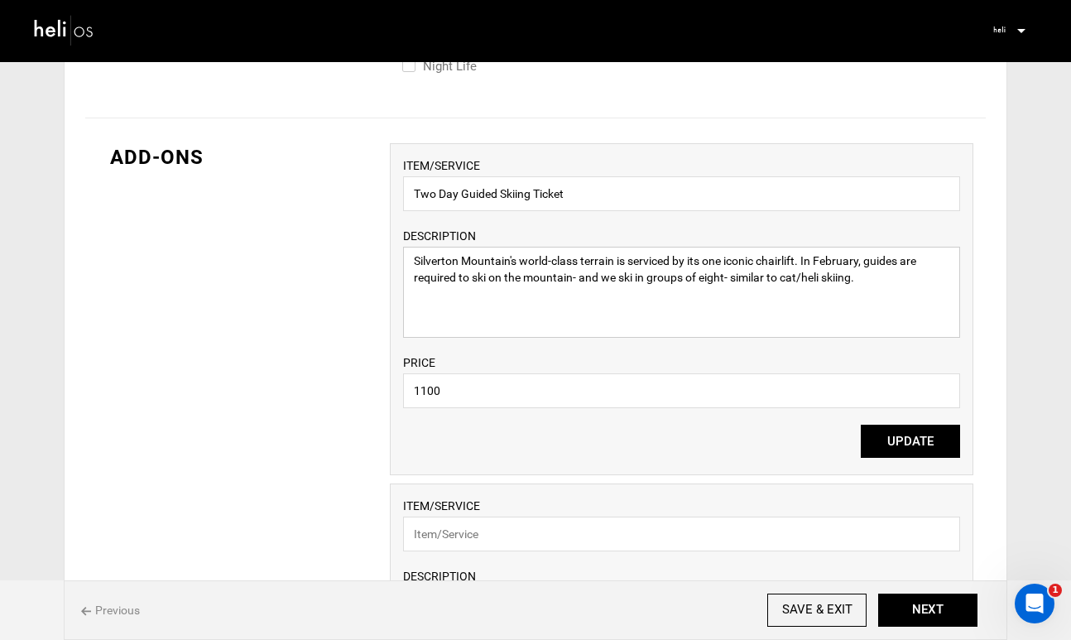
scroll to position [1161, 0]
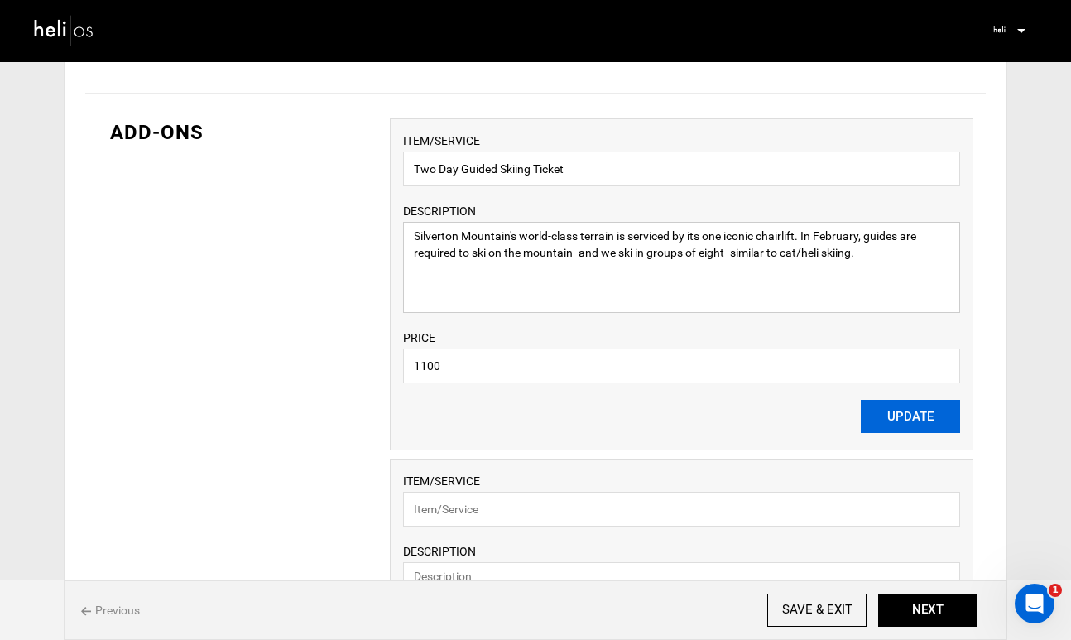
type textarea "Silverton Mountain's world-class terrain is serviced by its one iconic chairlif…"
click at [890, 414] on button "UPDATE" at bounding box center [910, 416] width 99 height 33
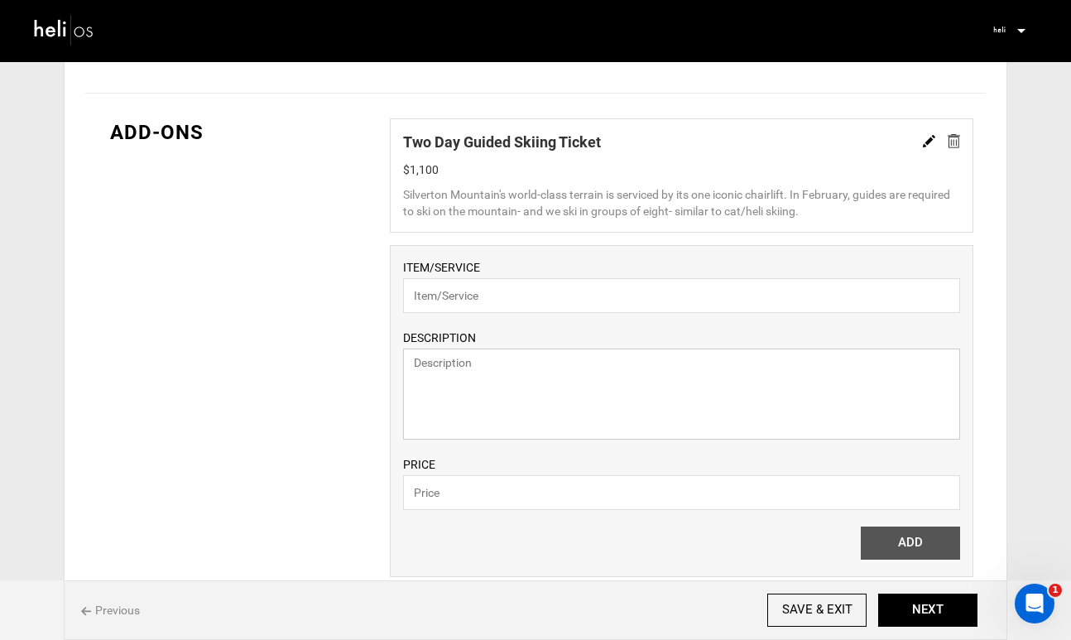
click at [632, 399] on textarea at bounding box center [681, 394] width 557 height 91
paste textarea "6 Run Heli-Skiing at [GEOGRAPHIC_DATA] is a full day of heliskiing in our helic…"
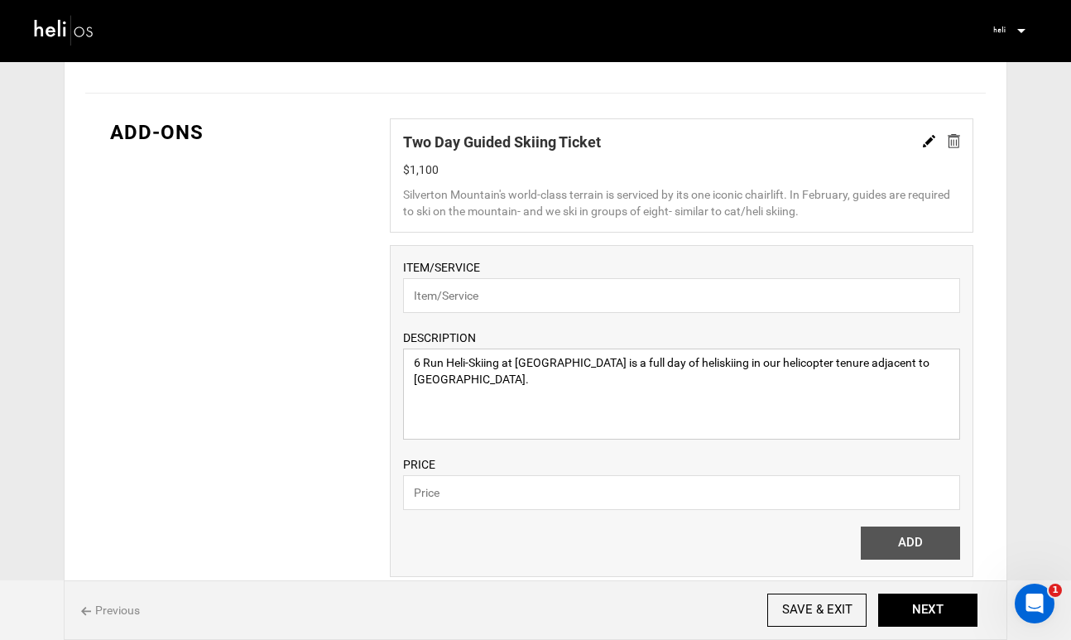
type textarea "6 Run Heli-Skiing at [GEOGRAPHIC_DATA] is a full day of heliskiing in our helic…"
click at [537, 305] on input "text" at bounding box center [681, 295] width 557 height 35
paste input "2 Day Heli Ticket"
type input "2 Day Heli Ticket"
click at [492, 495] on input "text" at bounding box center [681, 492] width 557 height 35
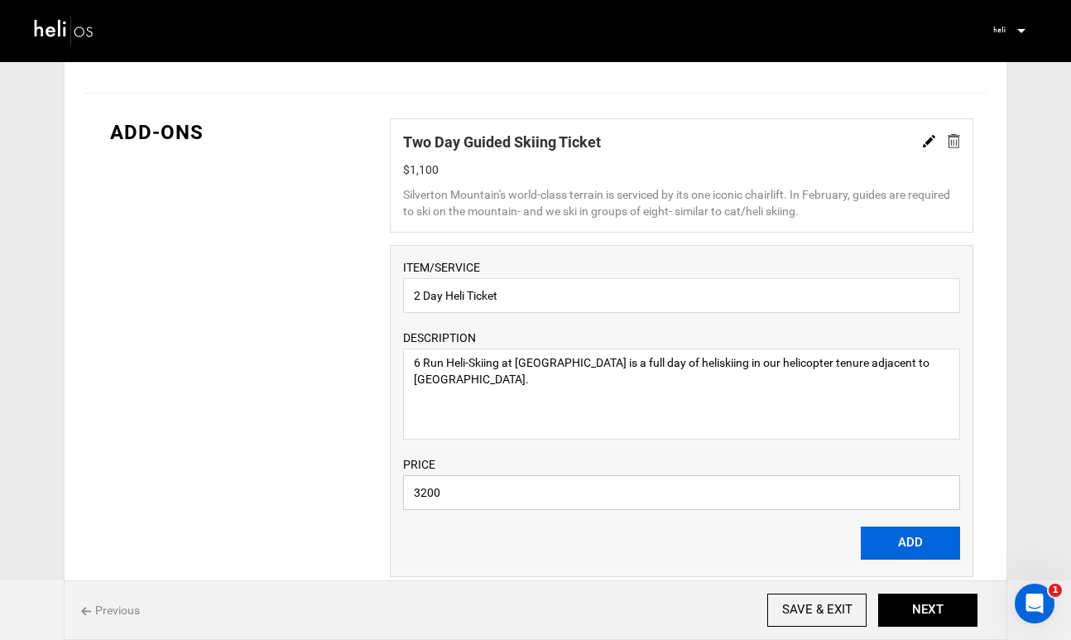
type input "3200"
click at [918, 551] on button "ADD" at bounding box center [910, 543] width 99 height 33
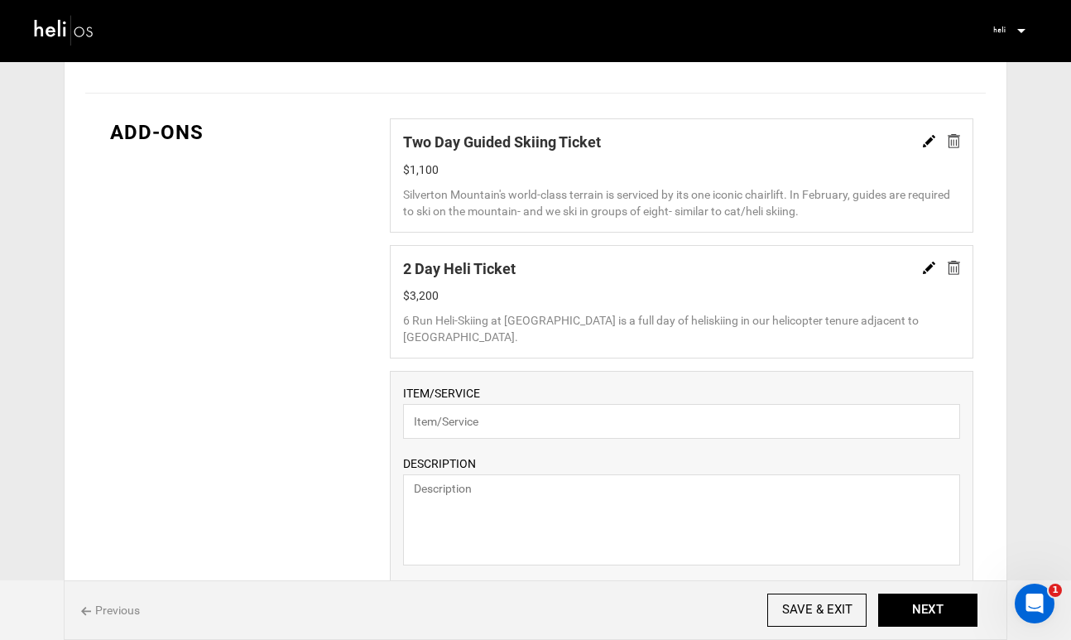
click at [924, 272] on img at bounding box center [929, 268] width 12 height 12
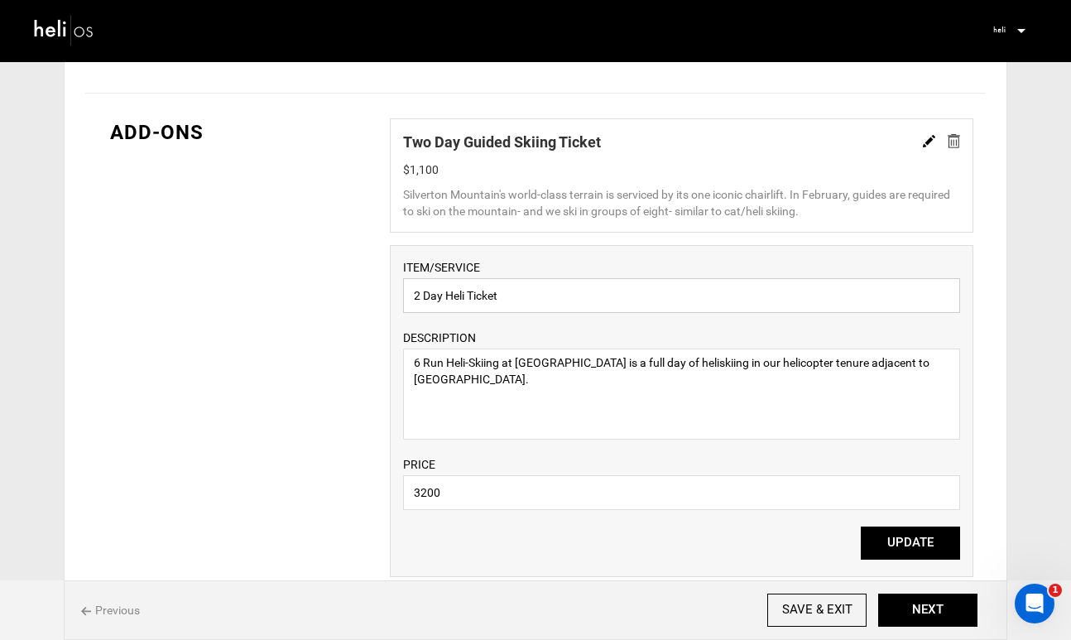
click at [421, 293] on input "2 Day Heli Ticket" at bounding box center [681, 295] width 557 height 35
type input "Two Day Heli Ticket"
click at [895, 537] on button "UPDATE" at bounding box center [910, 543] width 99 height 33
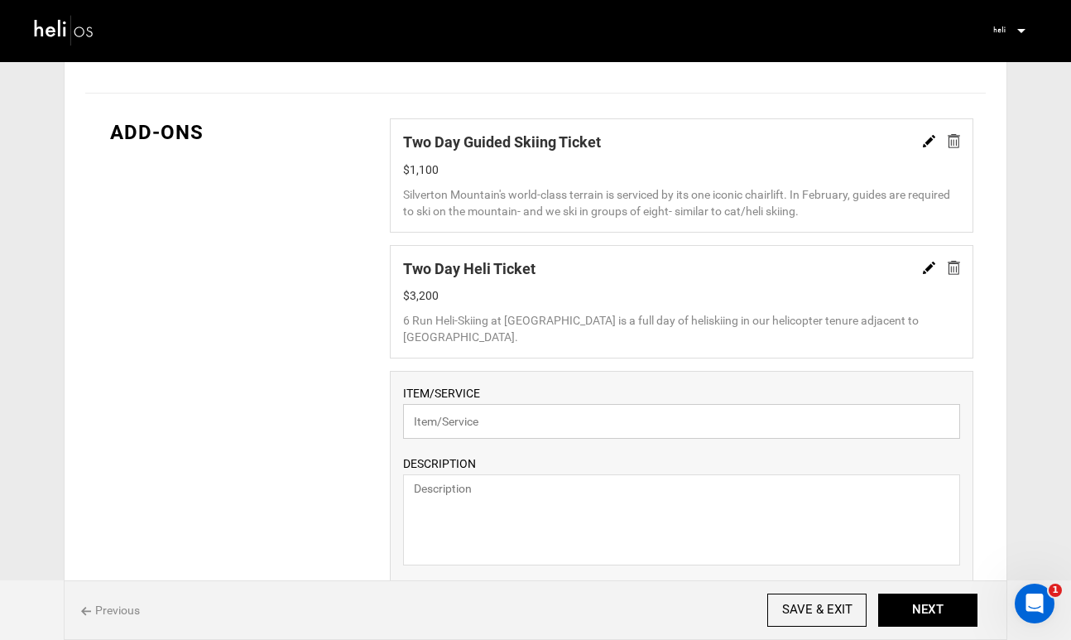
click at [578, 418] on input "text" at bounding box center [681, 421] width 557 height 35
paste input "Combo Ticket- 1 Day Guided Skiing, 1 Day Heli Skiing"
type input "Combo Ticket- 1 Day Guided Skiing, 1 Day Heli Skiing"
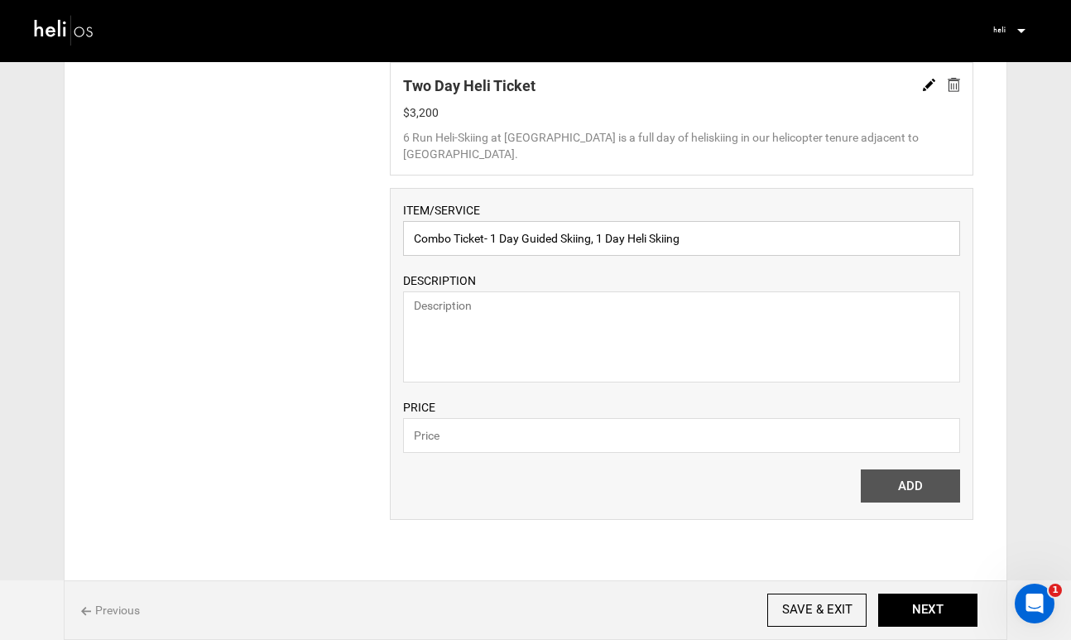
scroll to position [1354, 0]
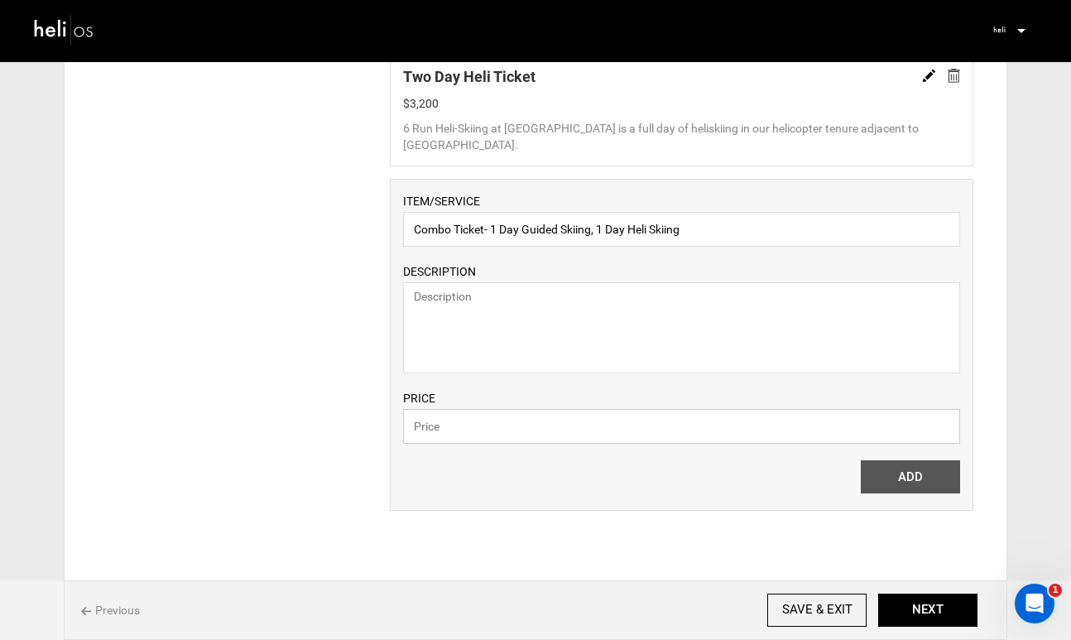
click at [659, 437] on input "text" at bounding box center [681, 426] width 557 height 35
paste input "2,150"
type input "2,150"
click at [698, 235] on input "Combo Ticket- 1 Day Guided Skiing, 1 Day Heli Skiing" at bounding box center [681, 229] width 557 height 35
drag, startPoint x: 698, startPoint y: 235, endPoint x: 492, endPoint y: 227, distance: 206.3
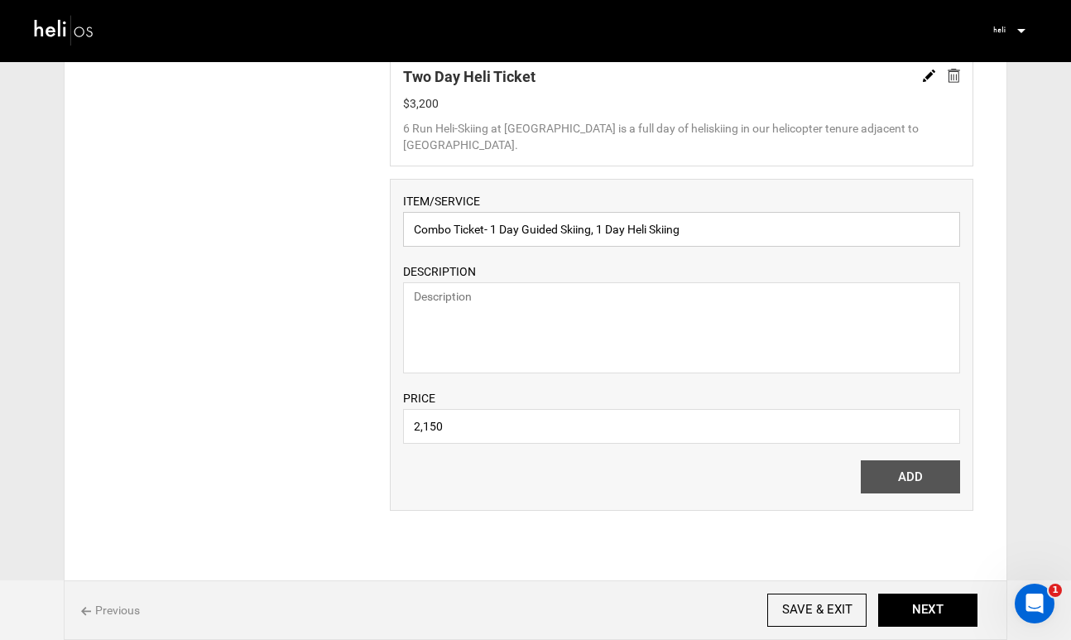
click at [492, 227] on input "Combo Ticket- 1 Day Guided Skiing, 1 Day Heli Skiing" at bounding box center [681, 229] width 557 height 35
type input "Combo Ticket-"
click at [476, 297] on textarea at bounding box center [681, 327] width 557 height 91
paste textarea "1 Day Guided Skiing, 1 Day Heli Skiing"
type textarea "1 Day Guided Skiing, 1 Day Heli Skiing"
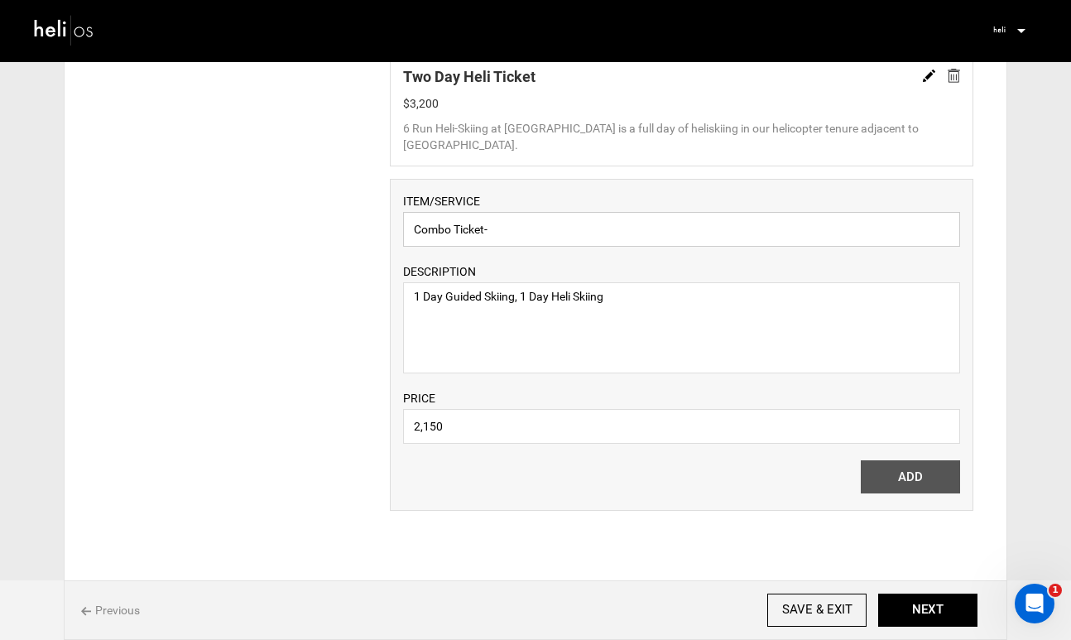
click at [499, 227] on input "Combo Ticket-" at bounding box center [681, 229] width 557 height 35
type input "Combo Ticket"
click at [751, 480] on div "ITEM/SERVICE Combo Ticket DESCRIPTION 1 Day Guided Skiing, 1 Day Heli Skiing PR…" at bounding box center [682, 345] width 584 height 332
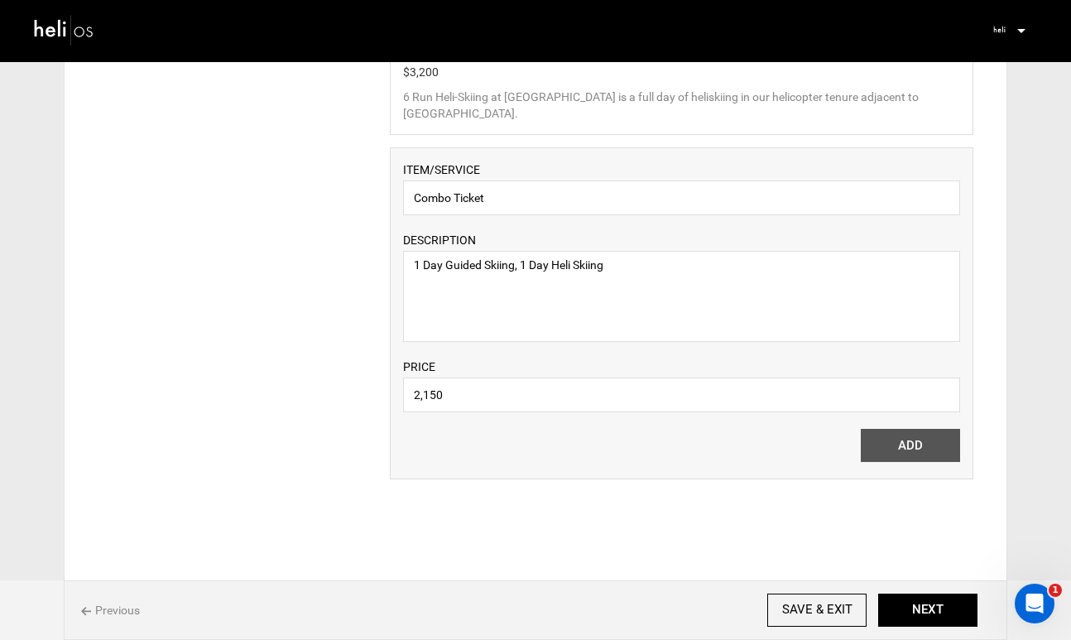
scroll to position [1388, 0]
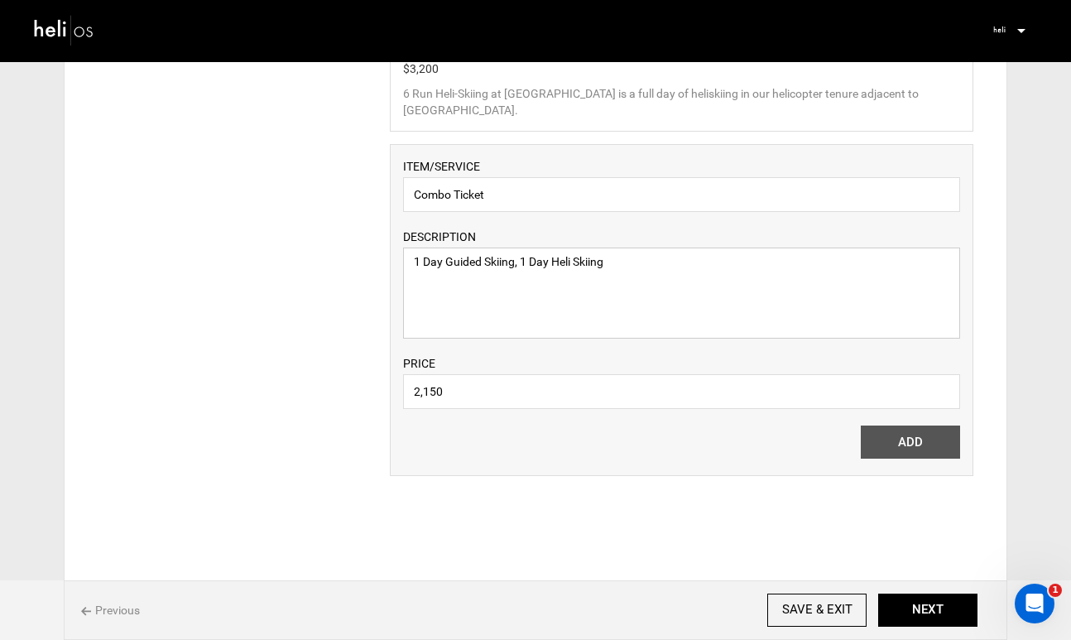
click at [753, 293] on textarea "1 Day Guided Skiing, 1 Day Heli Skiing" at bounding box center [681, 293] width 557 height 91
click at [786, 398] on input "2,150" at bounding box center [681, 391] width 557 height 35
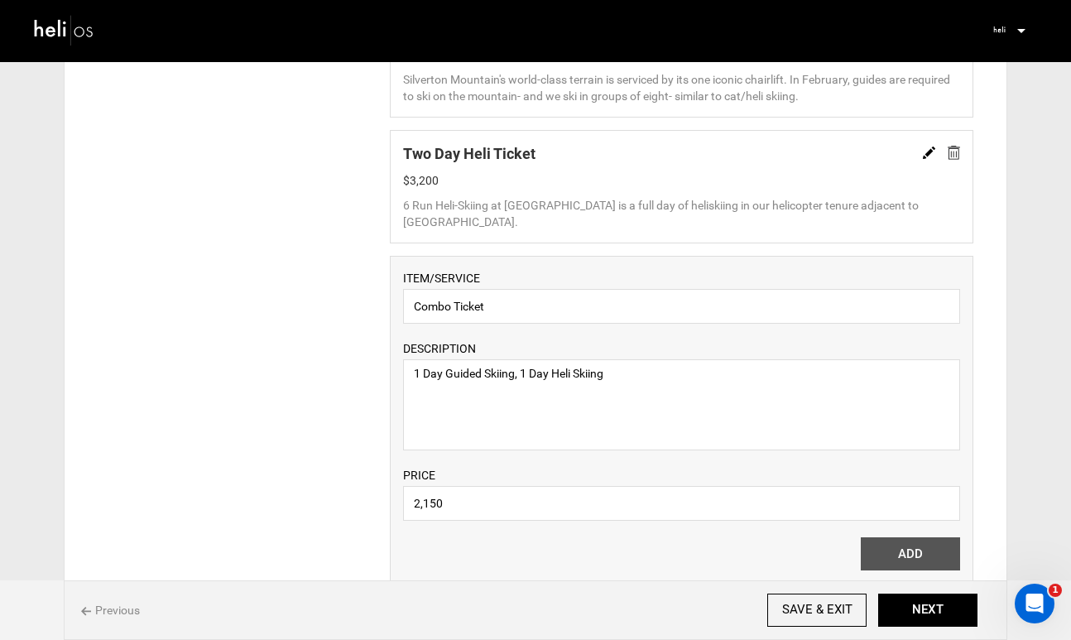
scroll to position [1276, 0]
click at [414, 372] on textarea "1 Day Guided Skiing, 1 Day Heli Skiing" at bounding box center [681, 405] width 557 height 91
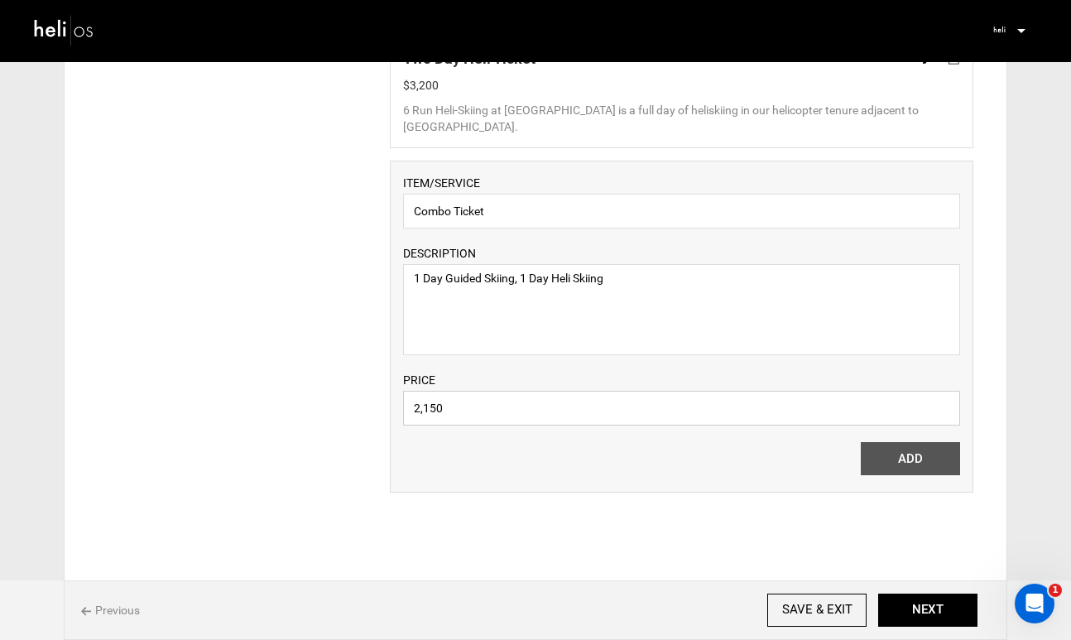
click at [589, 411] on input "2,150" at bounding box center [681, 408] width 557 height 35
type input "2,150"
click at [625, 280] on textarea "1 Day Guided Skiing, 1 Day Heli Skiing" at bounding box center [681, 309] width 557 height 91
type textarea "1 Day Guided Skiing, 1 Day Heli Skiing"
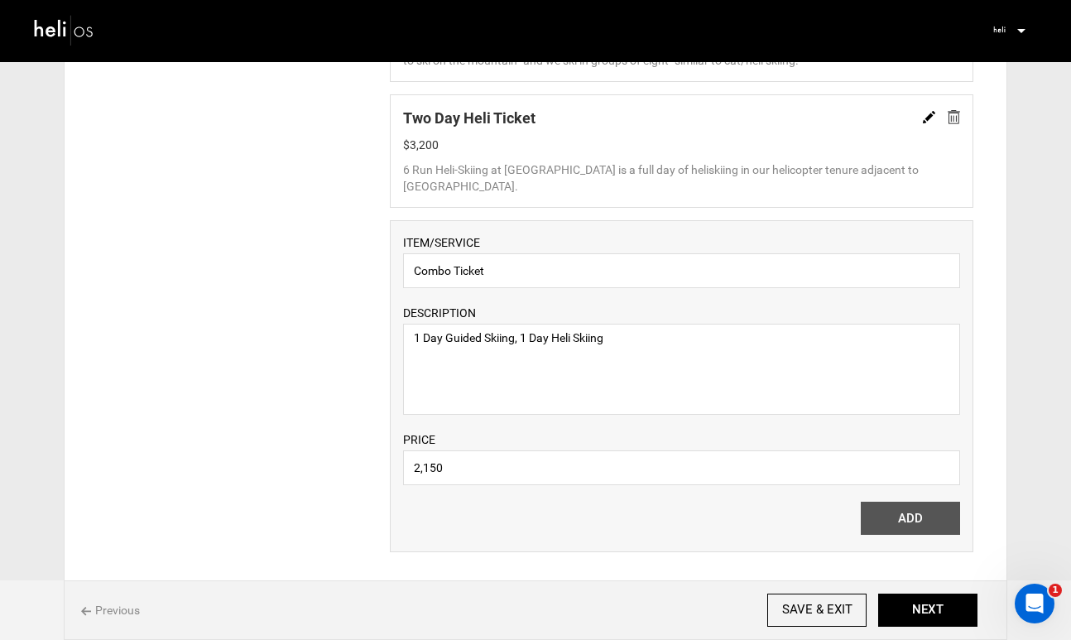
scroll to position [1395, 0]
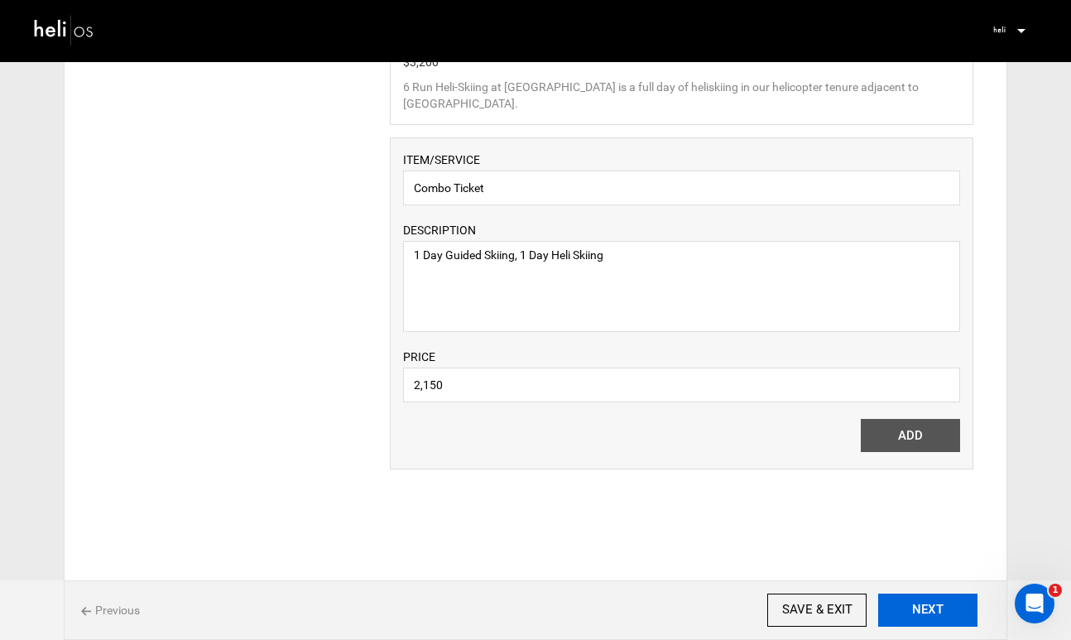
click at [930, 608] on button "NEXT" at bounding box center [927, 610] width 99 height 33
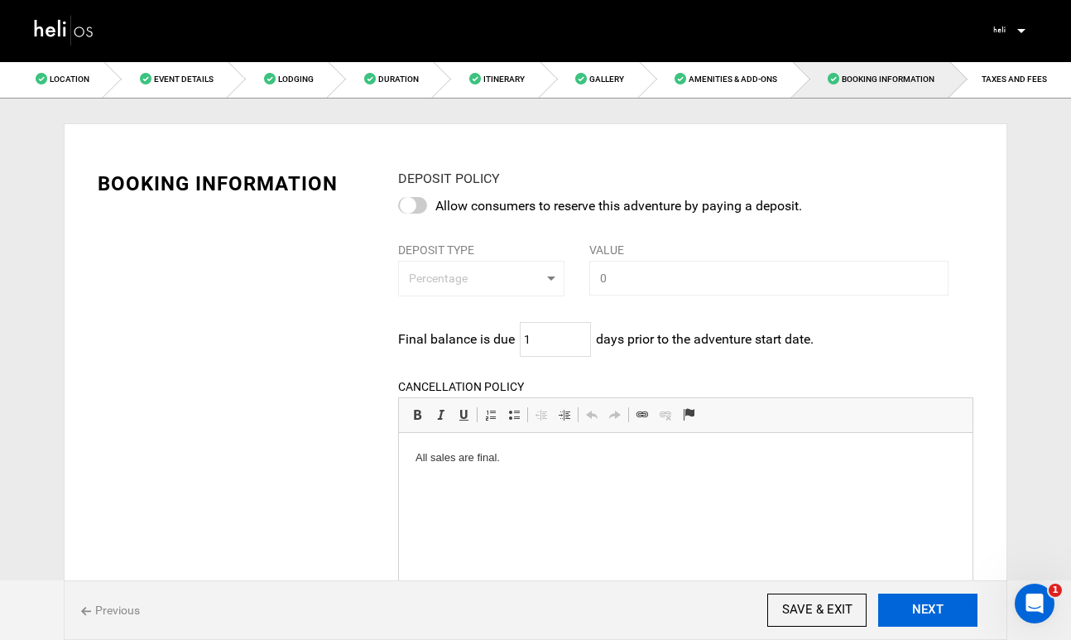
click at [930, 608] on button "NEXT" at bounding box center [927, 610] width 99 height 33
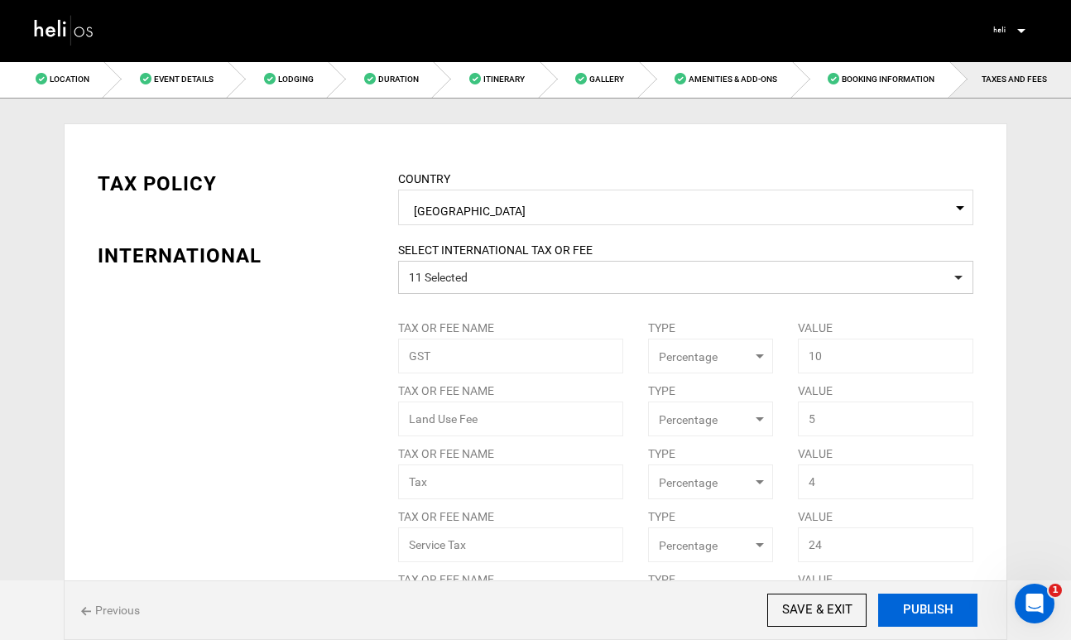
click at [930, 608] on button "PUBLISH" at bounding box center [927, 610] width 99 height 33
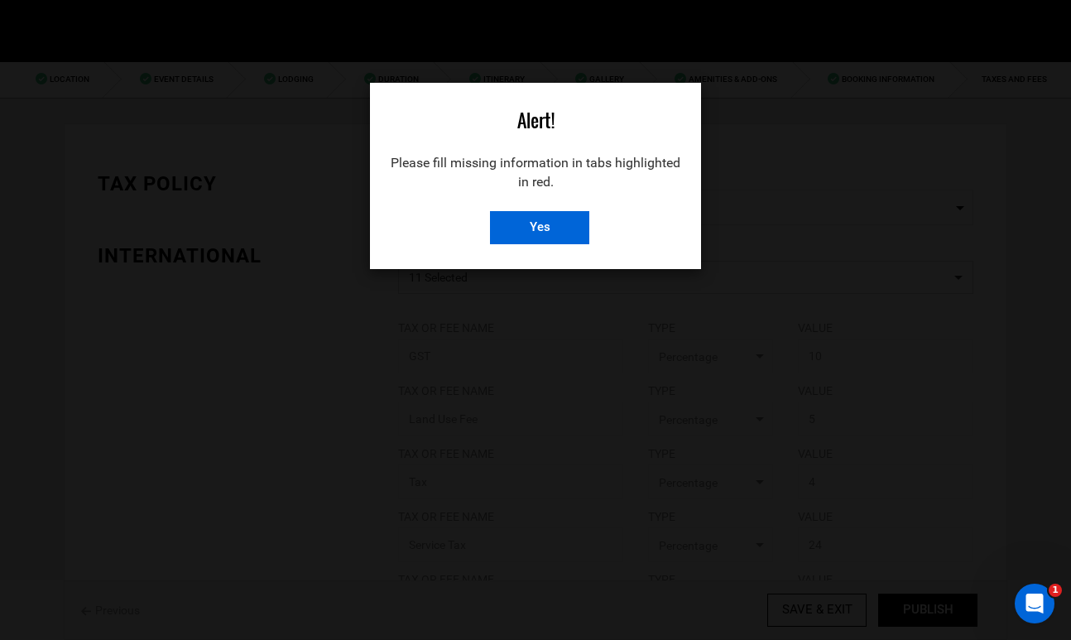
click at [571, 232] on input "Yes" at bounding box center [539, 227] width 99 height 33
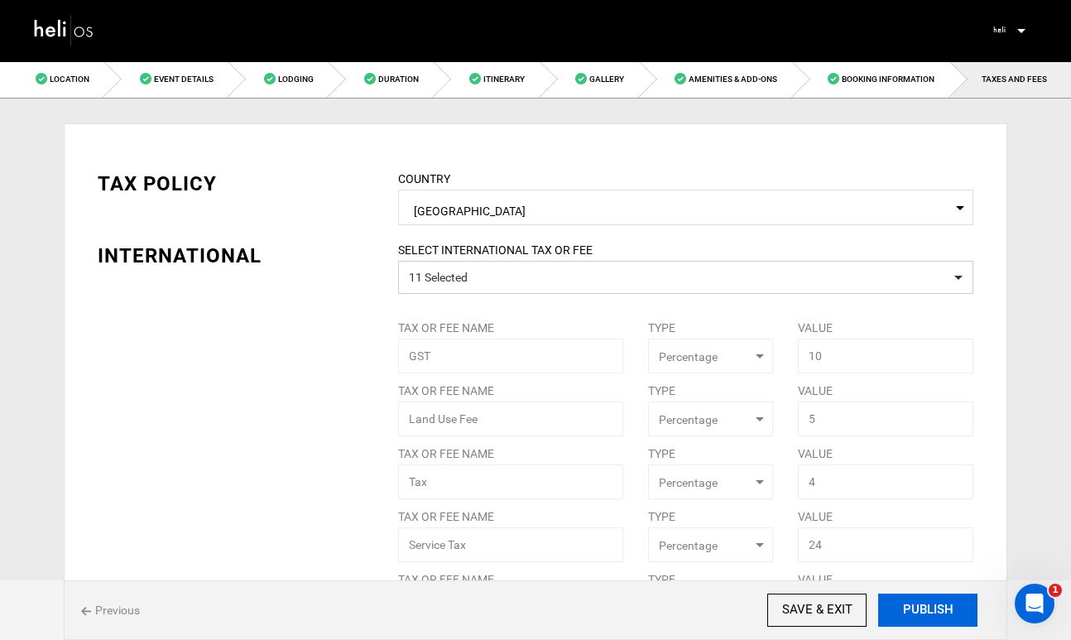
click at [918, 595] on button "PUBLISH" at bounding box center [927, 610] width 99 height 33
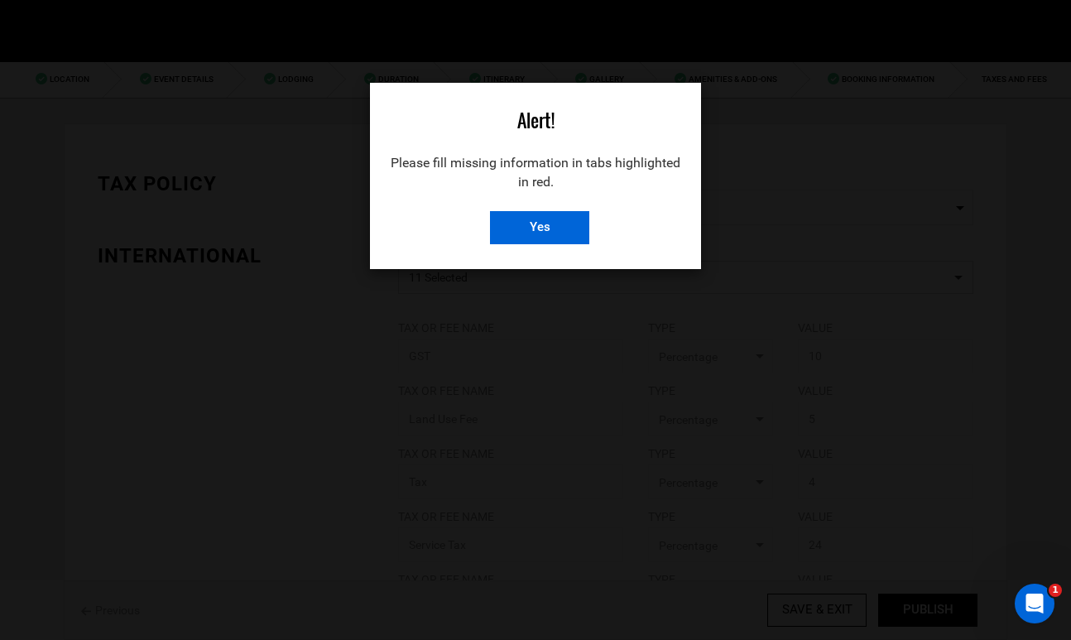
click at [570, 235] on input "Yes" at bounding box center [539, 227] width 99 height 33
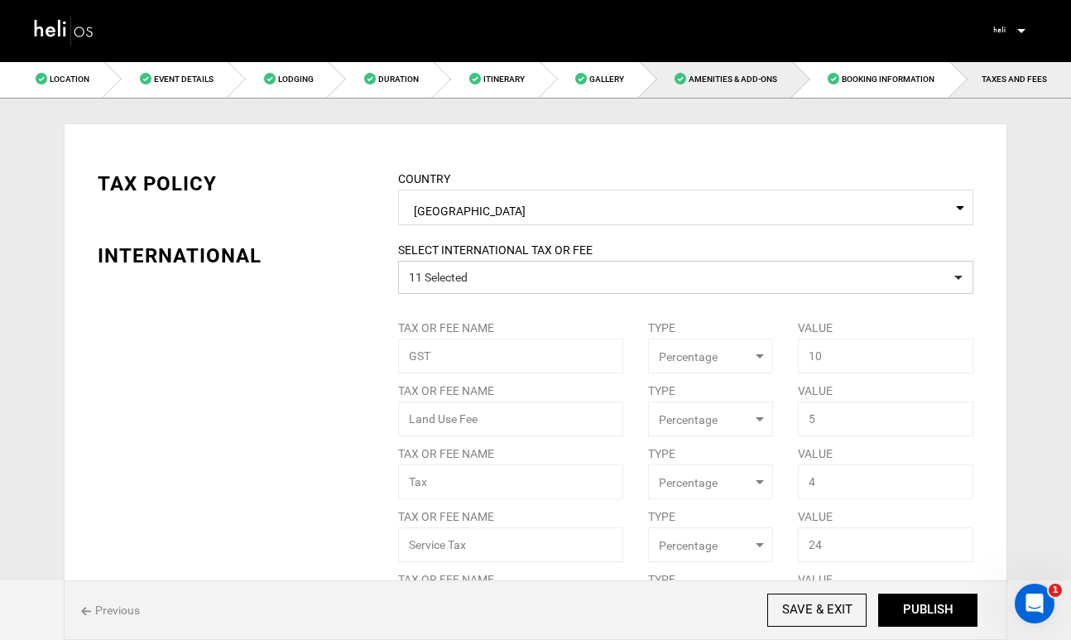
click at [724, 84] on span "Amenities & Add-Ons" at bounding box center [733, 79] width 89 height 9
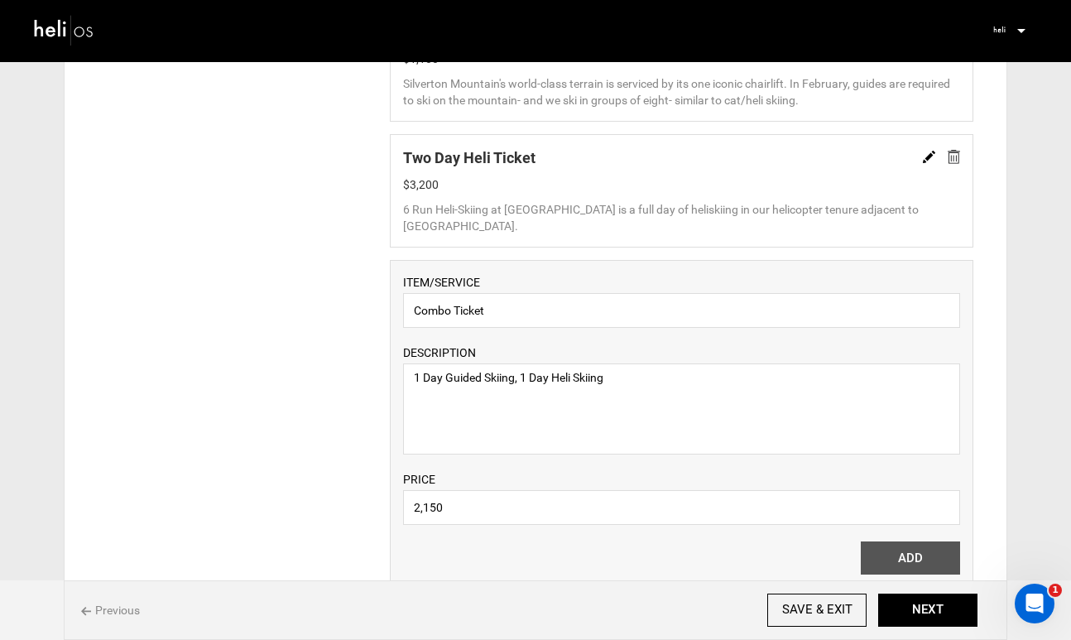
scroll to position [1271, 0]
click at [579, 310] on input "Combo Ticket" at bounding box center [681, 312] width 557 height 35
type input "Combo Ticket"
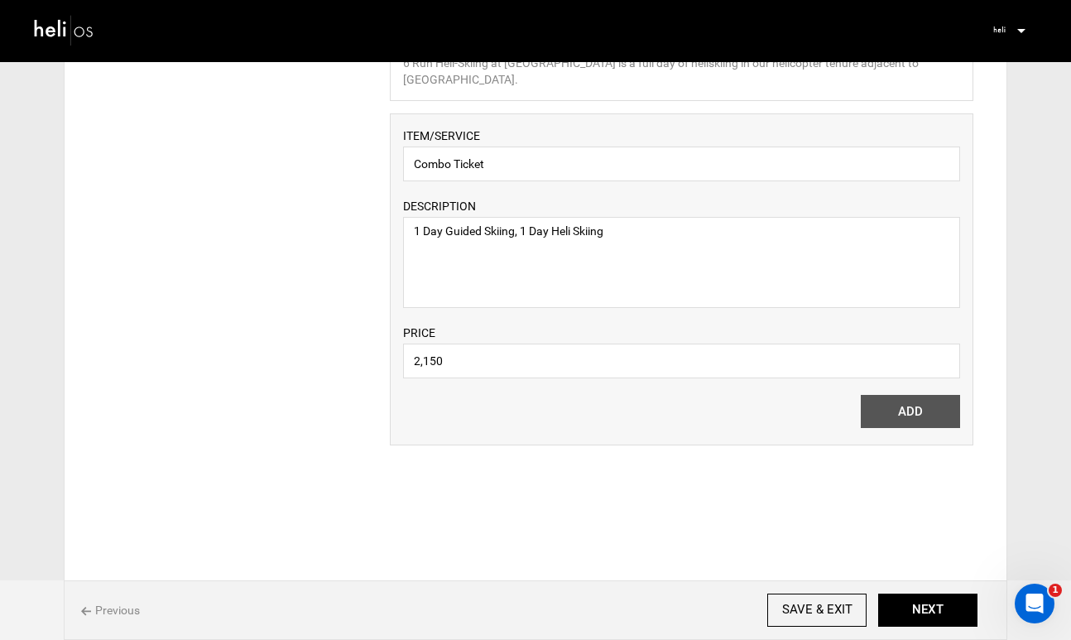
scroll to position [1420, 0]
click at [910, 614] on button "NEXT" at bounding box center [927, 610] width 99 height 33
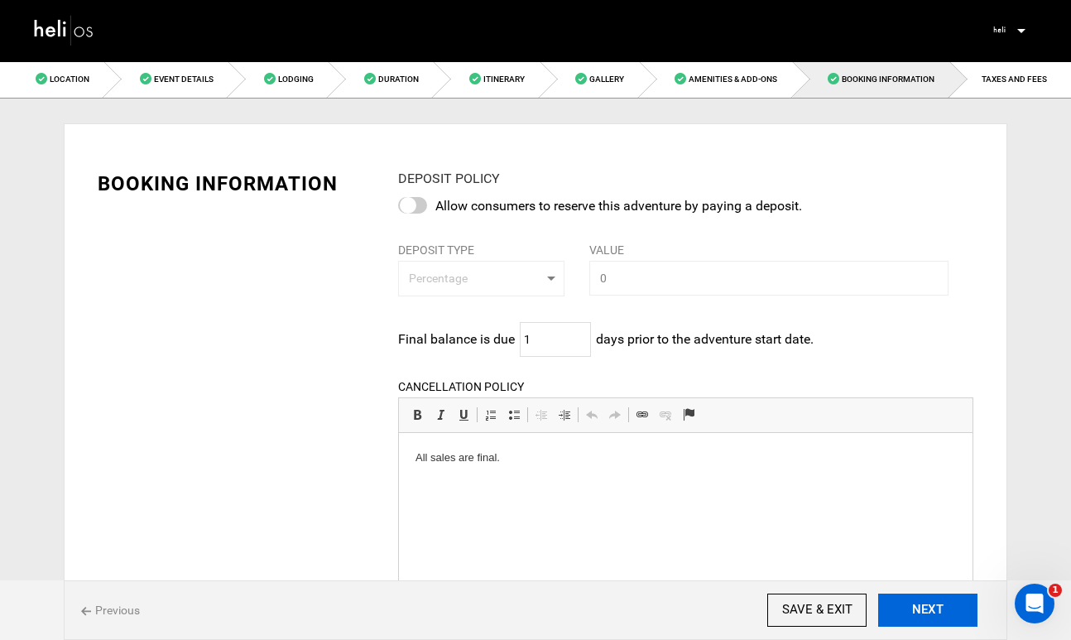
click at [921, 613] on button "NEXT" at bounding box center [927, 610] width 99 height 33
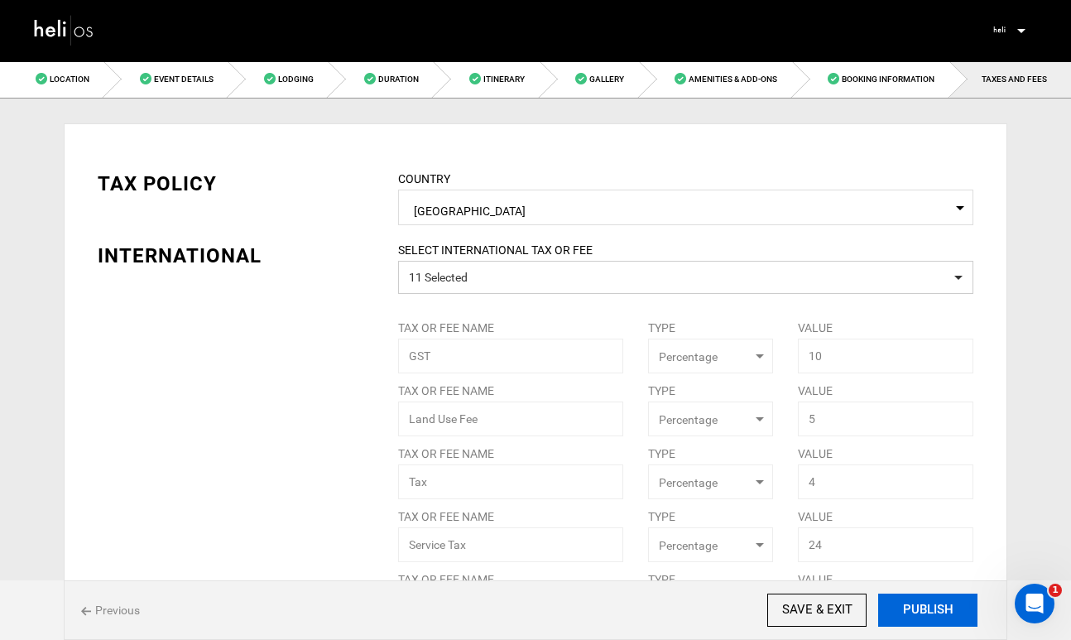
click at [921, 613] on button "PUBLISH" at bounding box center [927, 610] width 99 height 33
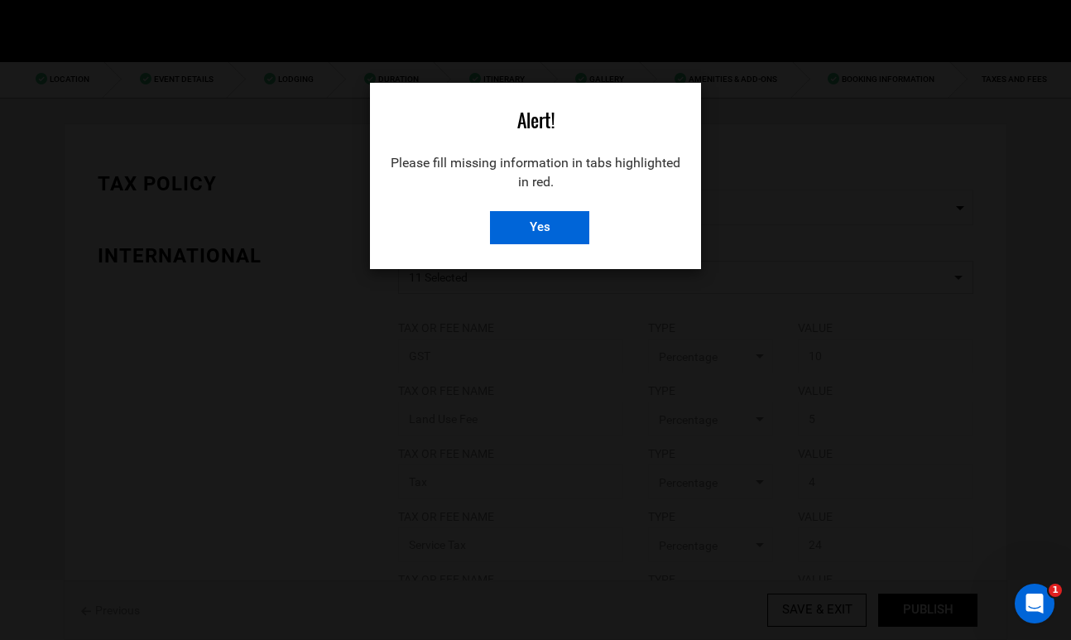
click at [550, 228] on input "Yes" at bounding box center [539, 227] width 99 height 33
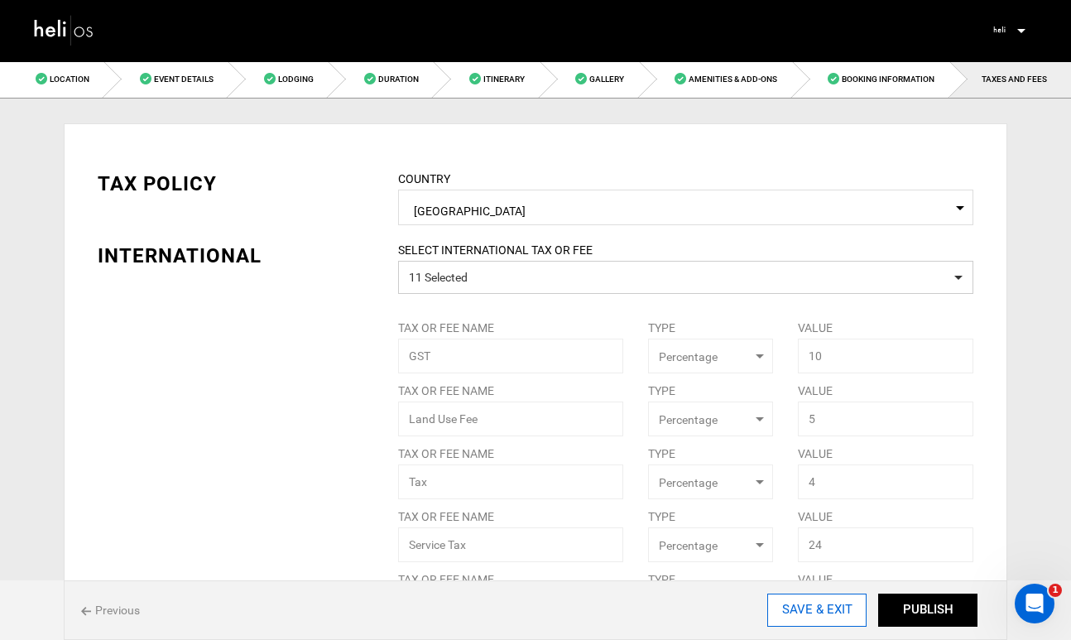
click at [806, 613] on input "SAVE & EXIT" at bounding box center [816, 610] width 99 height 33
